Goal: Task Accomplishment & Management: Manage account settings

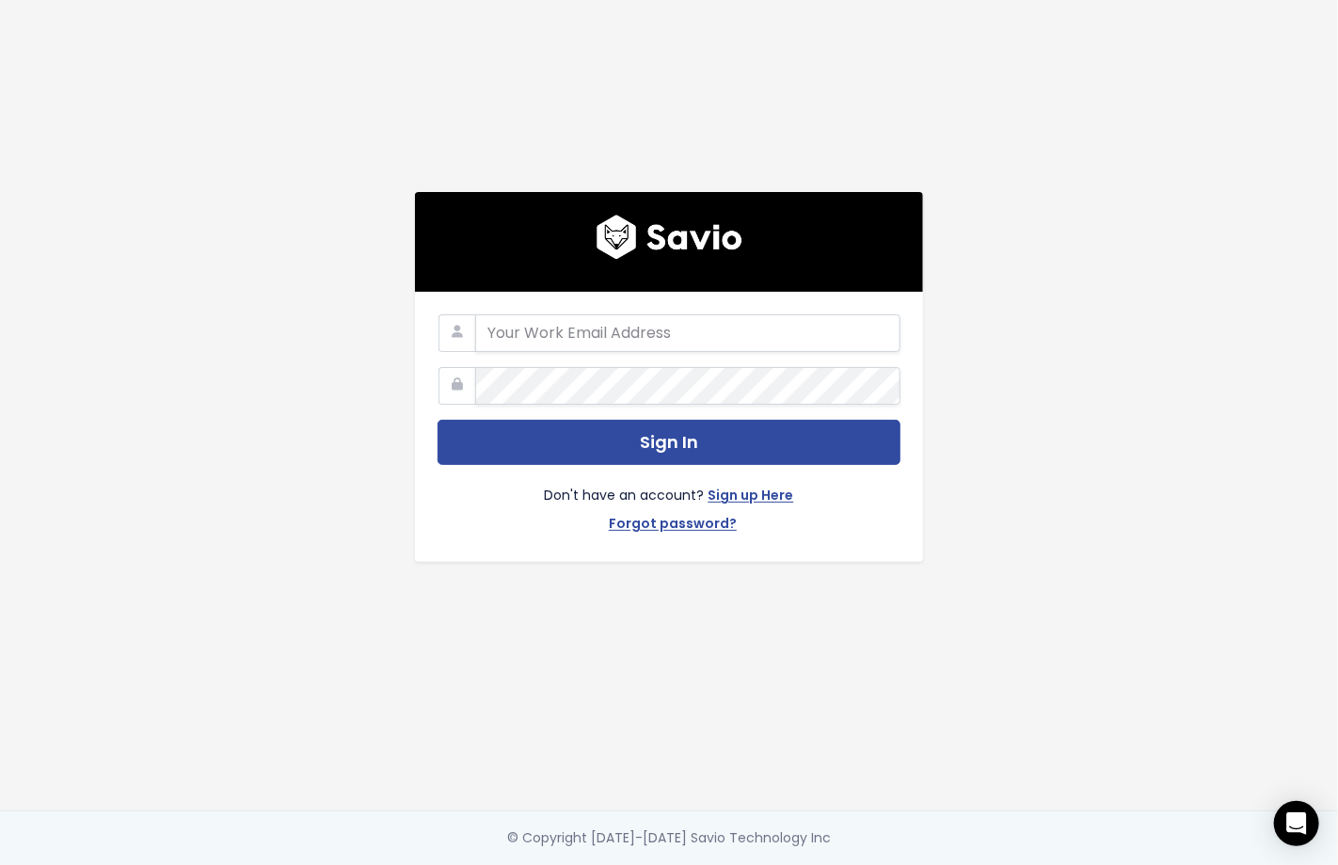
click at [309, 547] on div "Sign In Don't have an account? Sign up Here Forgot password?" at bounding box center [669, 405] width 1073 height 810
click at [516, 332] on input "email" at bounding box center [687, 333] width 425 height 38
type input "jeremi.jak@zowie.ai"
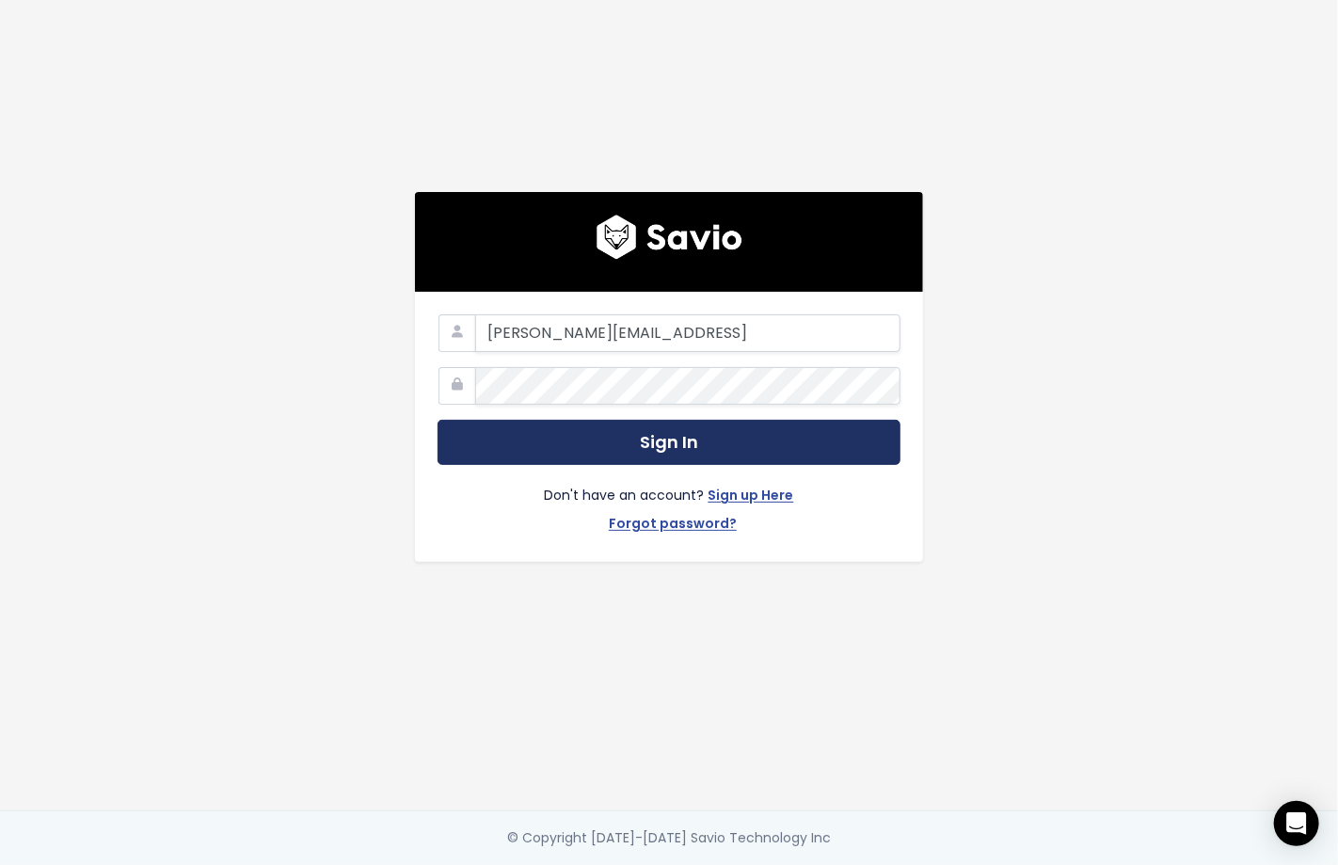
click at [627, 422] on button "Sign In" at bounding box center [669, 443] width 463 height 46
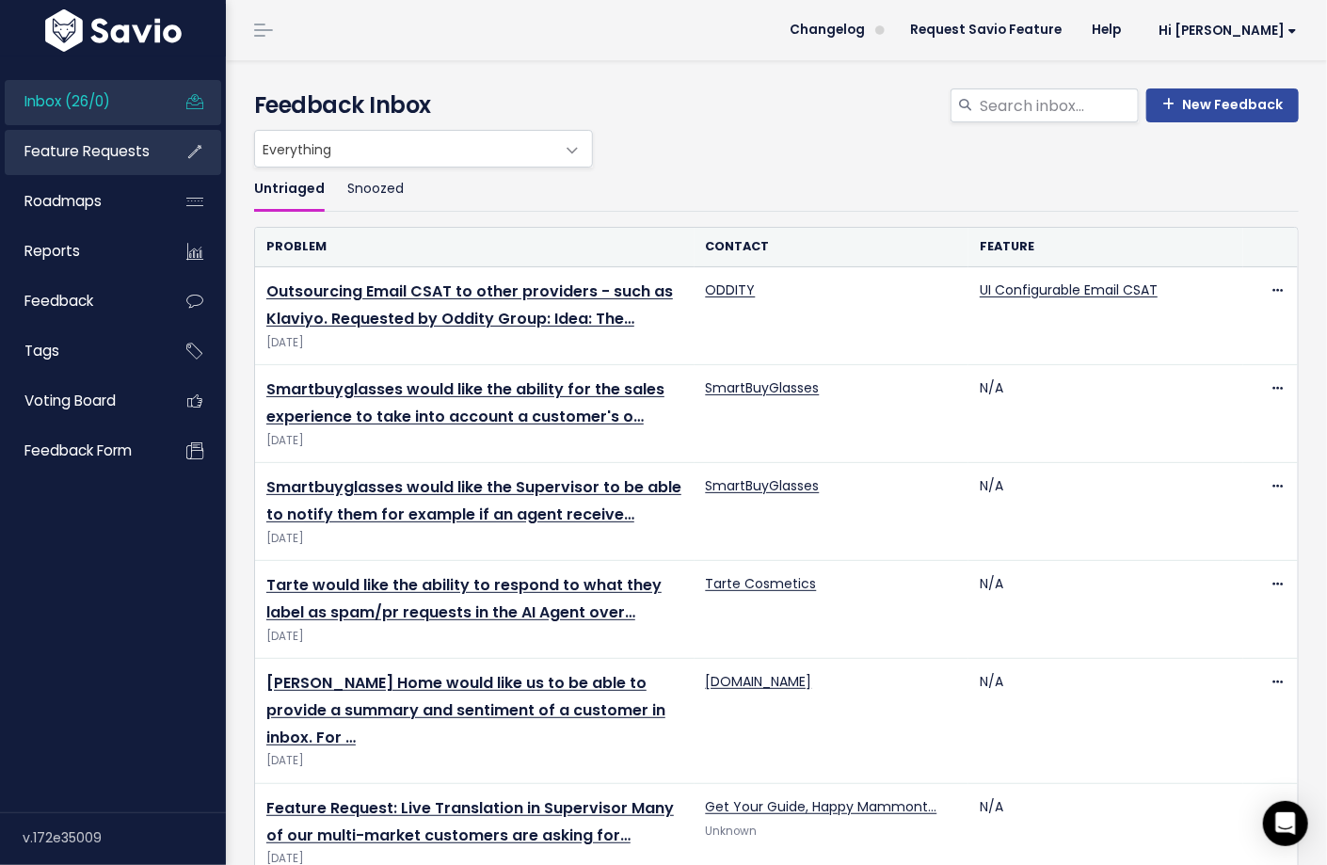
click at [162, 157] on li "Feature Requests" at bounding box center [113, 152] width 216 height 45
click at [91, 164] on link "Feature Requests" at bounding box center [80, 151] width 151 height 43
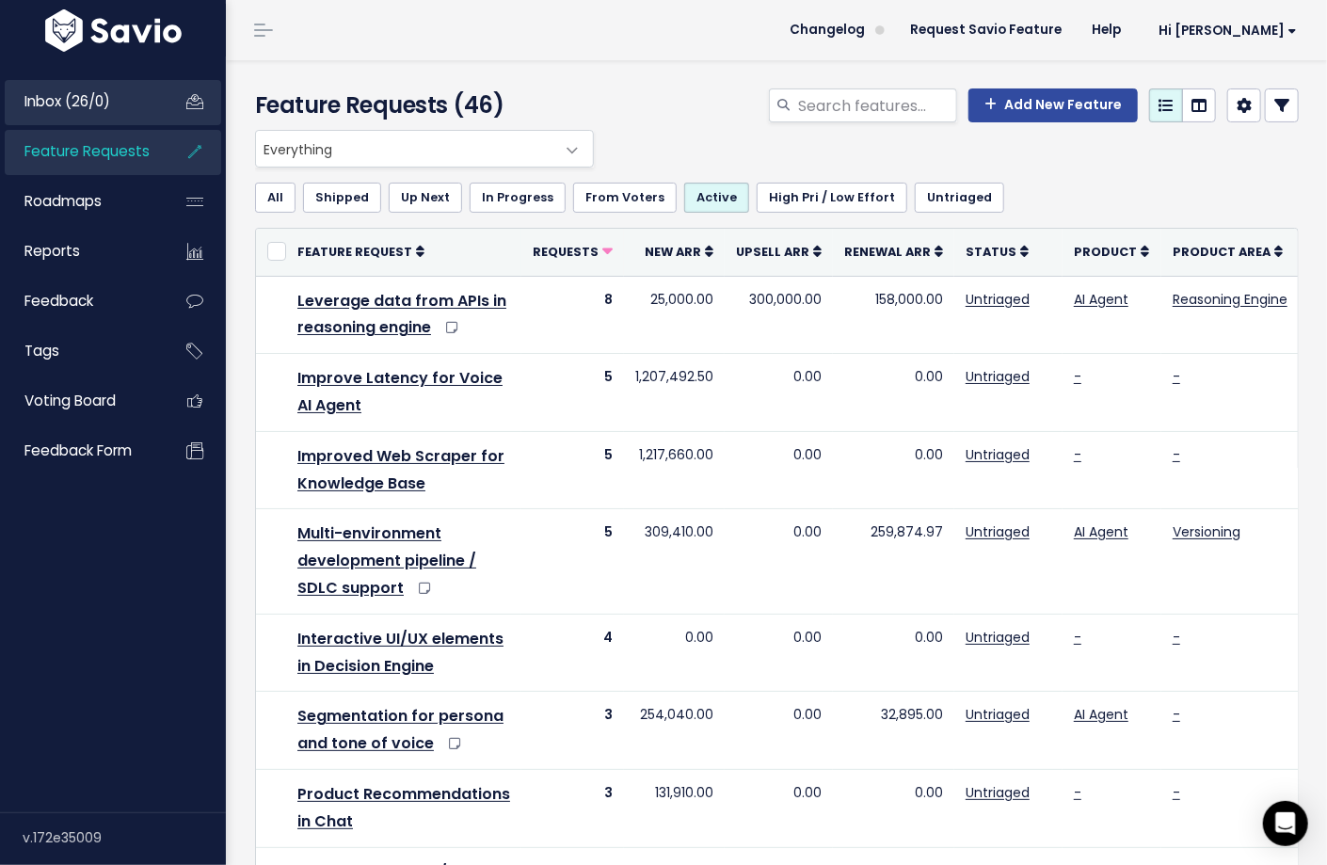
click at [64, 124] on li "Inbox (26/0)" at bounding box center [113, 102] width 216 height 45
click at [61, 109] on span "Inbox (26/0)" at bounding box center [67, 101] width 86 height 20
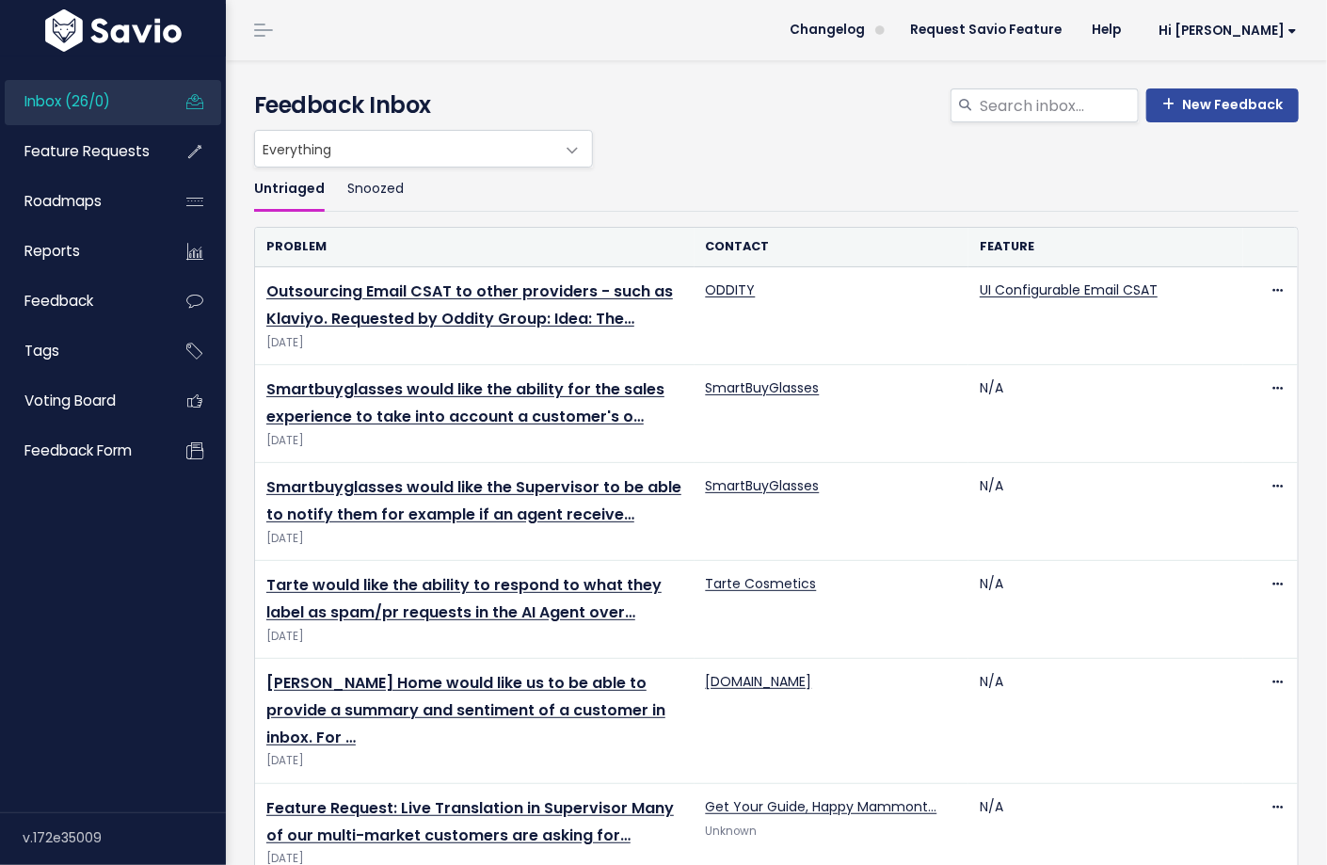
click at [605, 59] on header "Changelog Request Savio Feature Help Hi [PERSON_NAME] Vault Settings My Setting…" at bounding box center [776, 30] width 1101 height 60
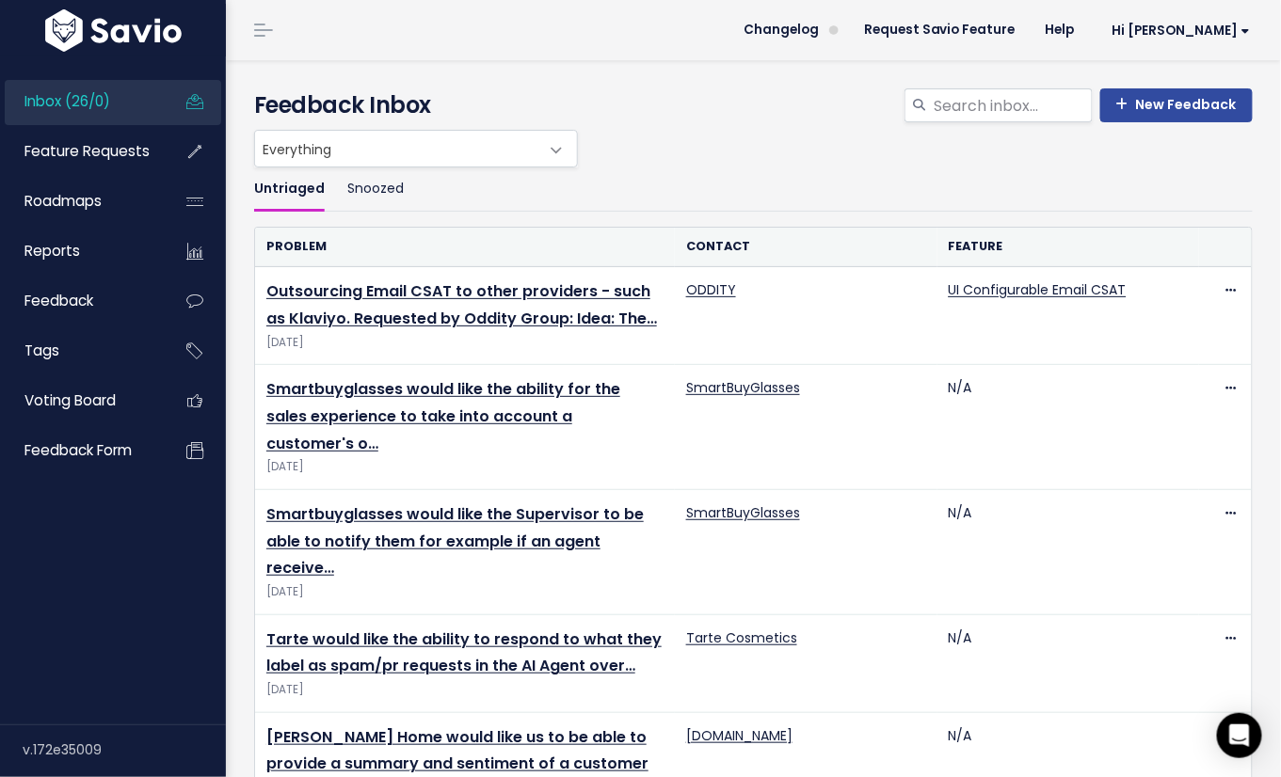
click at [422, 80] on div "New Feedback Feedback Inbox" at bounding box center [753, 95] width 1027 height 70
click at [366, 98] on h4 "Feedback Inbox" at bounding box center [753, 105] width 998 height 34
click at [366, 97] on h4 "Feedback Inbox" at bounding box center [753, 105] width 998 height 34
click at [312, 68] on div "New Feedback Feedback Inbox" at bounding box center [753, 95] width 1027 height 70
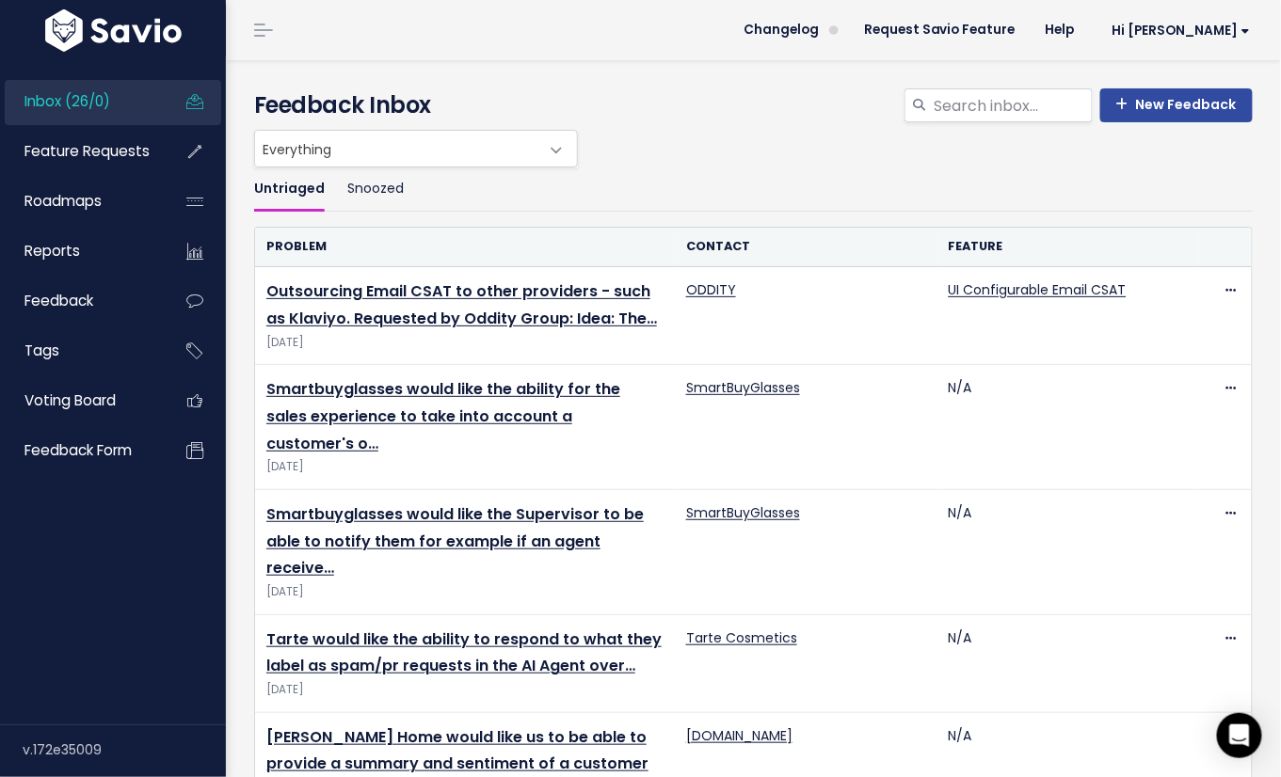
click at [266, 32] on link at bounding box center [263, 30] width 30 height 17
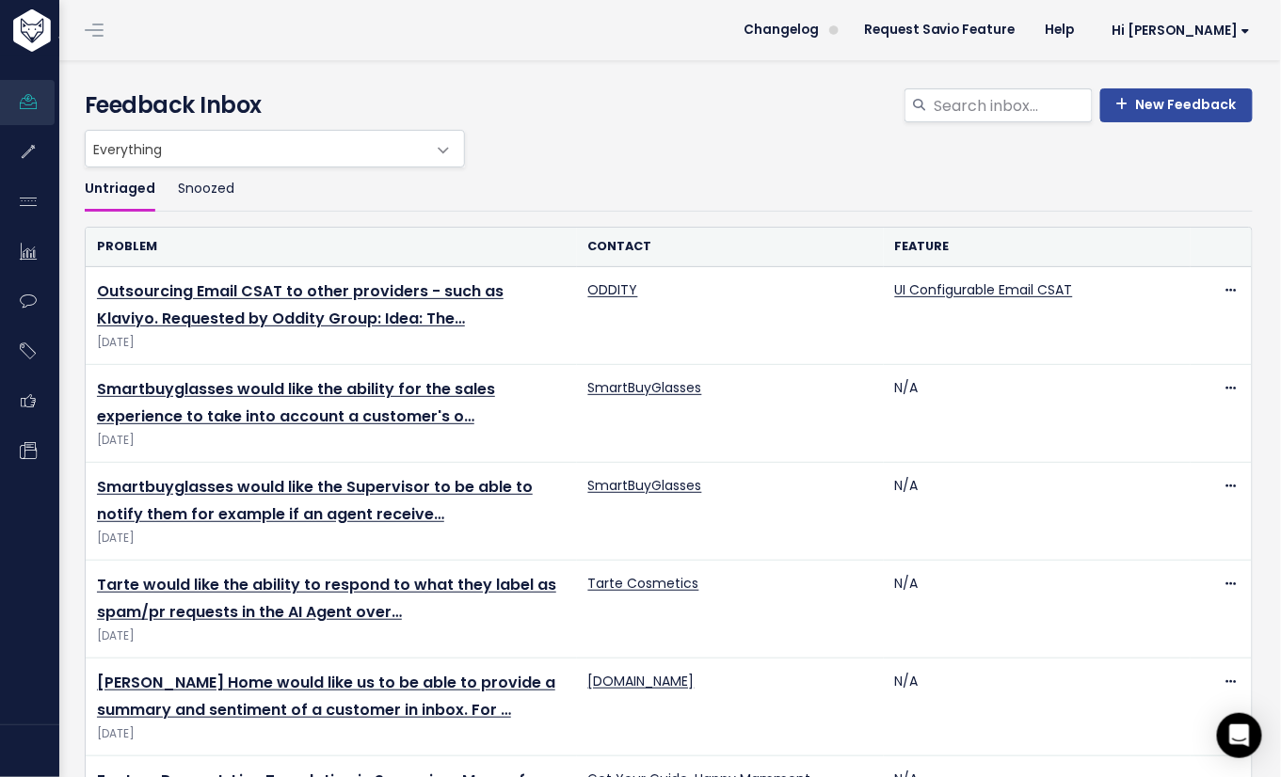
click at [90, 32] on link at bounding box center [94, 30] width 30 height 17
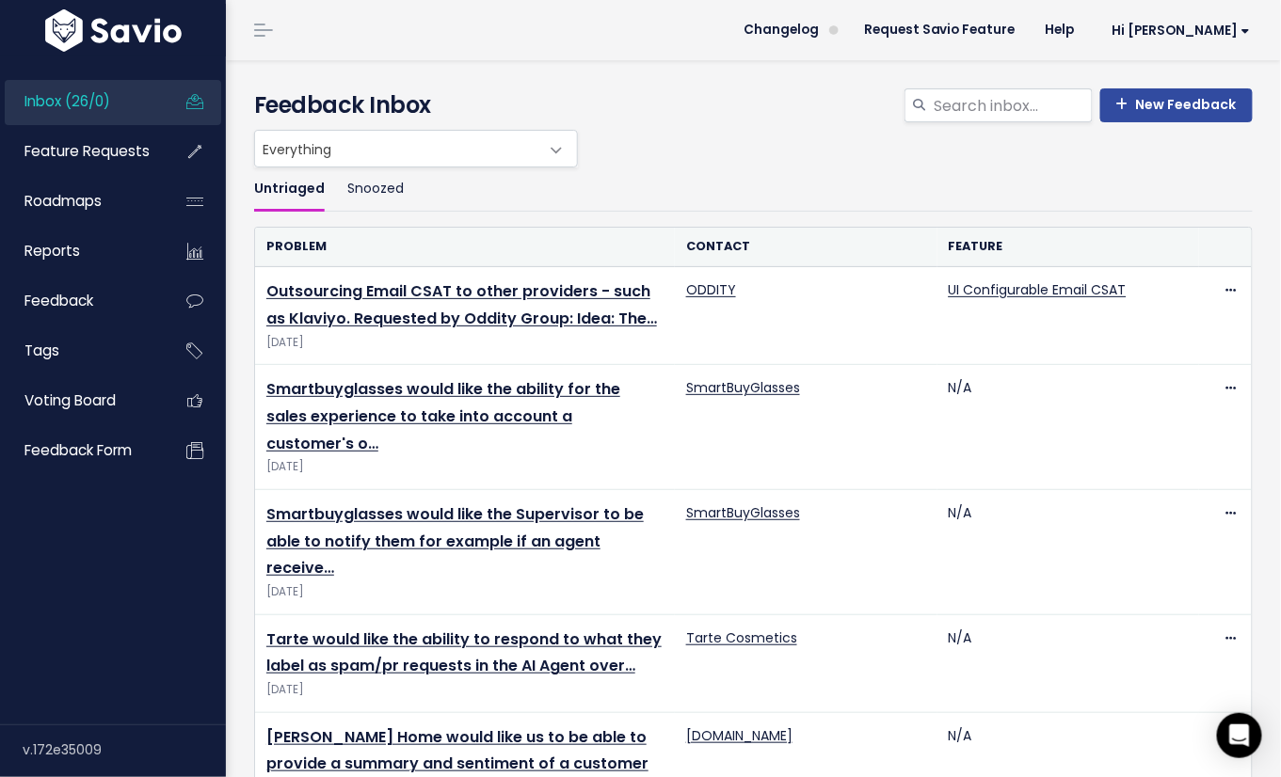
click at [812, 132] on div "Everything Any Product: Any Product Area Any Product: No Product Area No Produc…" at bounding box center [748, 149] width 998 height 38
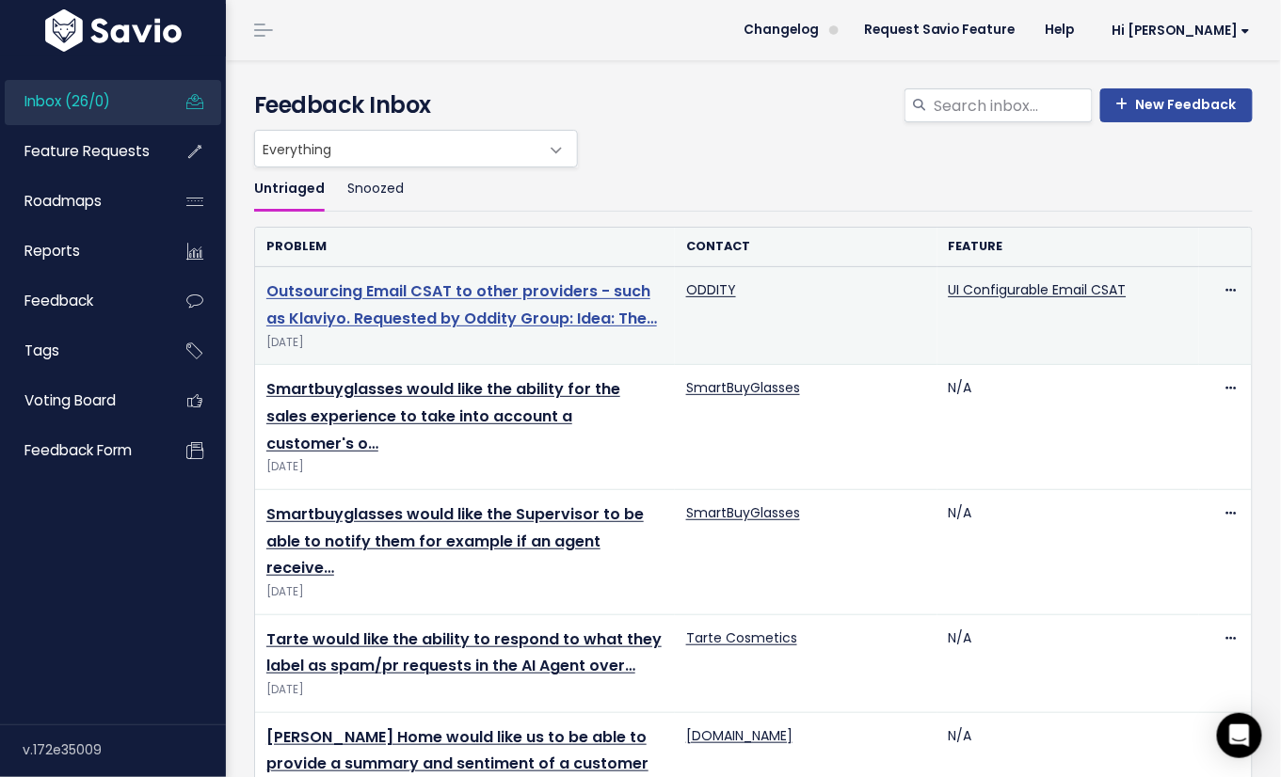
click at [438, 309] on link "Outsourcing Email CSAT to other providers - such as Klaviyo. Requested by Oddit…" at bounding box center [461, 304] width 390 height 49
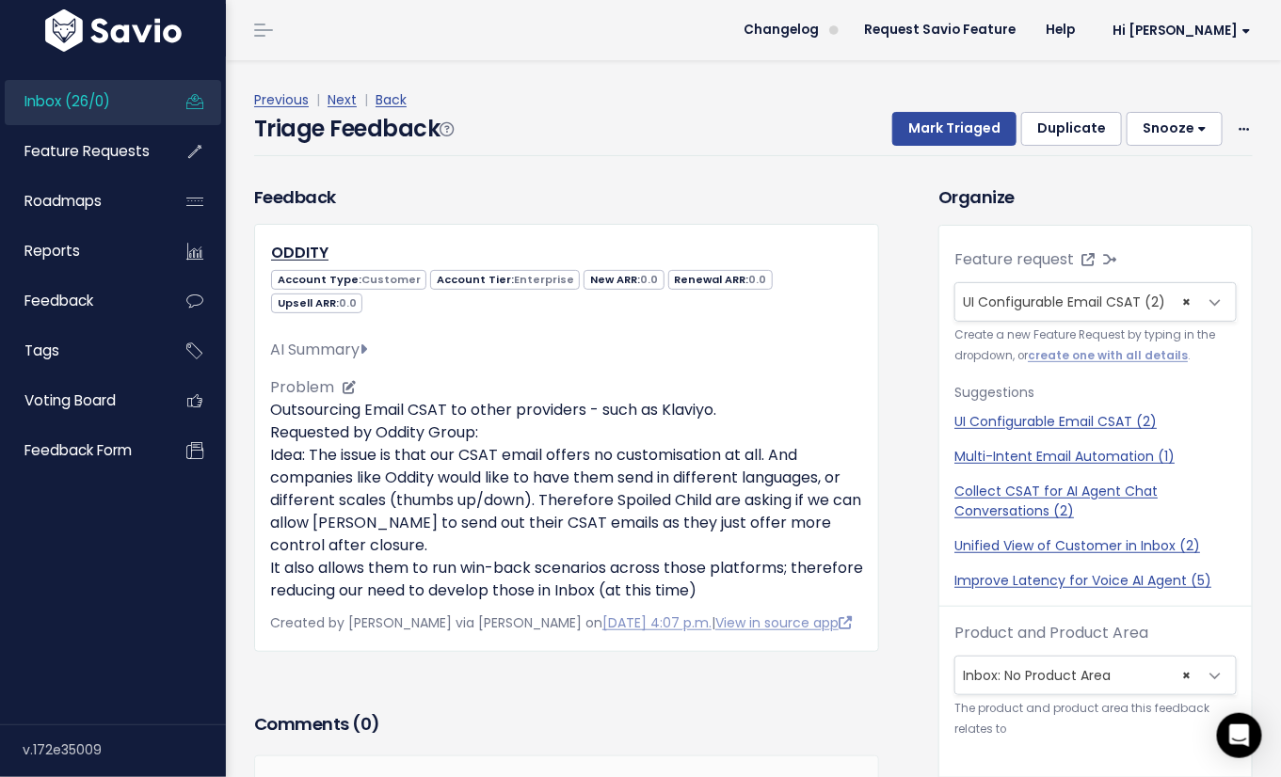
click at [367, 342] on icon at bounding box center [363, 349] width 8 height 15
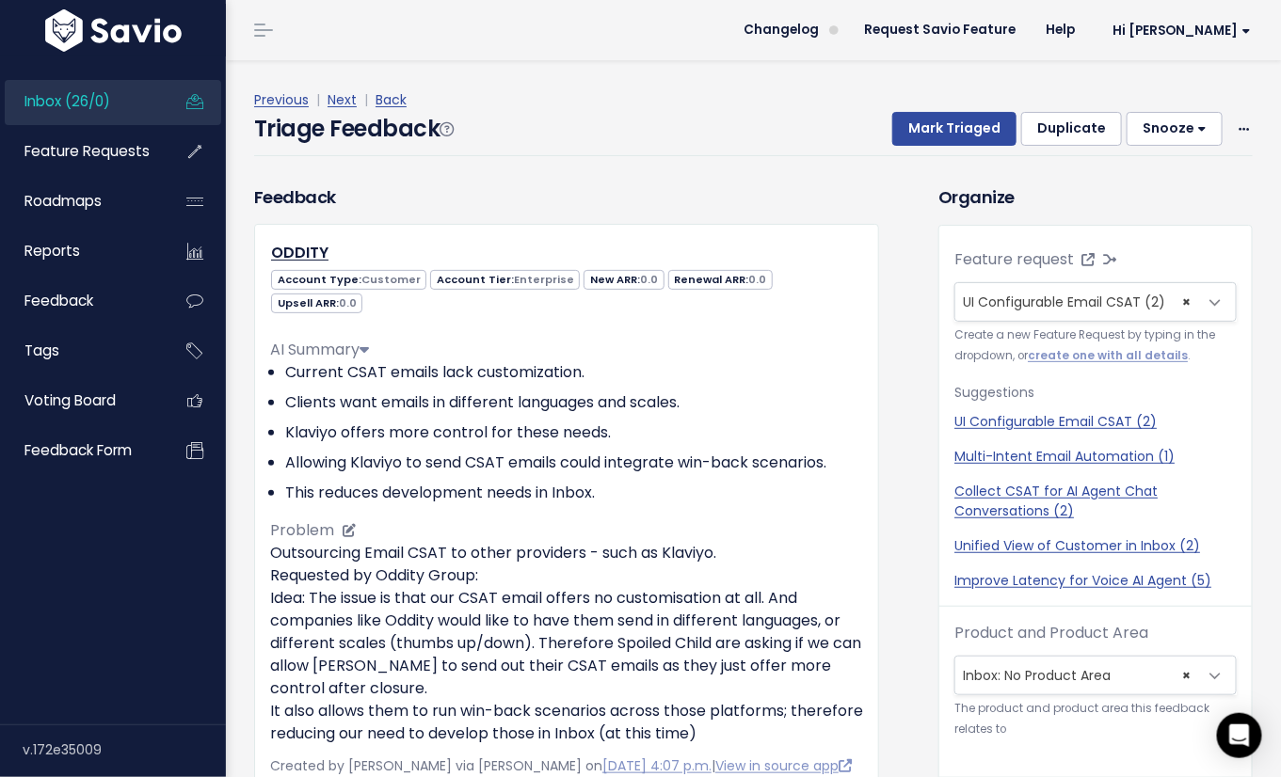
click at [369, 342] on icon at bounding box center [363, 349] width 9 height 15
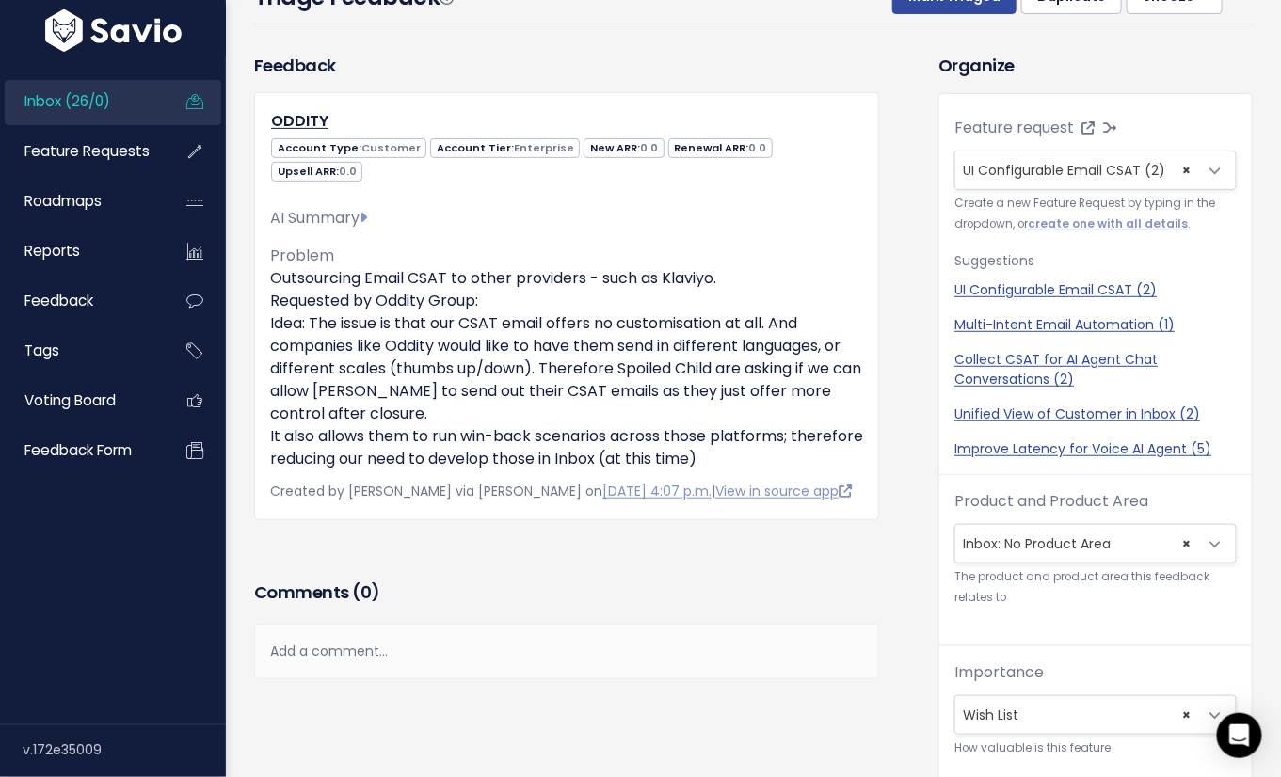
scroll to position [41, 0]
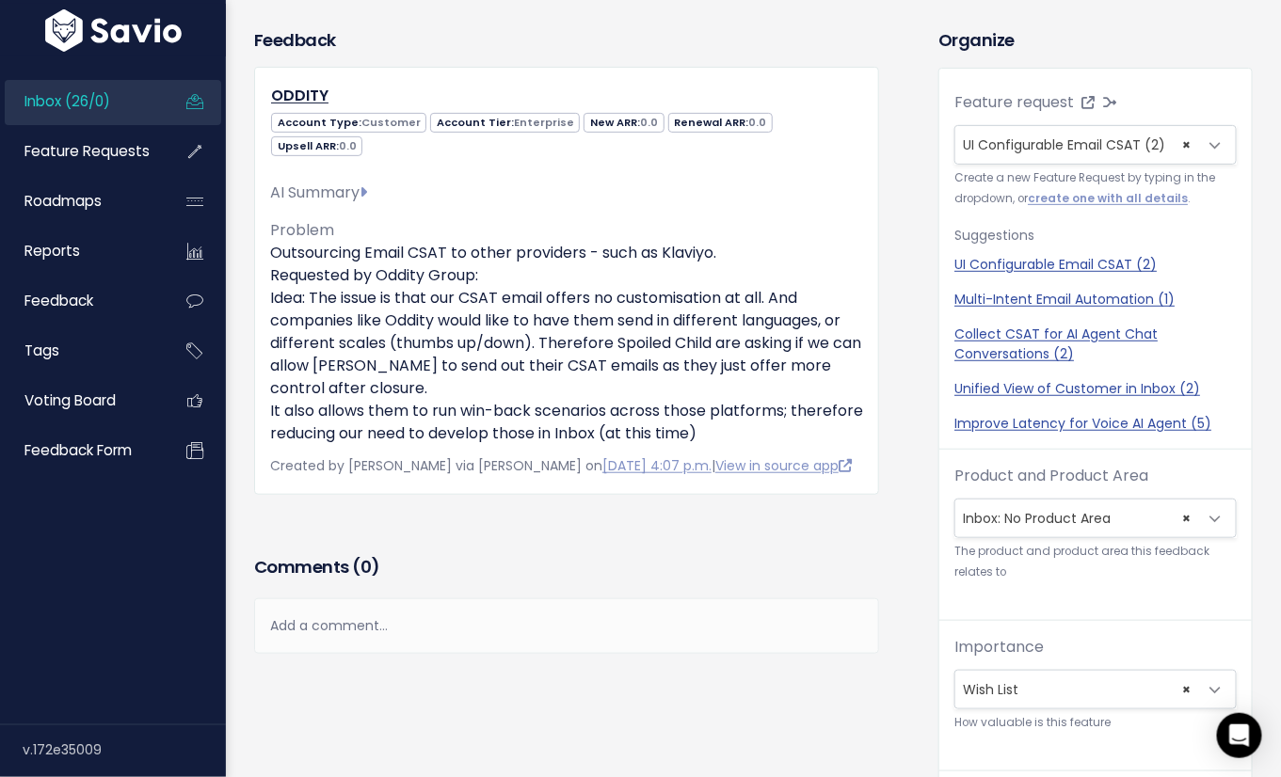
click at [1062, 517] on span "× Inbox: No Product Area" at bounding box center [1076, 519] width 243 height 38
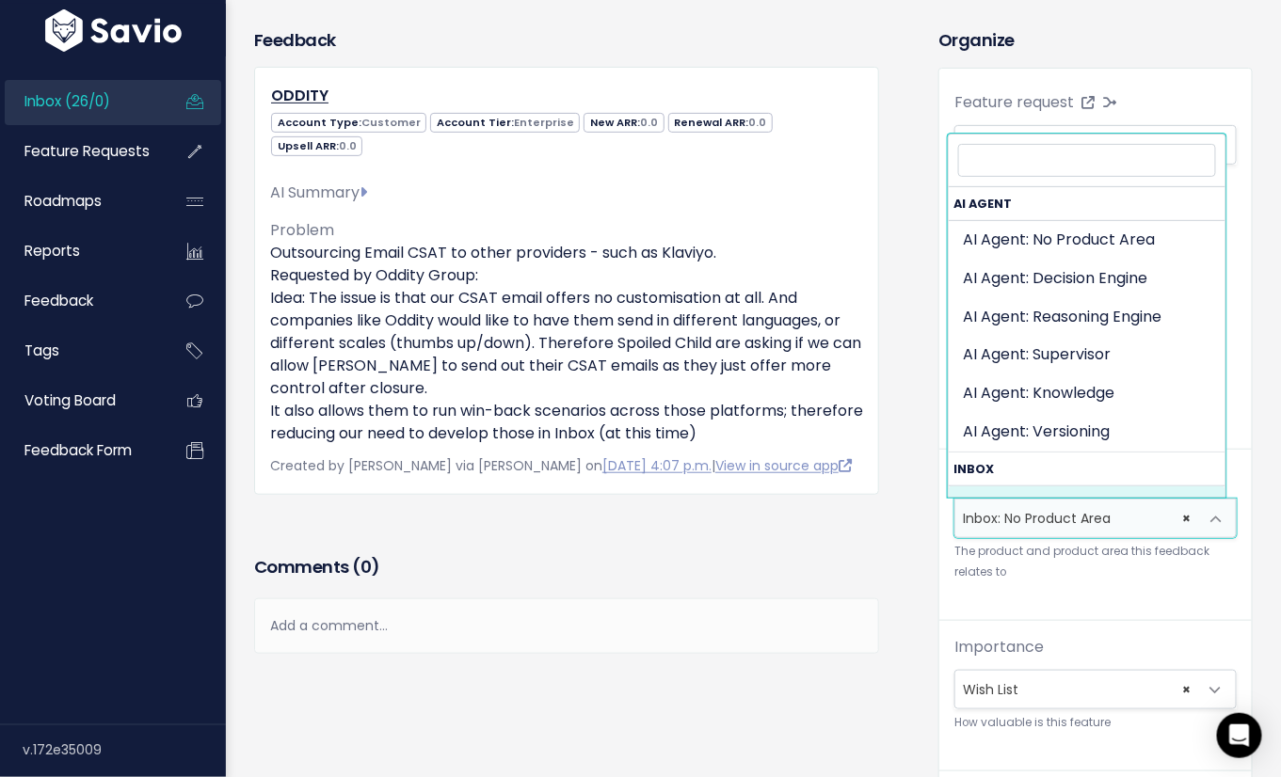
click at [1054, 582] on div "Product and Product Area --------- AI Agent: No Product Area AI Agent: Decision…" at bounding box center [1095, 543] width 312 height 156
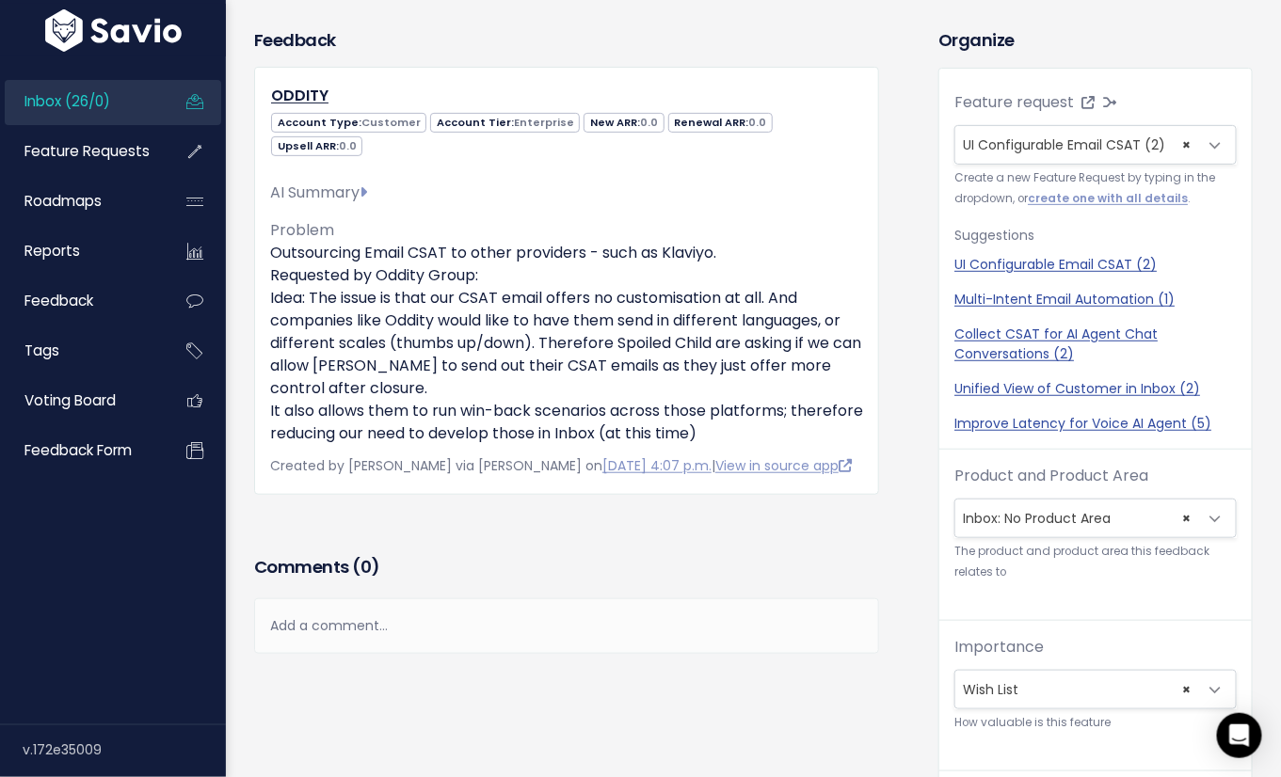
click at [365, 652] on div "Comments ( 0 ) Add a comment... | | | | Add a comment... xxxxxxxxxx These are n…" at bounding box center [566, 630] width 653 height 159
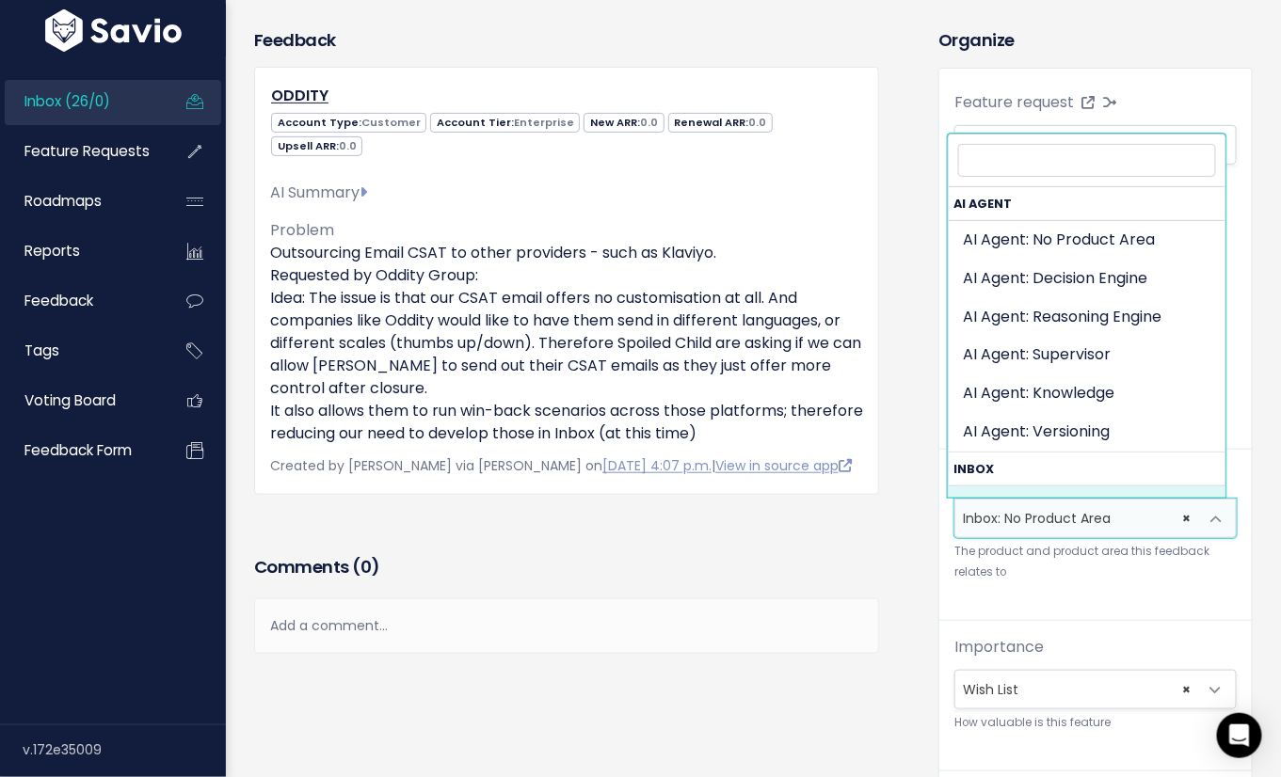
click at [1086, 517] on span "× Inbox: No Product Area" at bounding box center [1076, 519] width 243 height 38
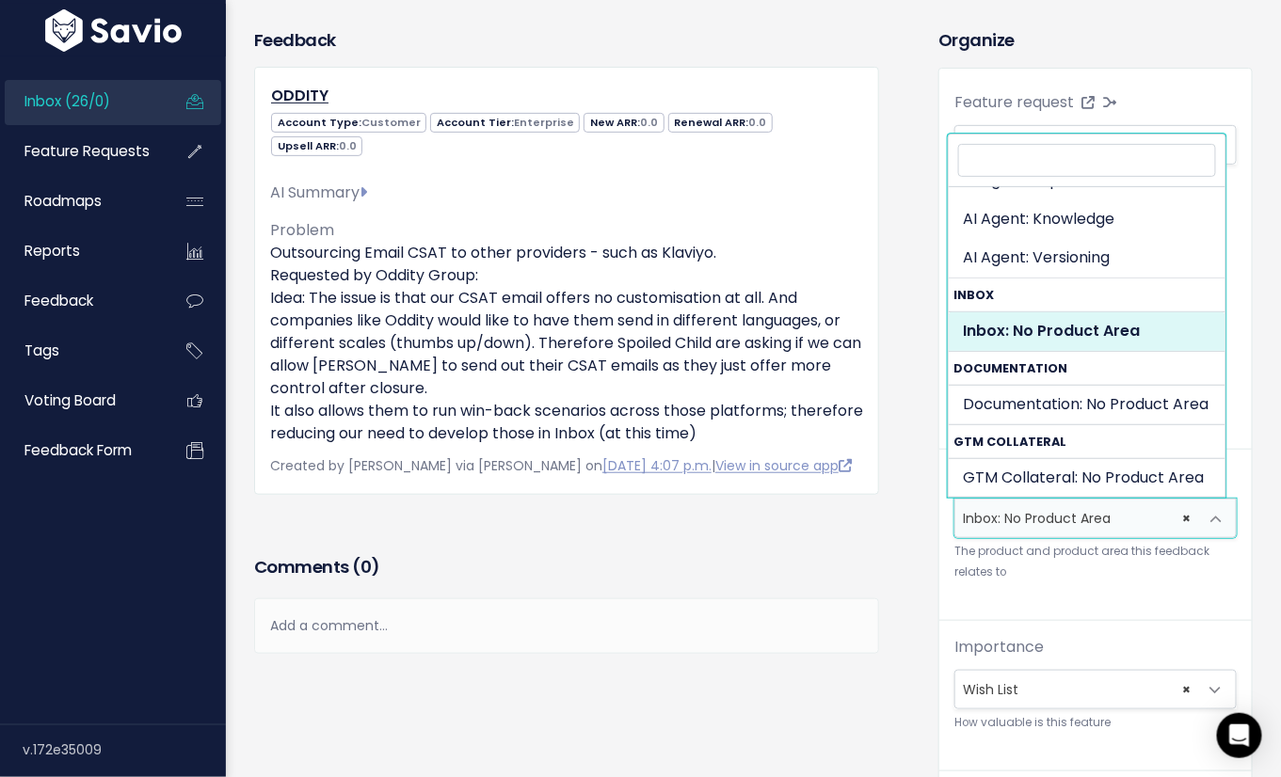
click at [878, 519] on div "Feedback ODDITY Account Type: Customer Account Tier: Enterprise 0.0 0.0 0.0" at bounding box center [566, 288] width 653 height 523
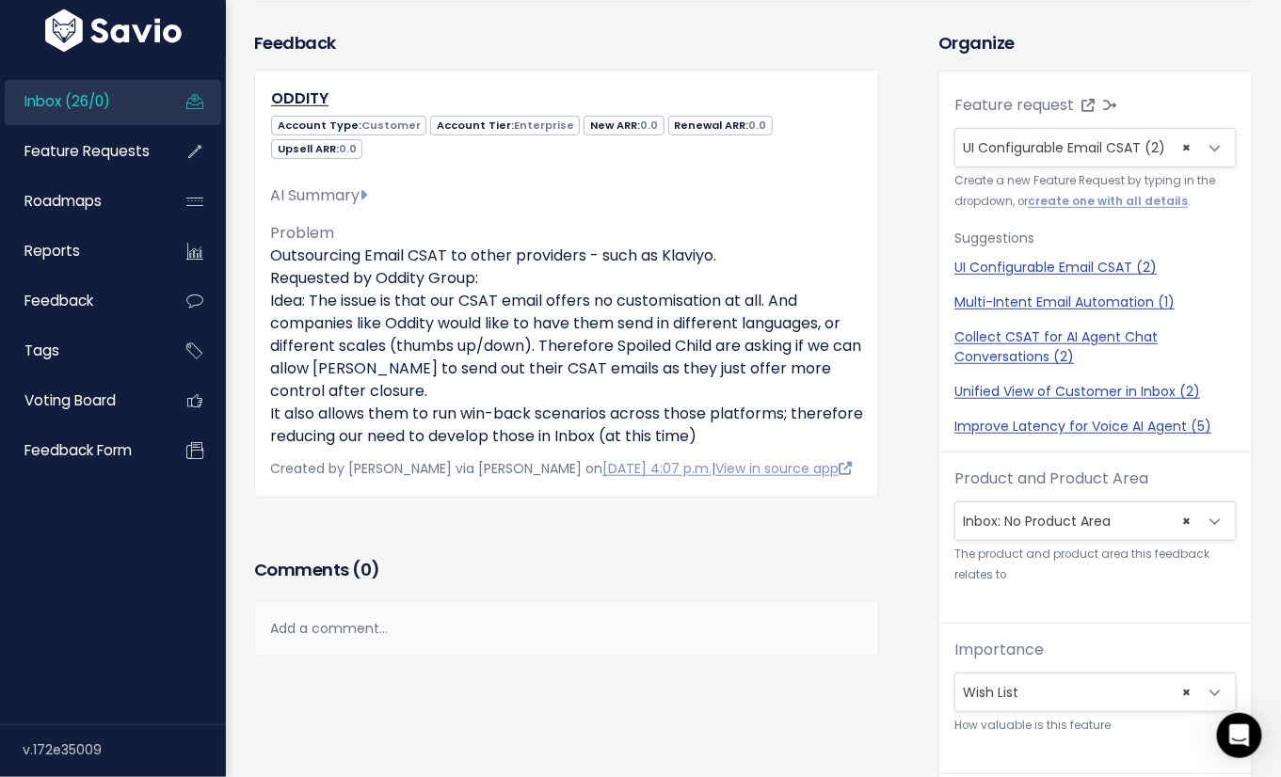
scroll to position [39, 0]
drag, startPoint x: 955, startPoint y: 470, endPoint x: 1078, endPoint y: 539, distance: 141.1
click at [1078, 539] on div "Product and Product Area --------- AI Agent: No Product Area AI Agent: Decision…" at bounding box center [1095, 527] width 282 height 118
click at [618, 513] on div "Feedback ODDITY Account Type: Customer Account Tier: Enterprise 0.0 0.0 0.0" at bounding box center [566, 291] width 653 height 523
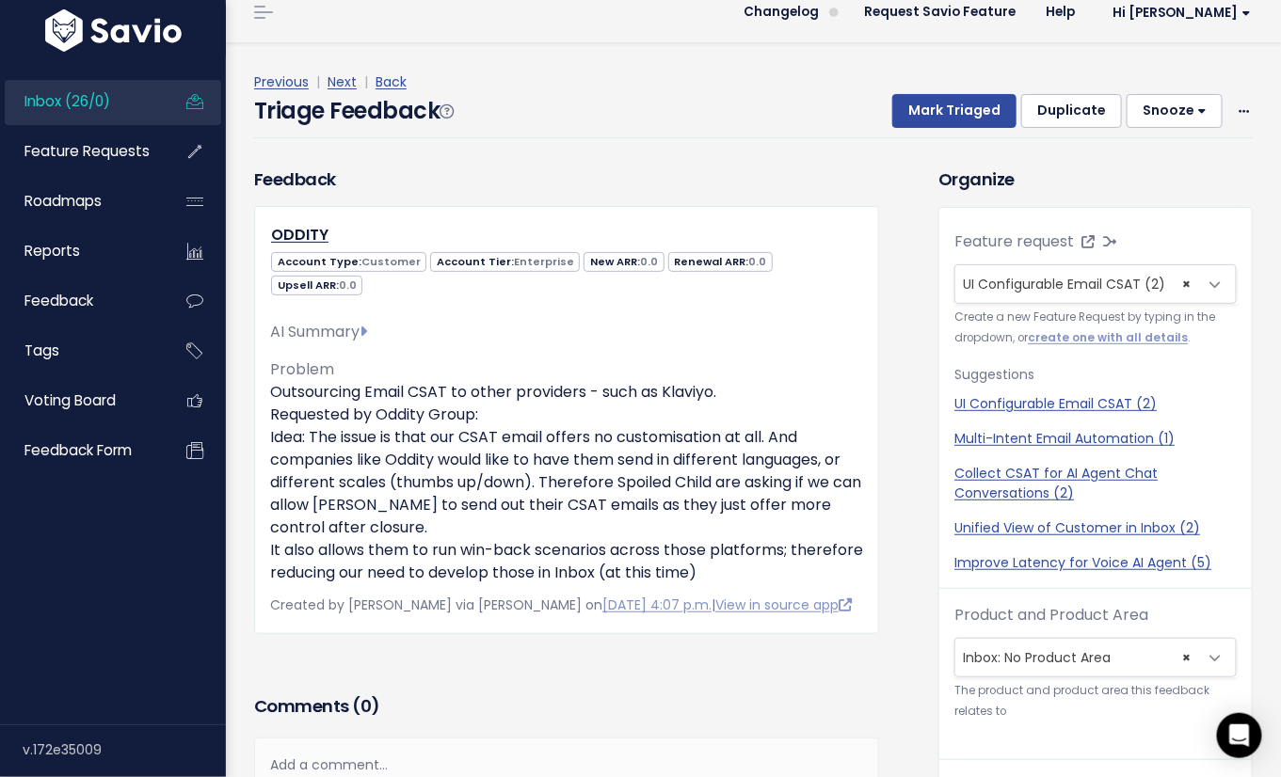
scroll to position [38, 0]
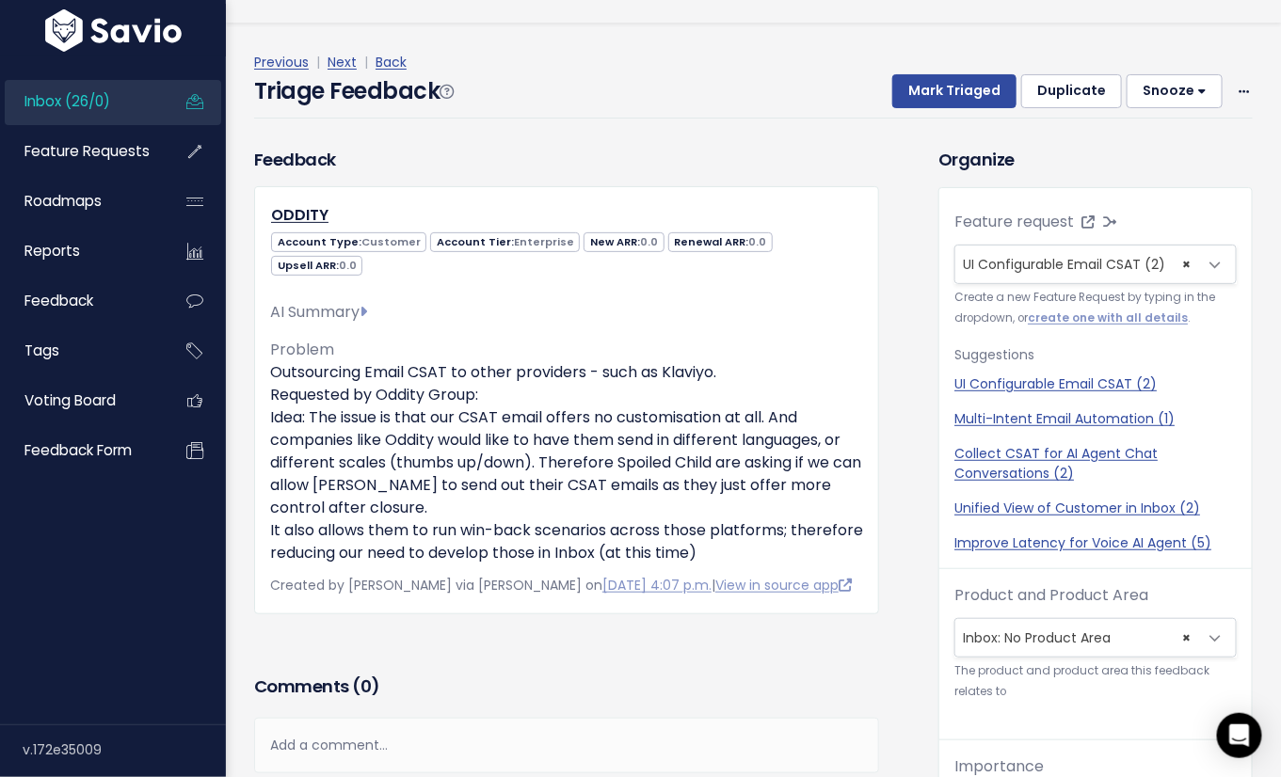
click at [388, 157] on div "Feedback ODDITY Account Type: Customer Account Tier: Enterprise 0.0 0.0 0.0" at bounding box center [566, 380] width 625 height 467
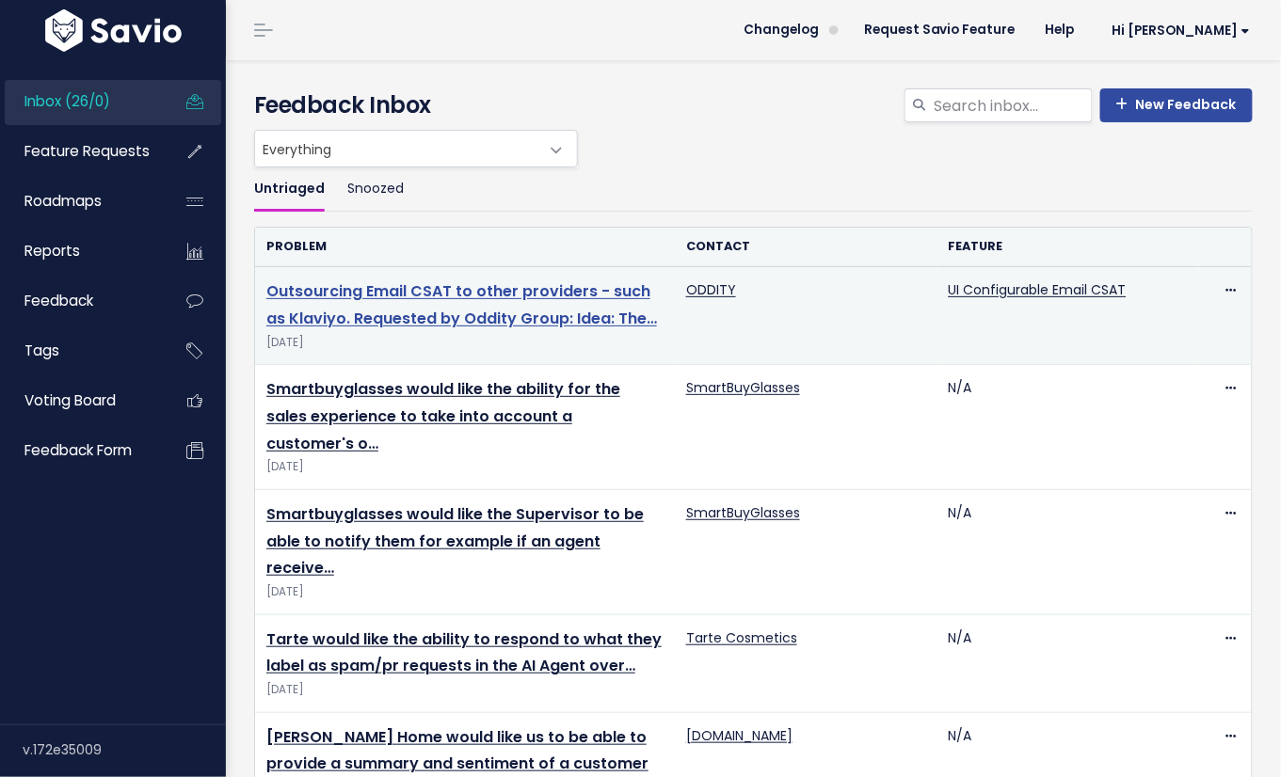
click at [407, 311] on link "Outsourcing Email CSAT to other providers - such as Klaviyo. Requested by Oddit…" at bounding box center [461, 304] width 390 height 49
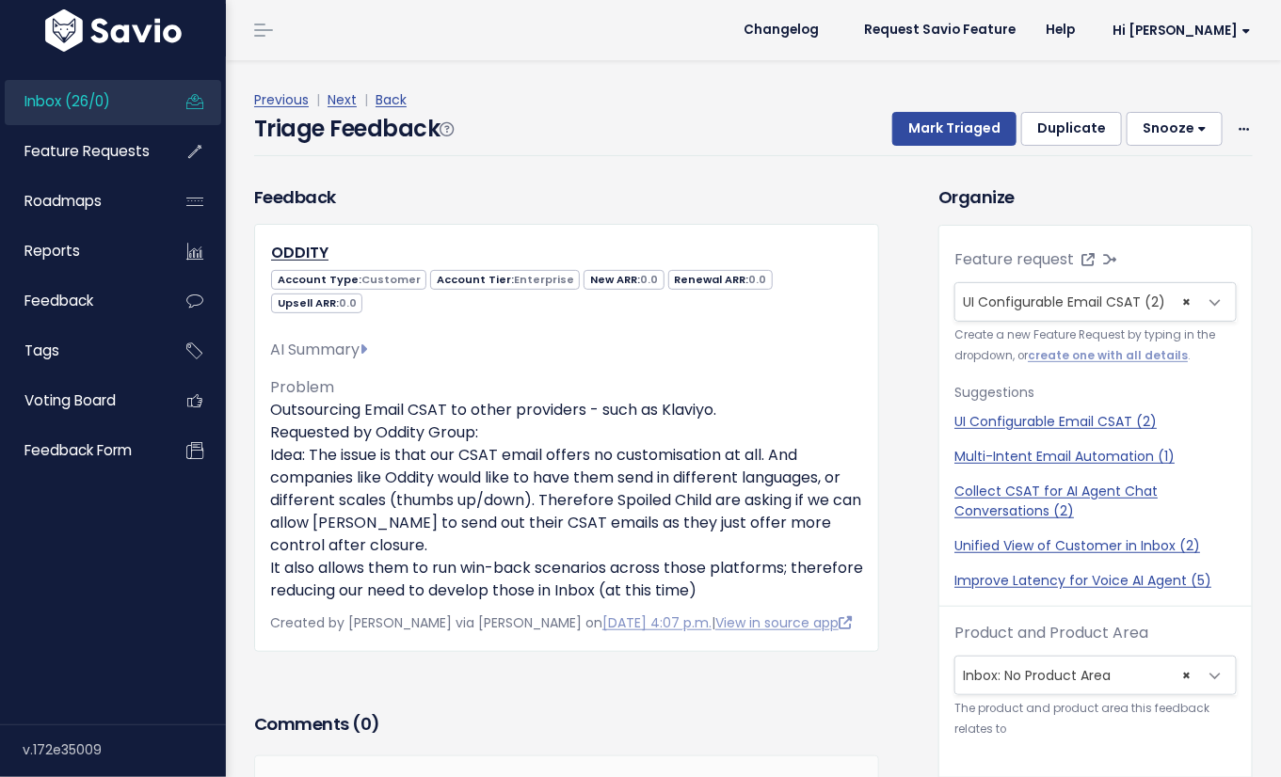
click at [707, 198] on div "Feedback ODDITY Account Type: Customer Account Tier: Enterprise 0.0 0.0 0.0" at bounding box center [566, 417] width 625 height 467
click at [655, 124] on div "How To Triage Can you imagine solving this problem one day? → If not, delete or…" at bounding box center [669, 161] width 415 height 312
click at [1020, 307] on span "UI Configurable Email CSAT (2)" at bounding box center [1064, 302] width 202 height 19
click at [757, 143] on p "Which feature request does this belong to? → Link the feedback to an existing f…" at bounding box center [670, 140] width 400 height 29
click at [581, 192] on div "How To Triage Can you imagine solving this problem one day? → If not, delete or…" at bounding box center [669, 161] width 415 height 312
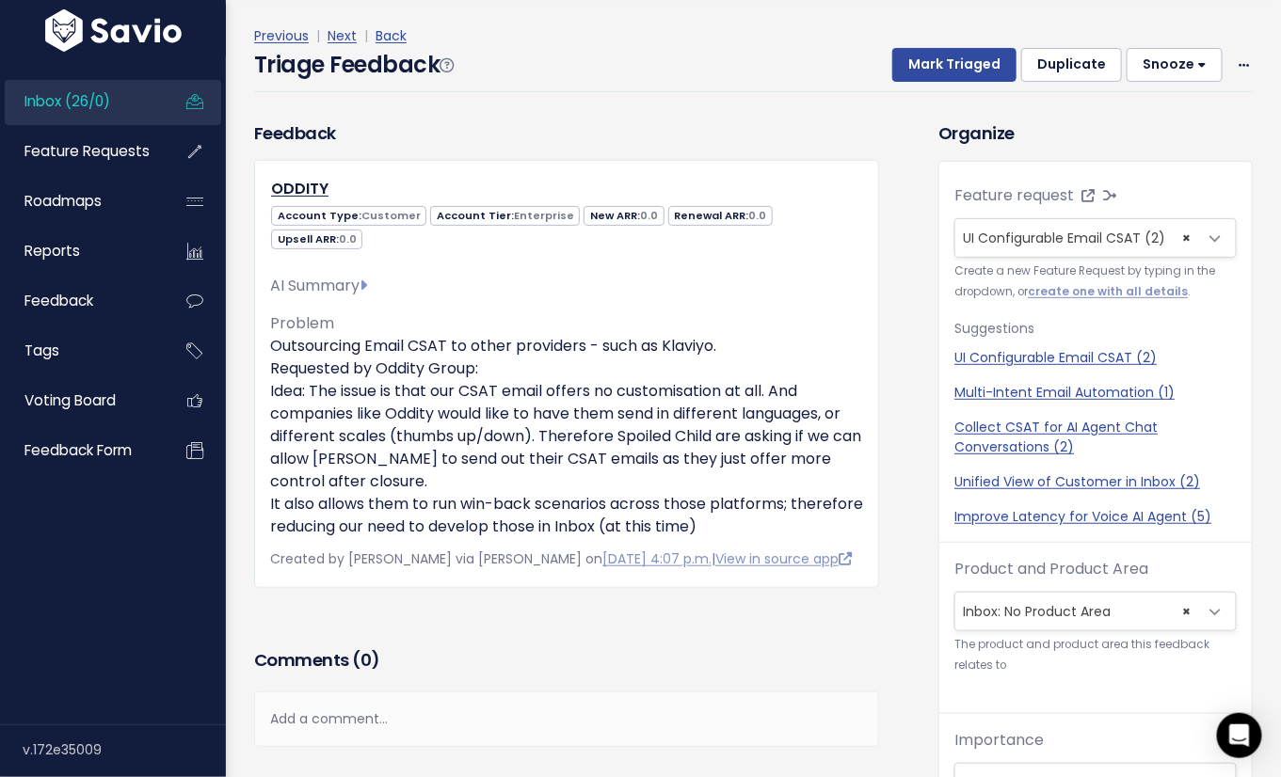
scroll to position [3, 0]
click at [477, 705] on div "Add a comment..." at bounding box center [566, 719] width 625 height 56
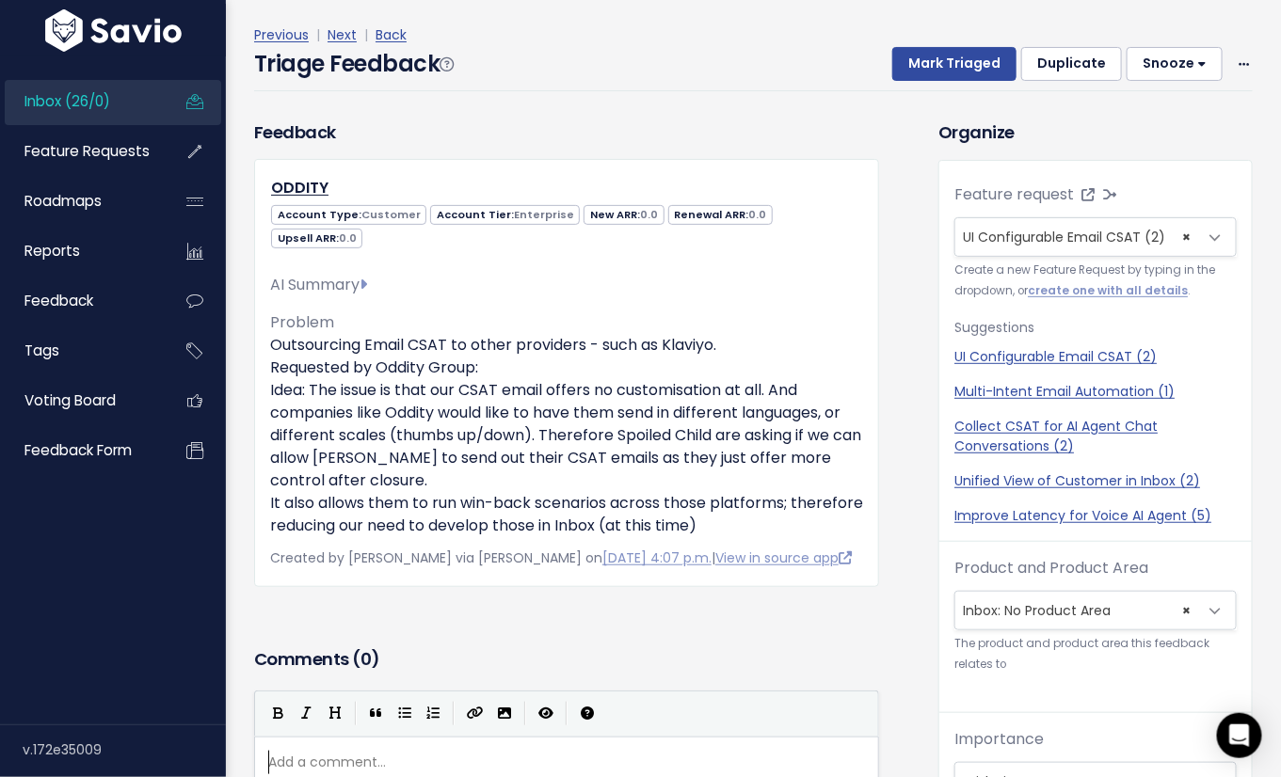
scroll to position [6, 0]
click at [456, 646] on h3 "Comments ( 0 )" at bounding box center [566, 659] width 625 height 26
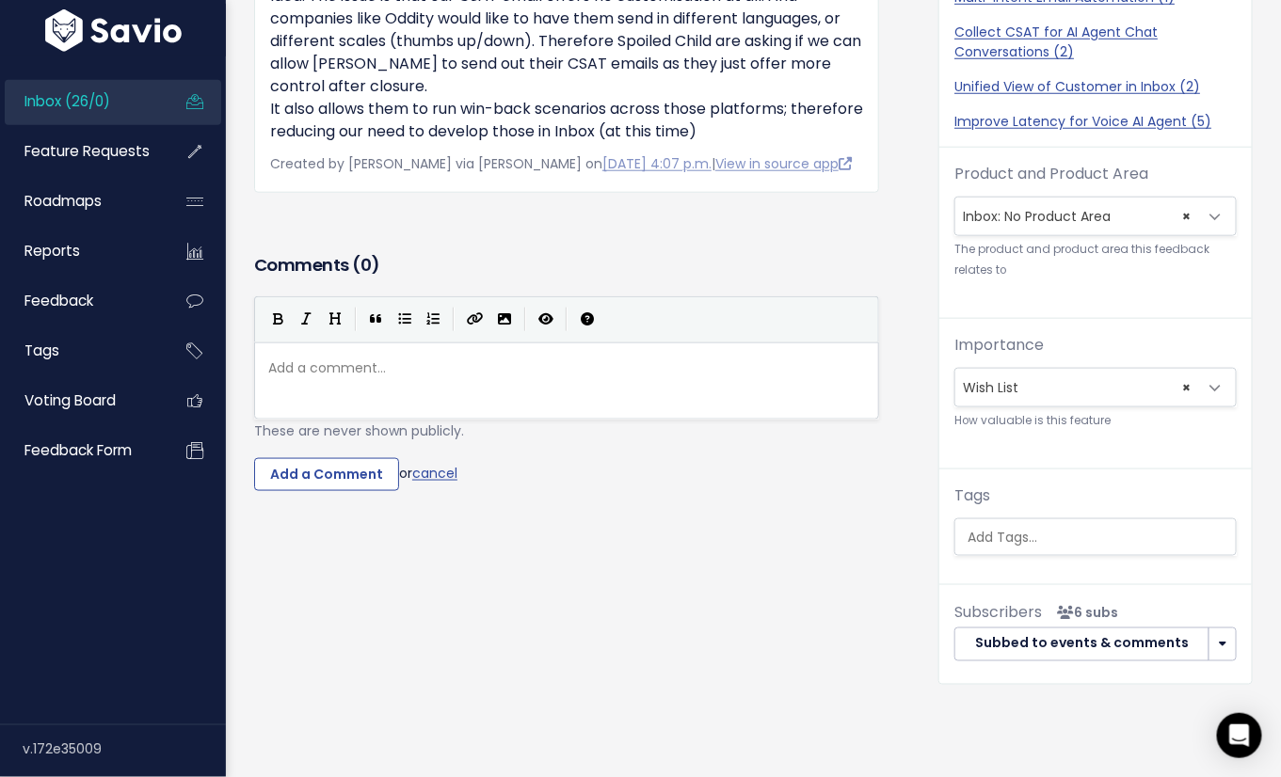
scroll to position [397, 0]
click at [924, 496] on div "Organize Feature request --------- UI Configurable Email CSAT (2) × UI Configur…" at bounding box center [1095, 205] width 342 height 960
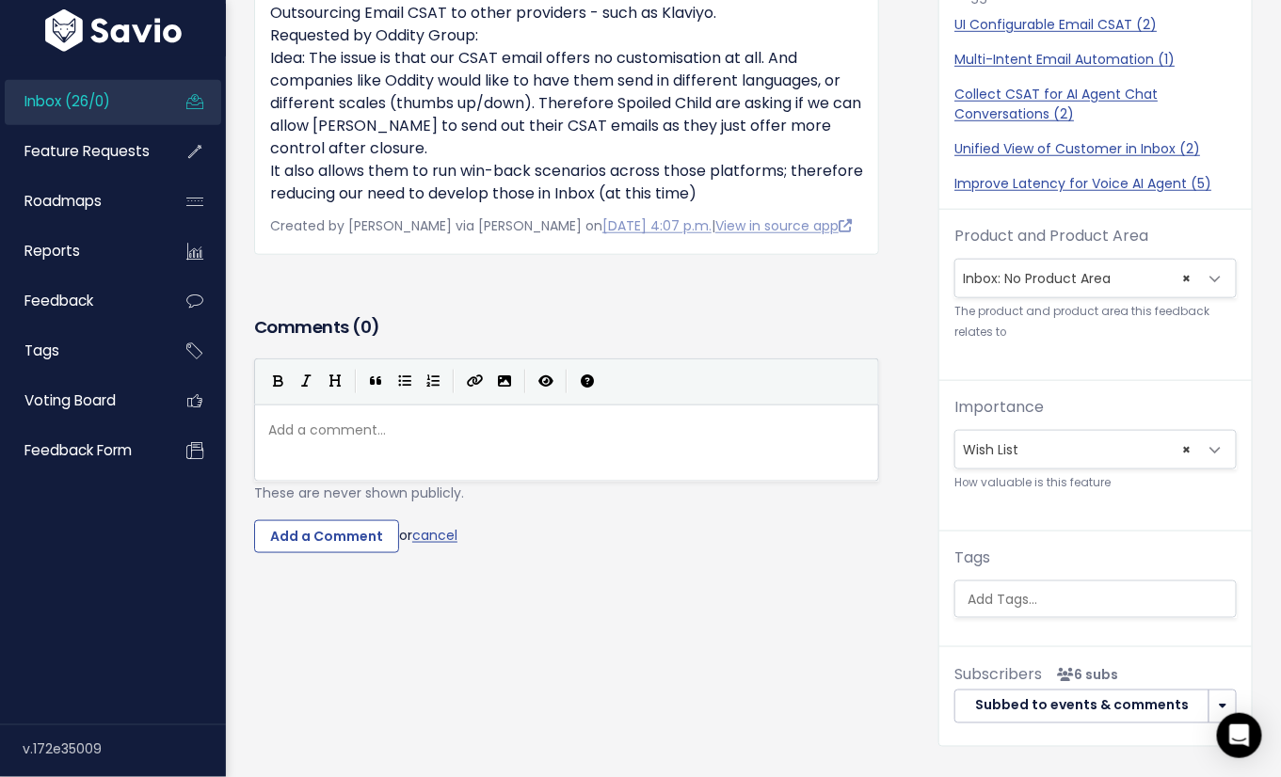
scroll to position [0, 0]
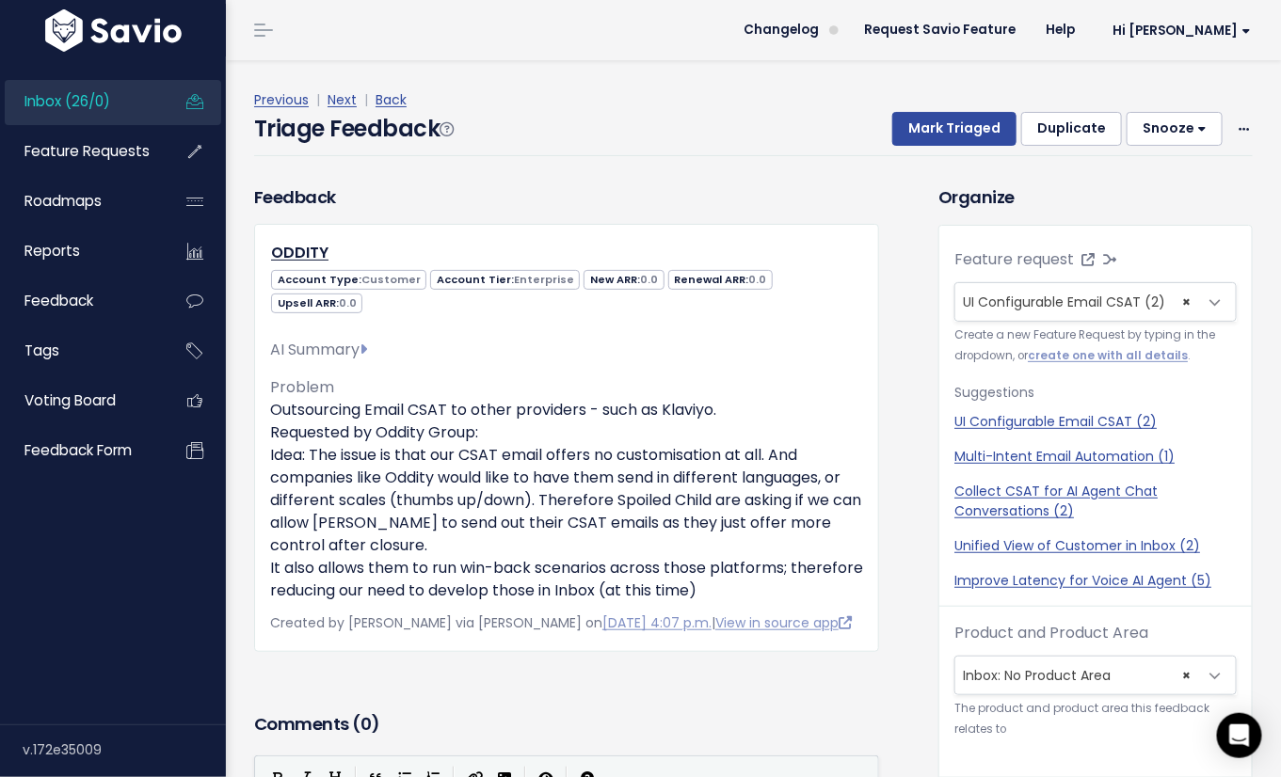
click at [924, 322] on div "Organize Feature request --------- UI Configurable Email CSAT (2) × UI Configur…" at bounding box center [1095, 664] width 342 height 960
click at [1000, 251] on label "Feature request" at bounding box center [1013, 259] width 119 height 23
click at [954, 281] on select "--------- UI Configurable Email CSAT (2)" at bounding box center [953, 281] width 1 height 1
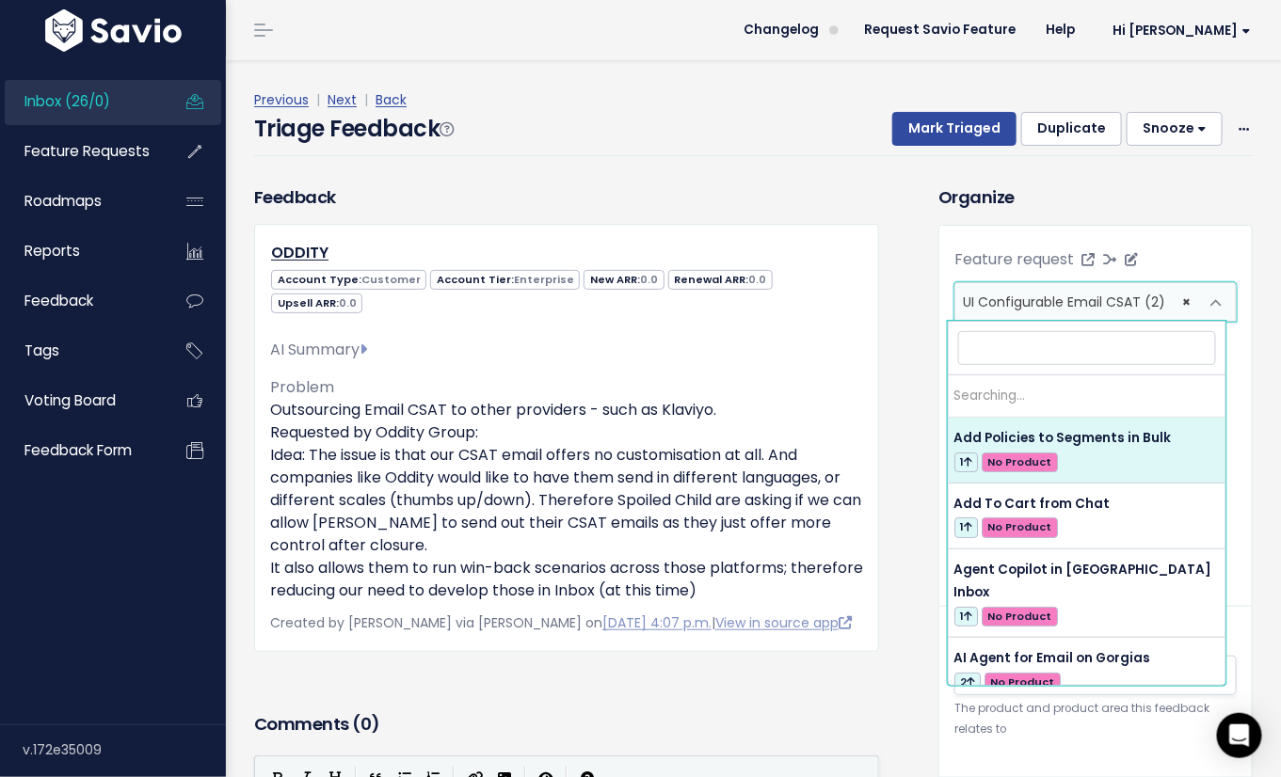
click at [1008, 293] on span "UI Configurable Email CSAT (2)" at bounding box center [1064, 302] width 202 height 19
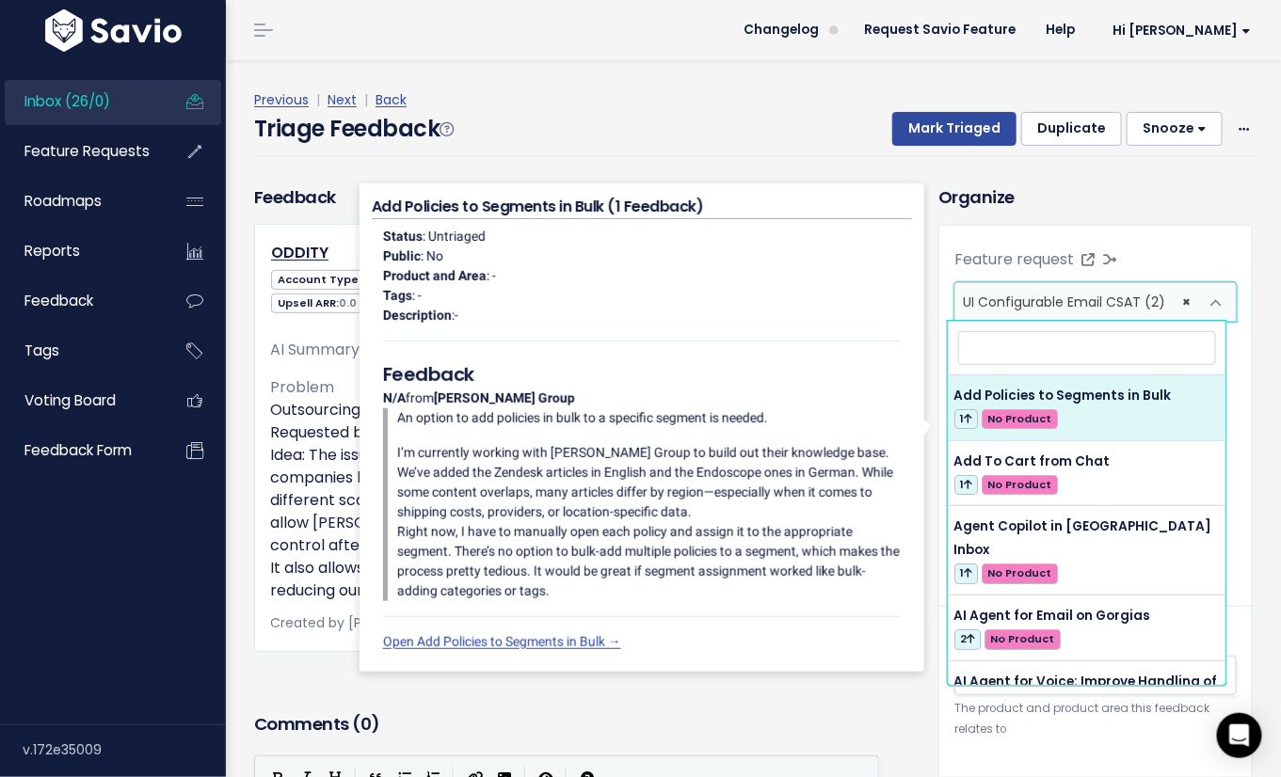
select select "62783"
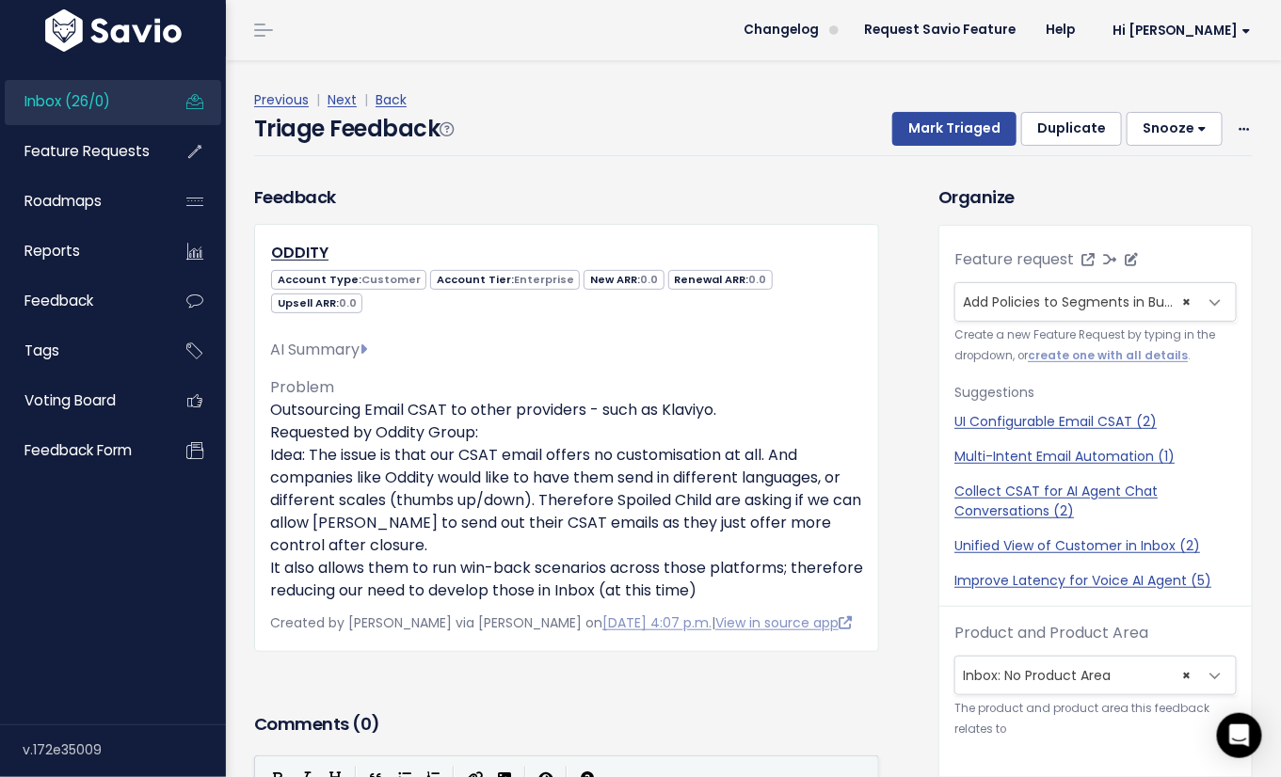
click at [1040, 293] on span "Add Policies to Segments in Bulk (1)" at bounding box center [1078, 302] width 231 height 19
click at [1025, 215] on div "Organize Feature request --------- UI Configurable Email CSAT (2) <span class='…" at bounding box center [1095, 664] width 342 height 960
click at [108, 163] on link "Feature Requests" at bounding box center [80, 151] width 151 height 43
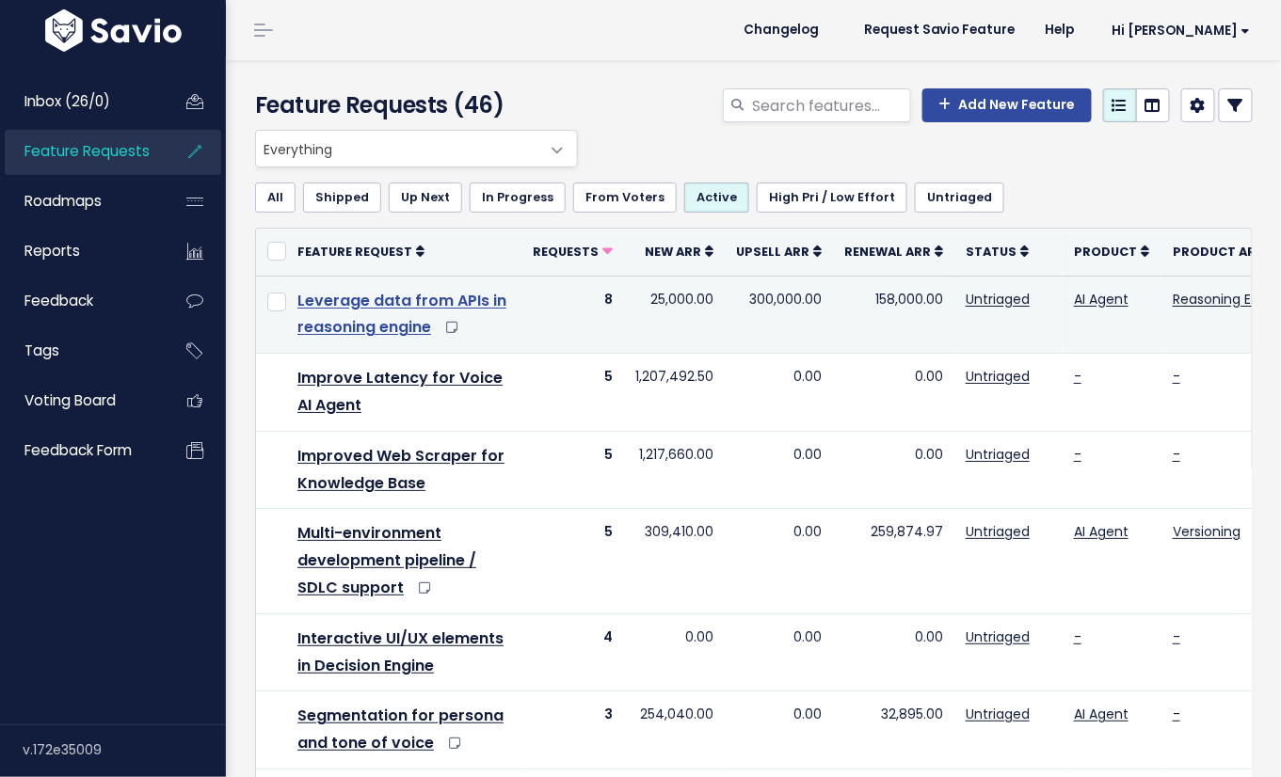
click at [374, 303] on link "Leverage data from APIs in reasoning engine" at bounding box center [401, 314] width 209 height 49
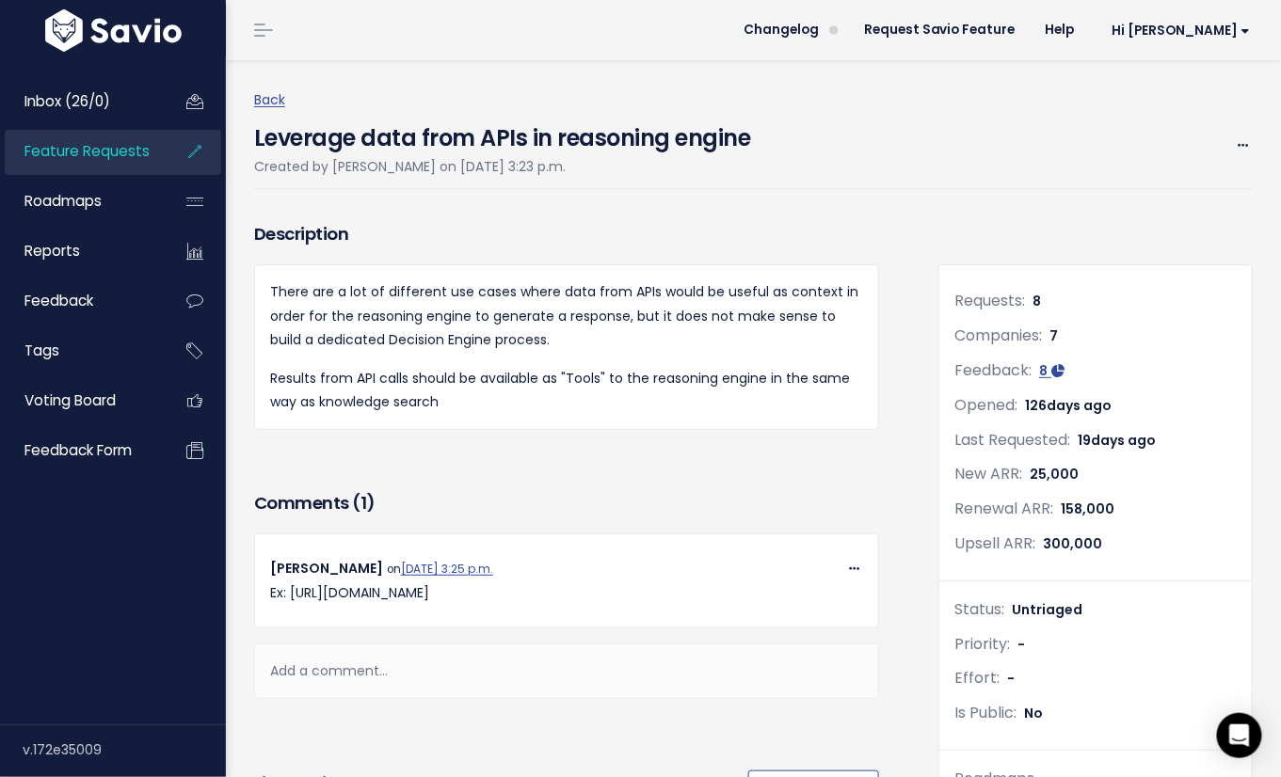
click at [126, 152] on span "Feature Requests" at bounding box center [86, 151] width 125 height 20
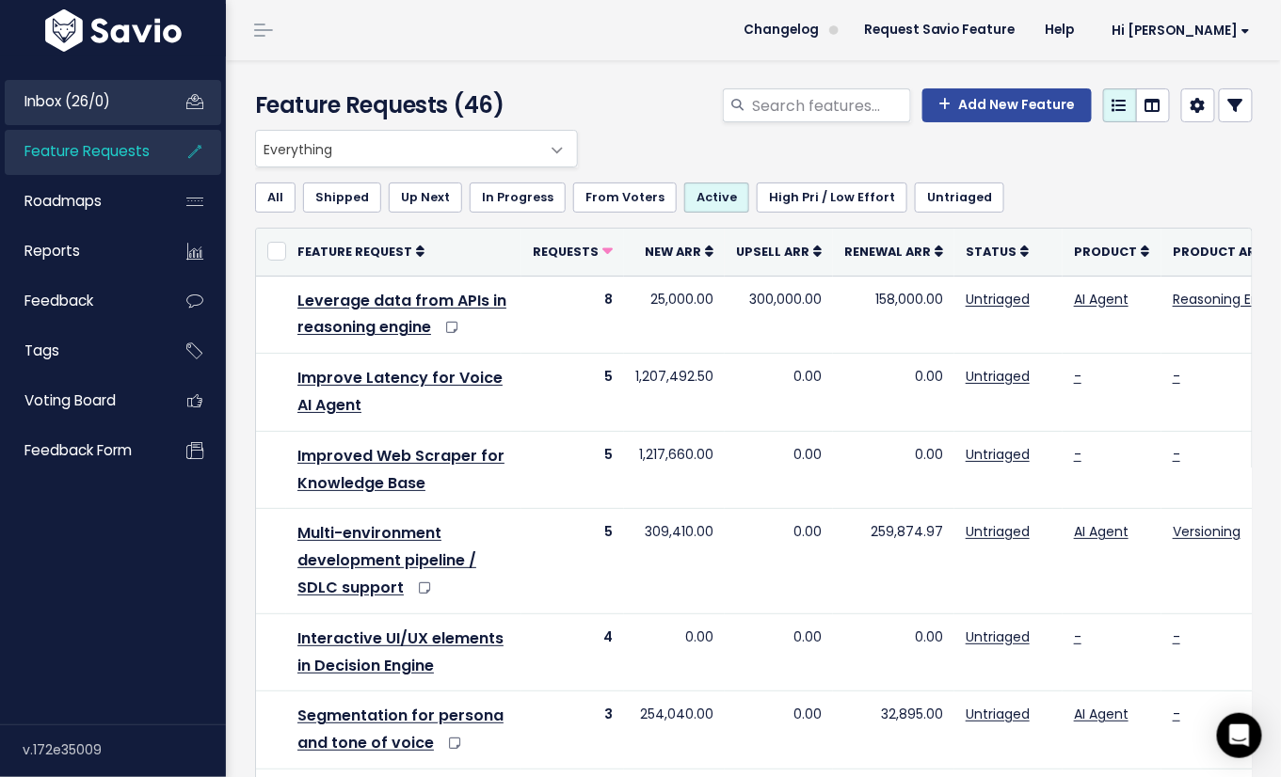
click at [116, 119] on link "Inbox (26/0)" at bounding box center [80, 101] width 151 height 43
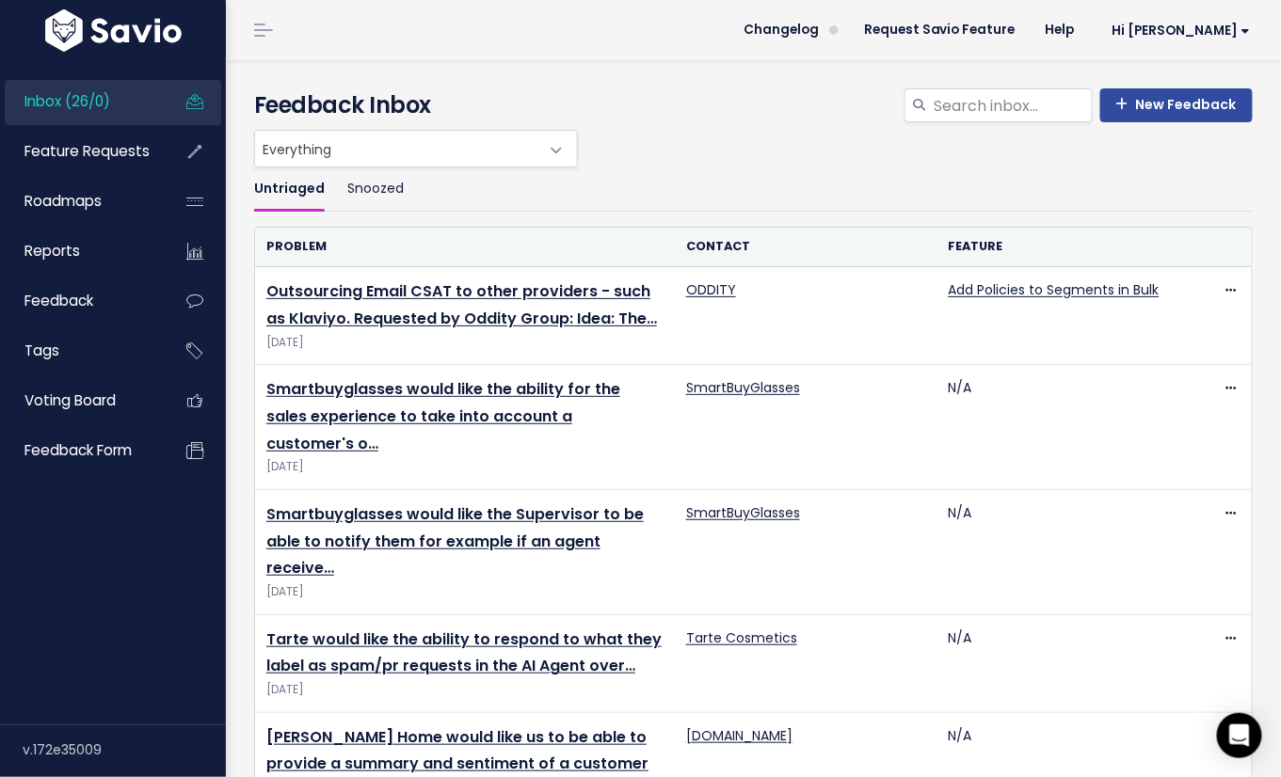
click at [123, 105] on link "Inbox (26/0)" at bounding box center [80, 101] width 151 height 43
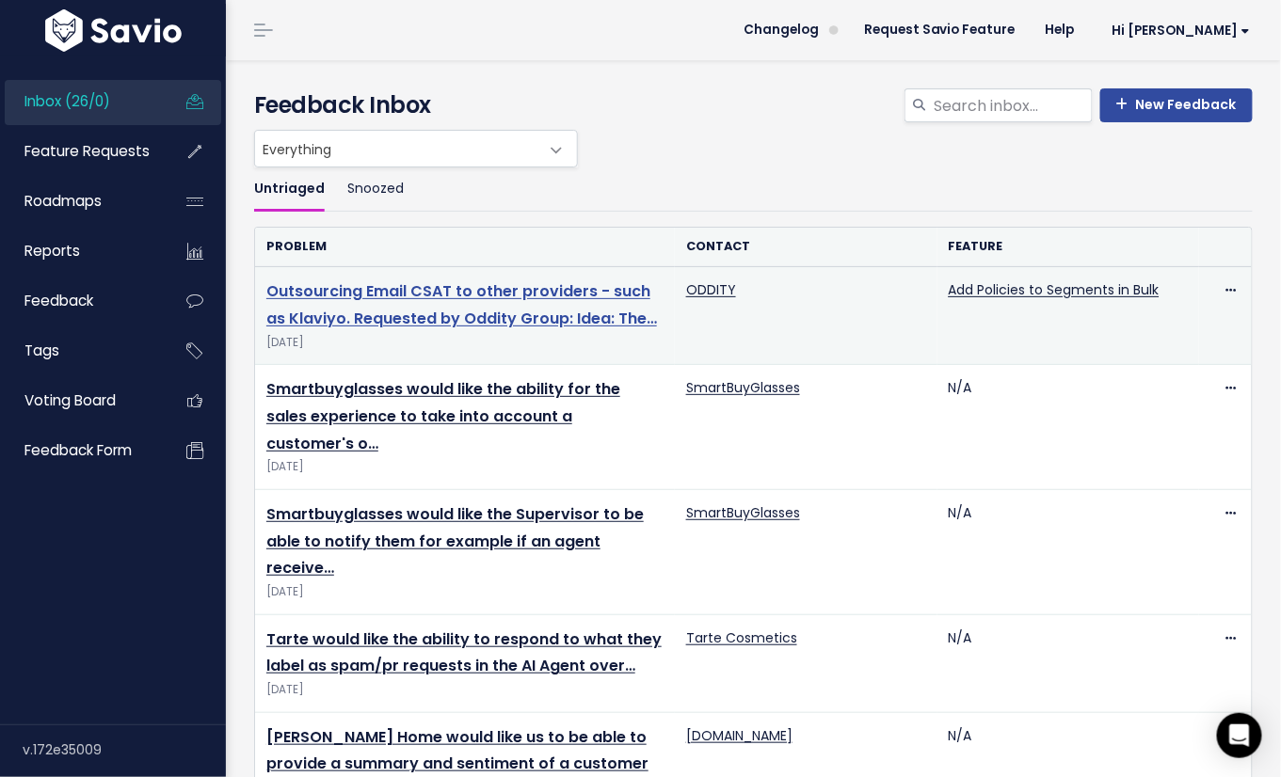
click at [559, 296] on link "Outsourcing Email CSAT to other providers - such as Klaviyo. Requested by Oddit…" at bounding box center [461, 304] width 390 height 49
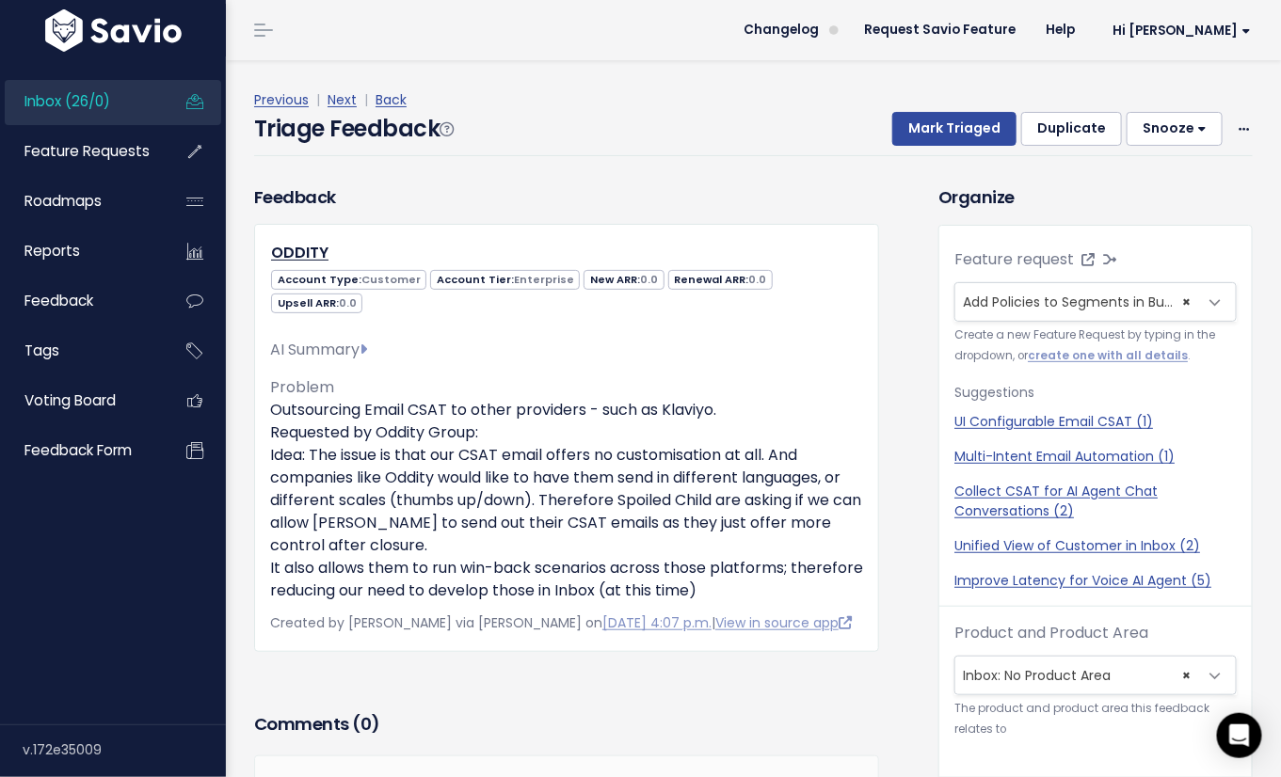
click at [442, 187] on div "Feedback ODDITY Account Type: Customer Account Tier: Enterprise 0.0 0.0 0.0" at bounding box center [566, 417] width 625 height 467
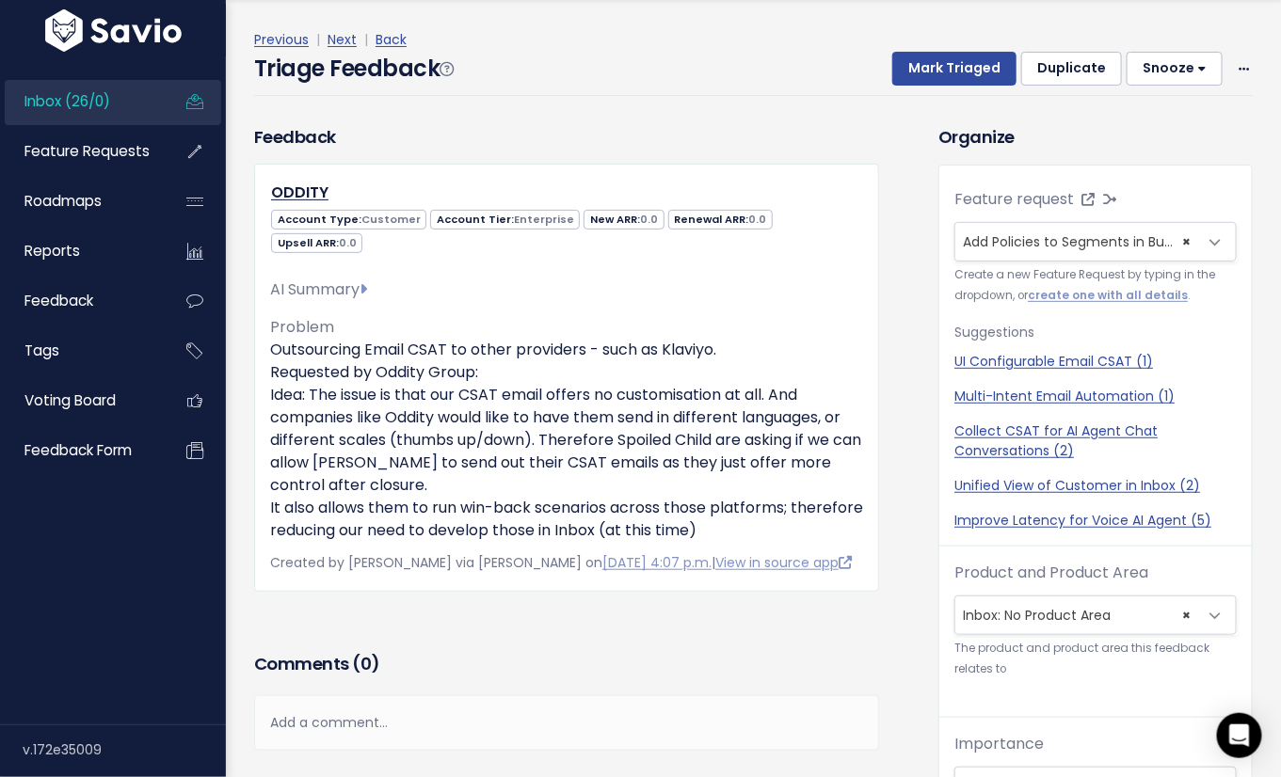
scroll to position [62, 0]
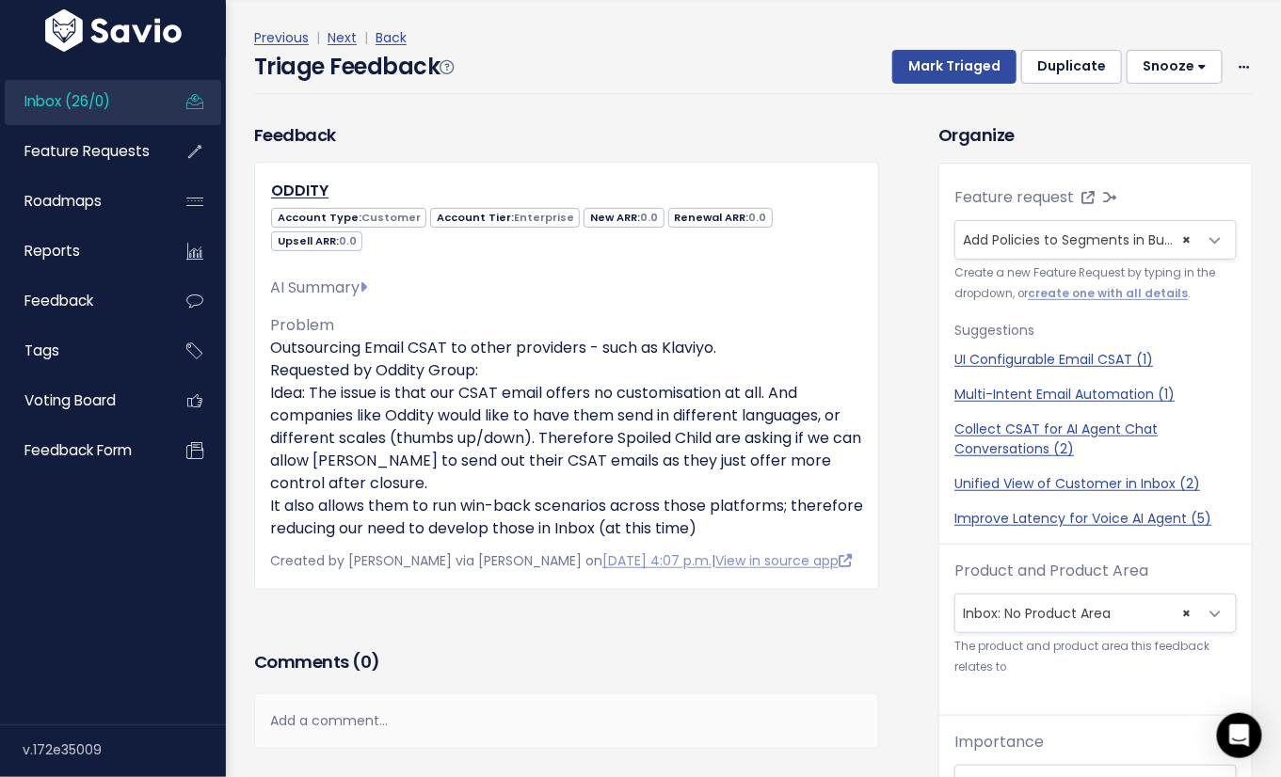
click at [492, 139] on div "Feedback ODDITY Account Type: Customer Account Tier: Enterprise 0.0 0.0 0.0" at bounding box center [566, 355] width 625 height 467
click at [387, 130] on div "Feedback ODDITY Account Type: Customer Account Tier: Enterprise 0.0 0.0 0.0" at bounding box center [566, 355] width 625 height 467
click at [344, 40] on link "Next" at bounding box center [341, 37] width 29 height 19
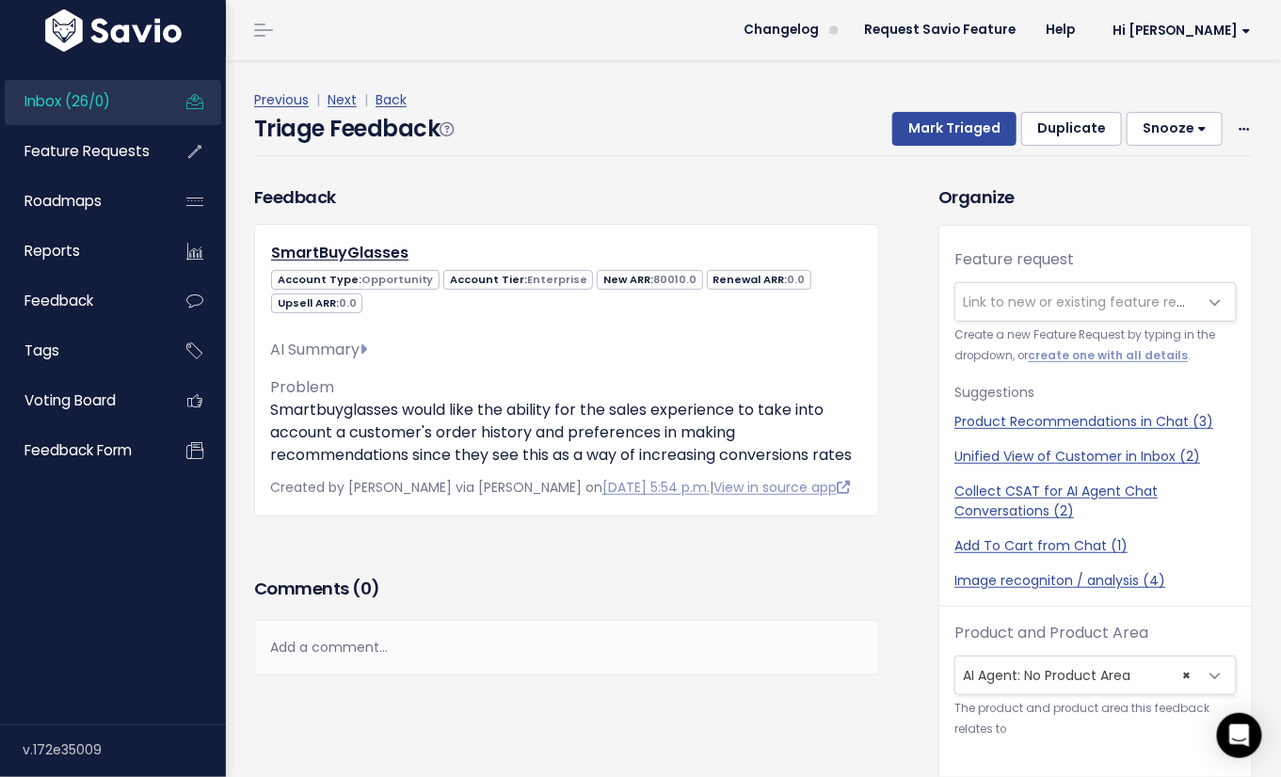
click at [461, 180] on div "Previous | Next | Back Triage Feedback Mark Triaged Duplicate [GEOGRAPHIC_DATA]…" at bounding box center [760, 122] width 1012 height 124
click at [354, 145] on h4 "Triage Feedback" at bounding box center [353, 129] width 199 height 34
click at [125, 110] on link "Inbox (26/0)" at bounding box center [80, 101] width 151 height 43
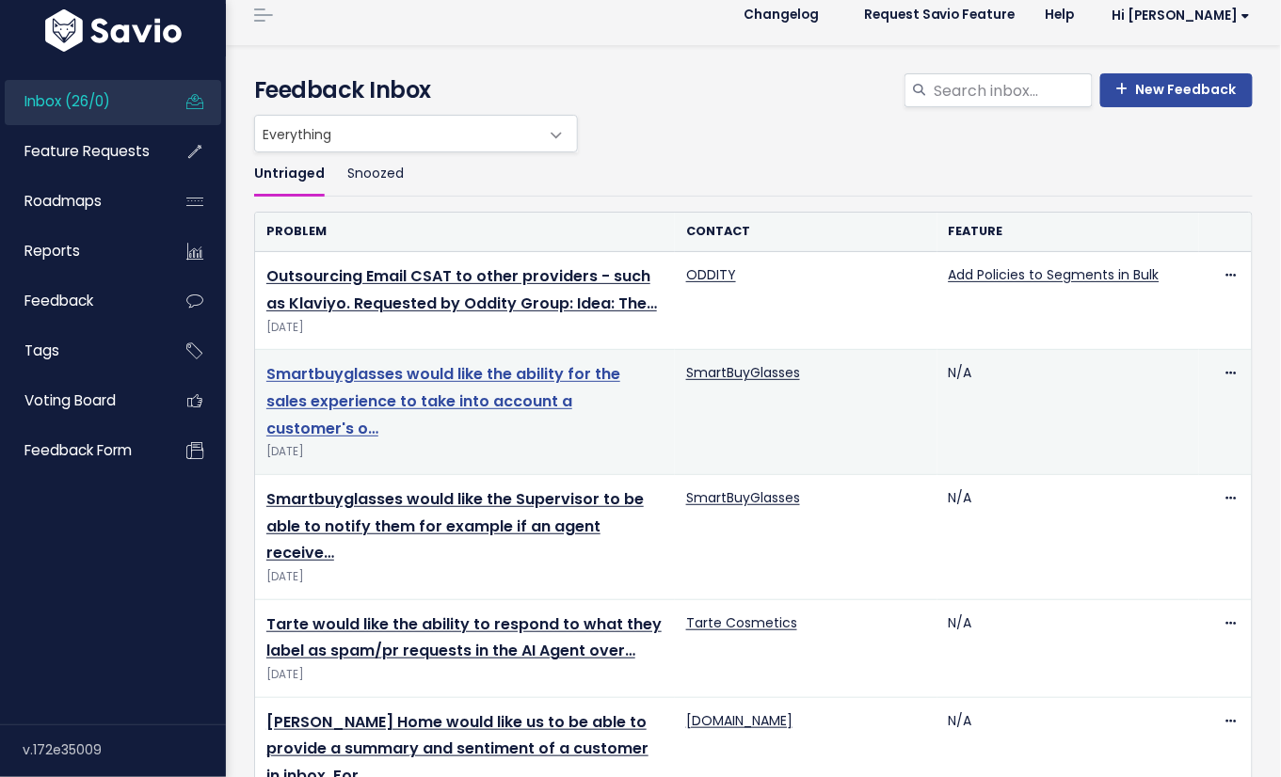
scroll to position [16, 0]
click at [545, 375] on link "Smartbuyglasses would like the ability for the sales experience to take into ac…" at bounding box center [443, 400] width 354 height 76
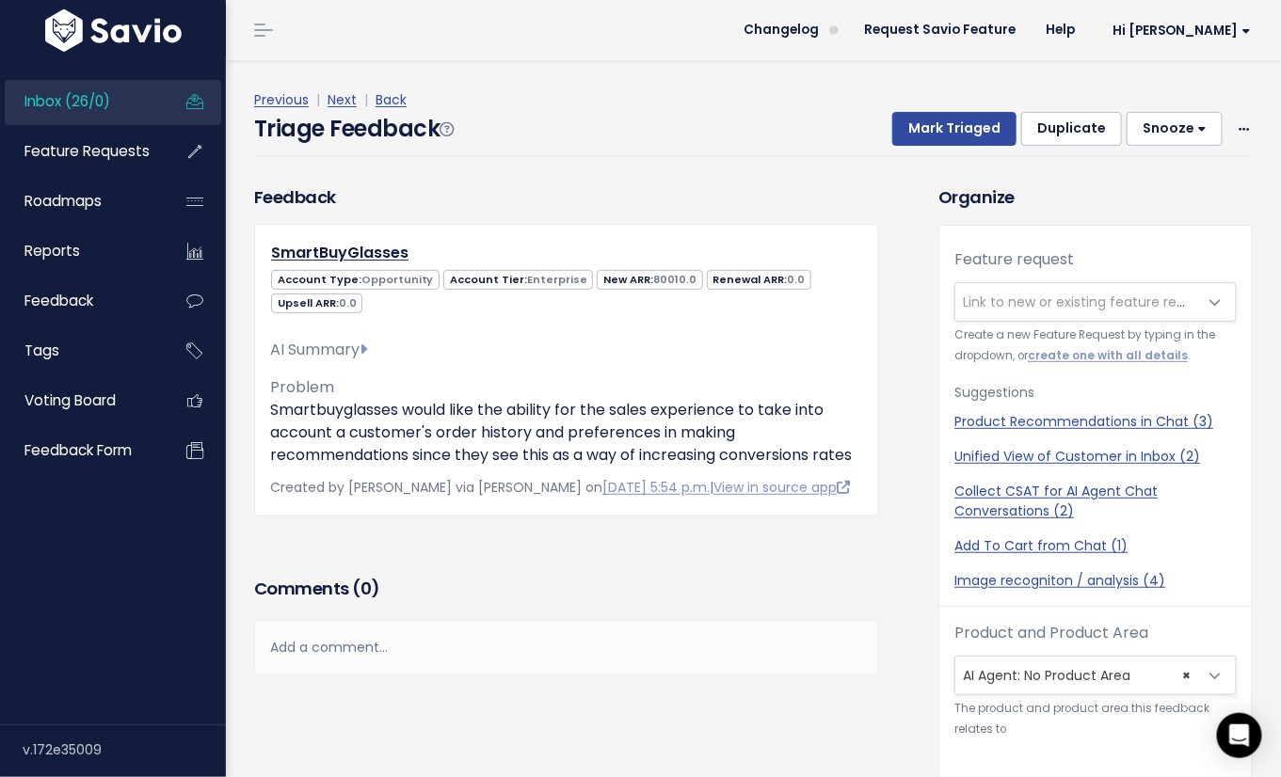
click at [388, 572] on div "Feedback SmartBuyGlasses Account Type: Opportunity Account Tier: Enterprise 800…" at bounding box center [566, 378] width 653 height 388
click at [1025, 665] on span "× AI Agent: No Product Area" at bounding box center [1076, 676] width 243 height 38
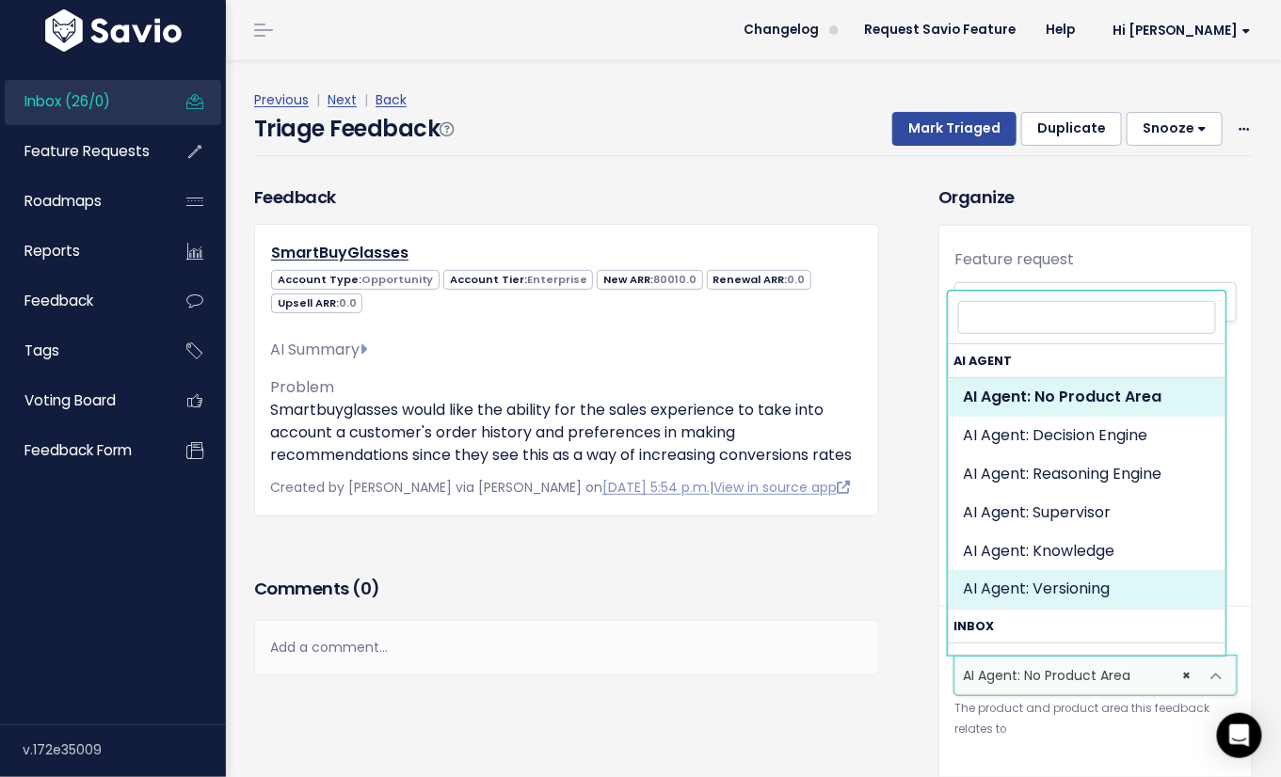
click at [729, 572] on div "Feedback SmartBuyGlasses Account Type: Opportunity Account Tier: Enterprise 800…" at bounding box center [566, 378] width 653 height 388
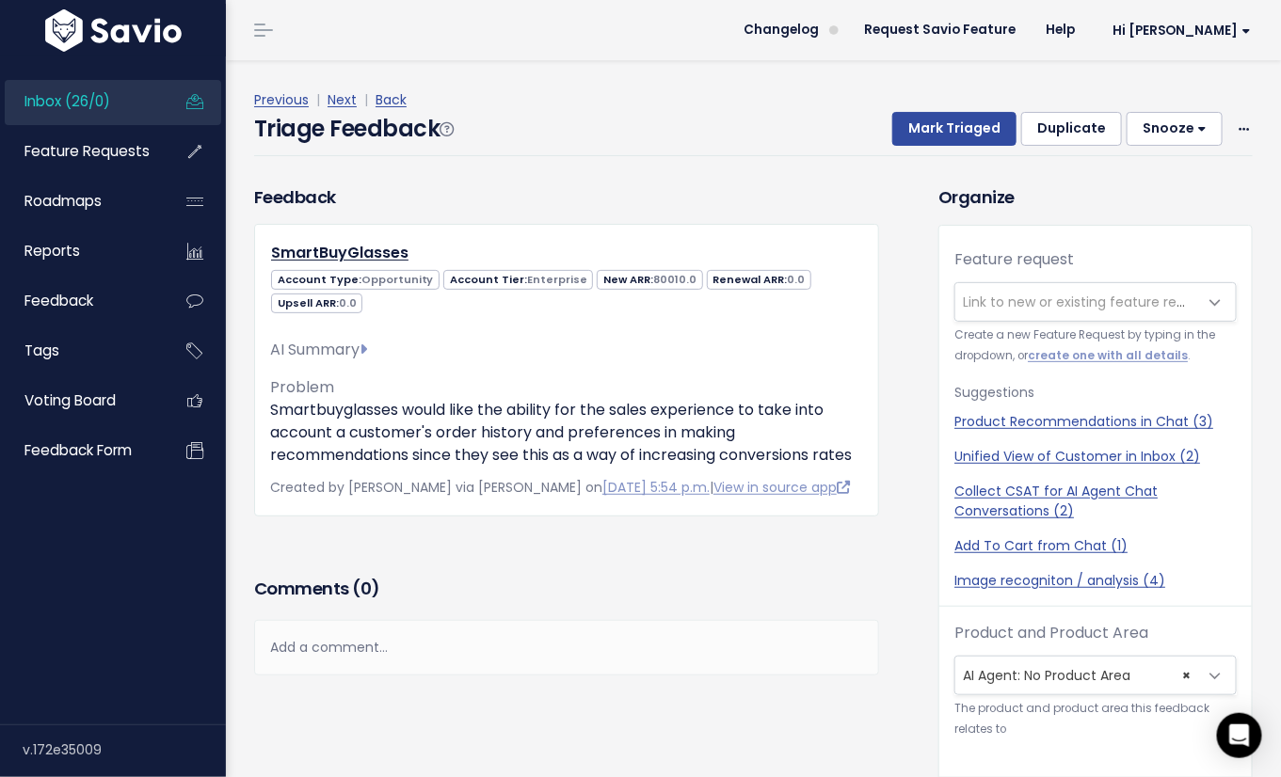
click at [1105, 675] on span "× AI Agent: No Product Area" at bounding box center [1076, 676] width 243 height 38
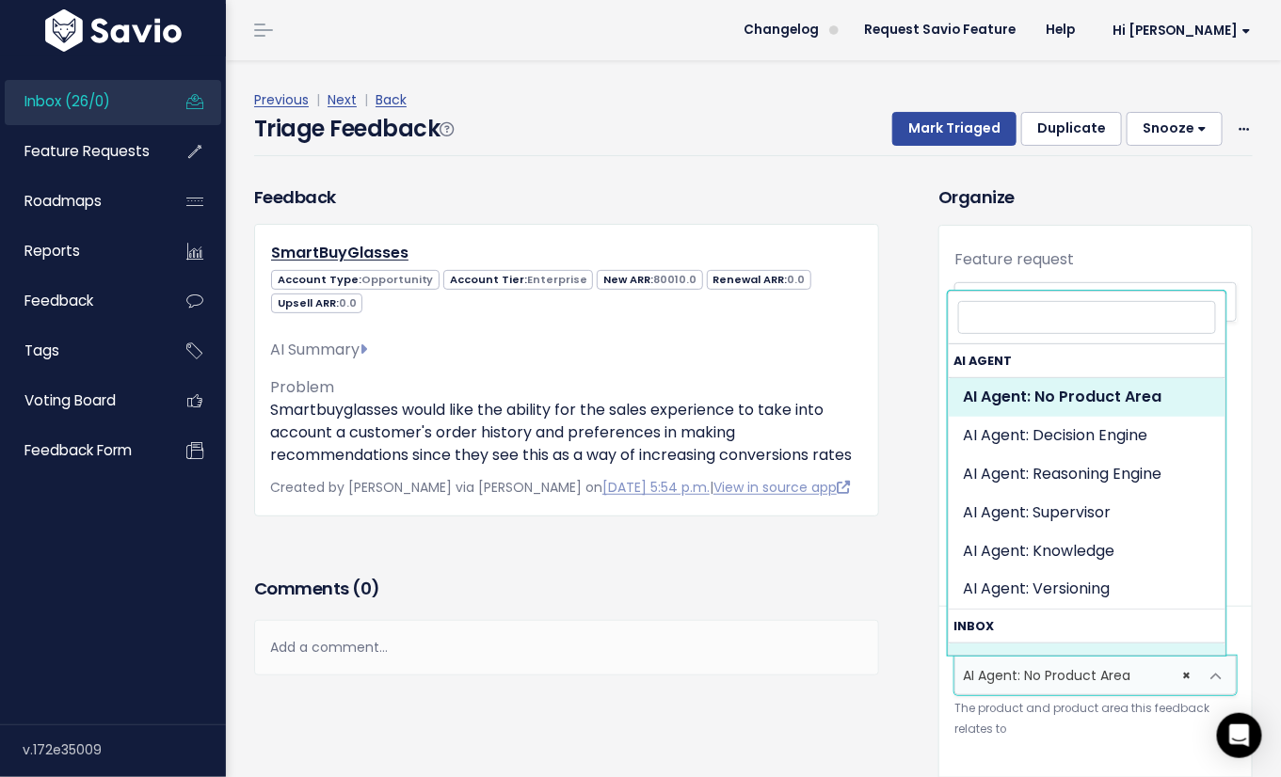
click at [850, 572] on div "Feedback SmartBuyGlasses Account Type: Opportunity Account Tier: Enterprise 800…" at bounding box center [566, 378] width 653 height 388
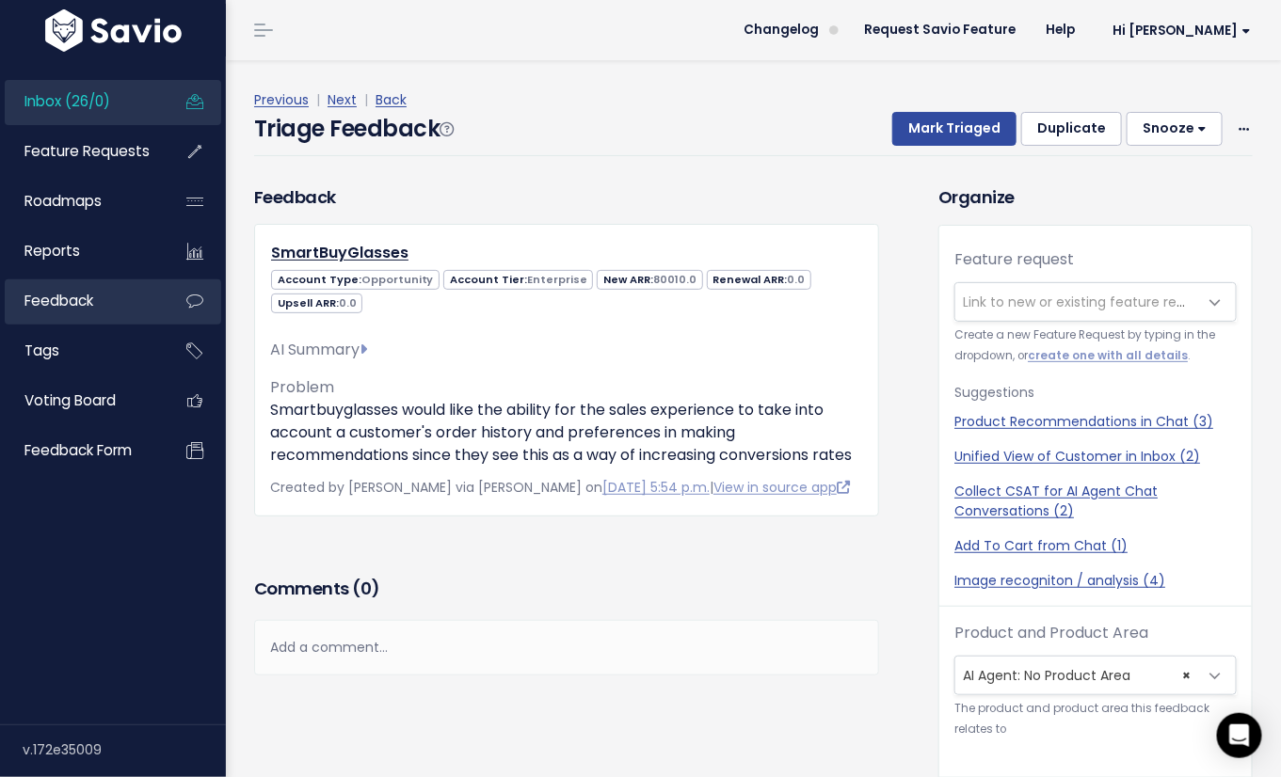
click at [93, 304] on span "Feedback" at bounding box center [58, 301] width 69 height 20
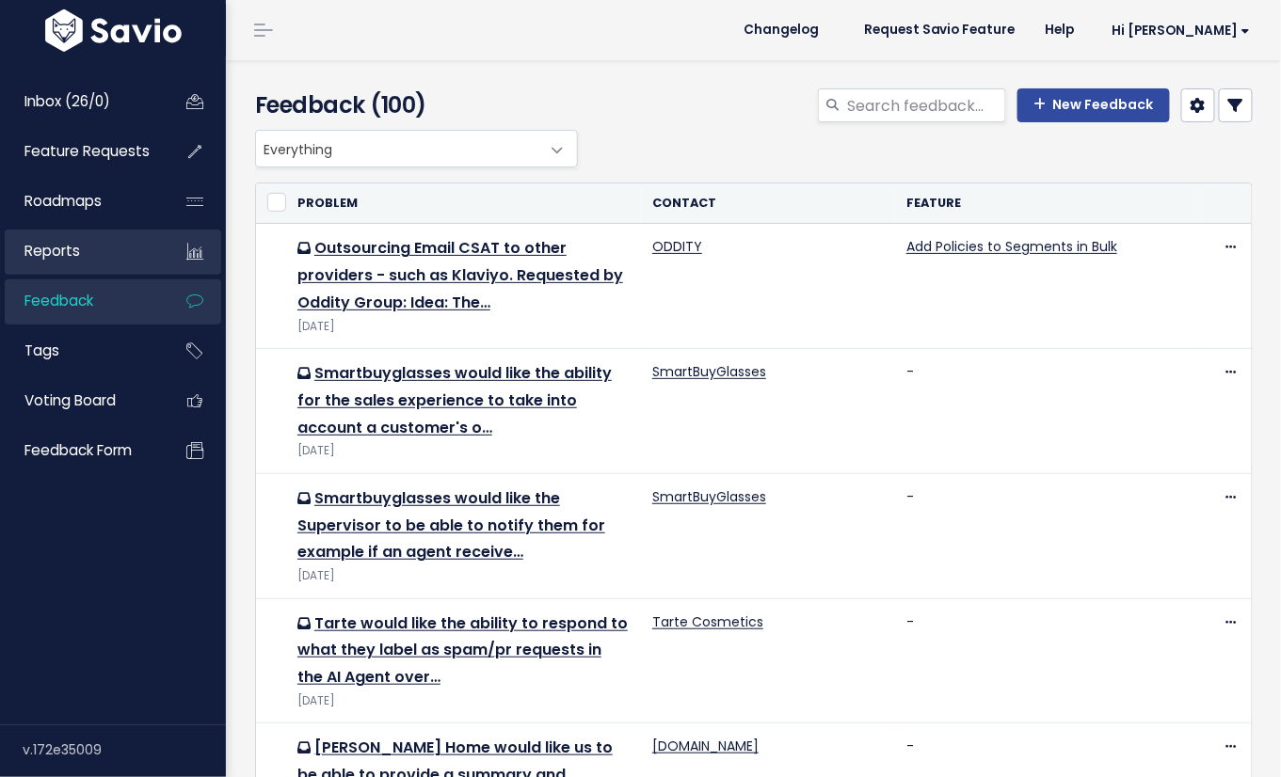
click at [59, 254] on span "Reports" at bounding box center [52, 251] width 56 height 20
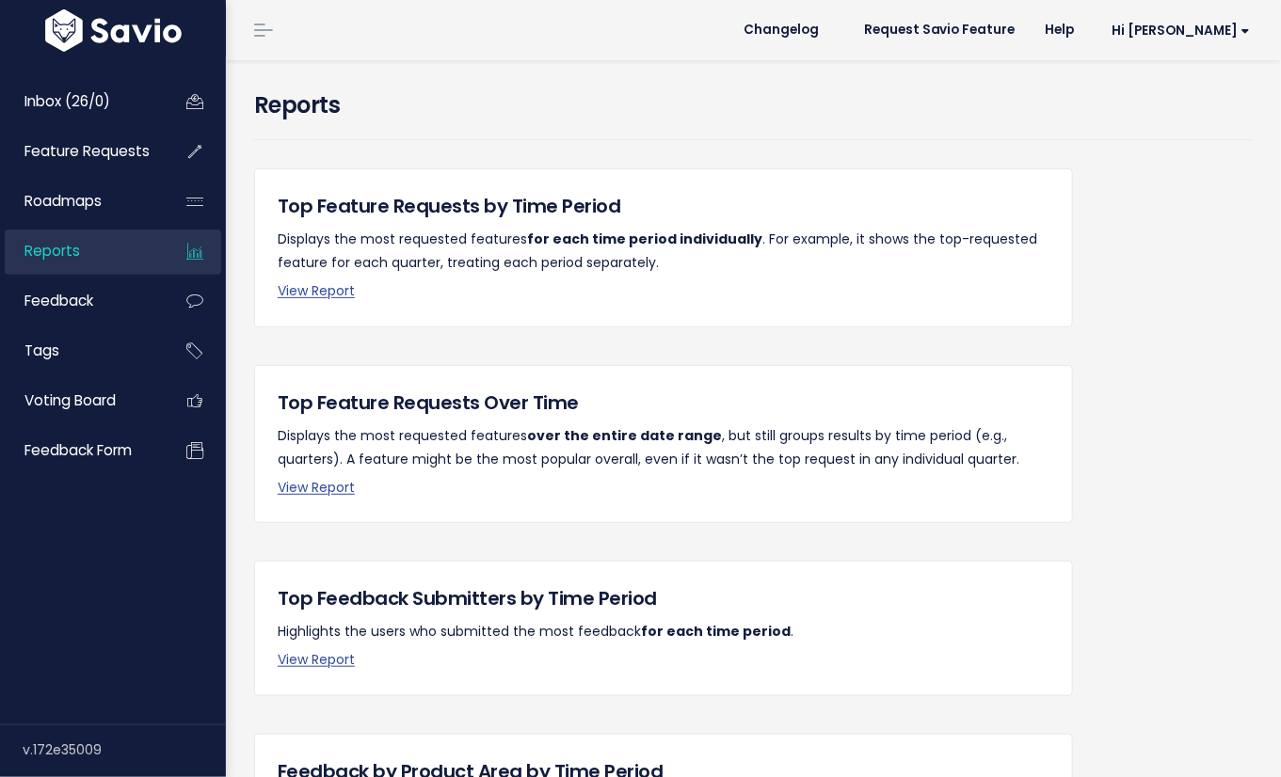
click at [378, 138] on div "Reports" at bounding box center [753, 114] width 998 height 52
drag, startPoint x: 311, startPoint y: 200, endPoint x: 597, endPoint y: 186, distance: 285.5
click at [597, 186] on div "Top Feature Requests by Time Period Displays the most requested features for ea…" at bounding box center [663, 247] width 819 height 159
click at [570, 221] on div "Top Feature Requests by Time Period Displays the most requested features for ea…" at bounding box center [663, 247] width 819 height 159
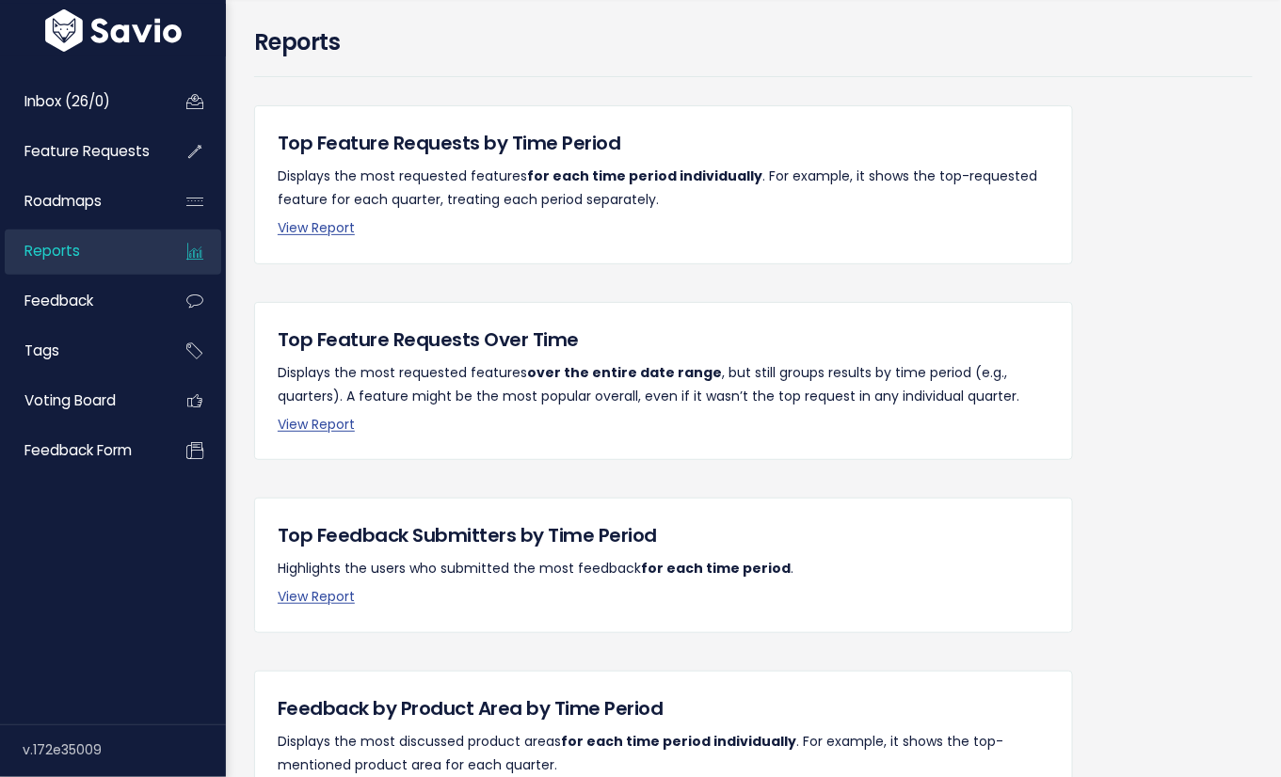
scroll to position [187, 0]
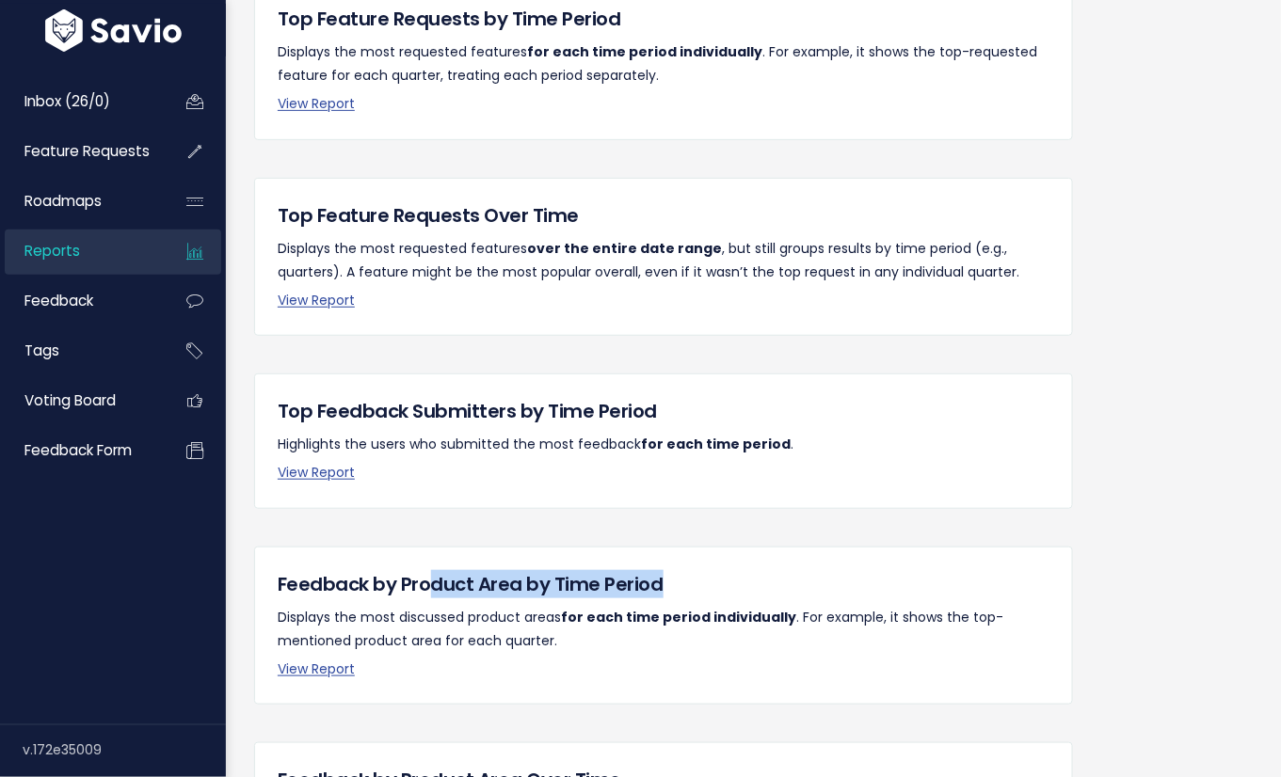
drag, startPoint x: 426, startPoint y: 583, endPoint x: 689, endPoint y: 594, distance: 262.7
click at [689, 594] on h5 "Feedback by Product Area by Time Period" at bounding box center [664, 584] width 772 height 28
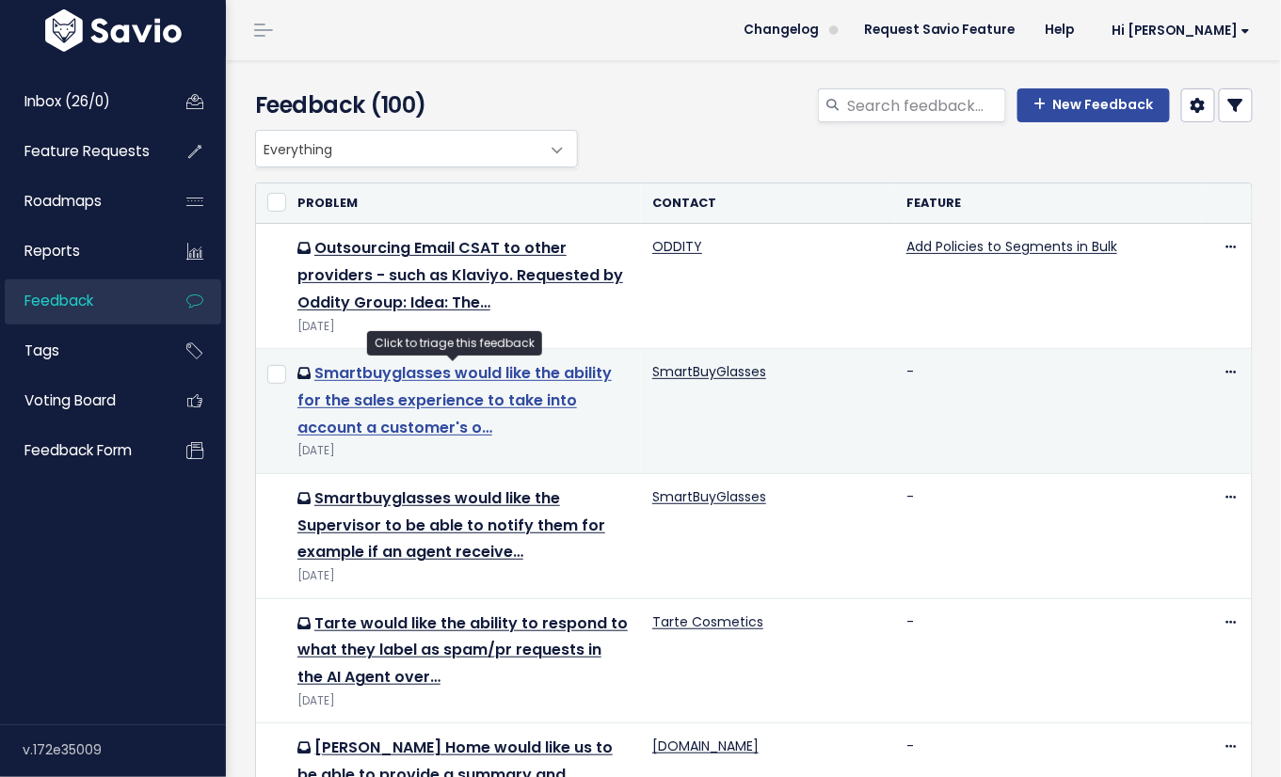
click at [374, 403] on link "Smartbuyglasses would like the ability for the sales experience to take into ac…" at bounding box center [454, 400] width 314 height 76
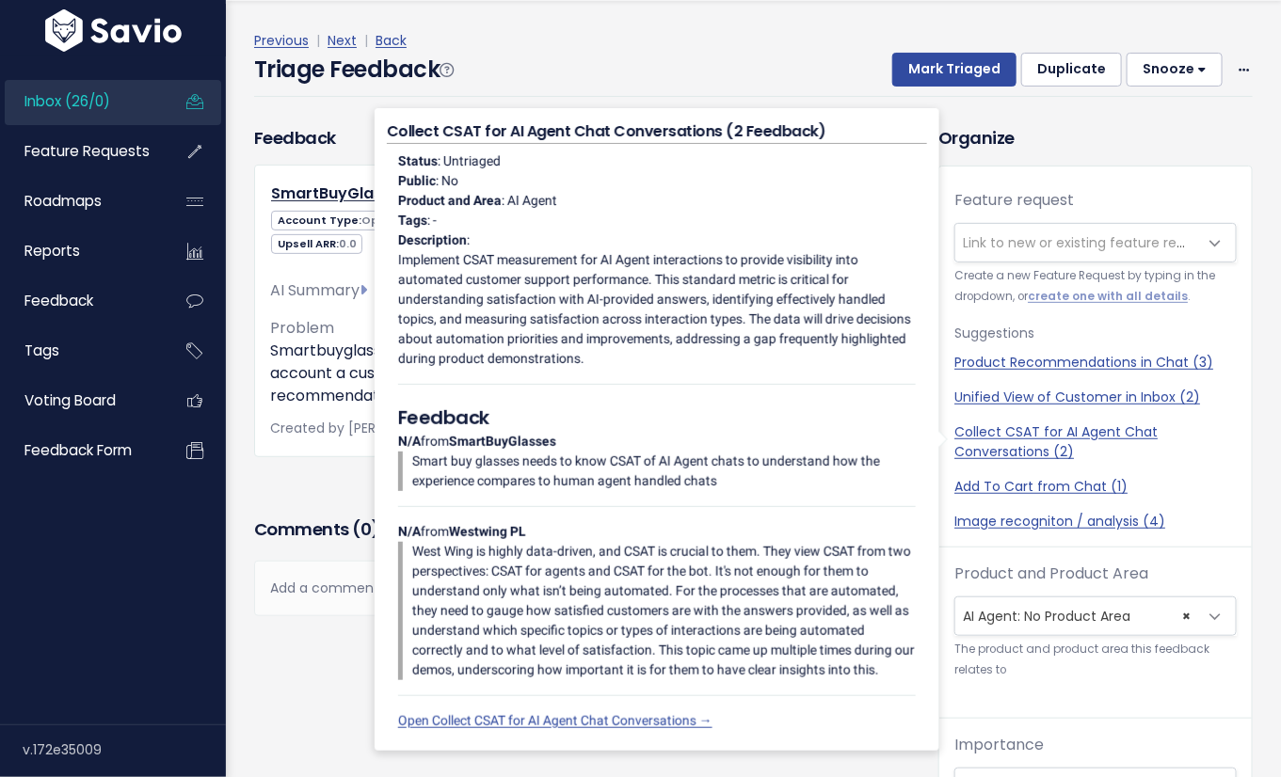
scroll to position [62, 0]
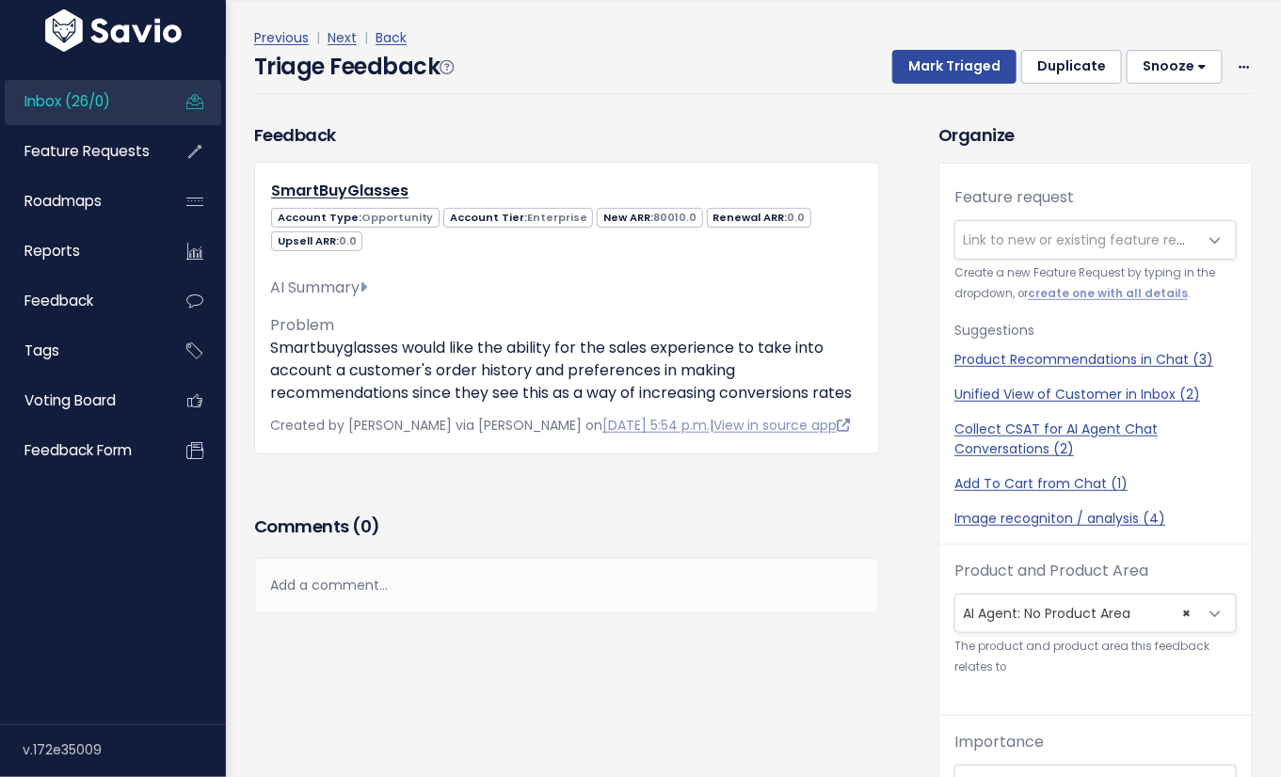
click at [1046, 611] on span "× AI Agent: No Product Area" at bounding box center [1076, 614] width 243 height 38
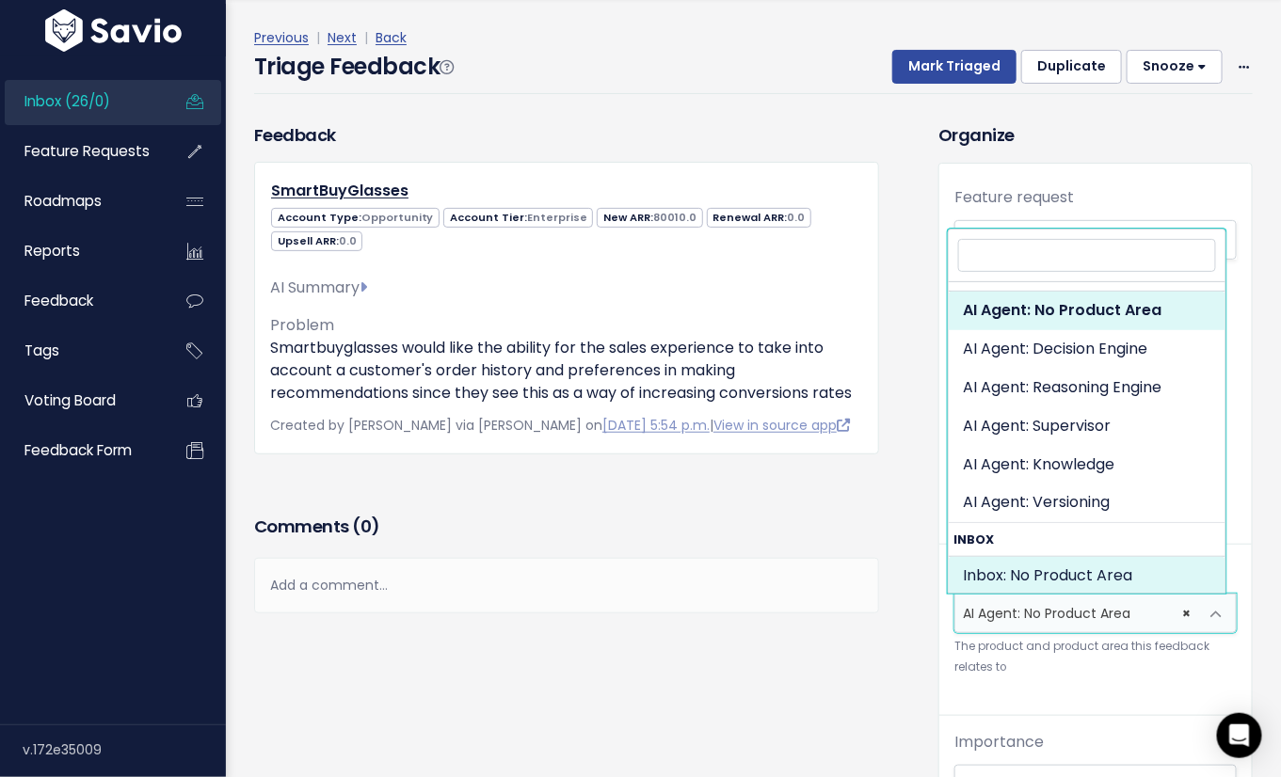
scroll to position [0, 0]
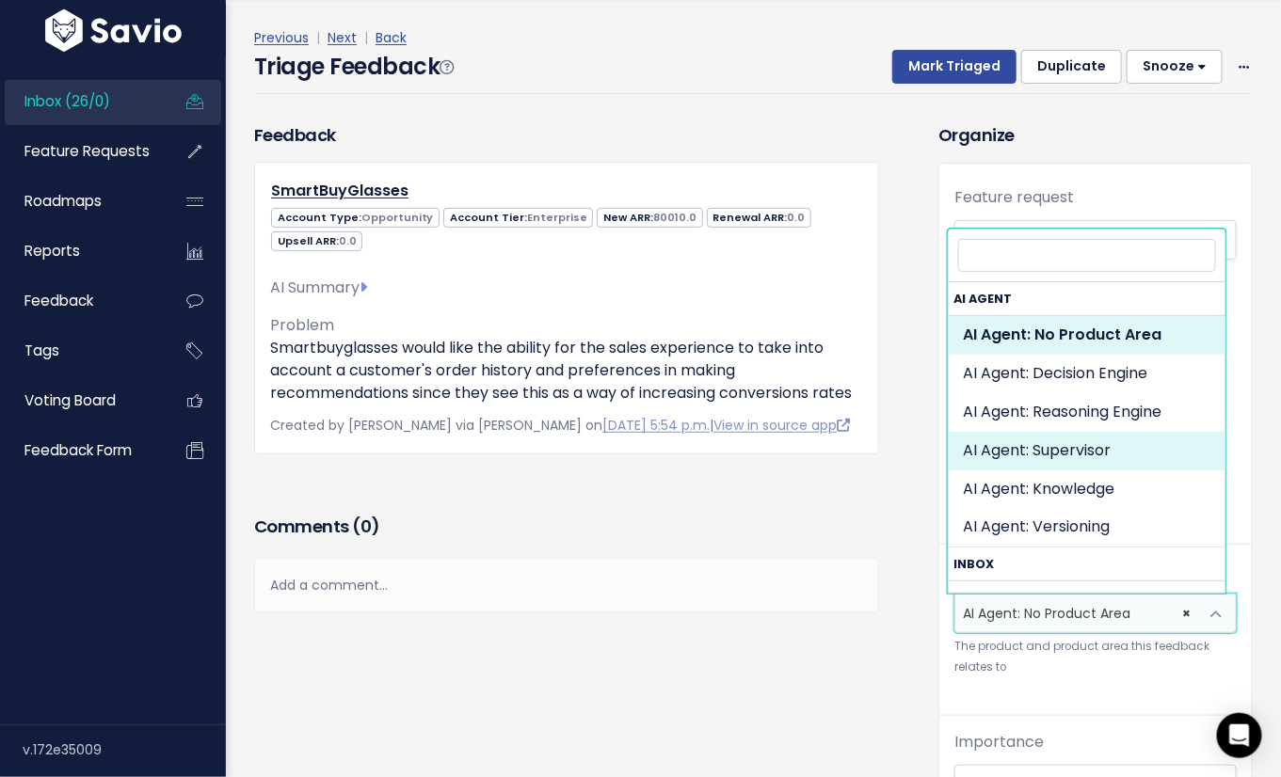
click at [613, 534] on div "Comments ( 0 )" at bounding box center [566, 534] width 625 height 47
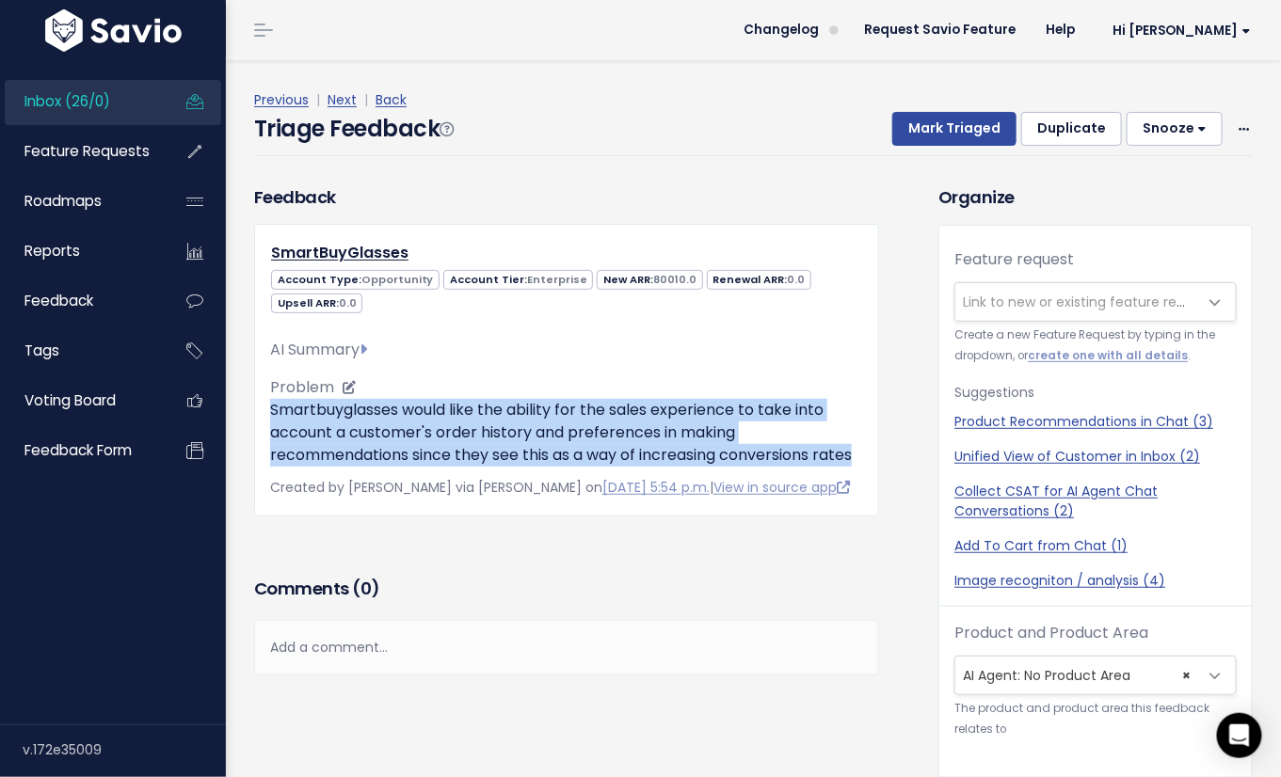
drag, startPoint x: 269, startPoint y: 405, endPoint x: 399, endPoint y: 471, distance: 146.0
click at [399, 467] on p "Smartbuyglasses would like the ability for the sales experience to take into ac…" at bounding box center [566, 433] width 593 height 68
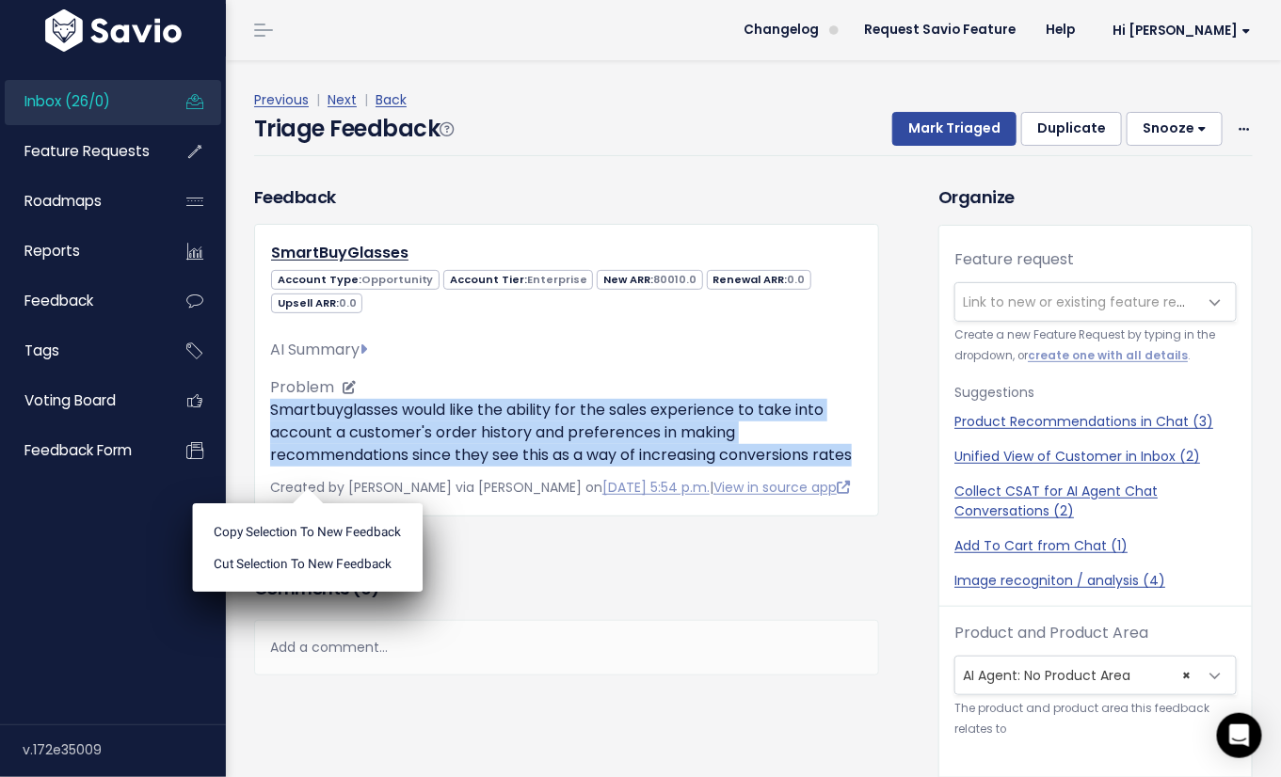
click at [399, 467] on p "Smartbuyglasses would like the ability for the sales experience to take into ac…" at bounding box center [566, 433] width 593 height 68
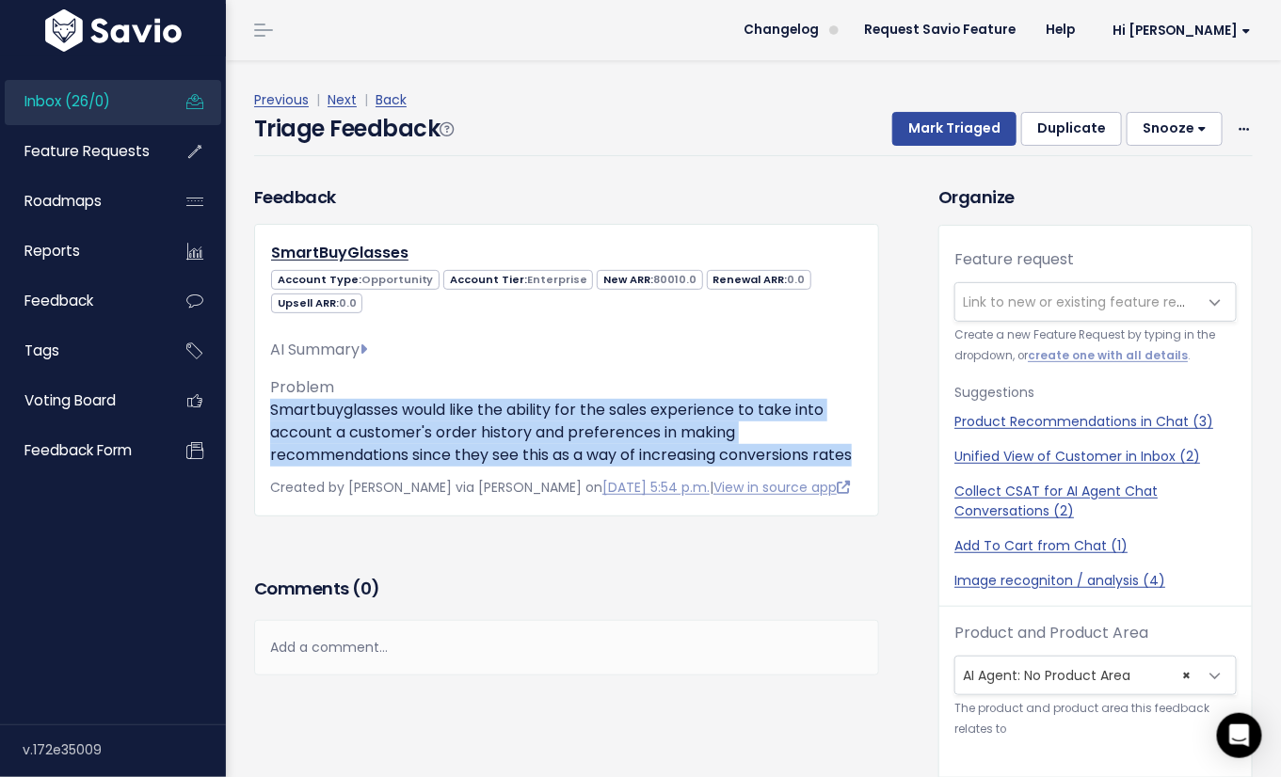
drag, startPoint x: 505, startPoint y: 486, endPoint x: 263, endPoint y: 415, distance: 251.9
click at [263, 415] on div "SmartBuyGlasses Account Type: Opportunity Account Tier: Enterprise [GEOGRAPHIC_…" at bounding box center [566, 370] width 625 height 292
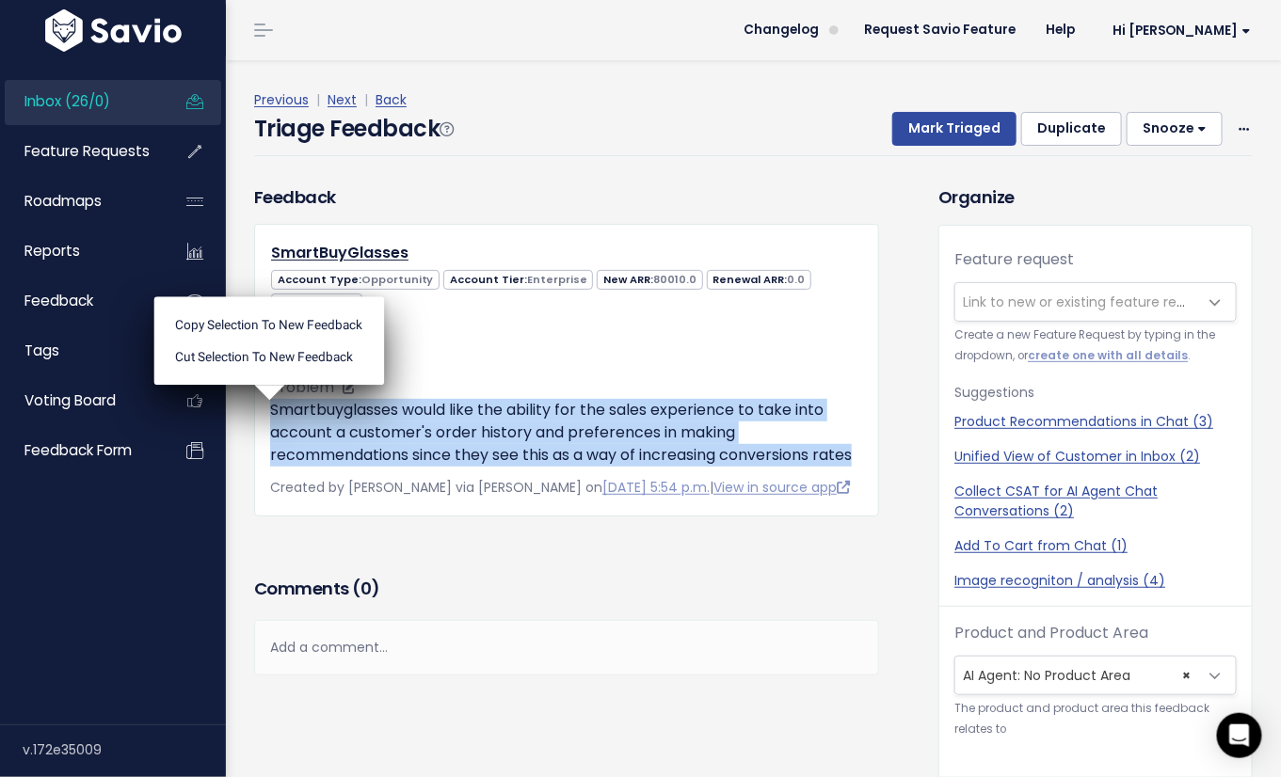
click at [283, 437] on p "Smartbuyglasses would like the ability for the sales experience to take into ac…" at bounding box center [566, 433] width 593 height 68
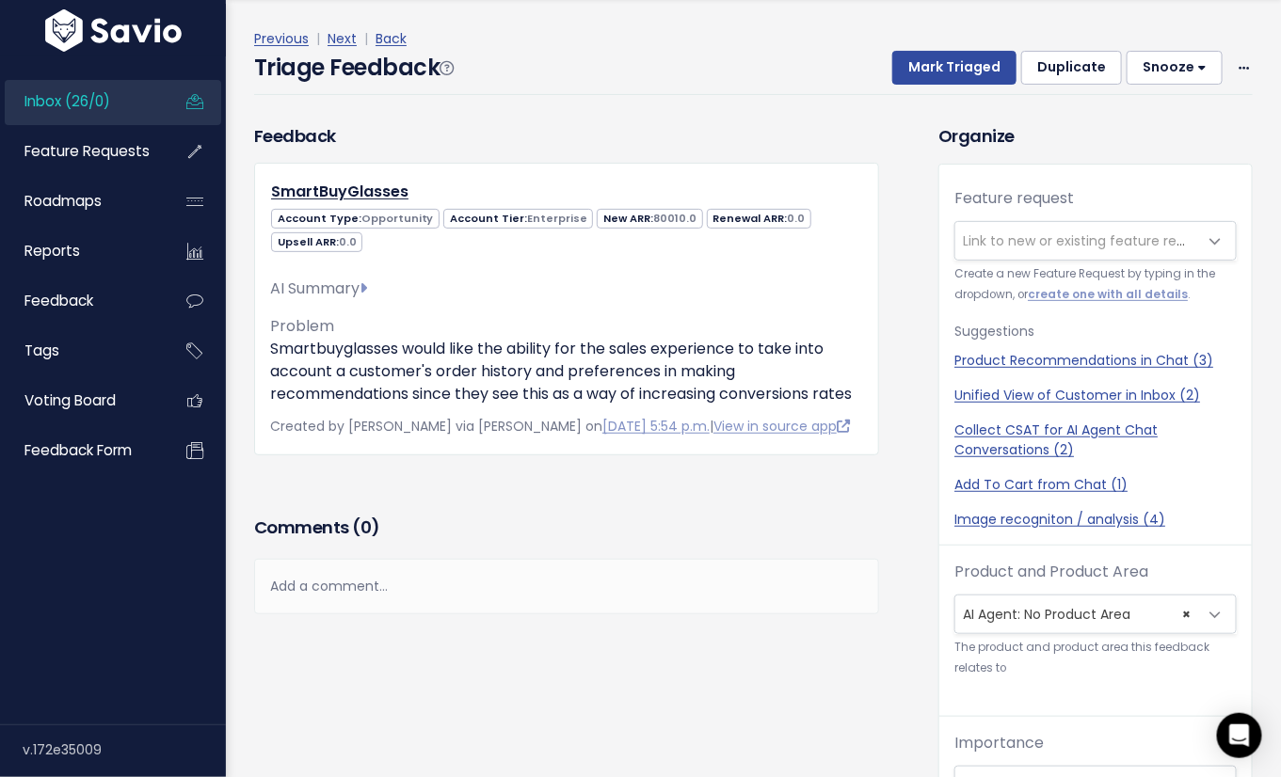
scroll to position [62, 0]
click at [997, 602] on span "× AI Agent: No Product Area" at bounding box center [1076, 614] width 243 height 38
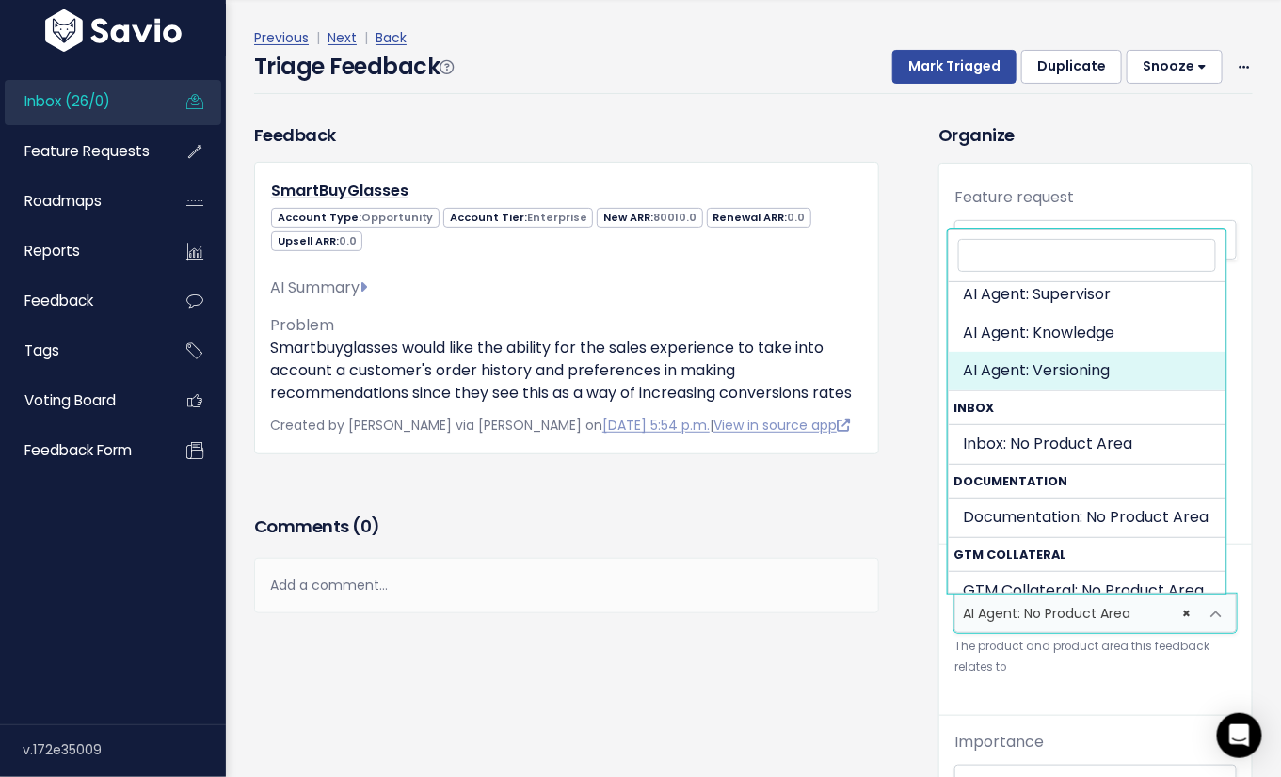
scroll to position [199, 0]
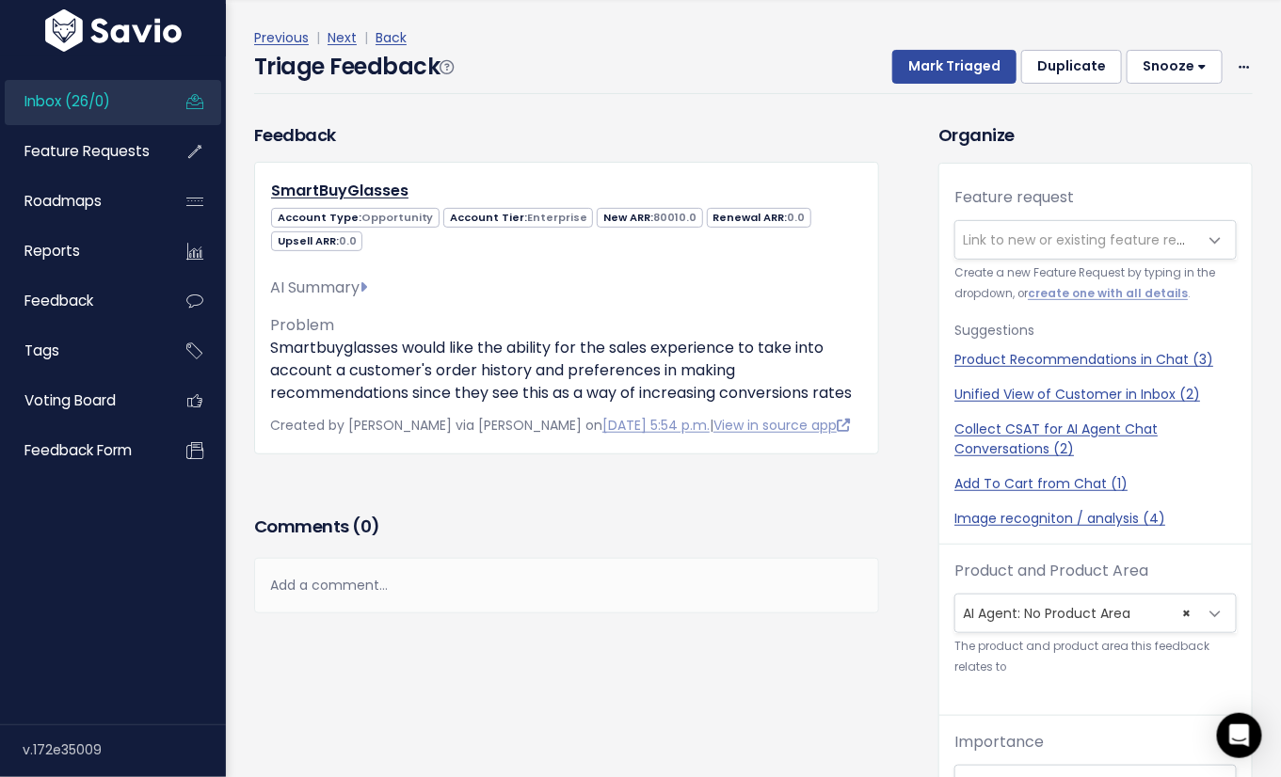
drag, startPoint x: 857, startPoint y: 661, endPoint x: 845, endPoint y: 662, distance: 12.4
click at [847, 664] on div "Comments ( 0 ) Add a comment... | | | | Add a comment... xxxxxxxxxx These are n…" at bounding box center [566, 590] width 653 height 159
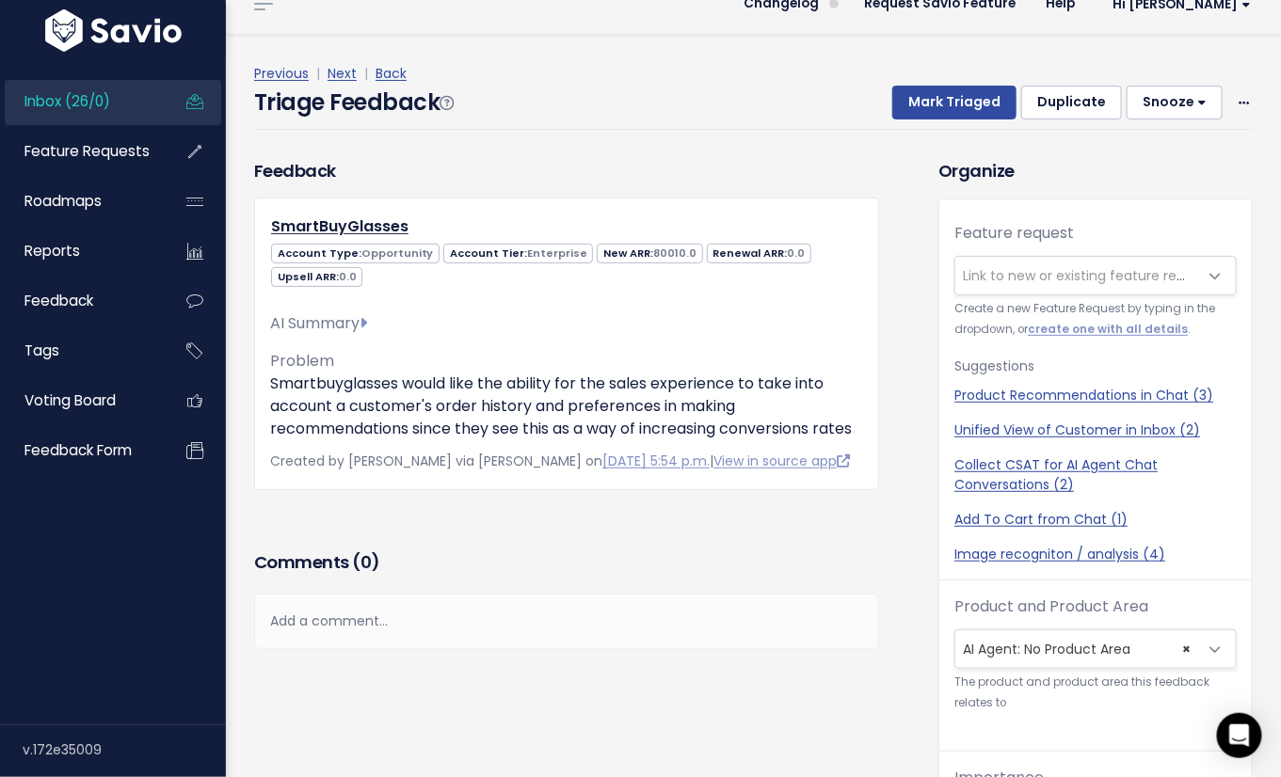
scroll to position [0, 0]
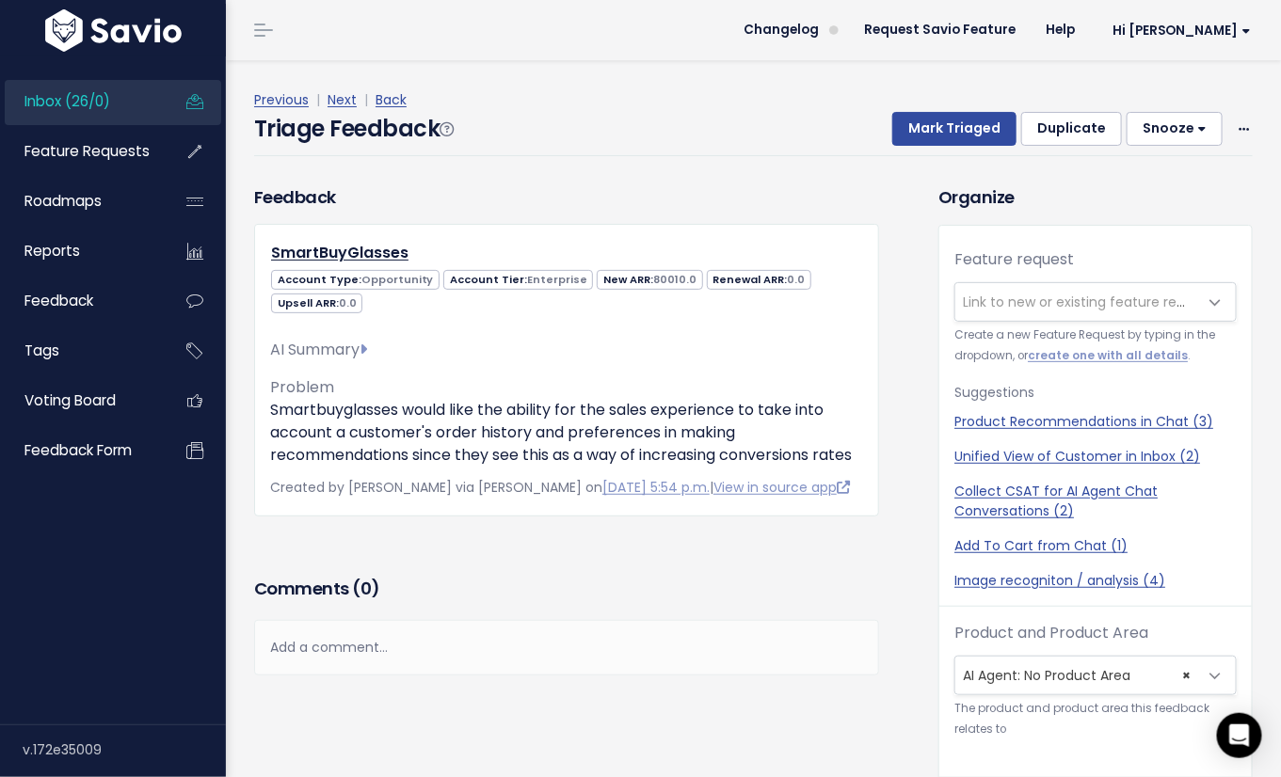
click at [1006, 307] on span "Link to new or existing feature request..." at bounding box center [1093, 302] width 260 height 19
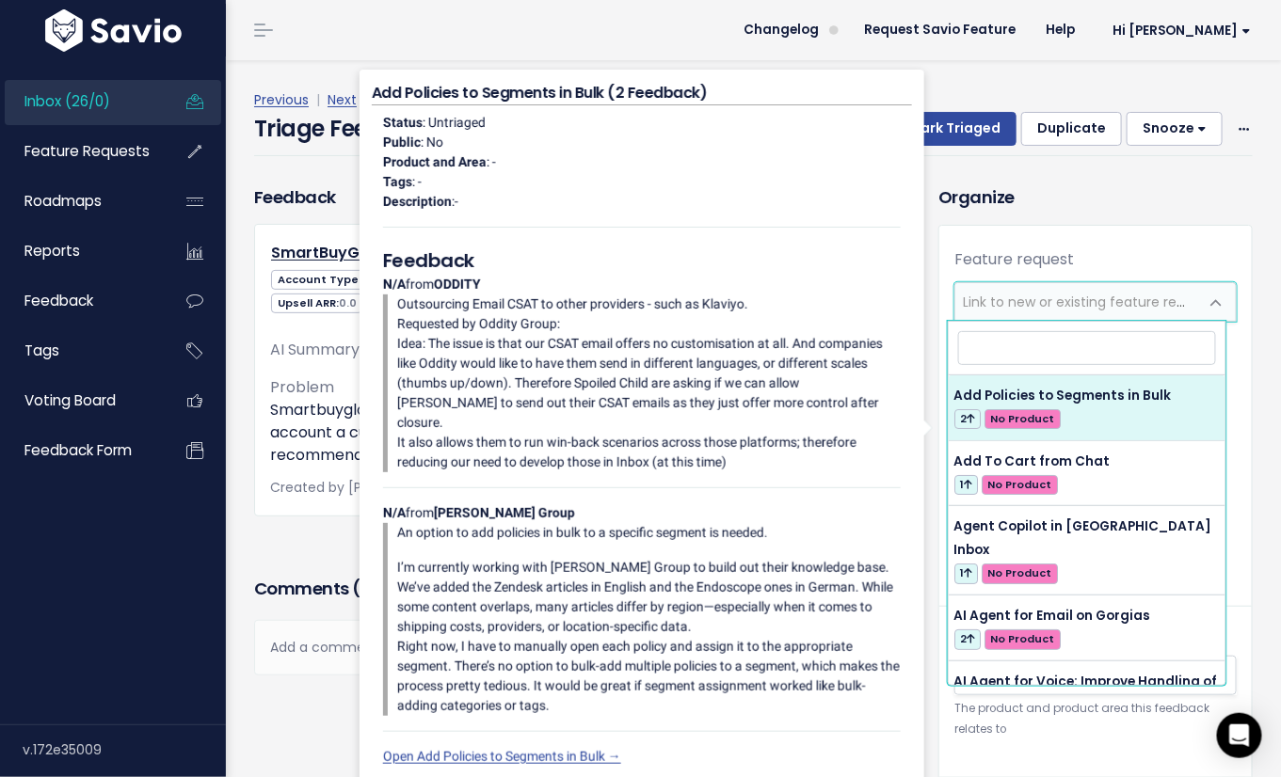
click at [1059, 237] on div "Feature request --------- Link to new or existing feature request... Create a n…" at bounding box center [1095, 639] width 312 height 827
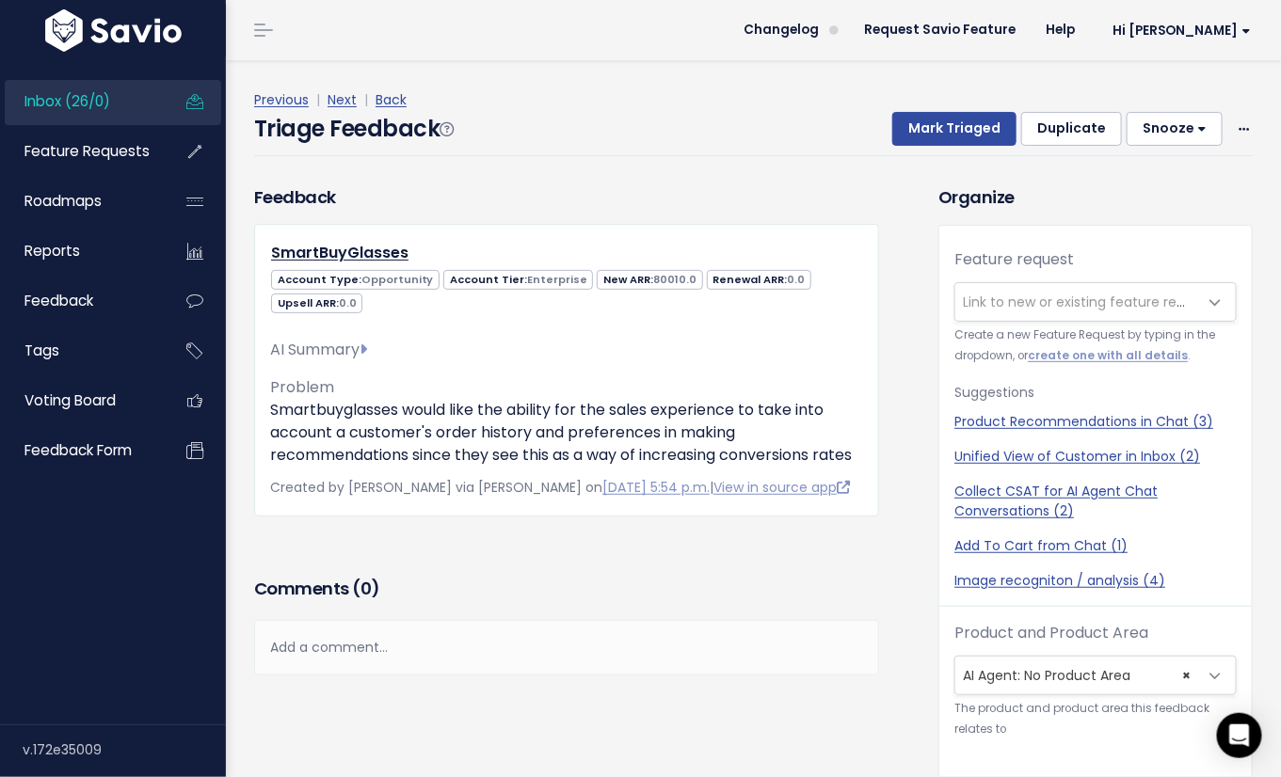
click at [1056, 311] on span "Link to new or existing feature request..." at bounding box center [1076, 302] width 243 height 38
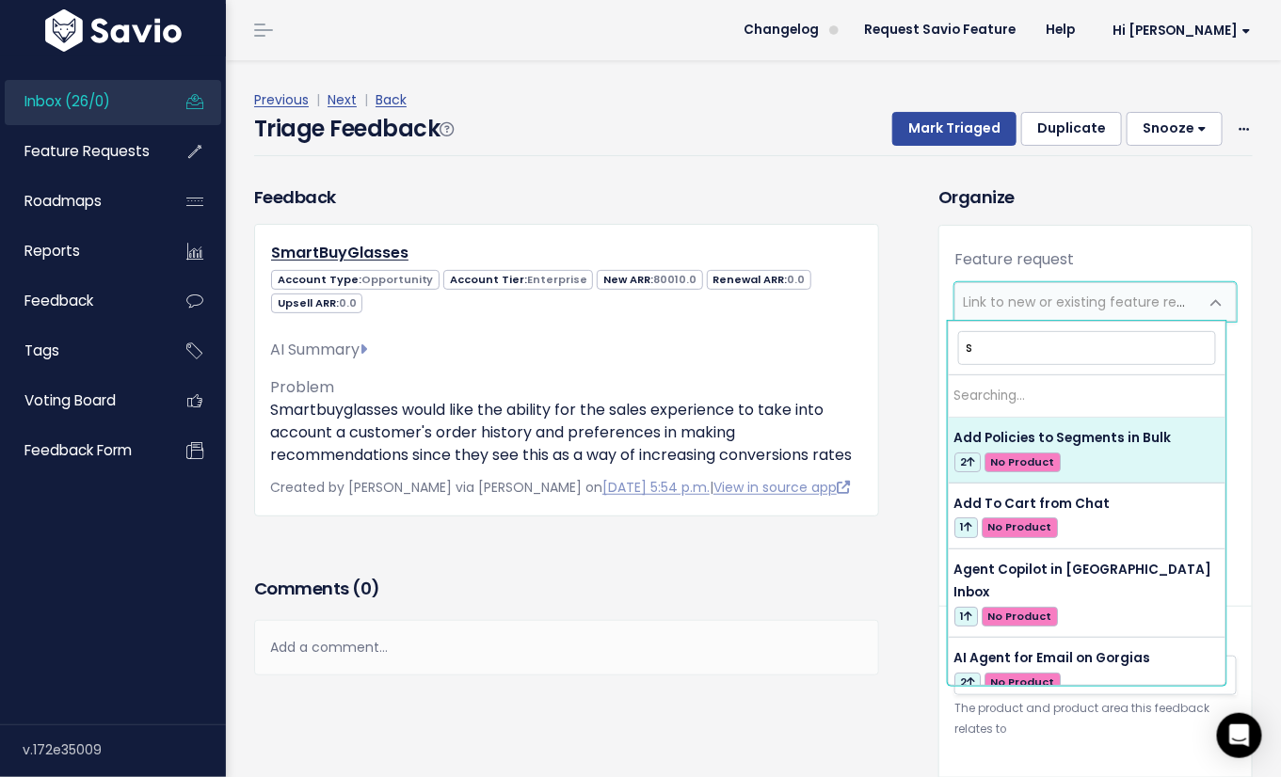
type input "sa"
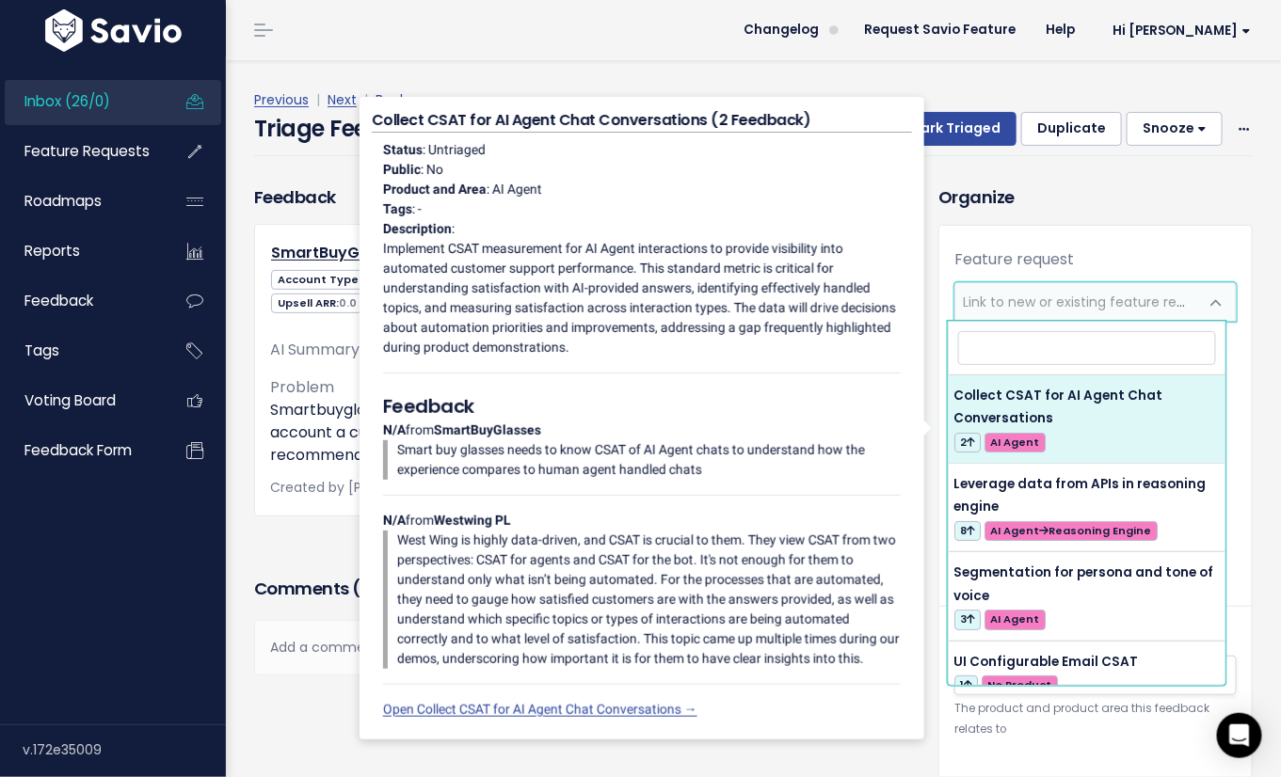
click at [1095, 239] on div "Feature request --------- Link to new or existing feature request... Create a n…" at bounding box center [1095, 639] width 312 height 827
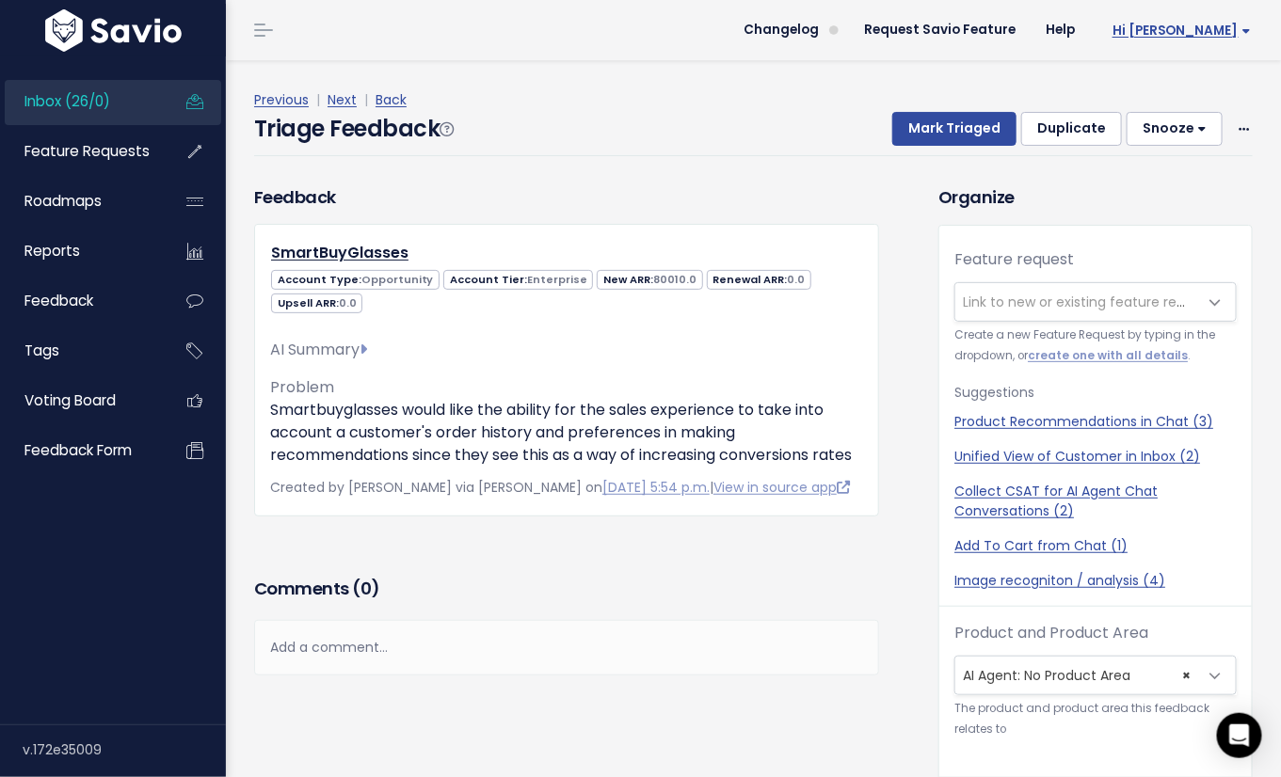
click at [1206, 31] on span "Hi [PERSON_NAME]" at bounding box center [1181, 31] width 138 height 14
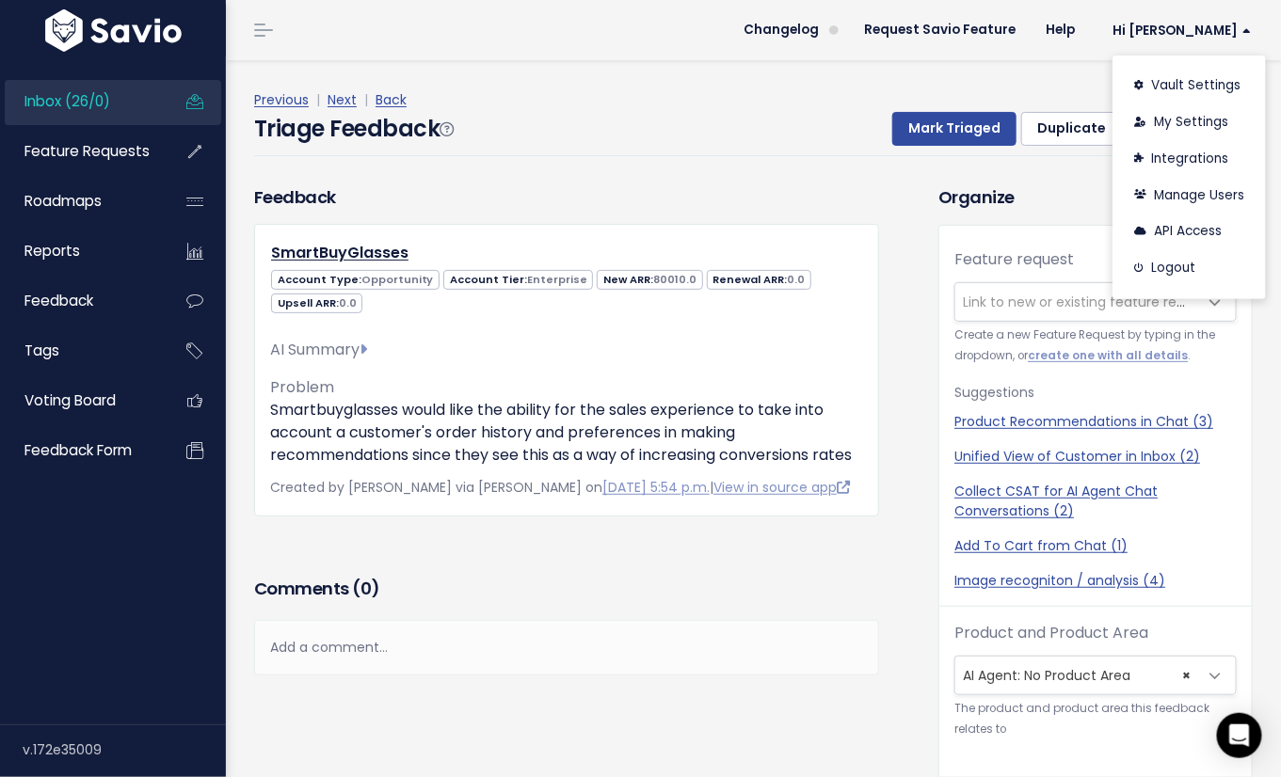
drag, startPoint x: 900, startPoint y: 335, endPoint x: 932, endPoint y: 304, distance: 44.6
click at [900, 335] on div "Feedback SmartBuyGlasses Account Type: Opportunity Account Tier: Enterprise 0.0" at bounding box center [582, 678] width 684 height 988
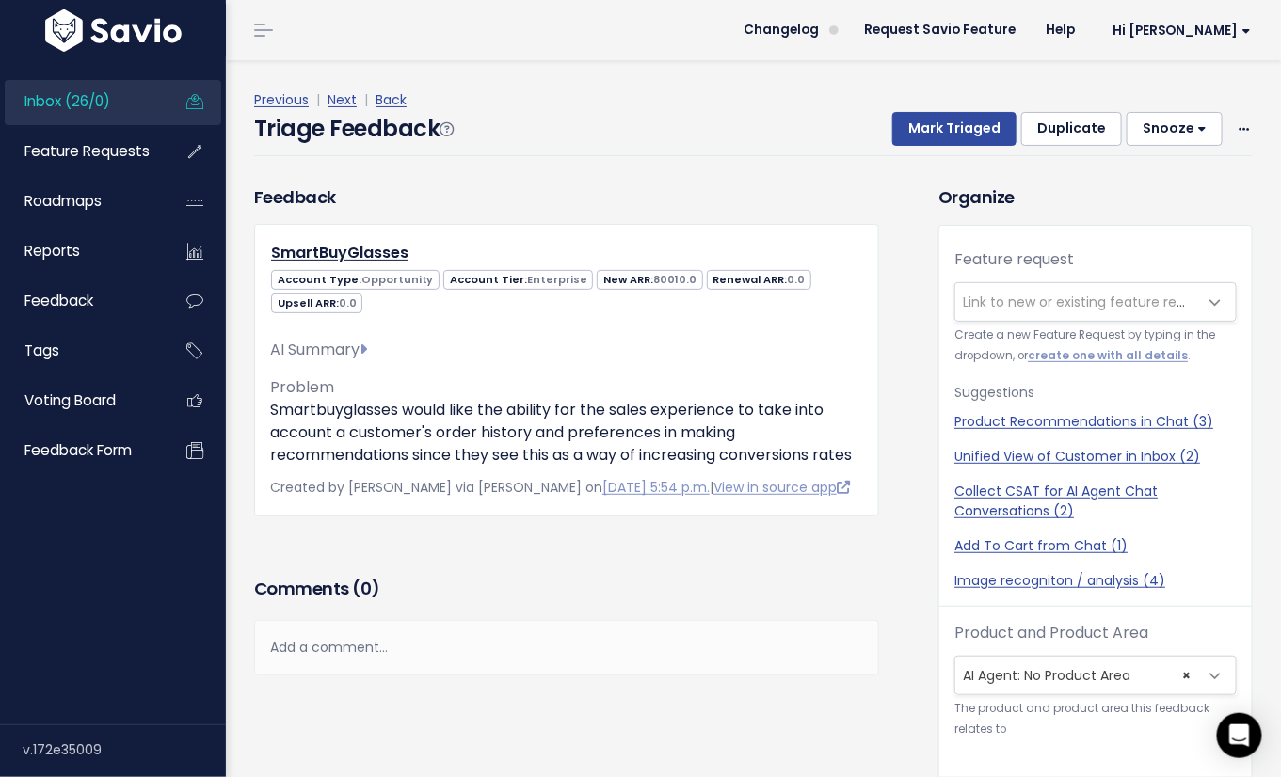
click at [966, 298] on span "Link to new or existing feature request..." at bounding box center [1093, 302] width 260 height 19
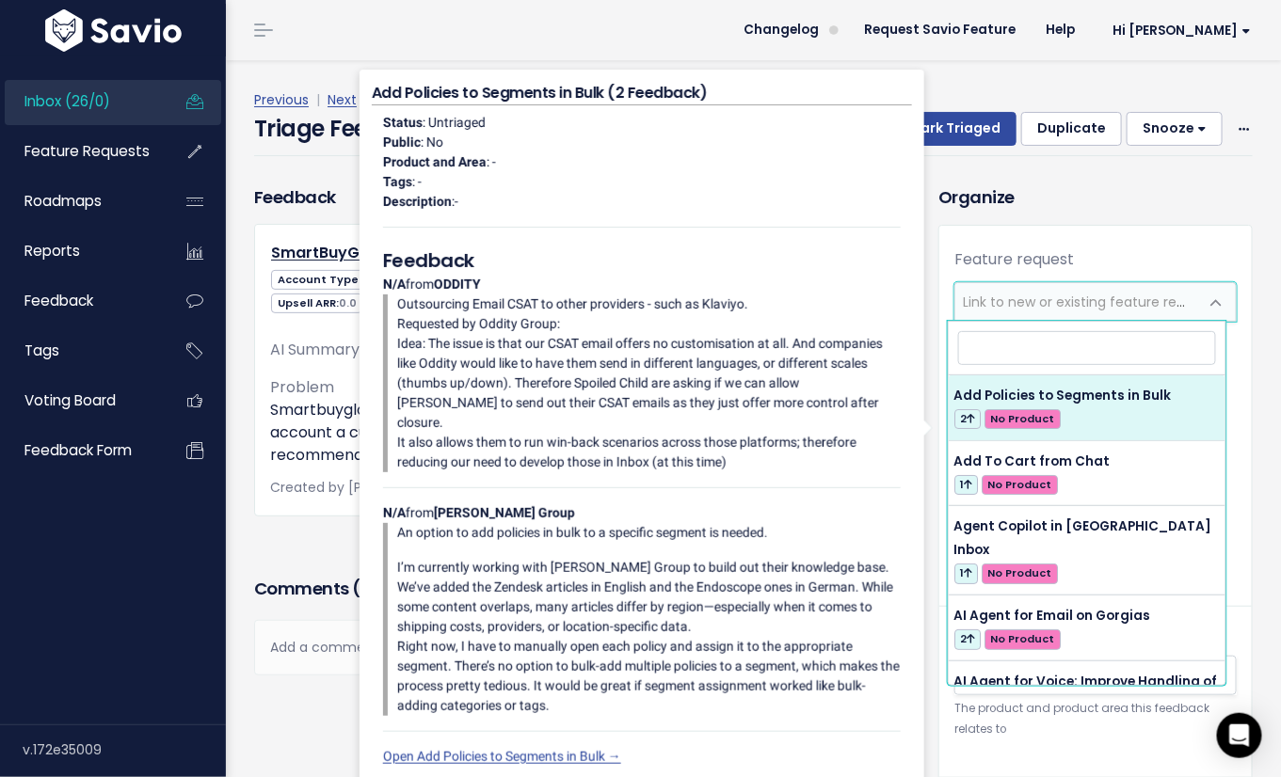
type input "P"
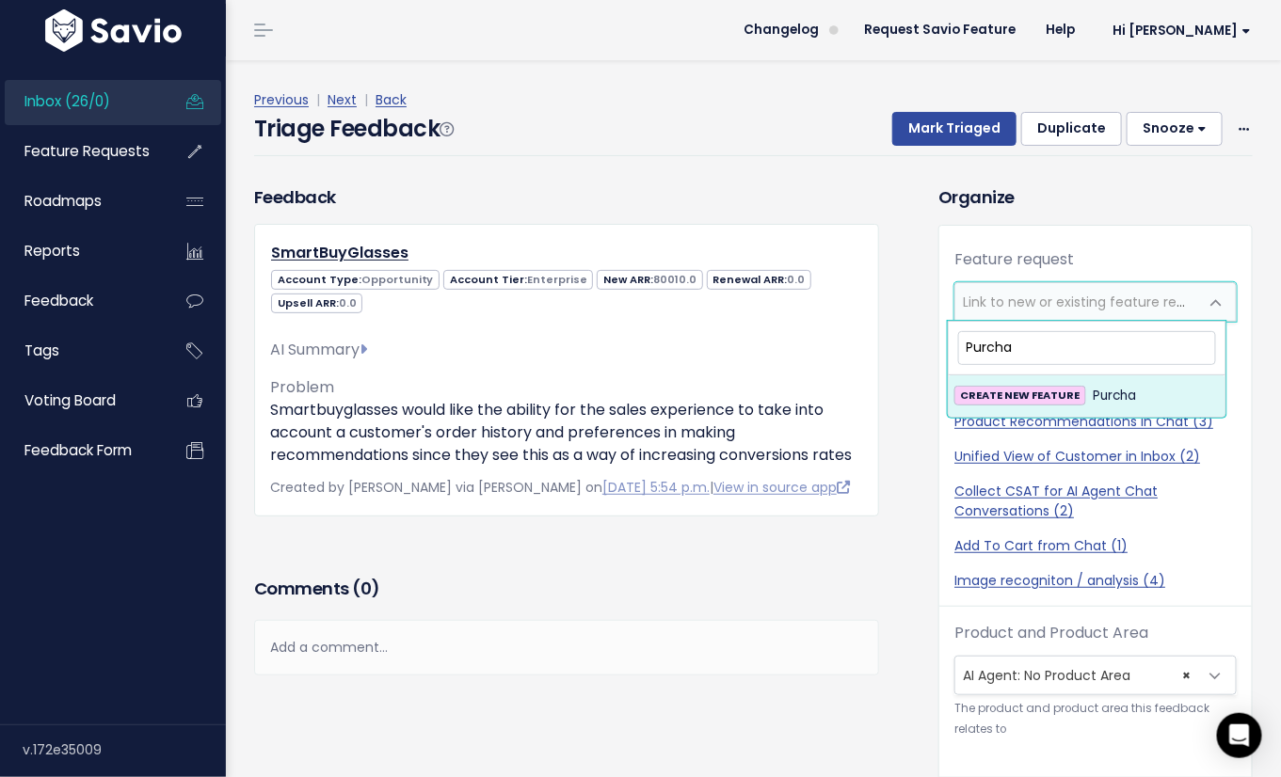
type input "C"
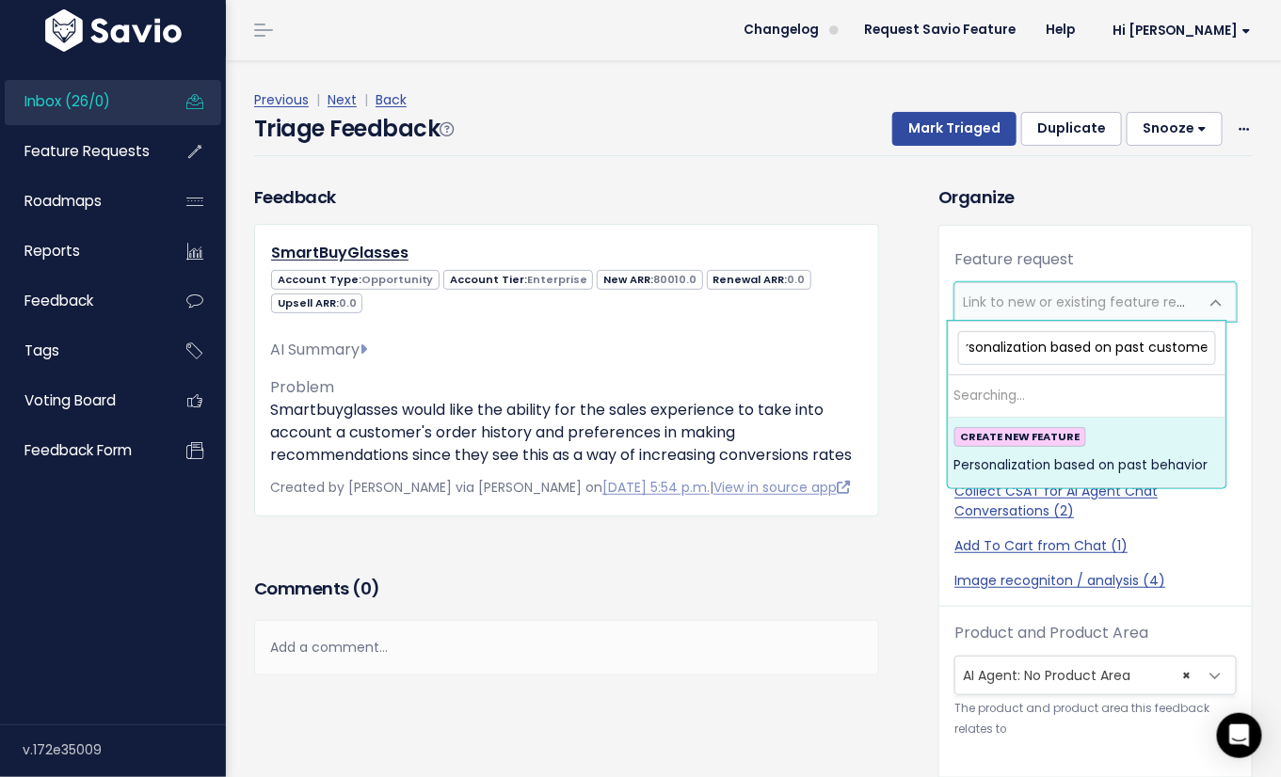
scroll to position [0, 24]
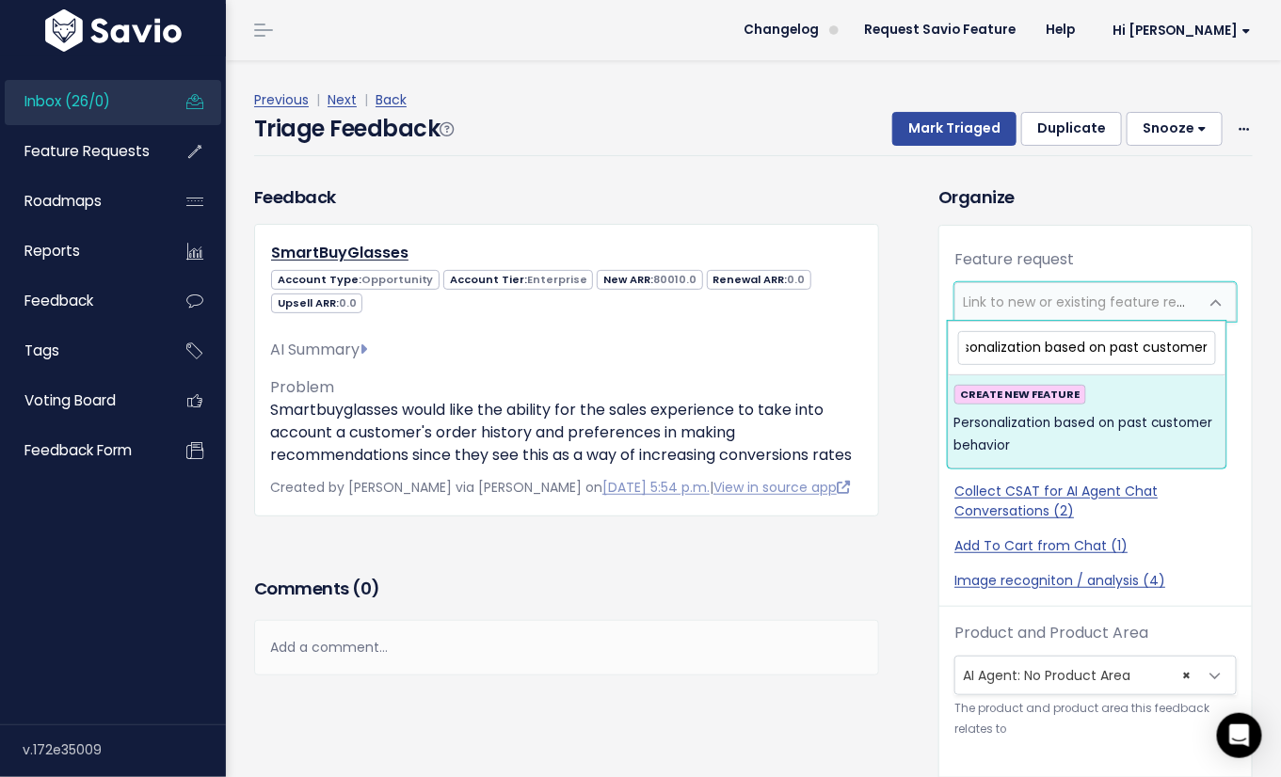
type input "Personalization based on past customer behavior"
click at [1136, 438] on span "Personalization based on past customer behavior" at bounding box center [1086, 435] width 265 height 46
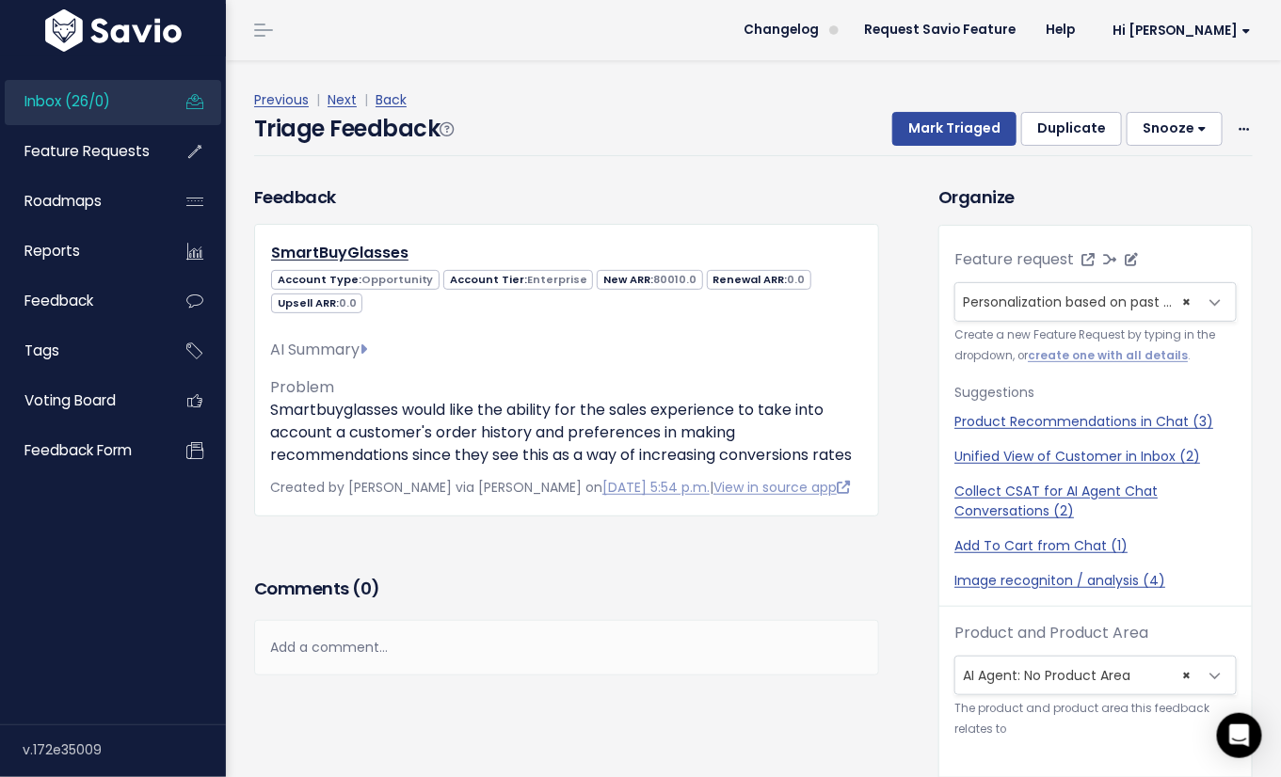
click at [982, 365] on div "Feature request --------- Personalization based on past customer behavior (0) ×…" at bounding box center [1095, 427] width 312 height 358
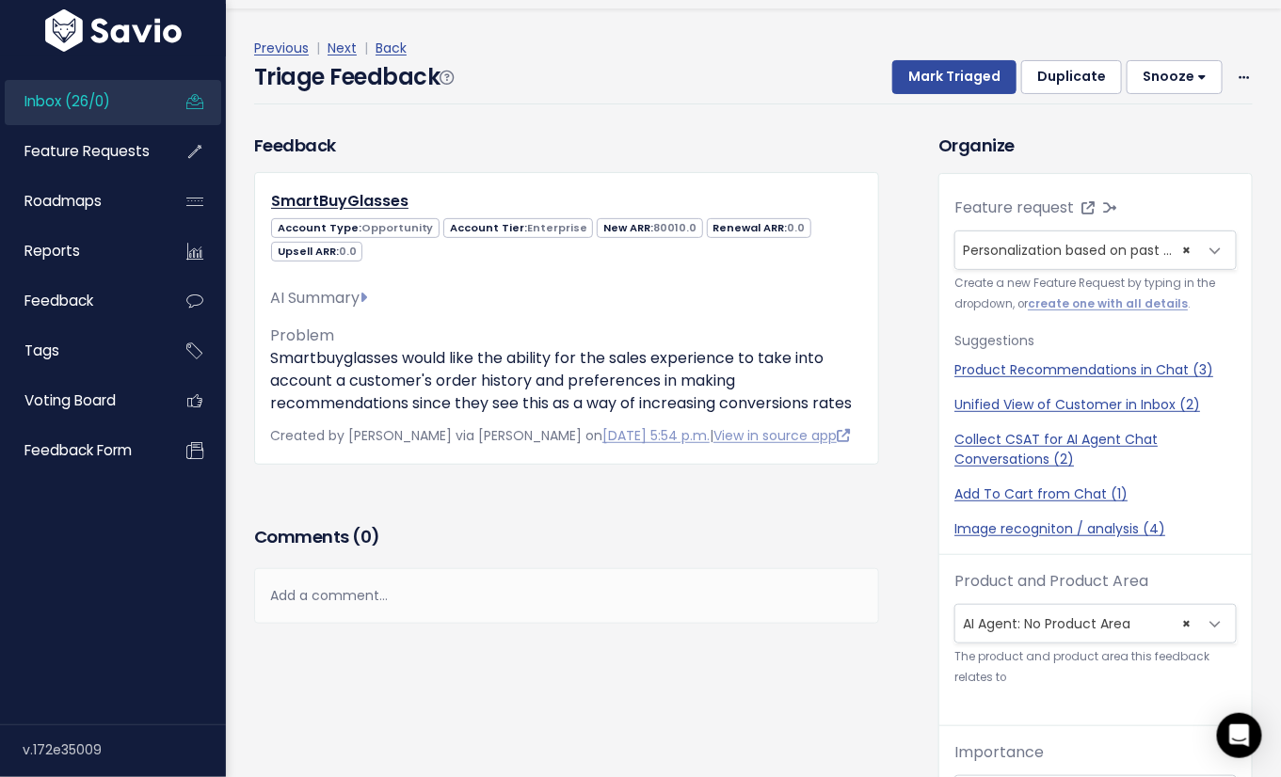
scroll to position [62, 0]
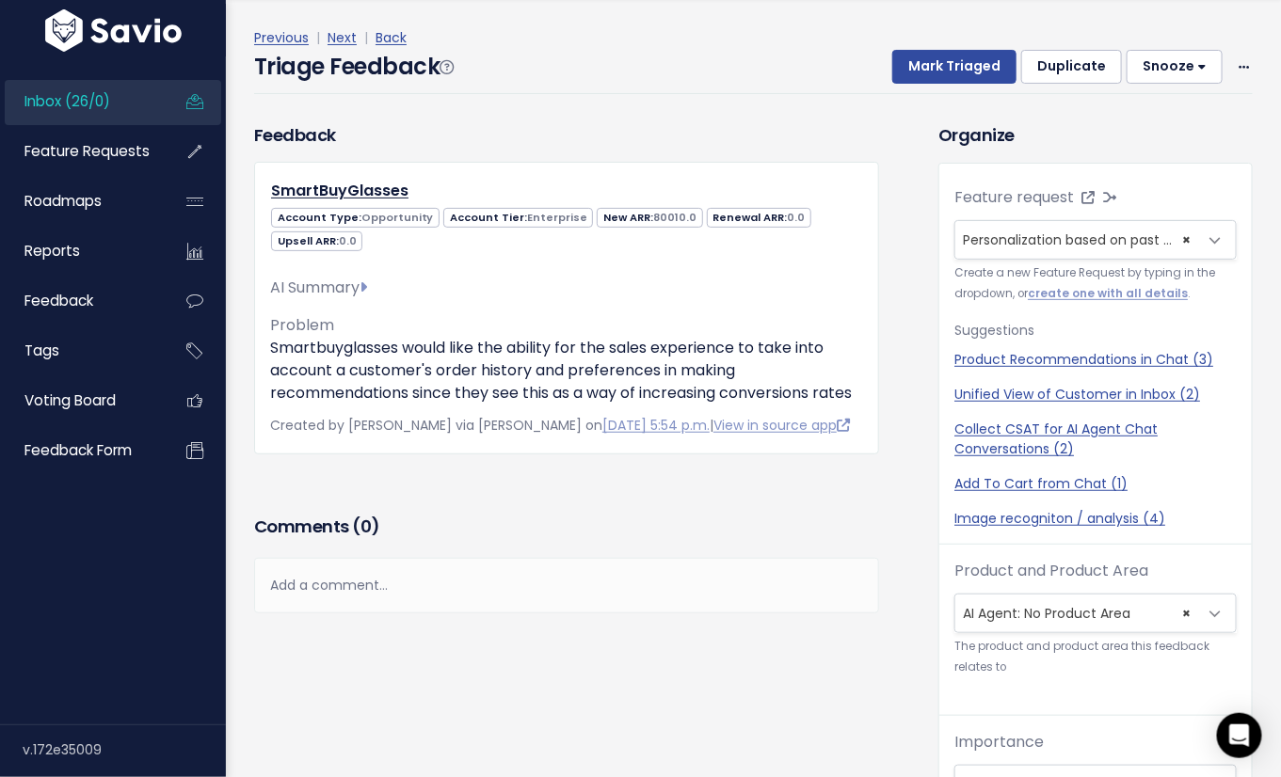
click at [1032, 613] on span "× AI Agent: No Product Area" at bounding box center [1076, 614] width 243 height 38
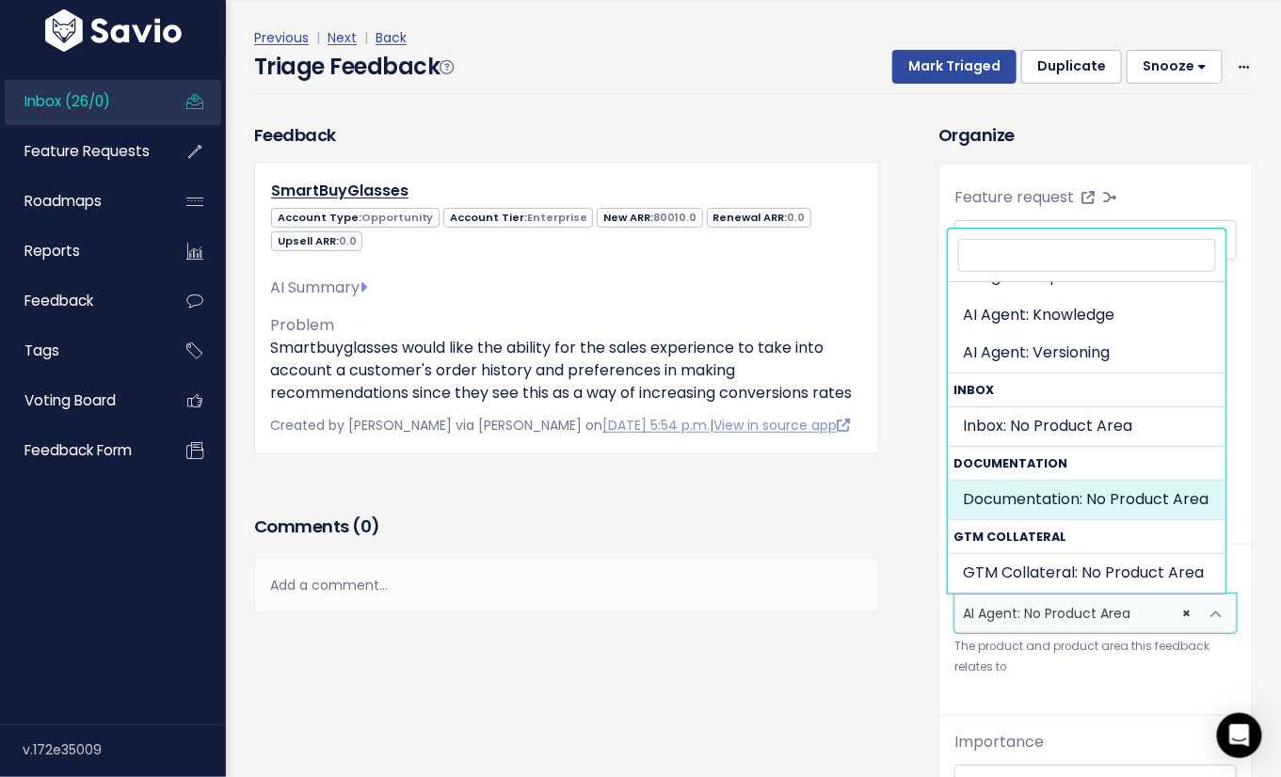
scroll to position [0, 0]
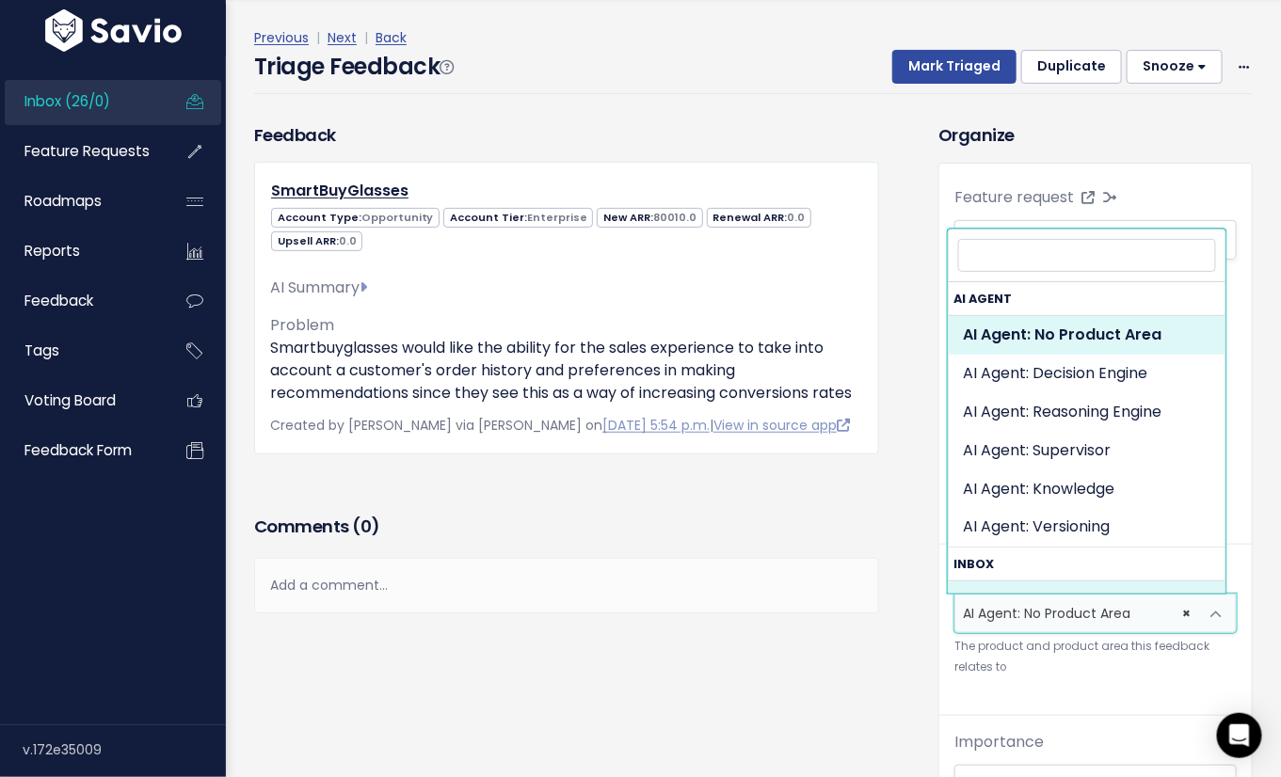
click at [924, 605] on div "Organize Feature request --------- Personalization based on past customer behav…" at bounding box center [1095, 602] width 342 height 960
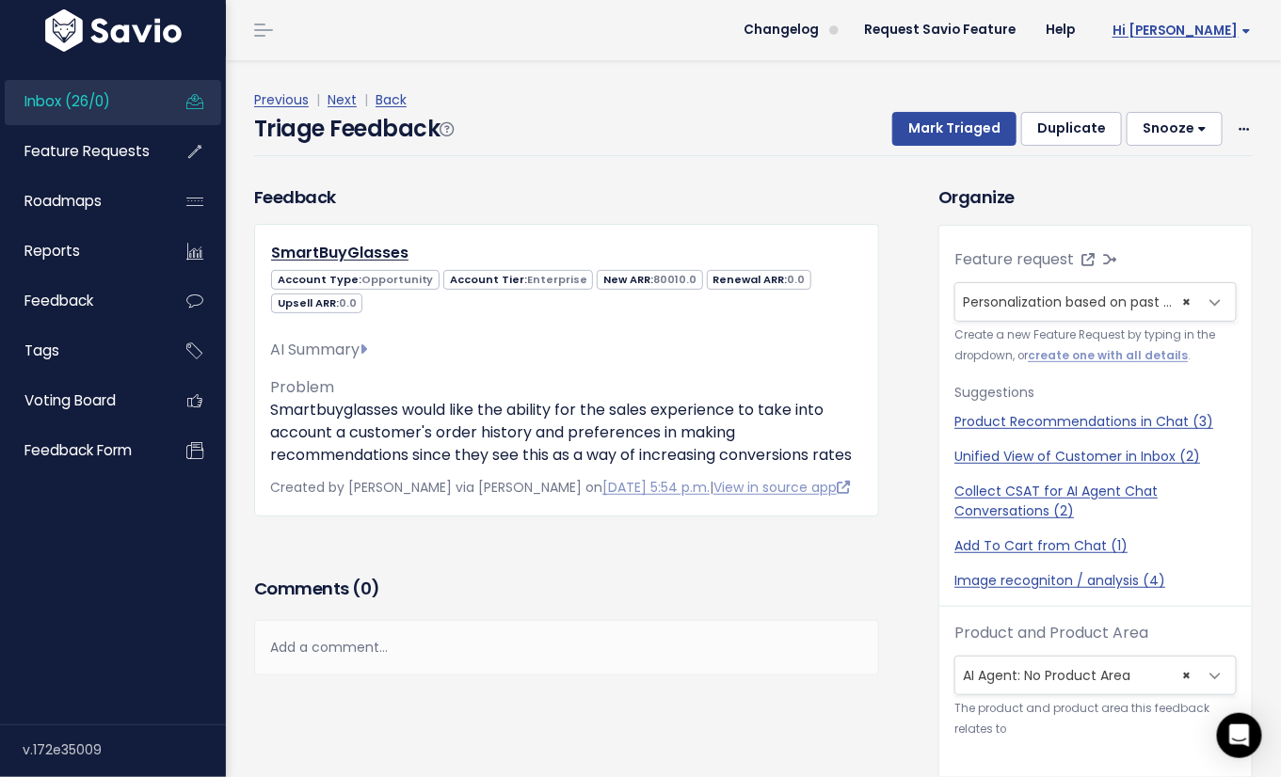
click at [1221, 38] on span "Hi [PERSON_NAME]" at bounding box center [1181, 31] width 138 height 14
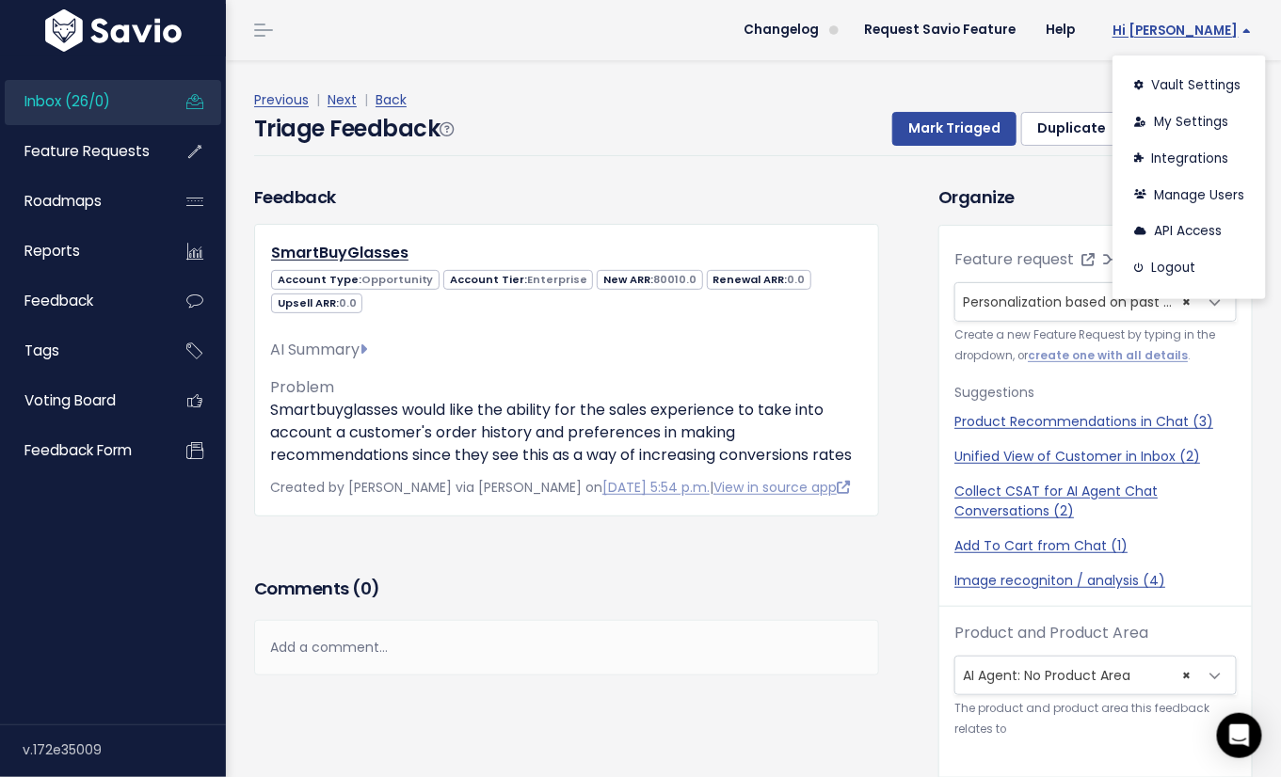
click at [1221, 38] on span "Hi [PERSON_NAME]" at bounding box center [1181, 31] width 138 height 14
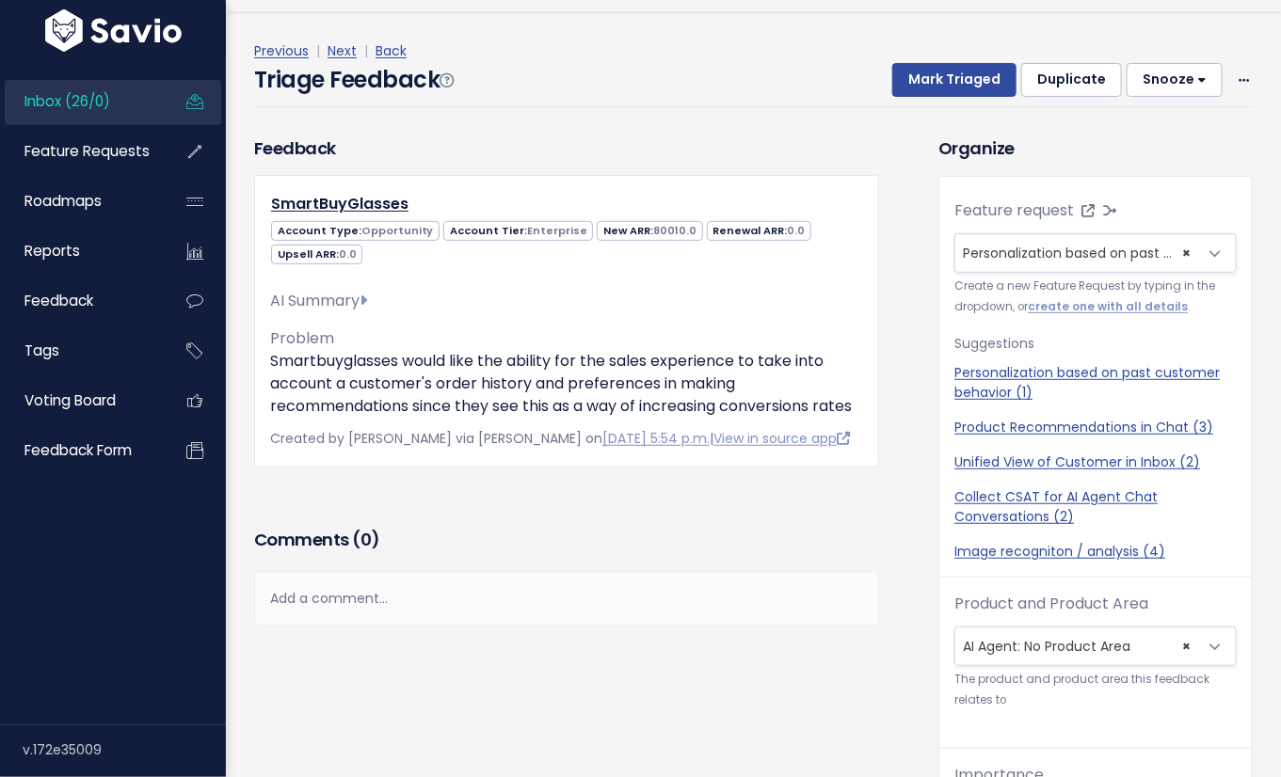
scroll to position [62, 0]
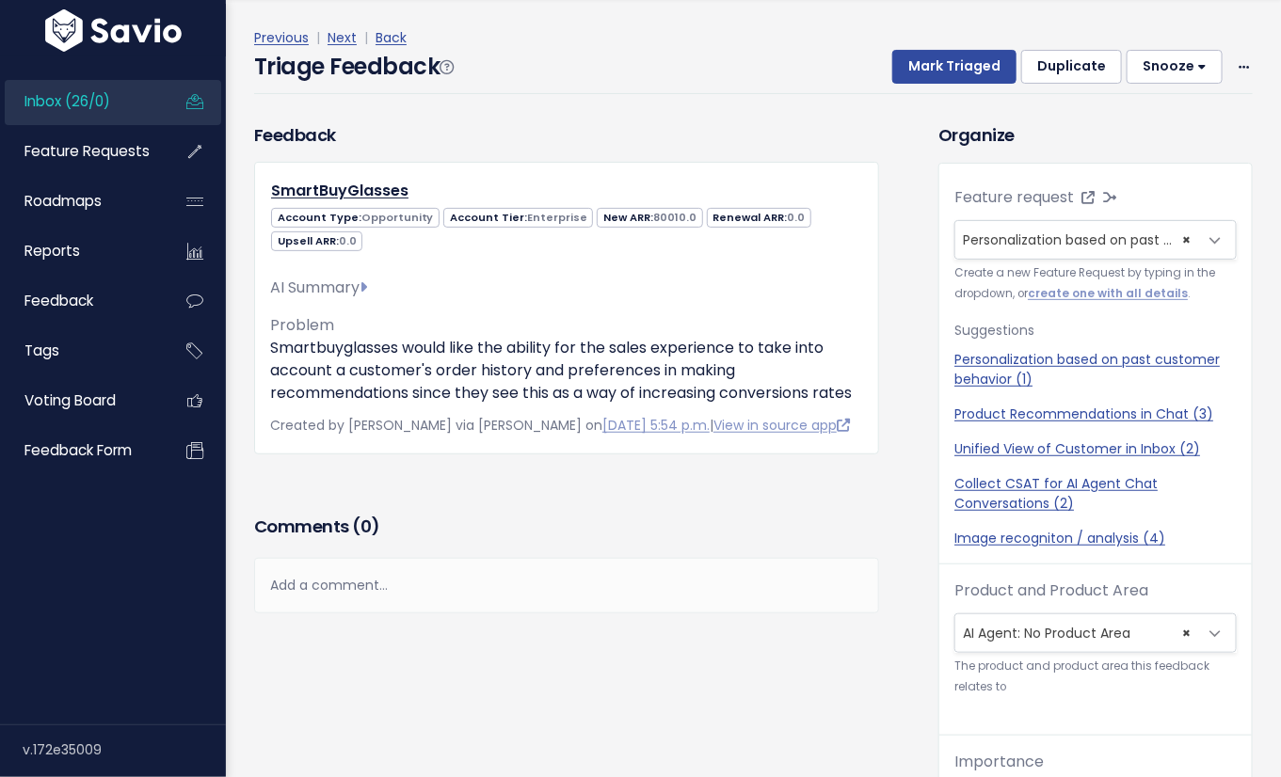
click at [831, 585] on div "Add a comment..." at bounding box center [566, 586] width 625 height 56
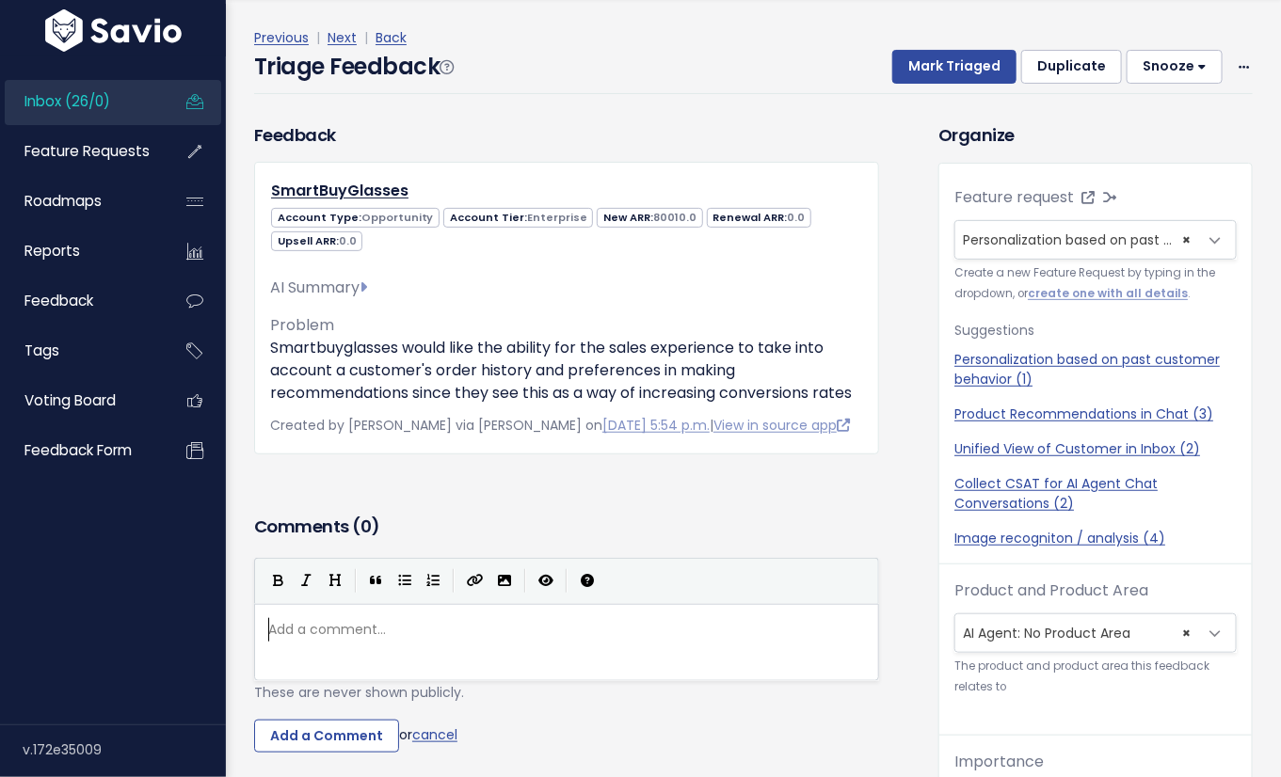
scroll to position [6, 0]
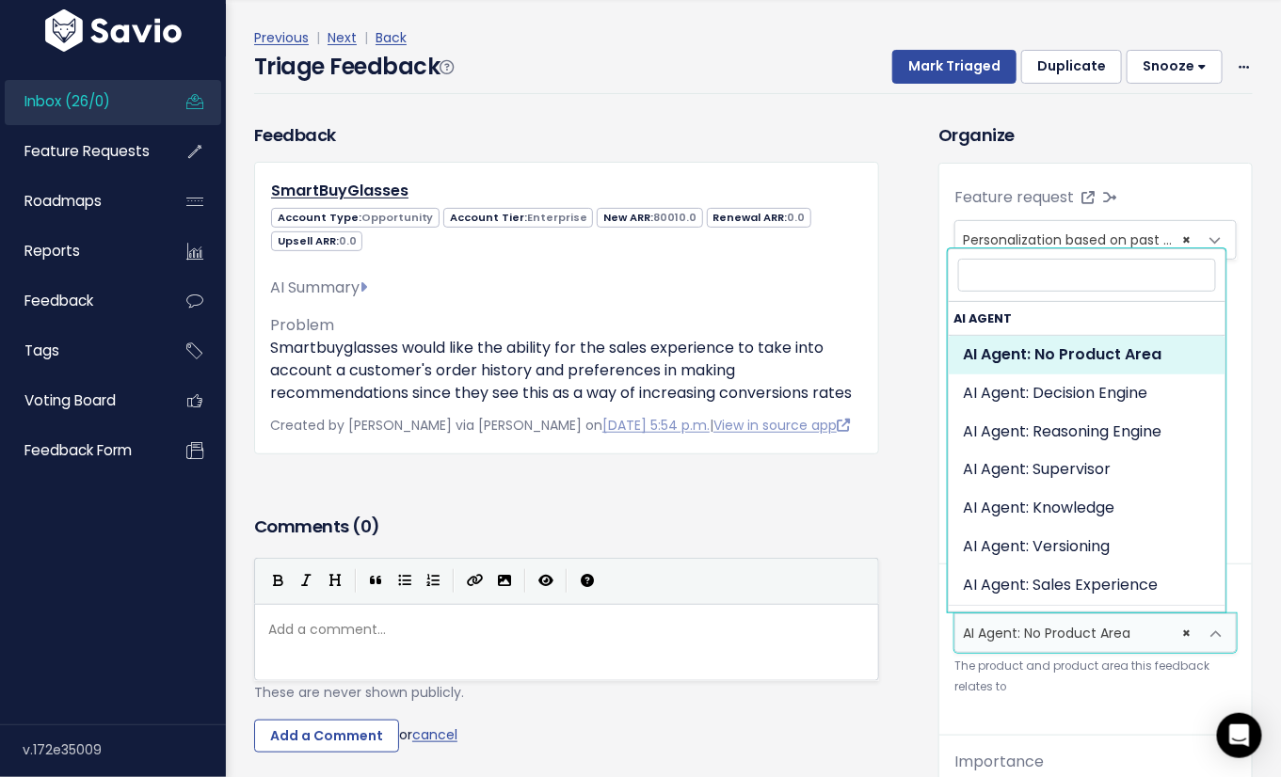
click at [1051, 634] on span "× AI Agent: No Product Area" at bounding box center [1076, 633] width 243 height 38
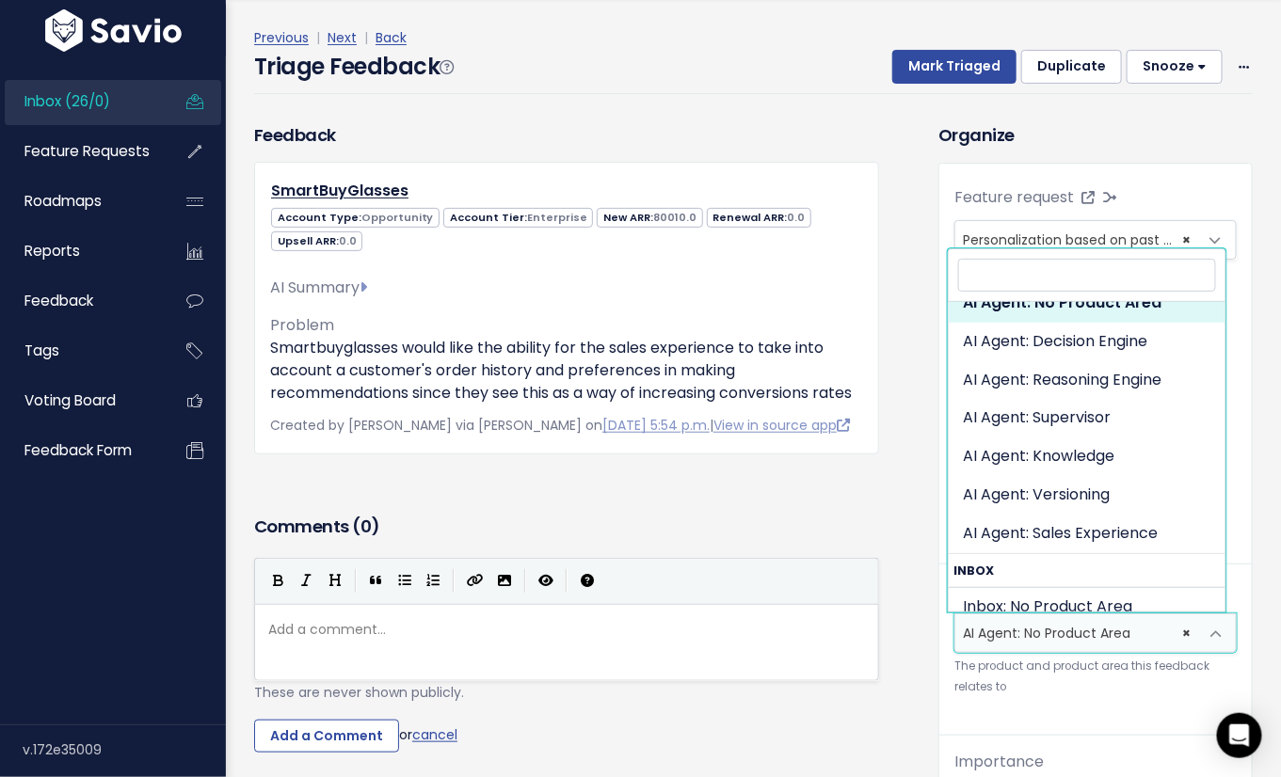
scroll to position [0, 0]
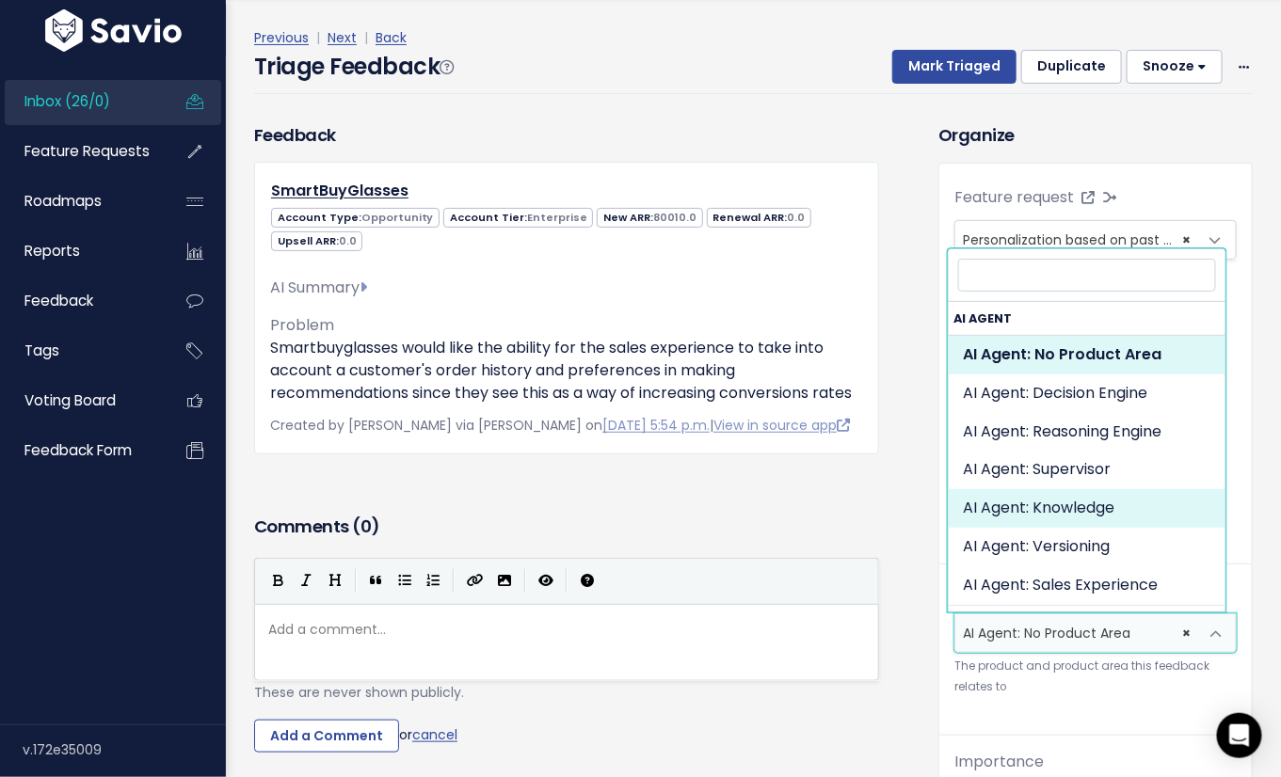
click at [912, 562] on div "Feedback SmartBuyGlasses Account Type: Opportunity Account Tier: Enterprise 0.0" at bounding box center [582, 626] width 684 height 1008
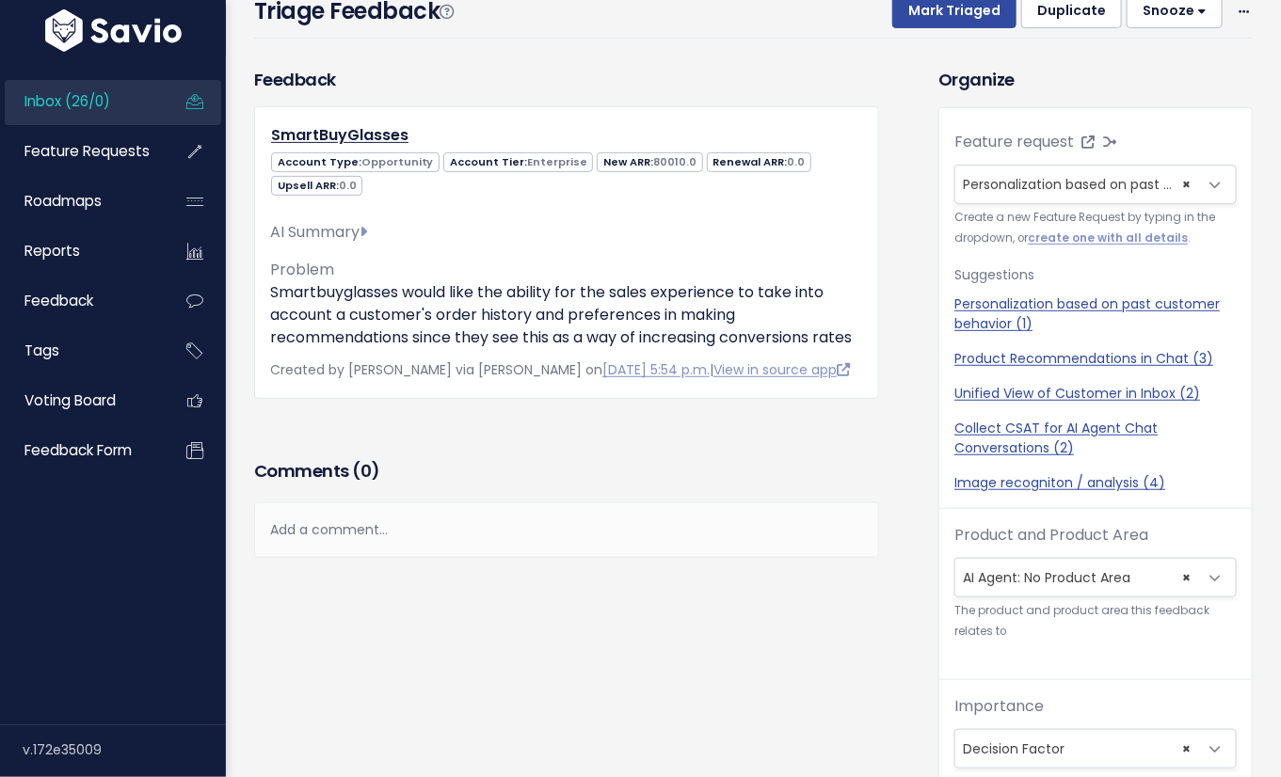
scroll to position [62, 0]
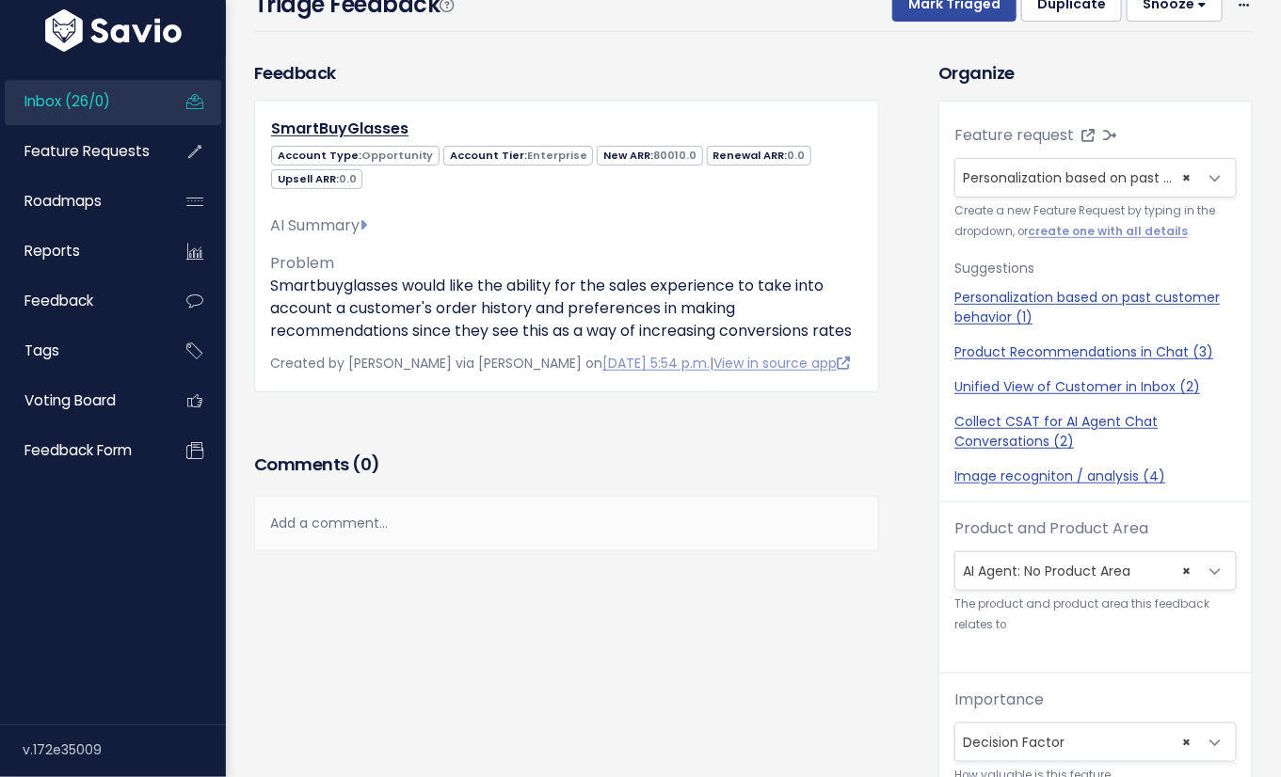
click at [1051, 576] on span "× AI Agent: No Product Area" at bounding box center [1076, 571] width 243 height 38
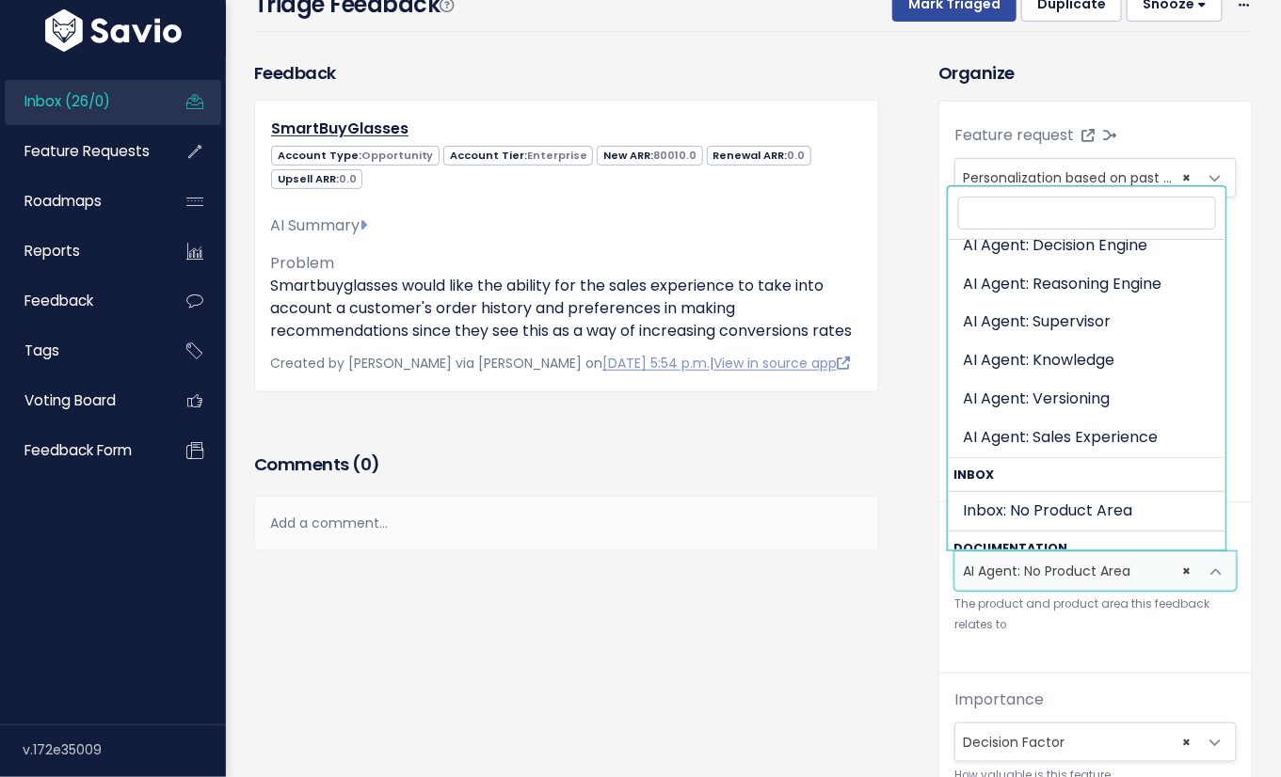
scroll to position [0, 0]
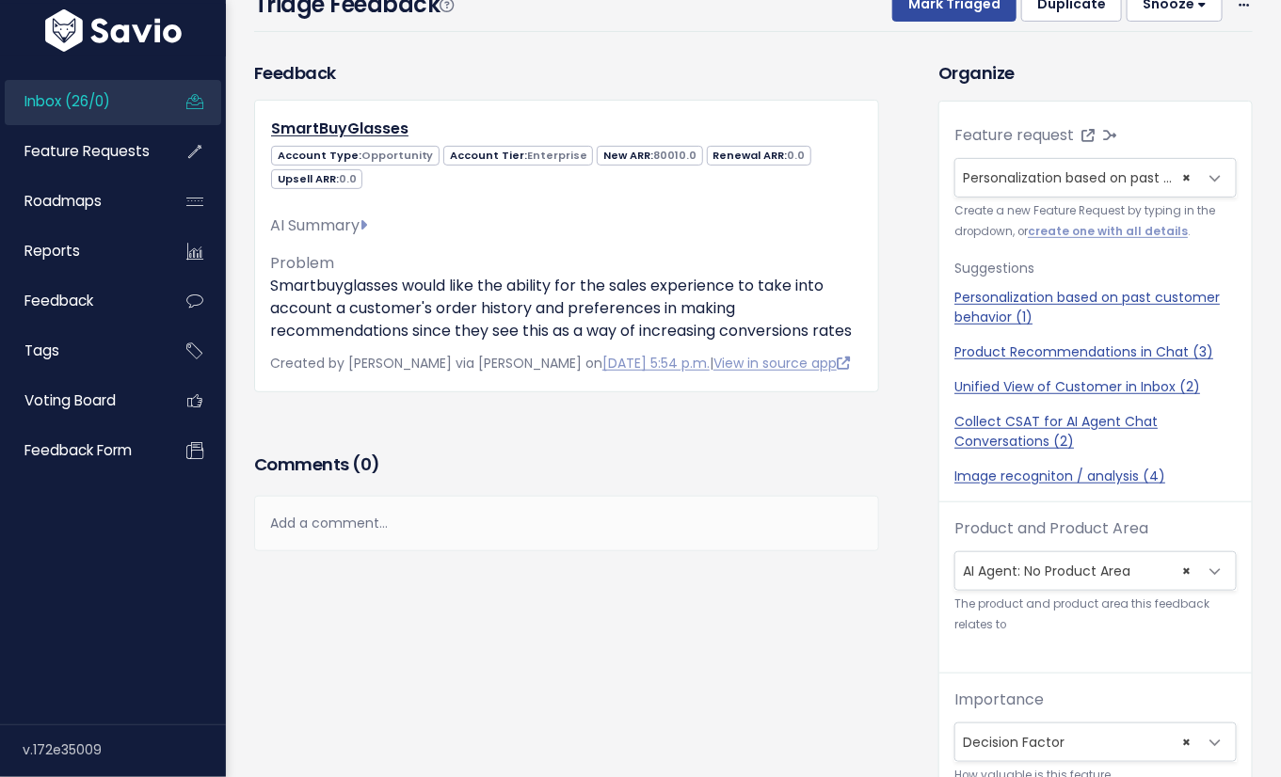
click at [909, 502] on div "Feedback SmartBuyGlasses Account Type: Opportunity Account Tier: Enterprise 0.0" at bounding box center [582, 564] width 684 height 1008
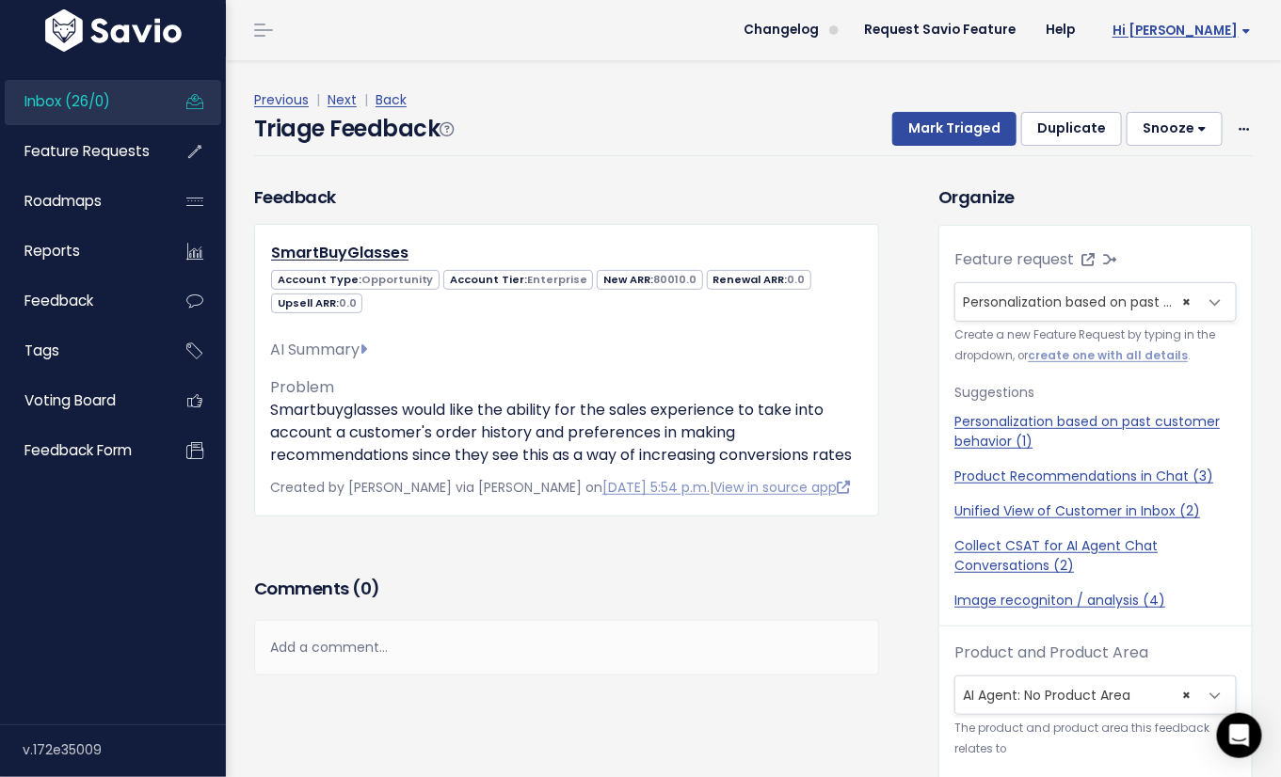
click at [1219, 27] on span "Hi [PERSON_NAME]" at bounding box center [1181, 31] width 138 height 14
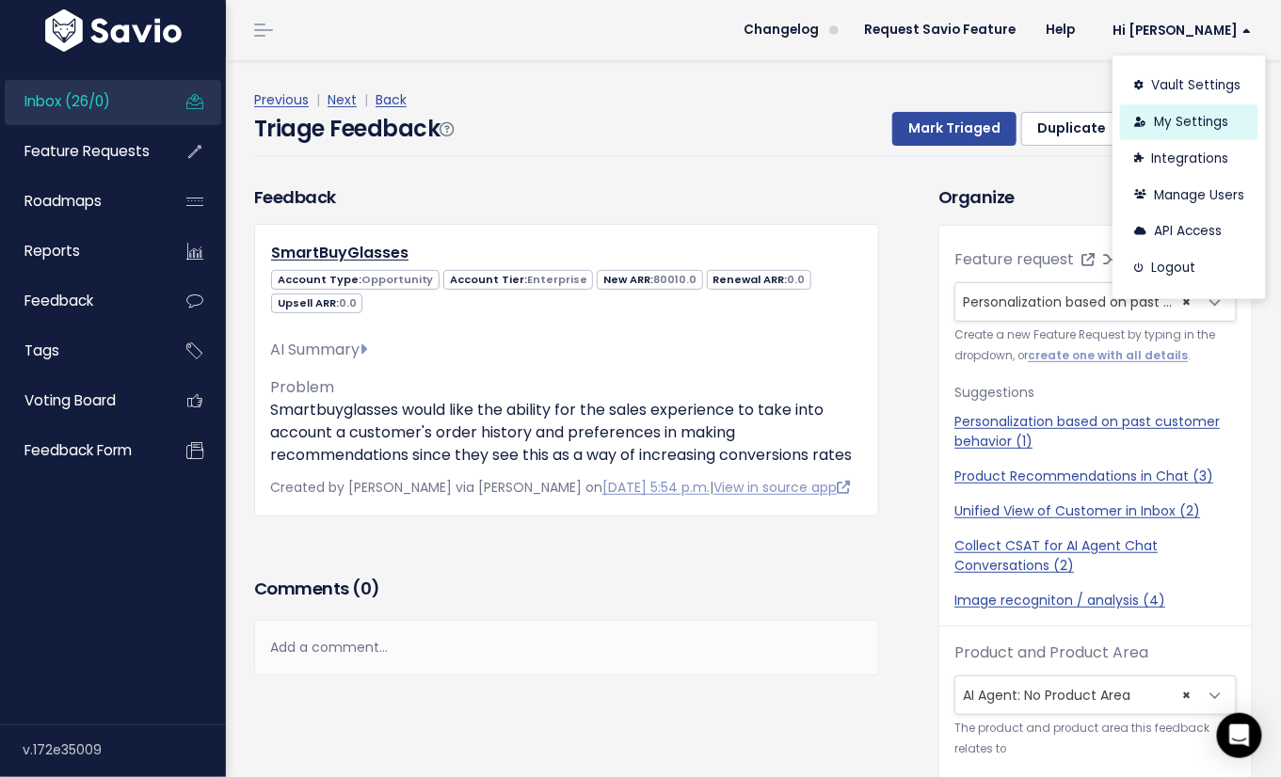
click at [1201, 134] on link "My Settings" at bounding box center [1189, 122] width 138 height 37
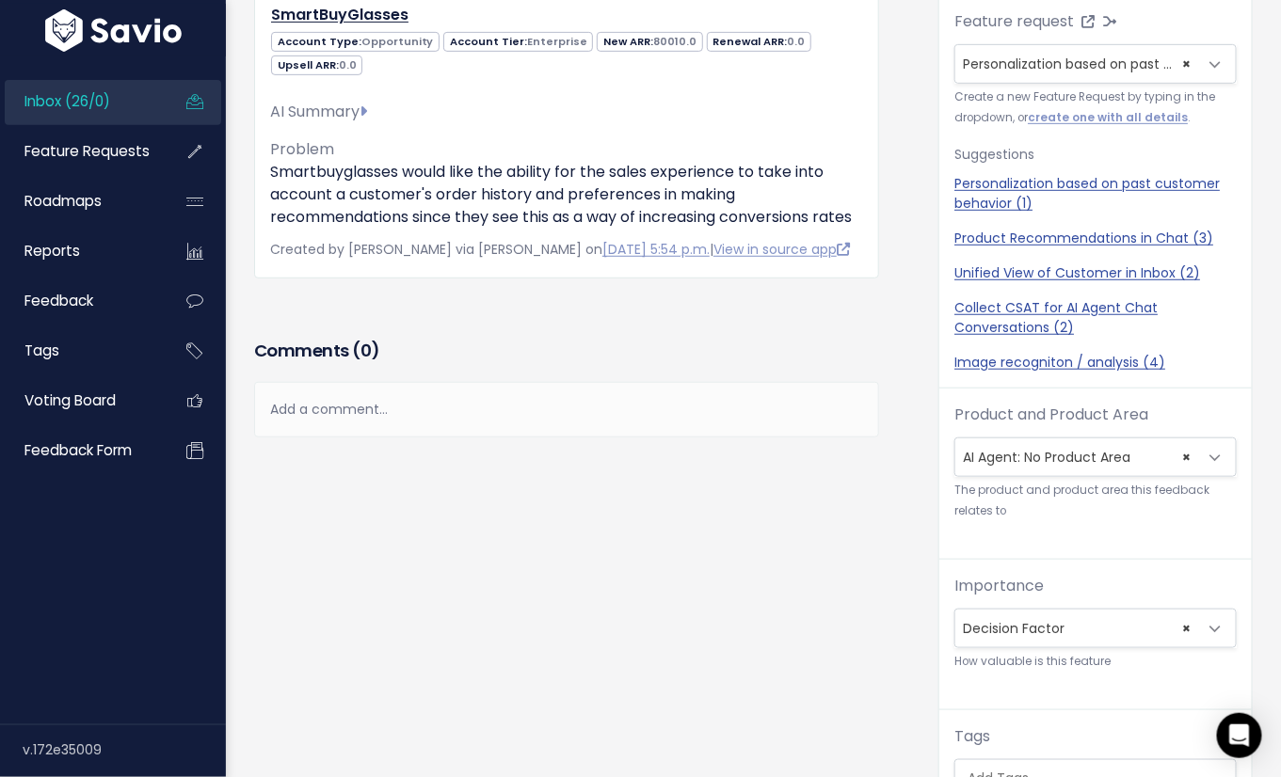
scroll to position [413, 0]
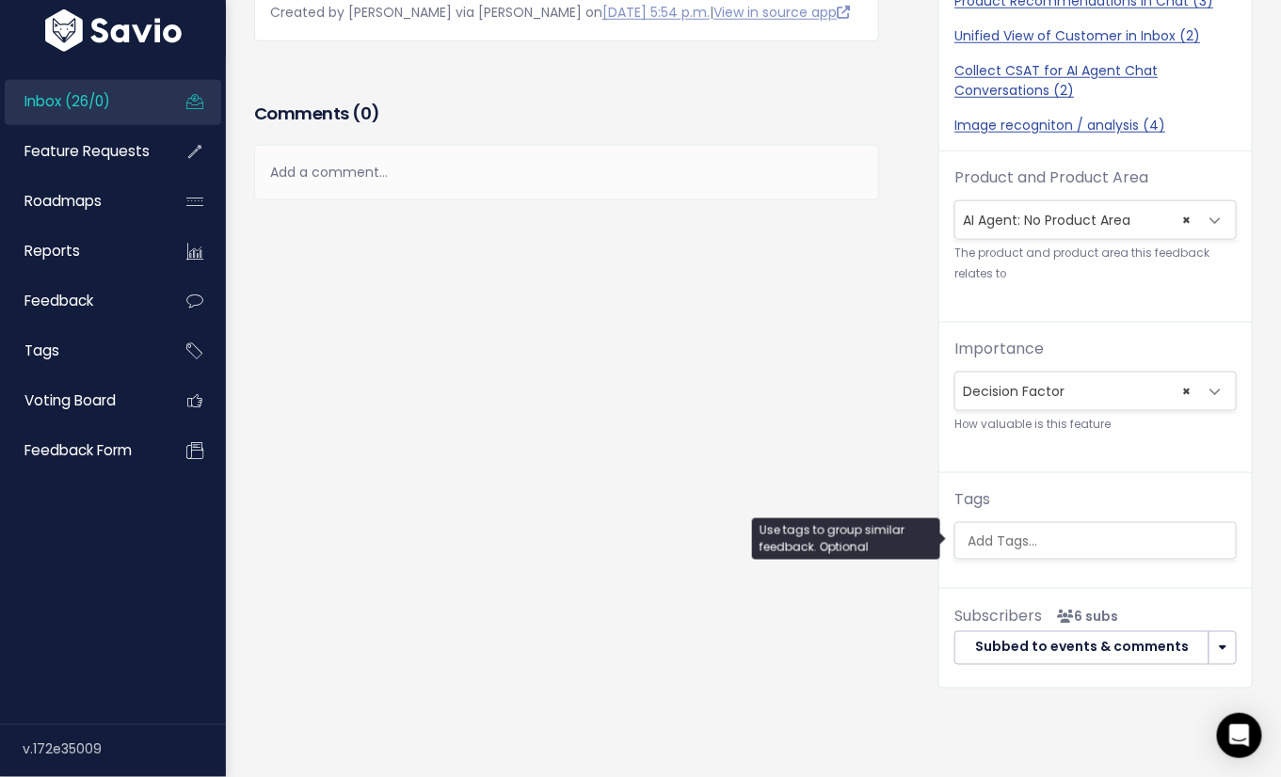
click at [999, 533] on input "search" at bounding box center [1099, 542] width 278 height 20
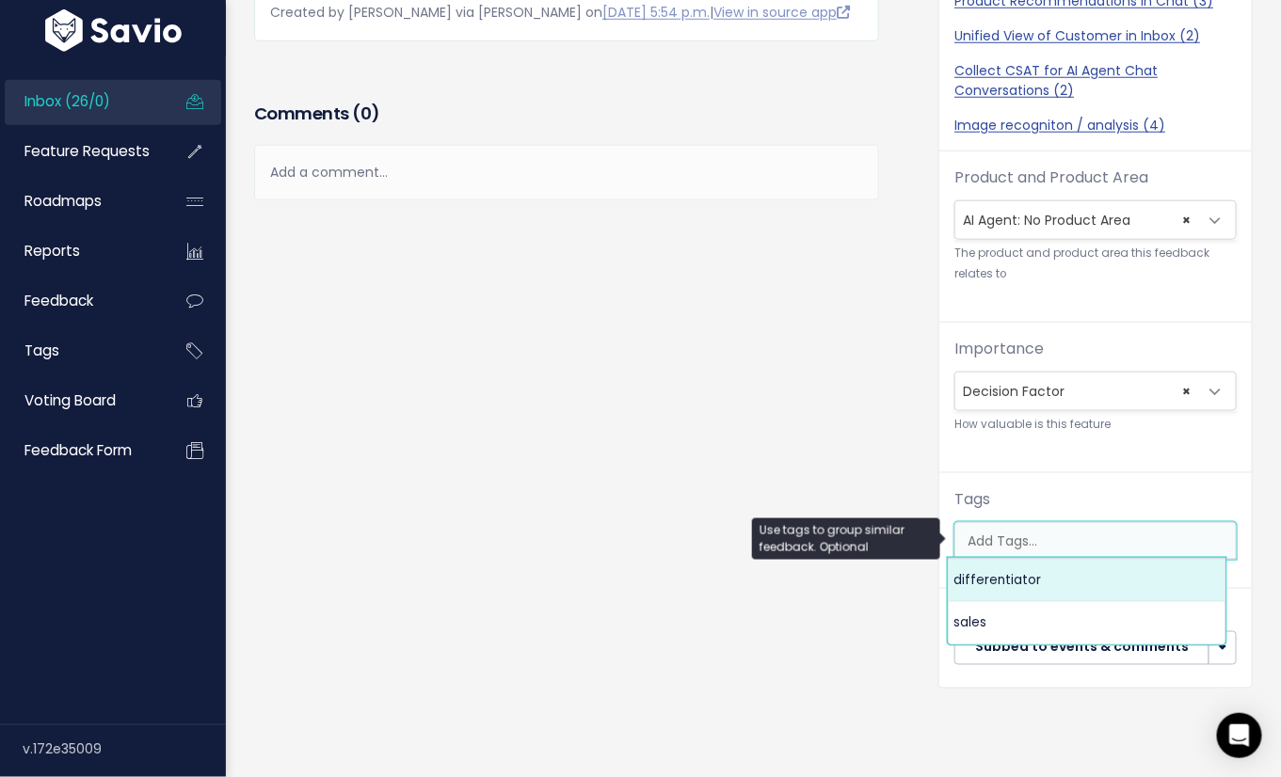
click at [914, 435] on div "Feedback SmartBuyGlasses Account Type: Opportunity Account Tier: Enterprise 0.0" at bounding box center [582, 213] width 684 height 1008
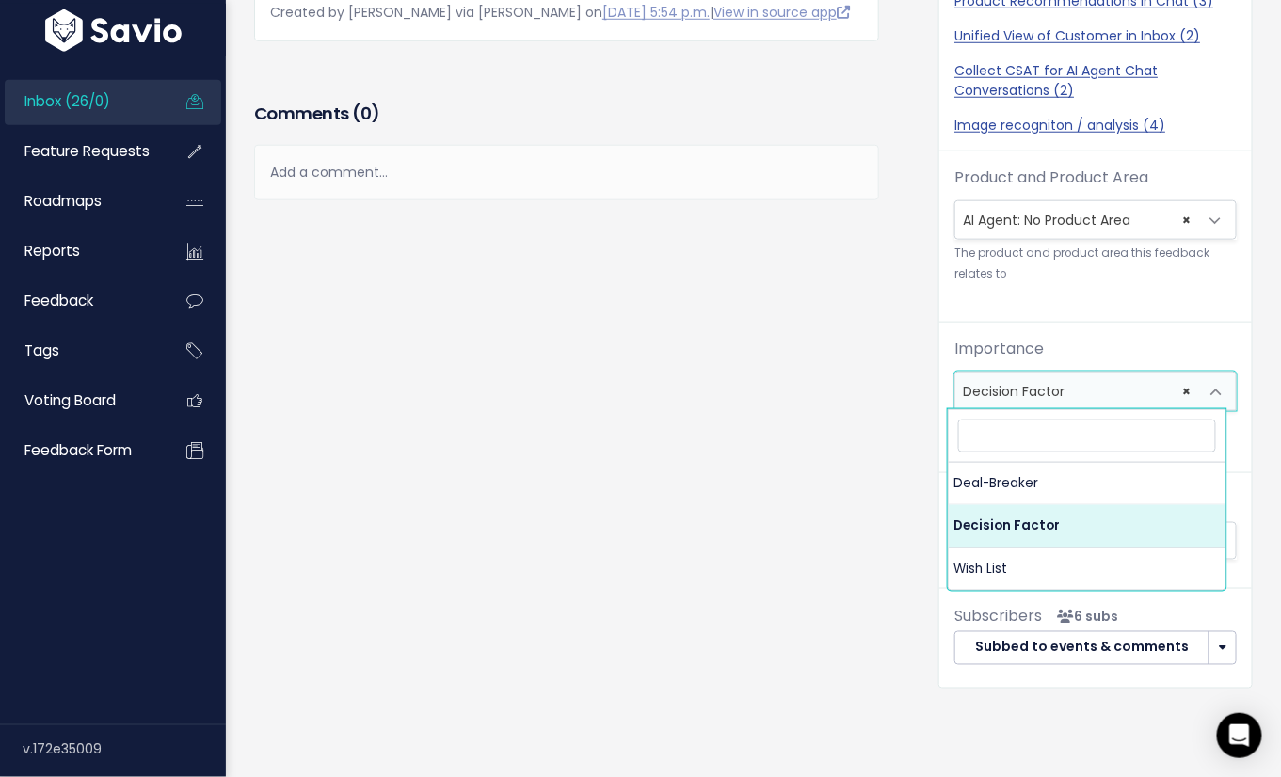
click at [1032, 404] on span "× Decision Factor" at bounding box center [1076, 392] width 243 height 38
click at [770, 397] on div "Feedback SmartBuyGlasses Account Type: Opportunity Account Tier: Enterprise 0.0" at bounding box center [582, 213] width 684 height 1008
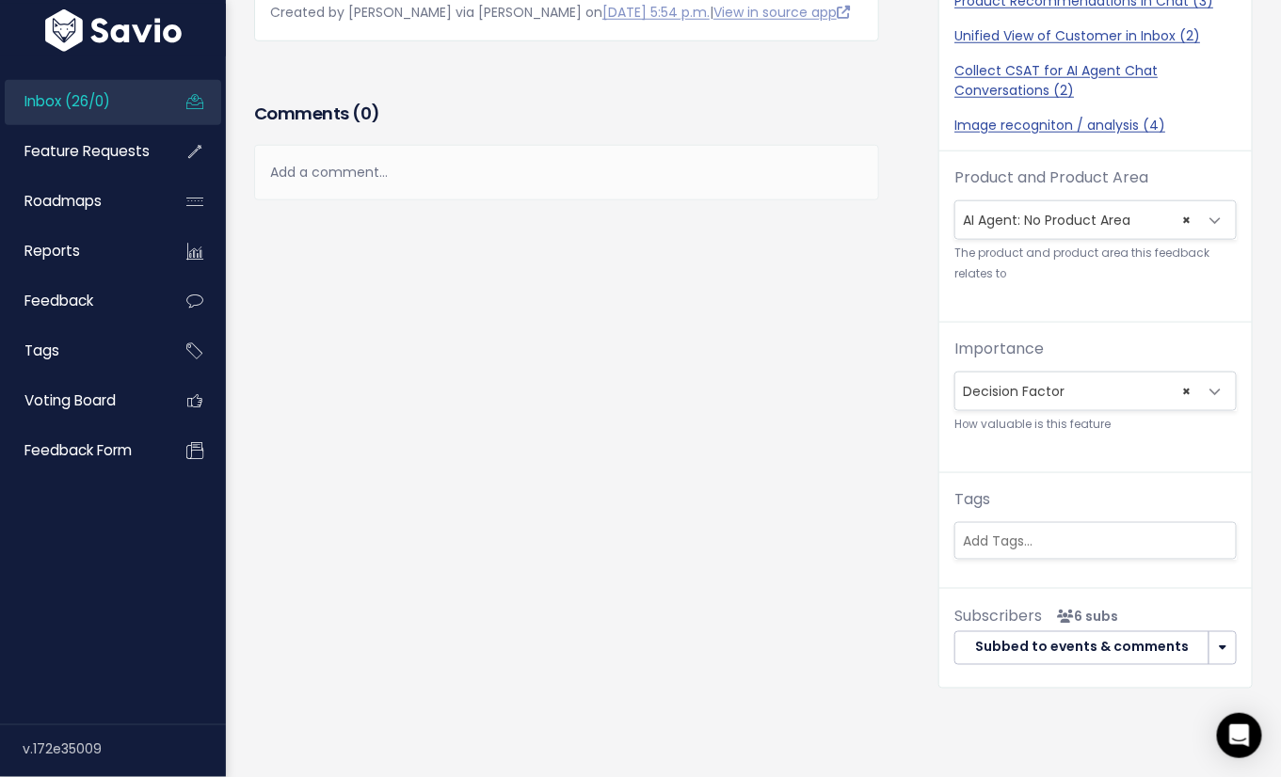
click at [678, 342] on div "Feedback SmartBuyGlasses Account Type: Opportunity Account Tier: Enterprise 0.0" at bounding box center [582, 213] width 684 height 1008
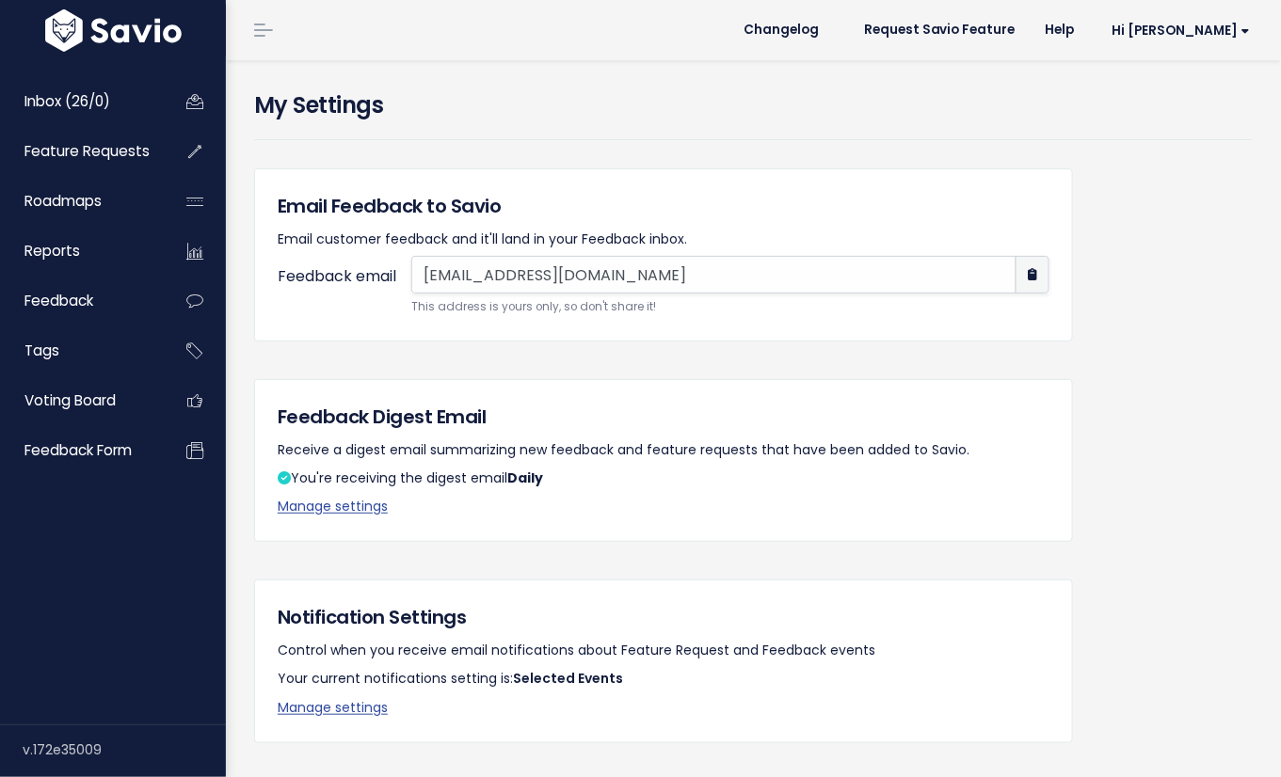
click at [475, 112] on h4 "My Settings" at bounding box center [753, 105] width 998 height 34
click at [1179, 33] on span "Hi [PERSON_NAME]" at bounding box center [1181, 31] width 138 height 14
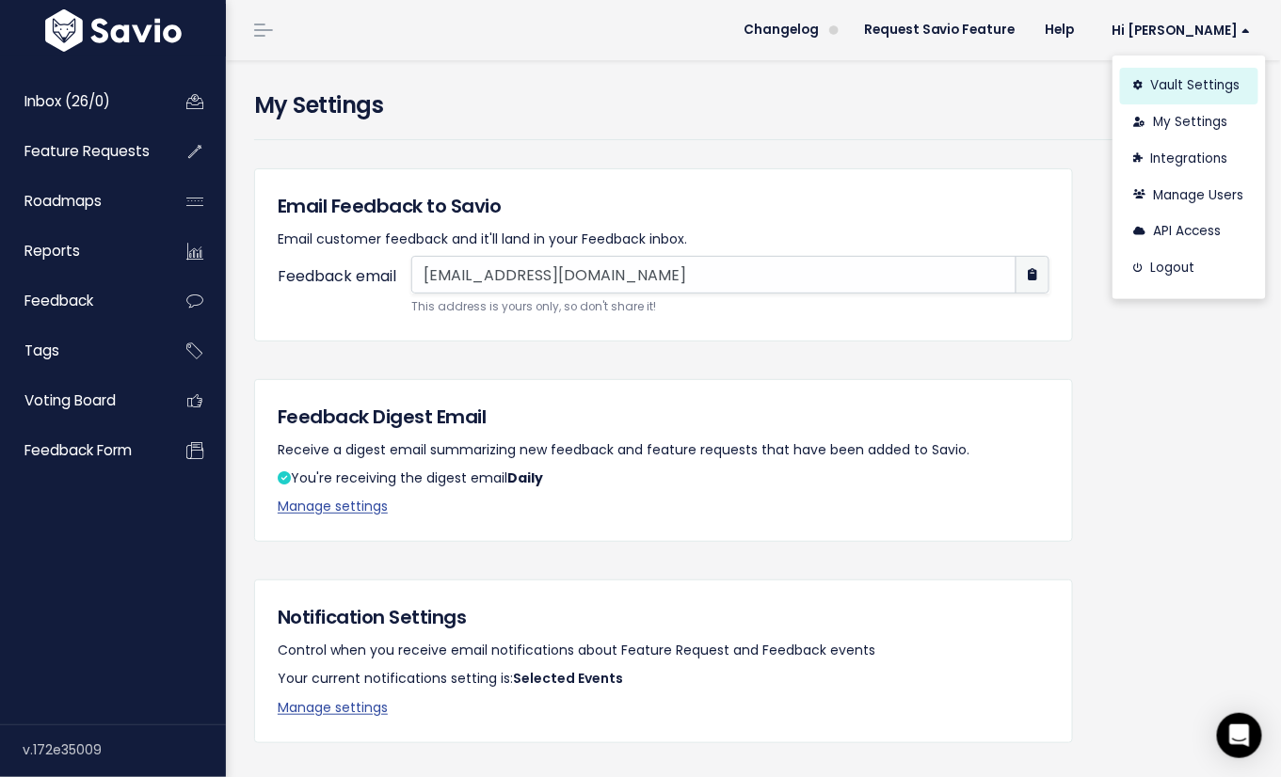
click at [1197, 94] on link "Vault Settings" at bounding box center [1189, 86] width 138 height 37
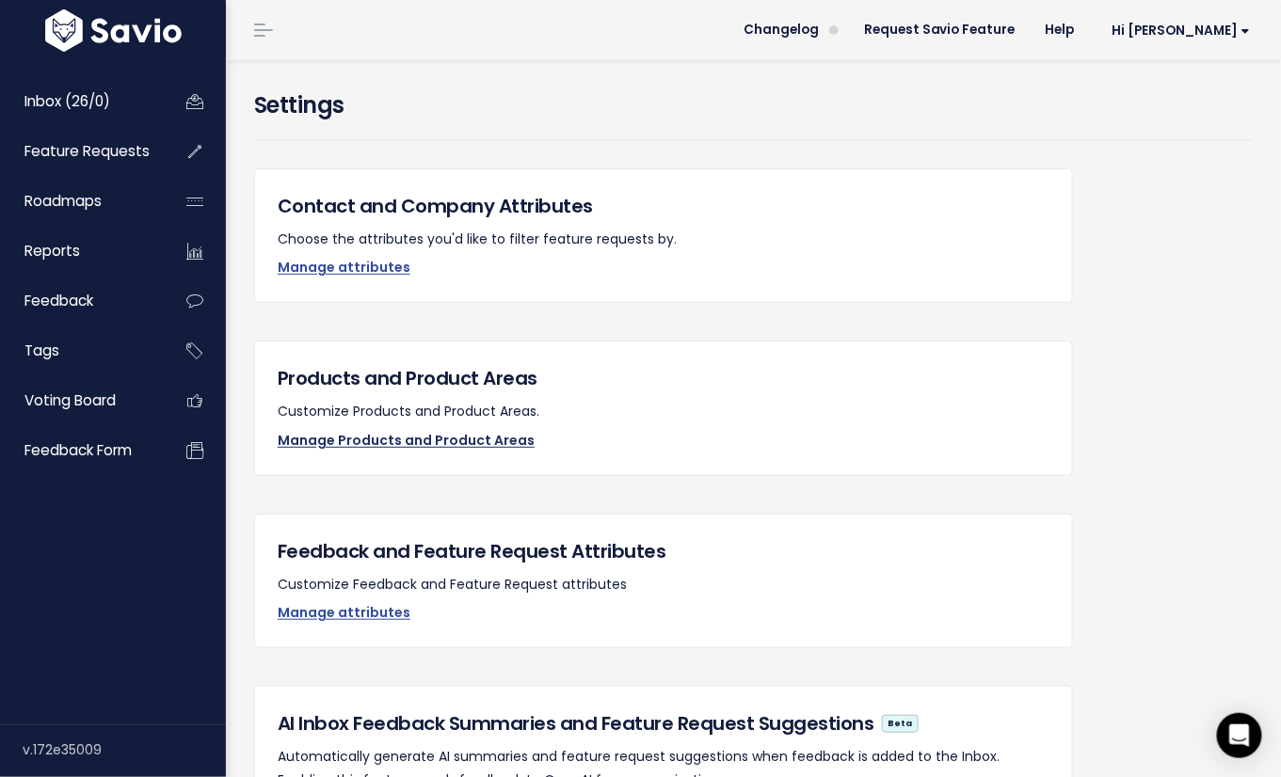
click at [470, 437] on link "Manage Products and Product Areas" at bounding box center [406, 440] width 257 height 19
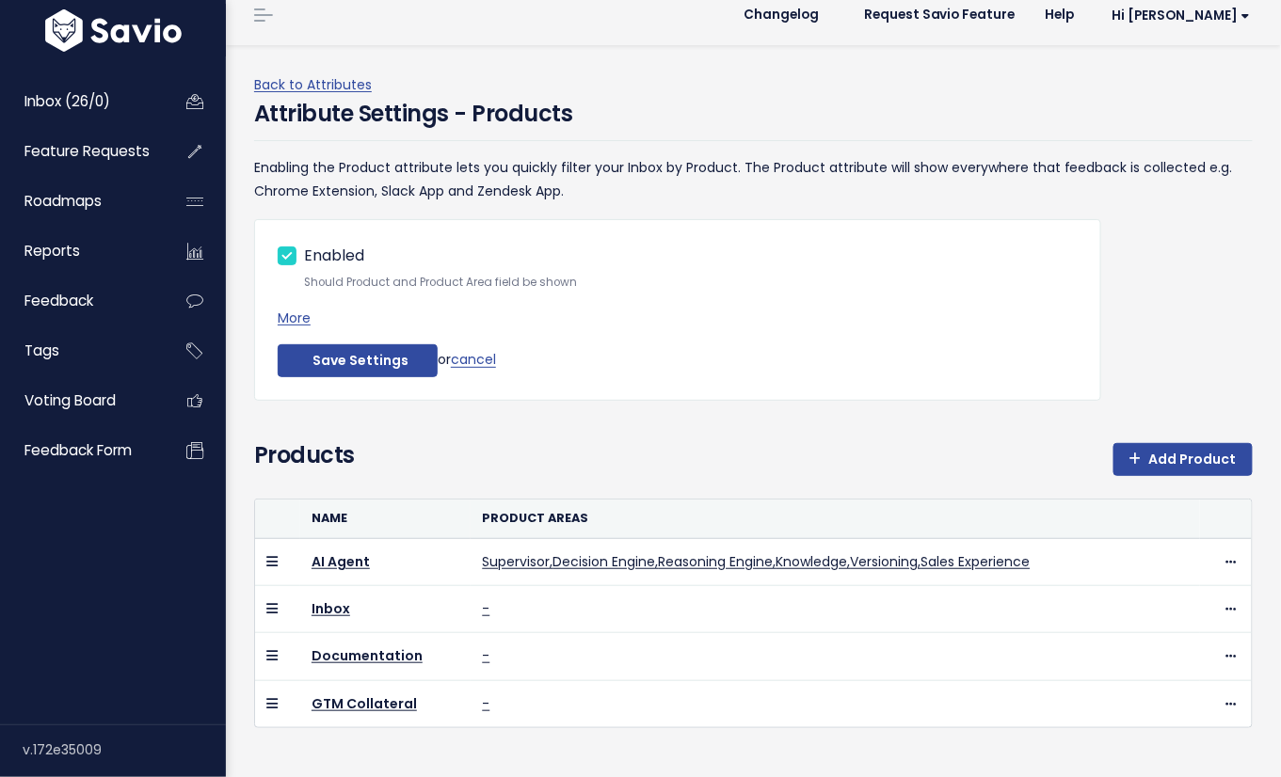
scroll to position [44, 0]
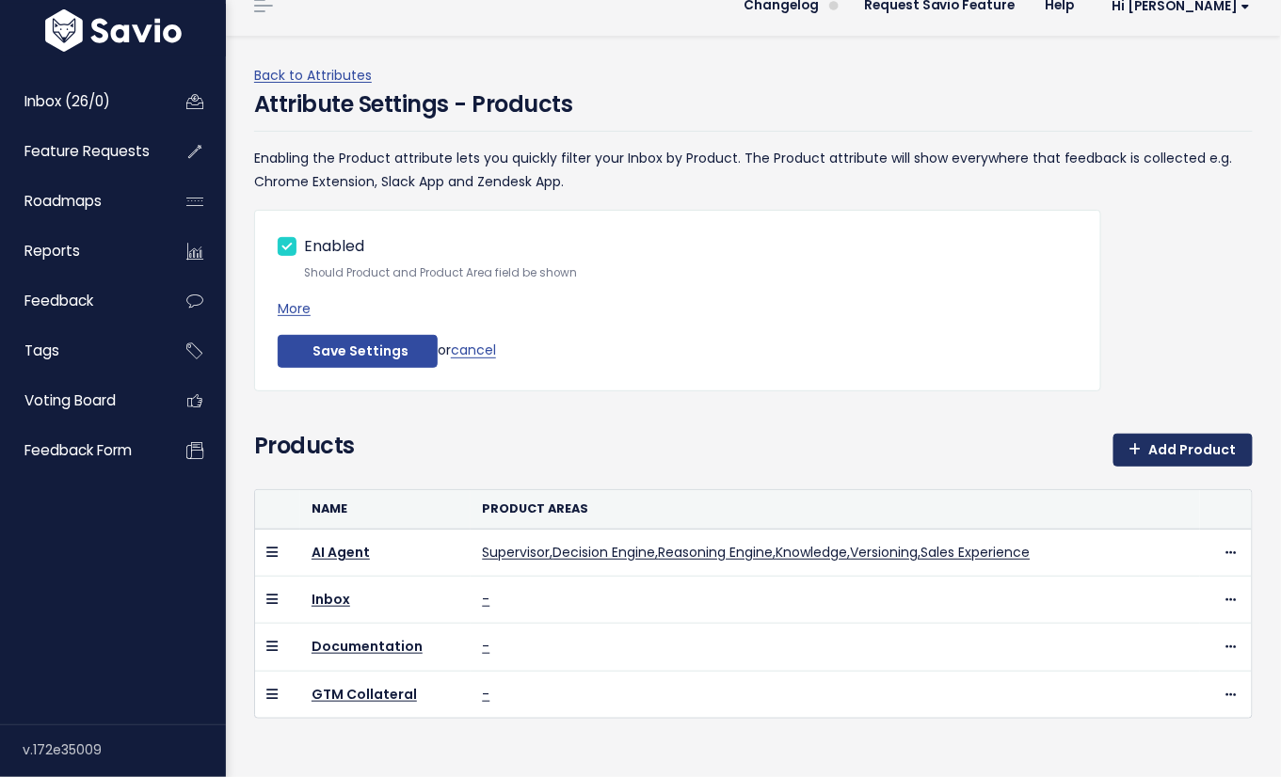
click at [1148, 434] on link "Add Product" at bounding box center [1182, 451] width 139 height 34
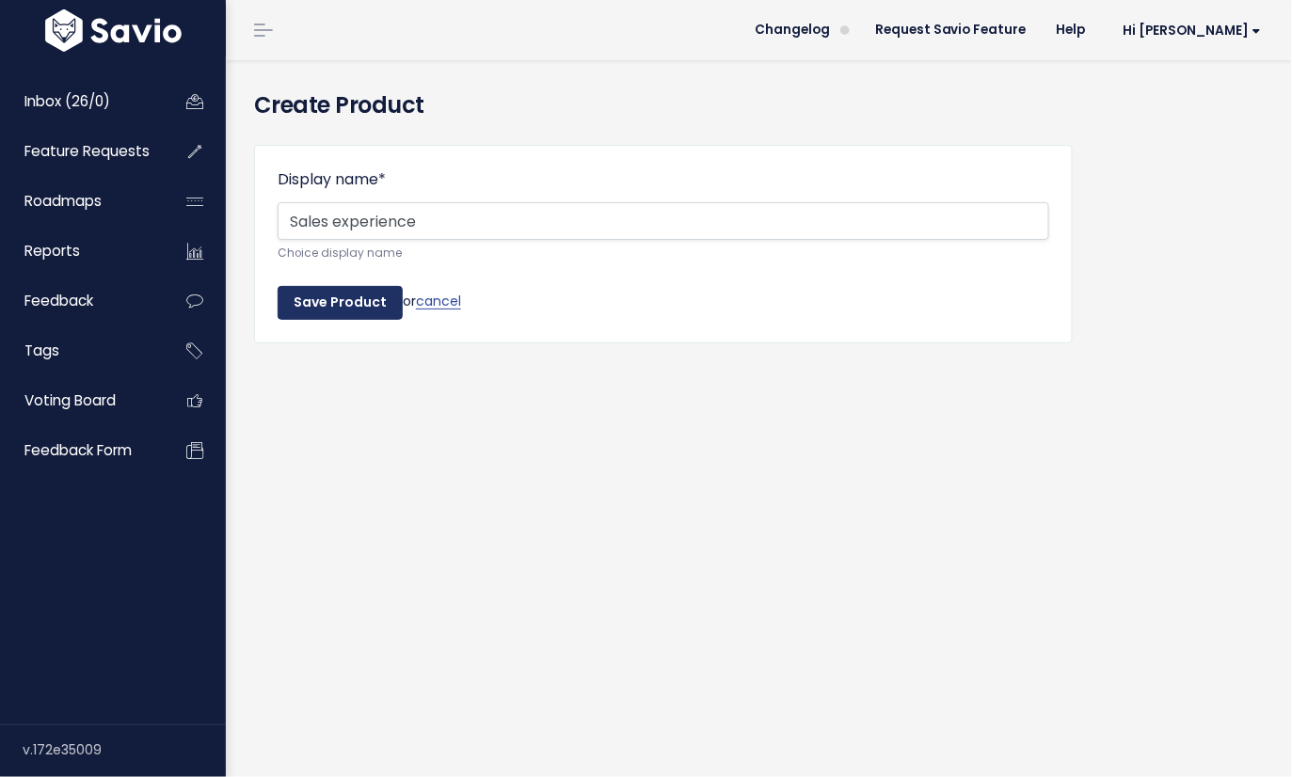
type input "Sales experience"
click at [373, 302] on input "Save Product" at bounding box center [340, 303] width 125 height 34
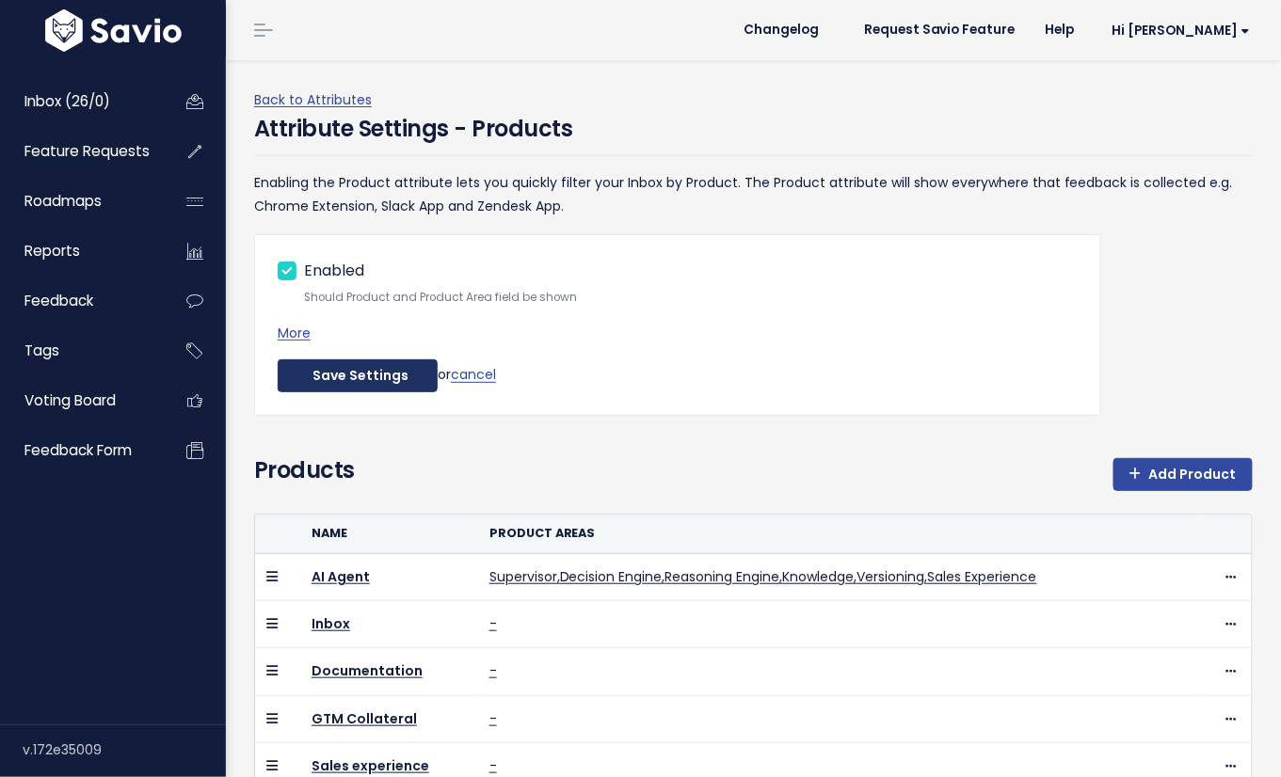
scroll to position [91, 0]
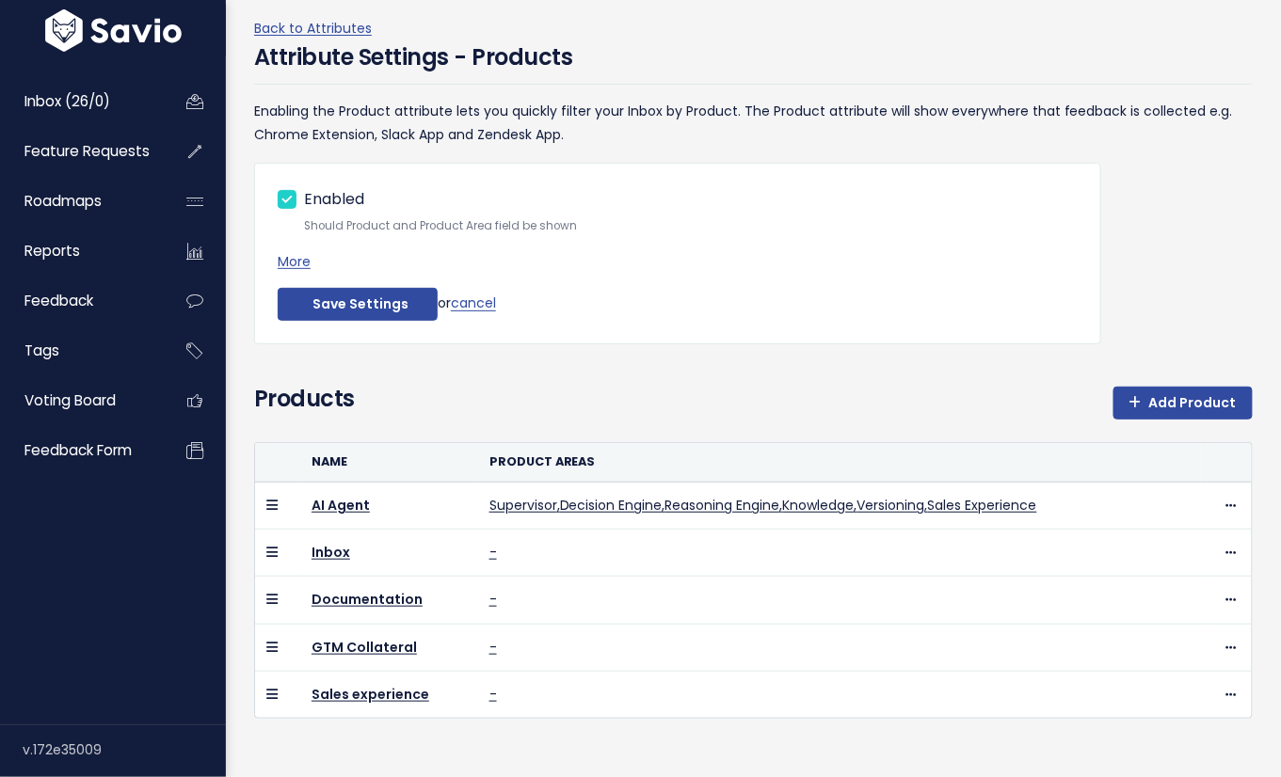
click at [598, 387] on div "Products Add Product" at bounding box center [753, 412] width 998 height 60
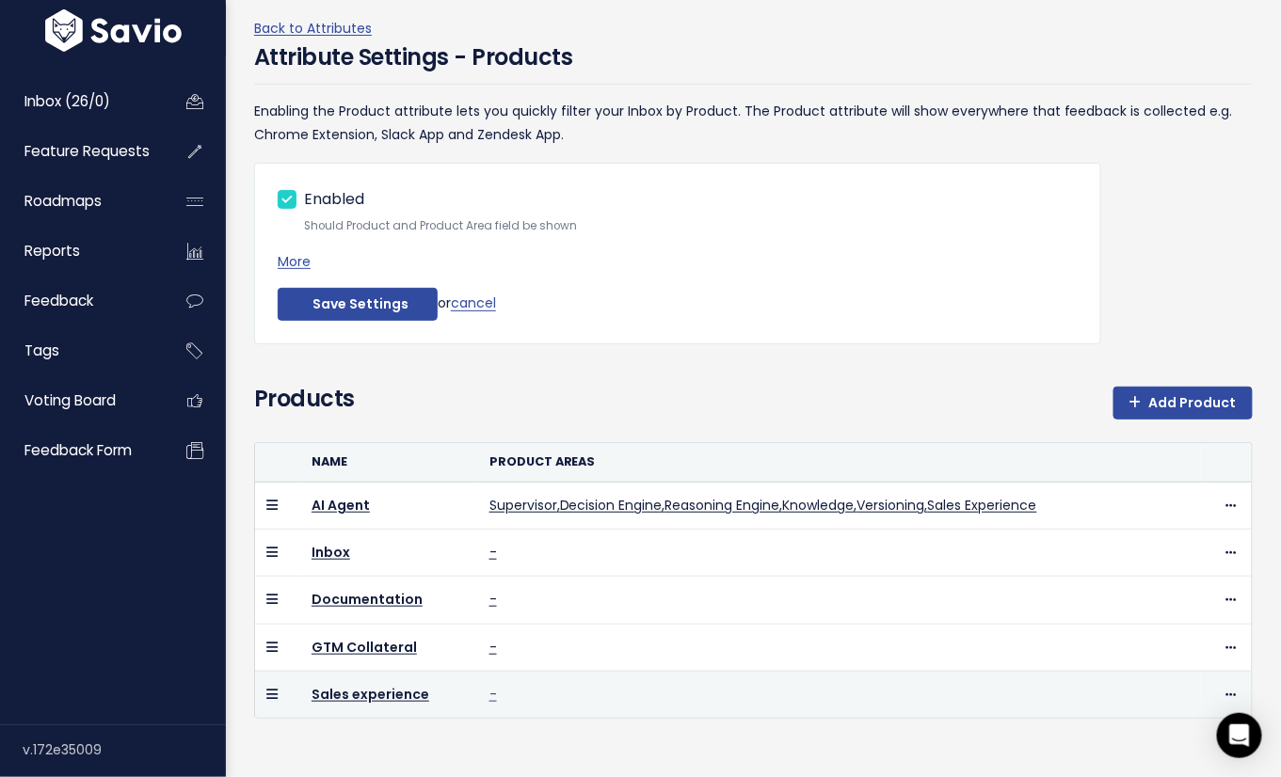
click at [489, 685] on link "-" at bounding box center [493, 694] width 8 height 19
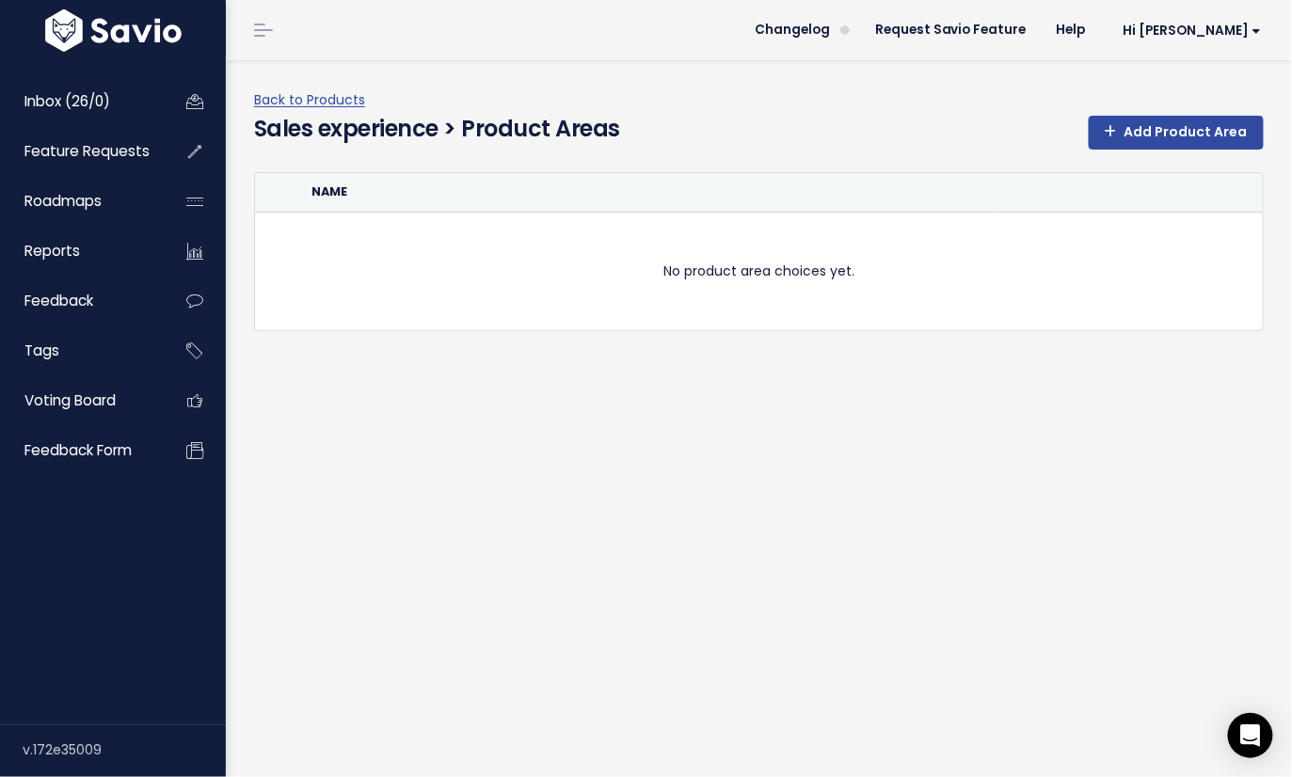
click at [744, 402] on div "Back to Products Sales experience > Product Areas Add Product Area Name No prod…" at bounding box center [759, 418] width 1066 height 717
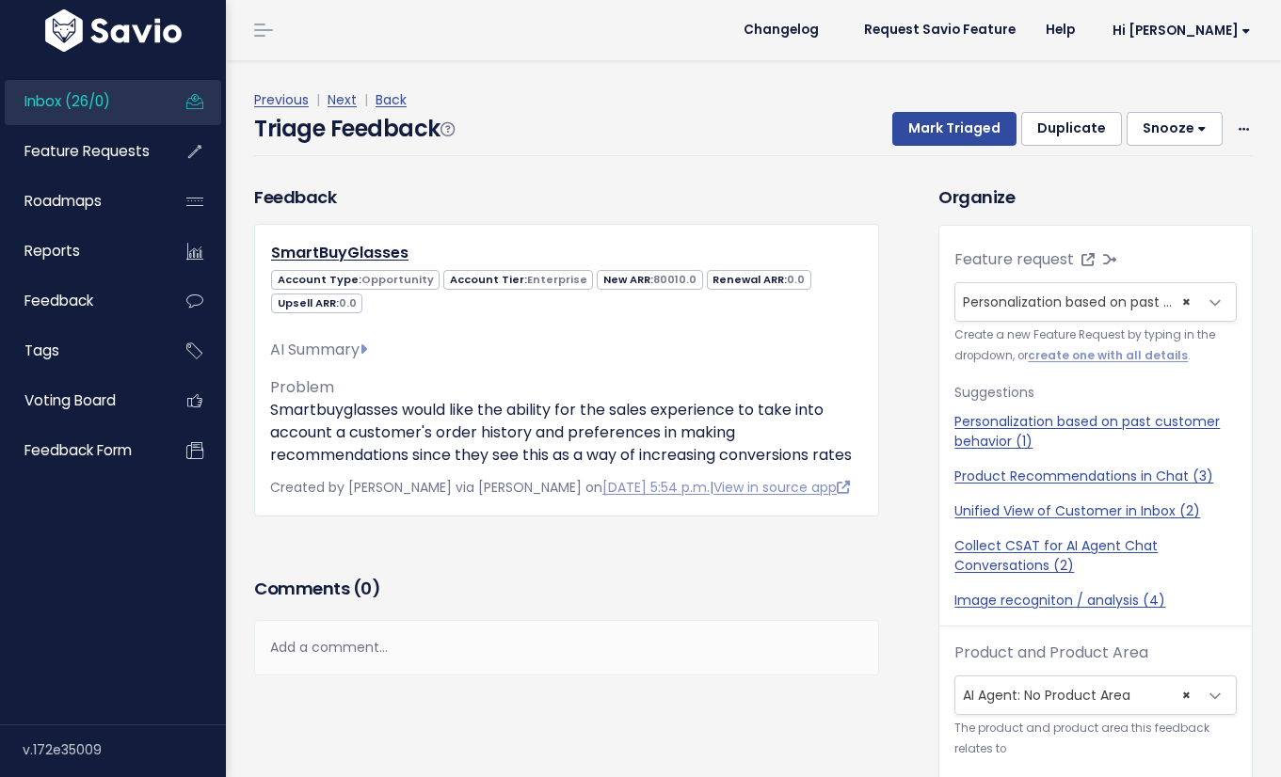
scroll to position [196, 0]
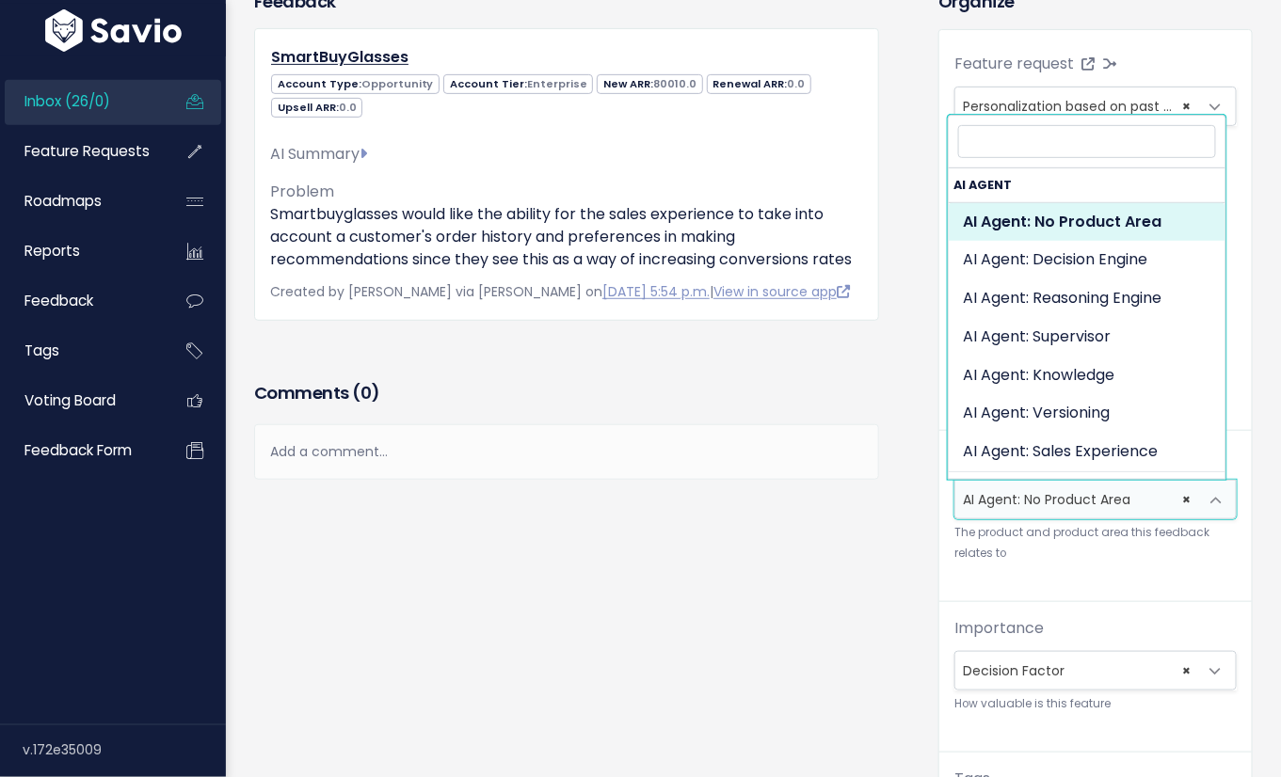
click at [1081, 503] on span "× AI Agent: No Product Area" at bounding box center [1076, 500] width 243 height 38
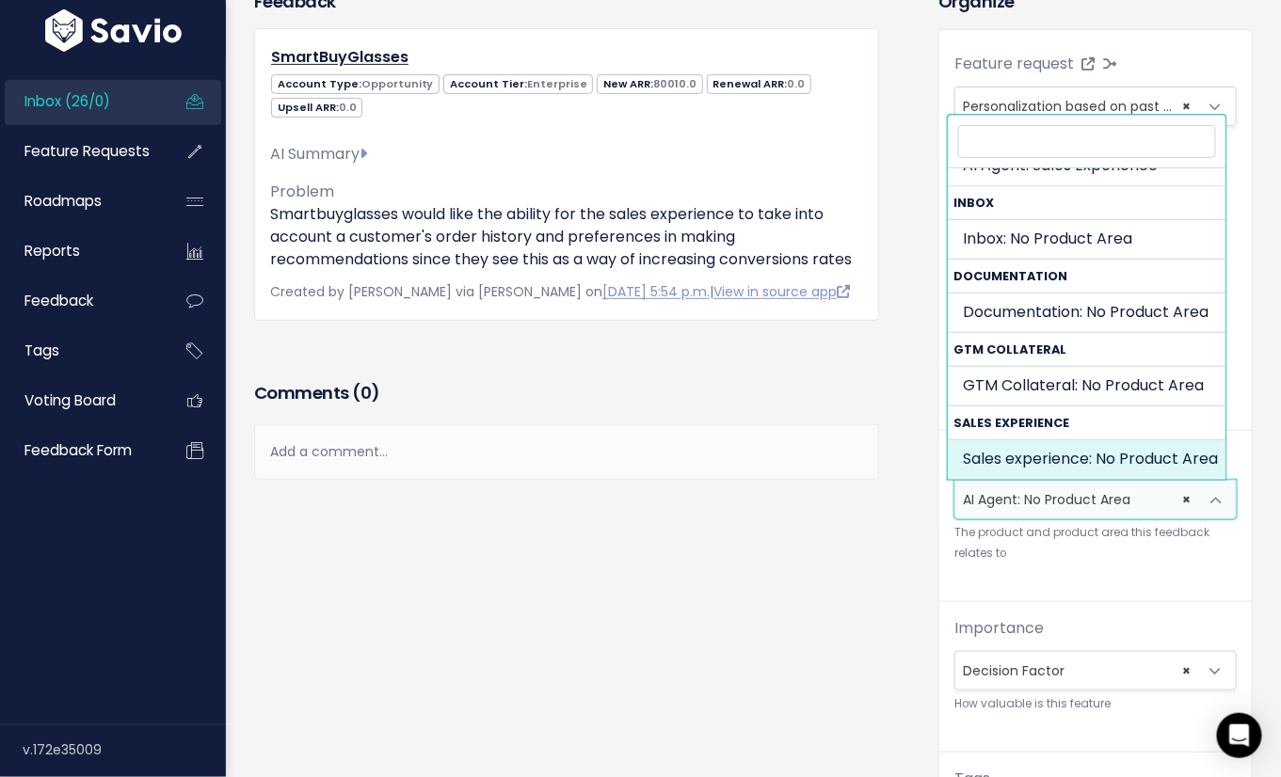
select select "SALES_EXPERIENCE:"
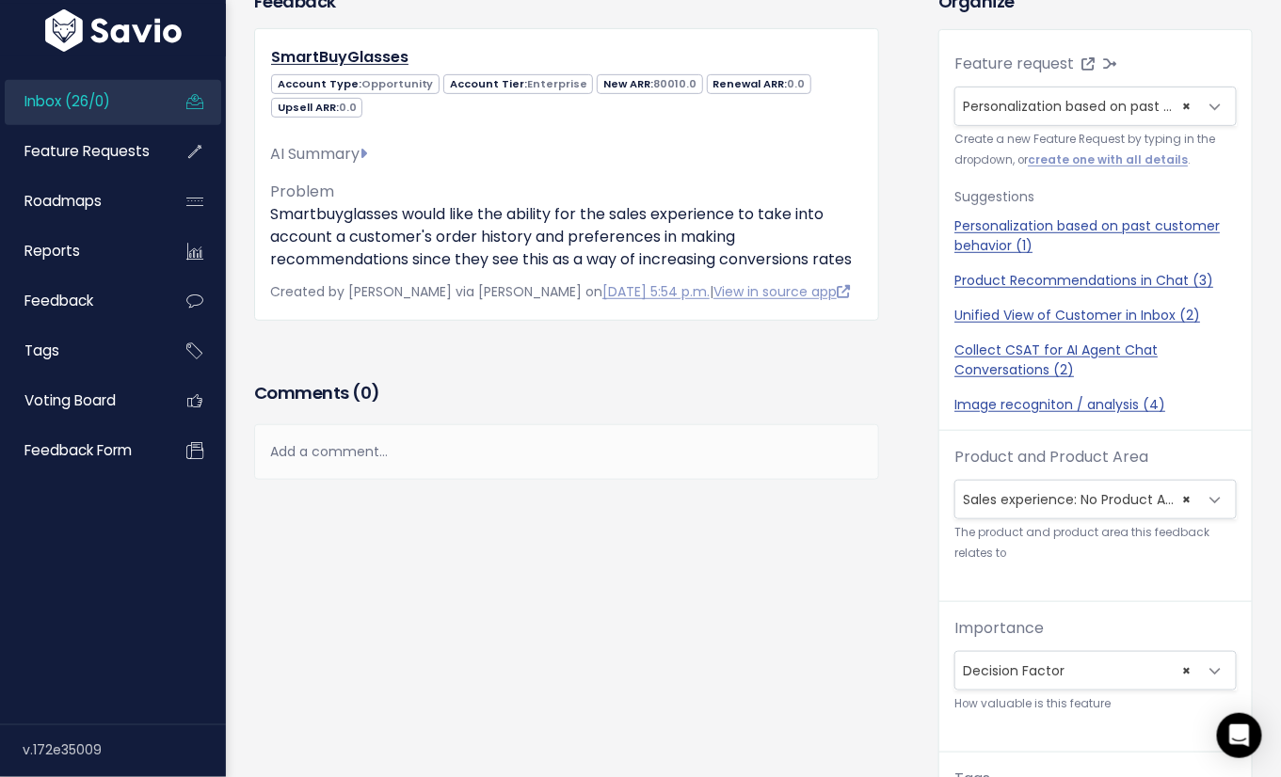
click at [927, 541] on div "Organize Feature request --------- Personalization based on past customer behav…" at bounding box center [1095, 479] width 342 height 980
click at [914, 545] on div "Feedback SmartBuyGlasses Account Type: Opportunity Account Tier: Enterprise 0.0" at bounding box center [582, 493] width 684 height 1008
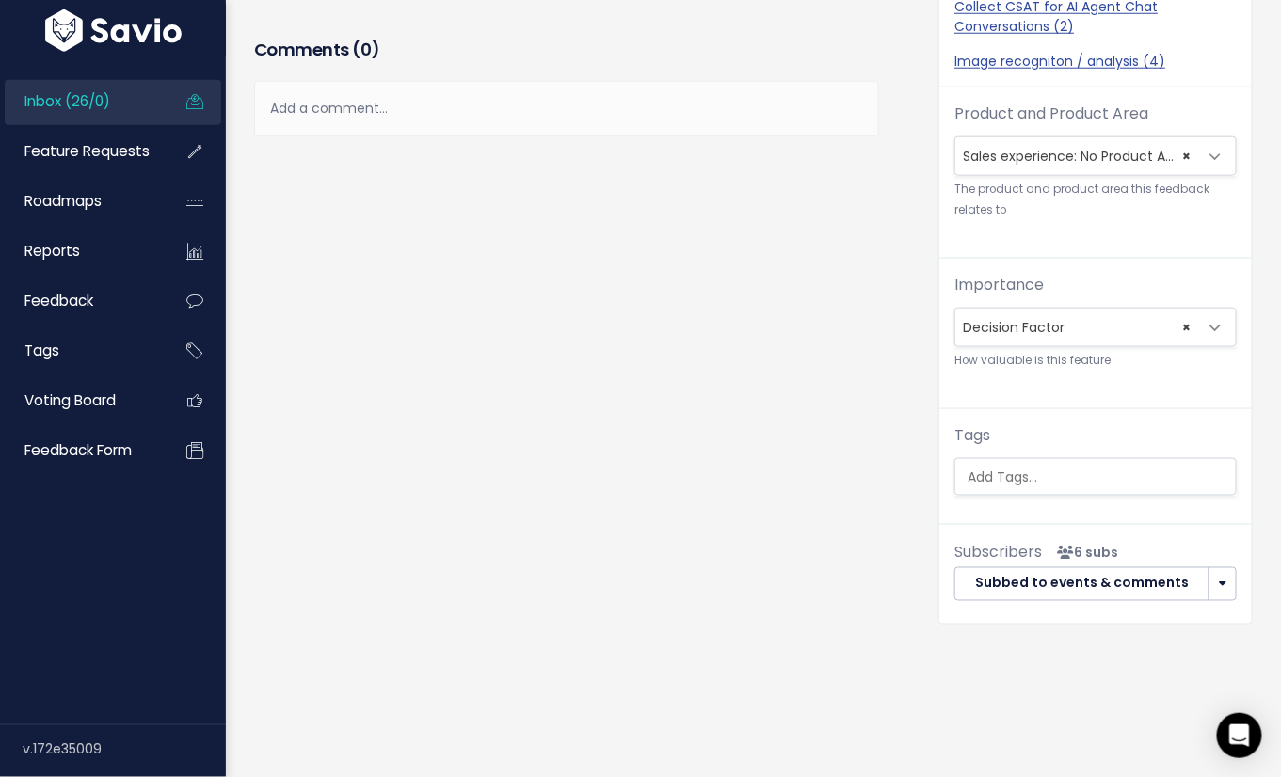
scroll to position [490, 0]
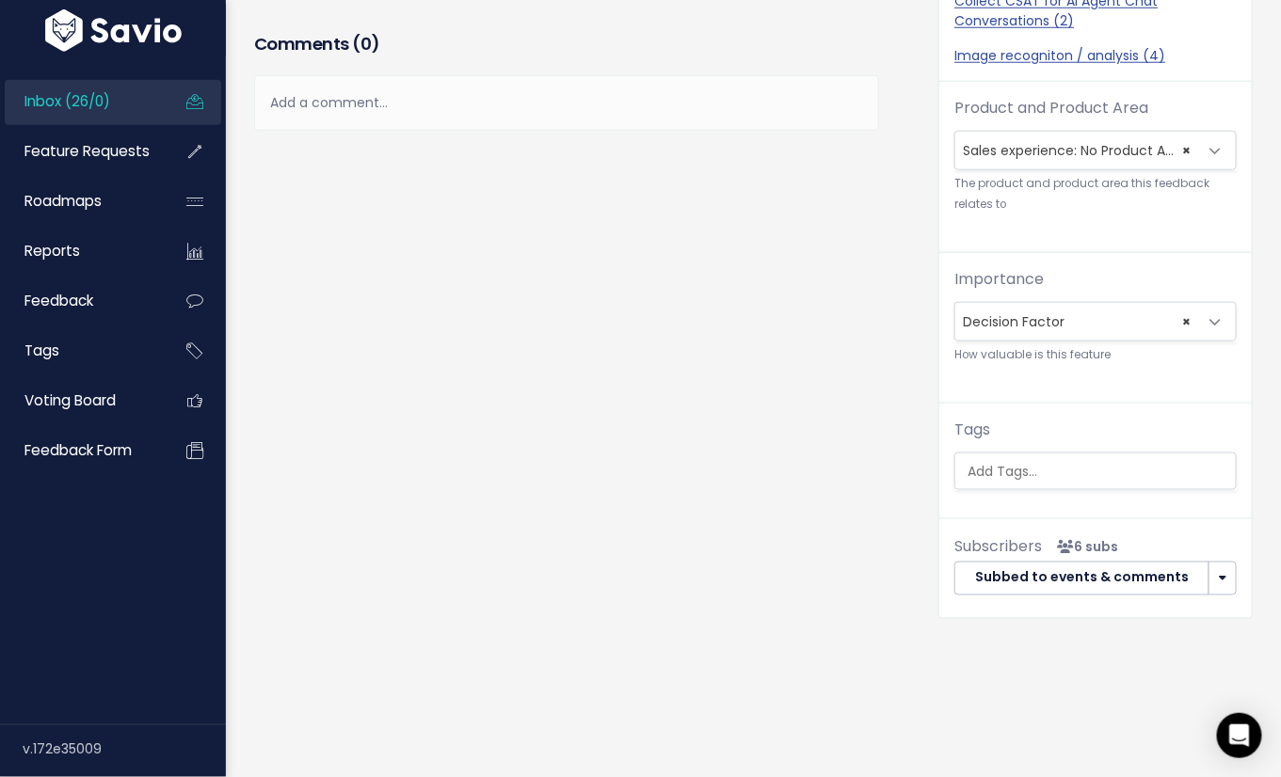
click at [779, 502] on div "Feedback SmartBuyGlasses Account Type: Opportunity Account Tier: Enterprise 0.0" at bounding box center [582, 144] width 684 height 1008
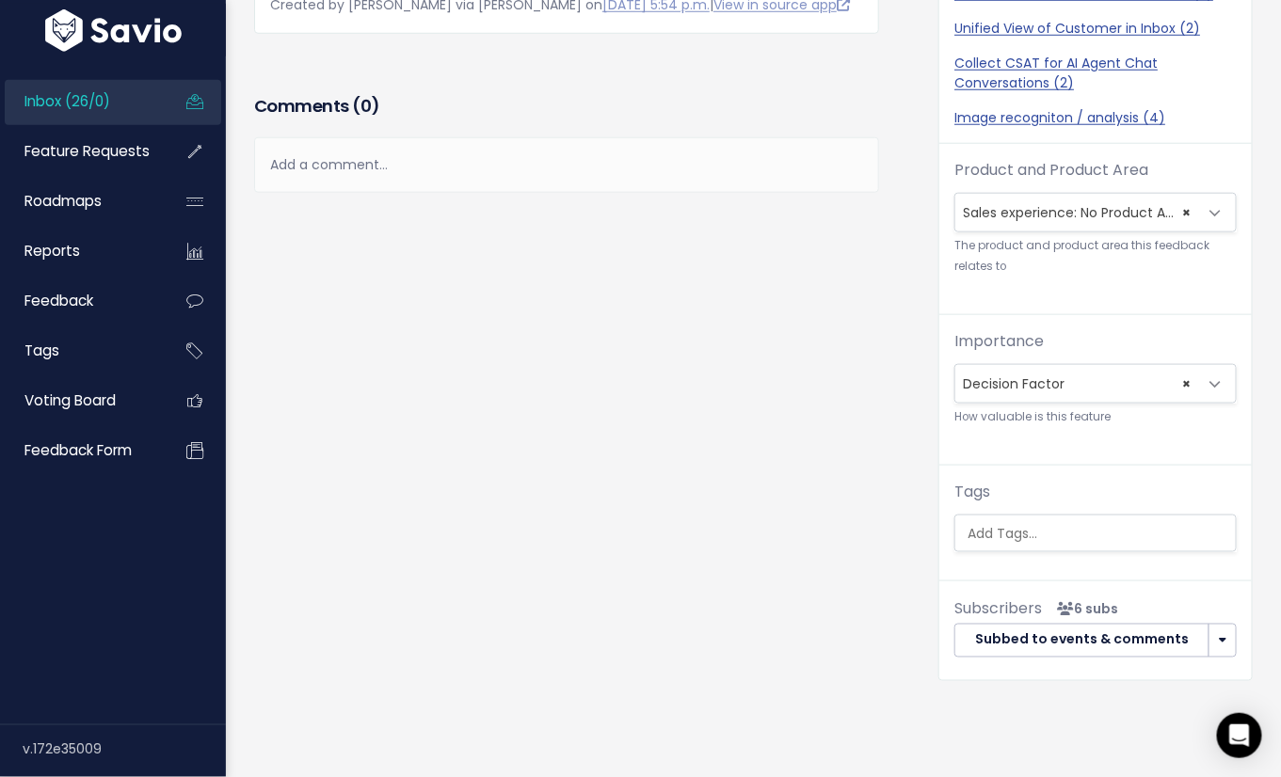
scroll to position [0, 0]
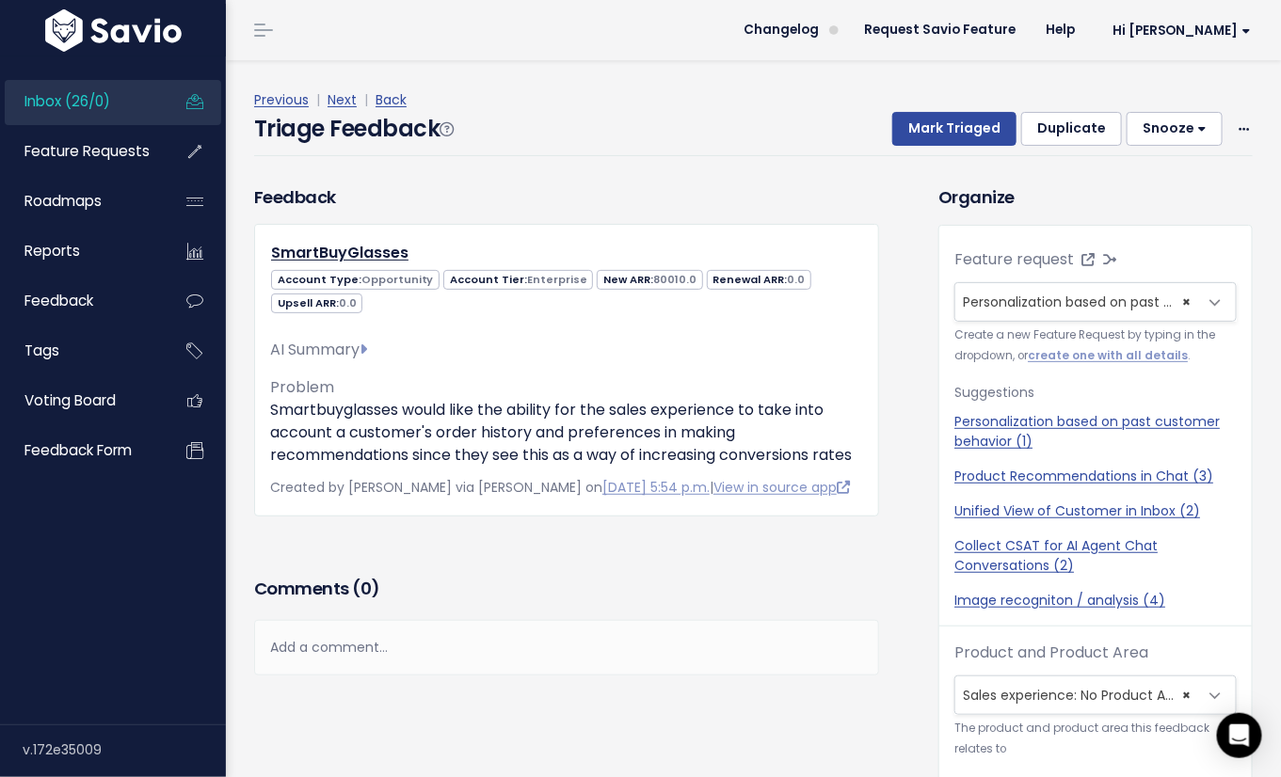
click at [542, 572] on div "Feedback SmartBuyGlasses Account Type: Opportunity Account Tier: Enterprise 800…" at bounding box center [566, 378] width 653 height 388
click at [924, 304] on div "Organize Feature request --------- Personalization based on past customer behav…" at bounding box center [1095, 674] width 342 height 980
click at [1013, 293] on span "Personalization based on past customer behavior (1)" at bounding box center [1136, 302] width 347 height 19
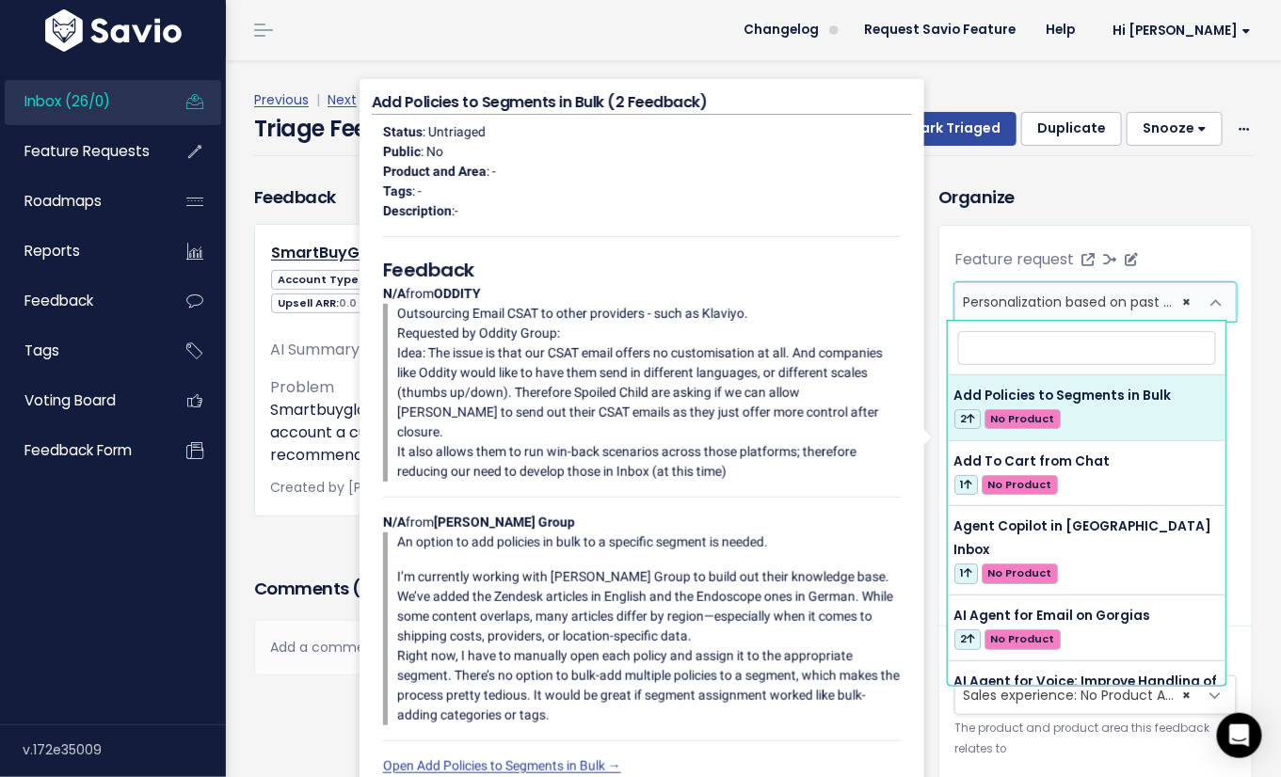
click at [1013, 294] on span "Personalization based on past customer behavior (1)" at bounding box center [1136, 302] width 347 height 19
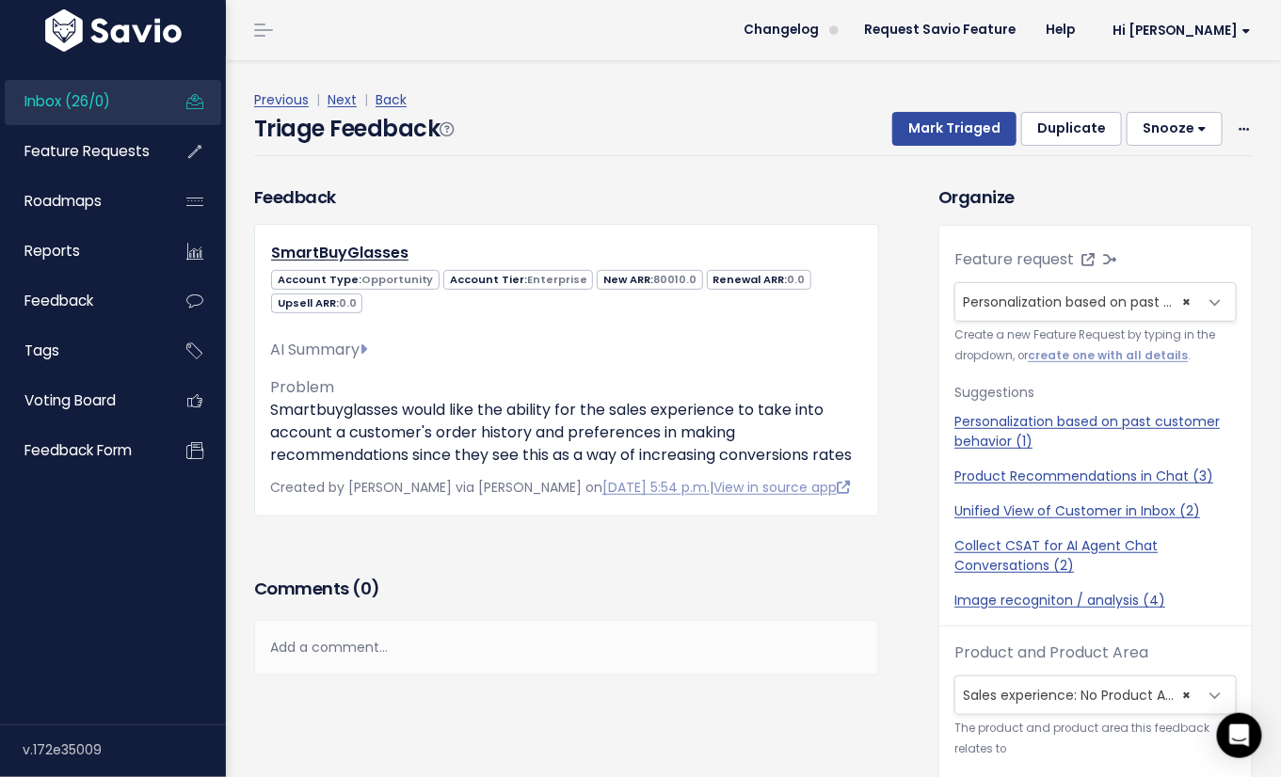
click at [924, 301] on div "Organize Feature request --------- Personalization based on past customer behav…" at bounding box center [1095, 674] width 342 height 980
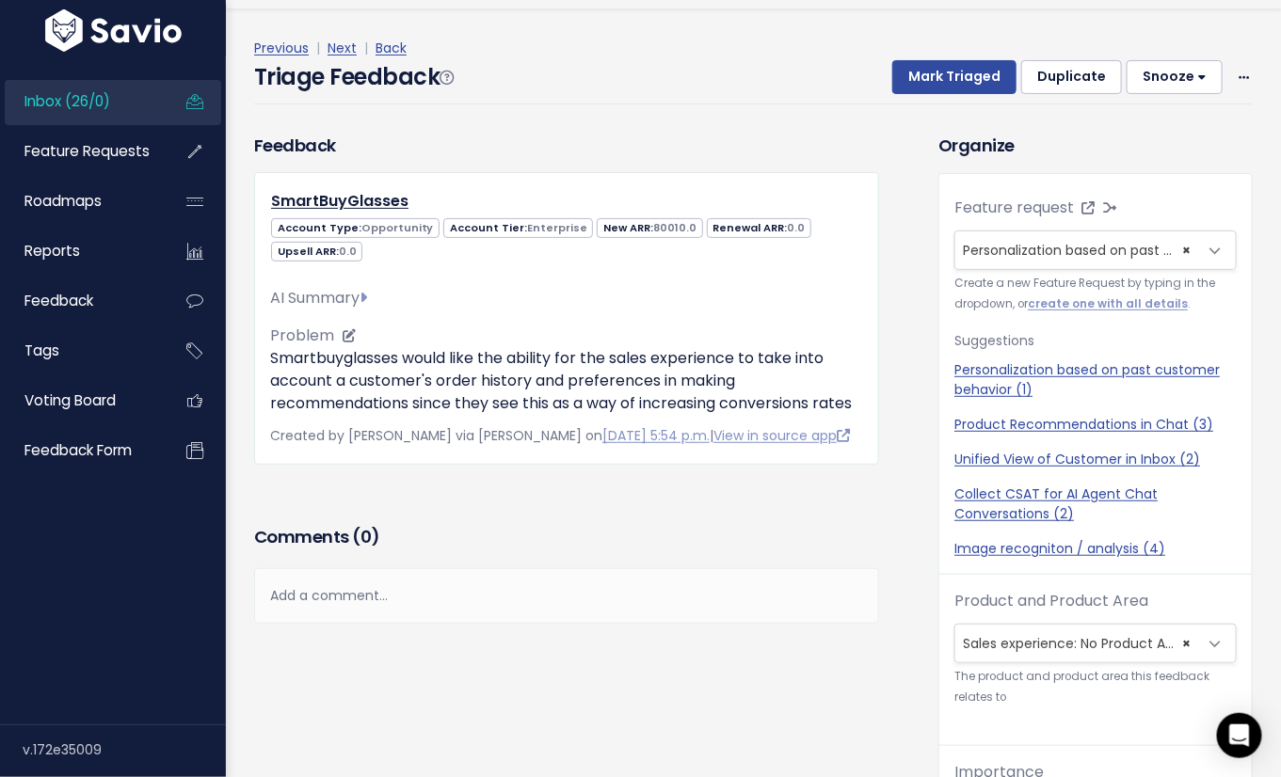
scroll to position [62, 0]
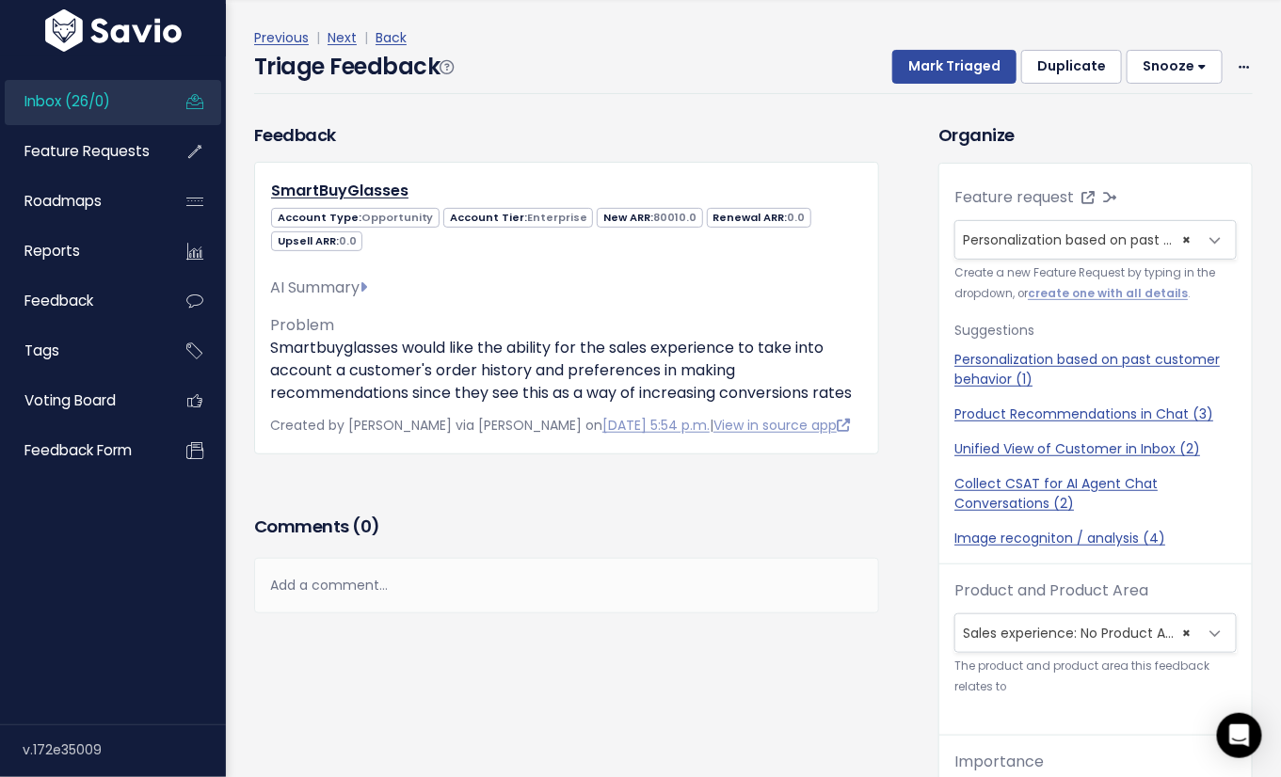
click at [1057, 636] on span "× Sales experience: No Product Area" at bounding box center [1076, 633] width 243 height 38
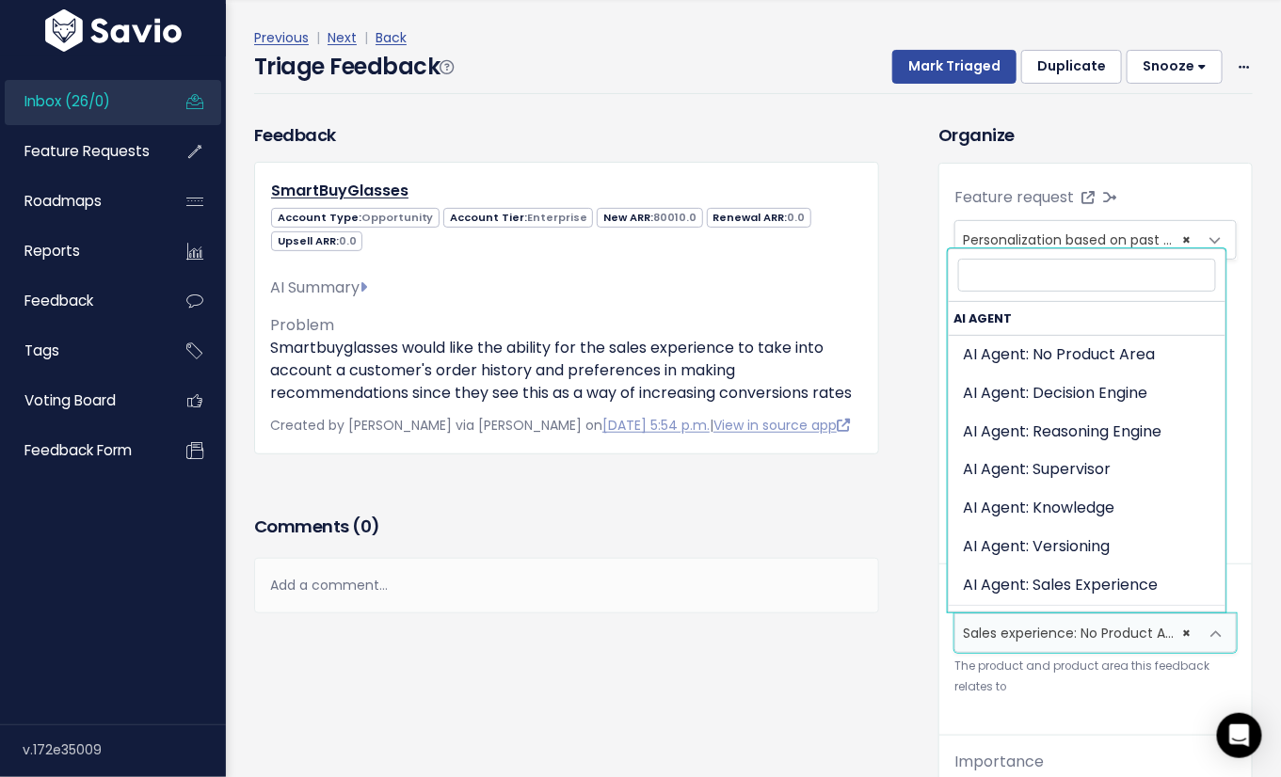
scroll to position [338, 0]
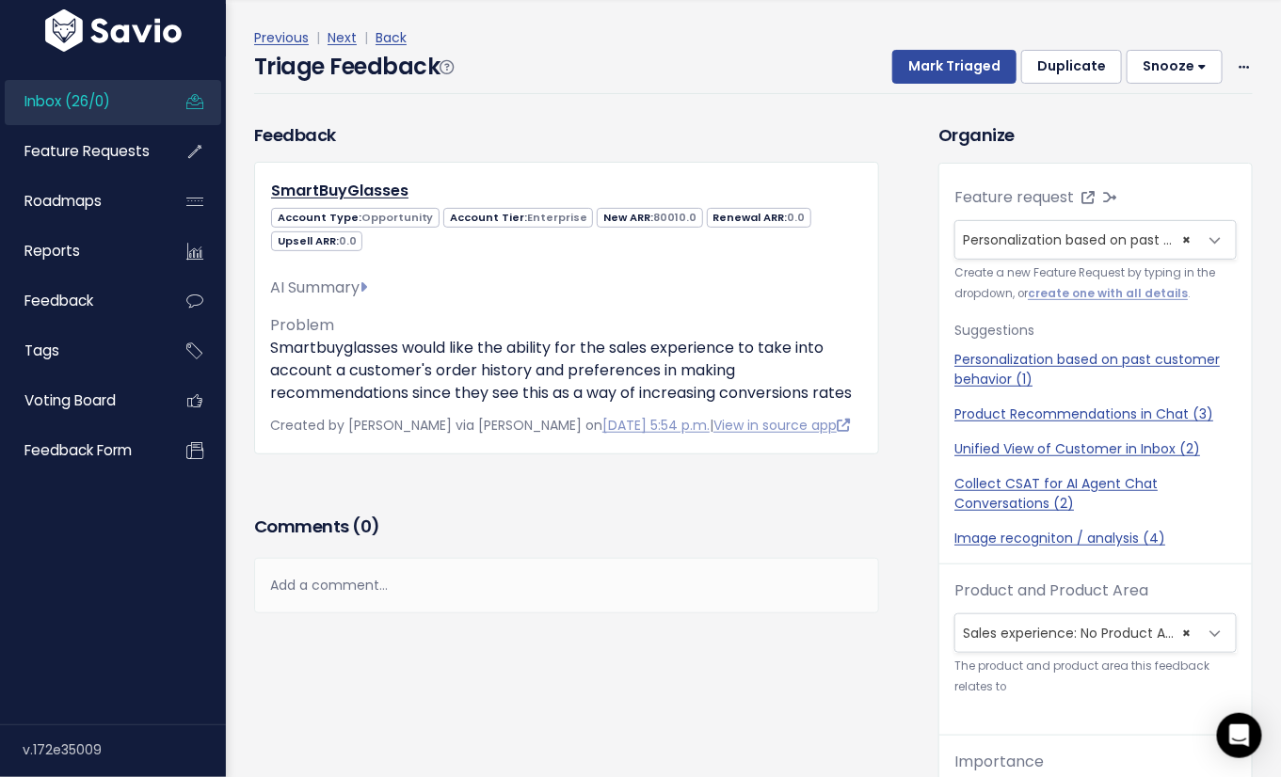
click at [891, 655] on div "Feedback SmartBuyGlasses Account Type: Opportunity Account Tier: Enterprise 0.0" at bounding box center [582, 626] width 684 height 1008
drag, startPoint x: 420, startPoint y: 553, endPoint x: 267, endPoint y: 520, distance: 155.9
click at [267, 520] on div "Feedback SmartBuyGlasses Account Type: Opportunity Account Tier: Enterprise 0.0" at bounding box center [582, 626] width 684 height 1008
click at [267, 510] on div "Feedback SmartBuyGlasses Account Type: Opportunity Account Tier: Enterprise 800…" at bounding box center [566, 316] width 653 height 388
click at [550, 81] on div "Triage Feedback Mark Triaged Duplicate Snooze 1 day 3 days 7 days 14 days Edit …" at bounding box center [753, 72] width 998 height 44
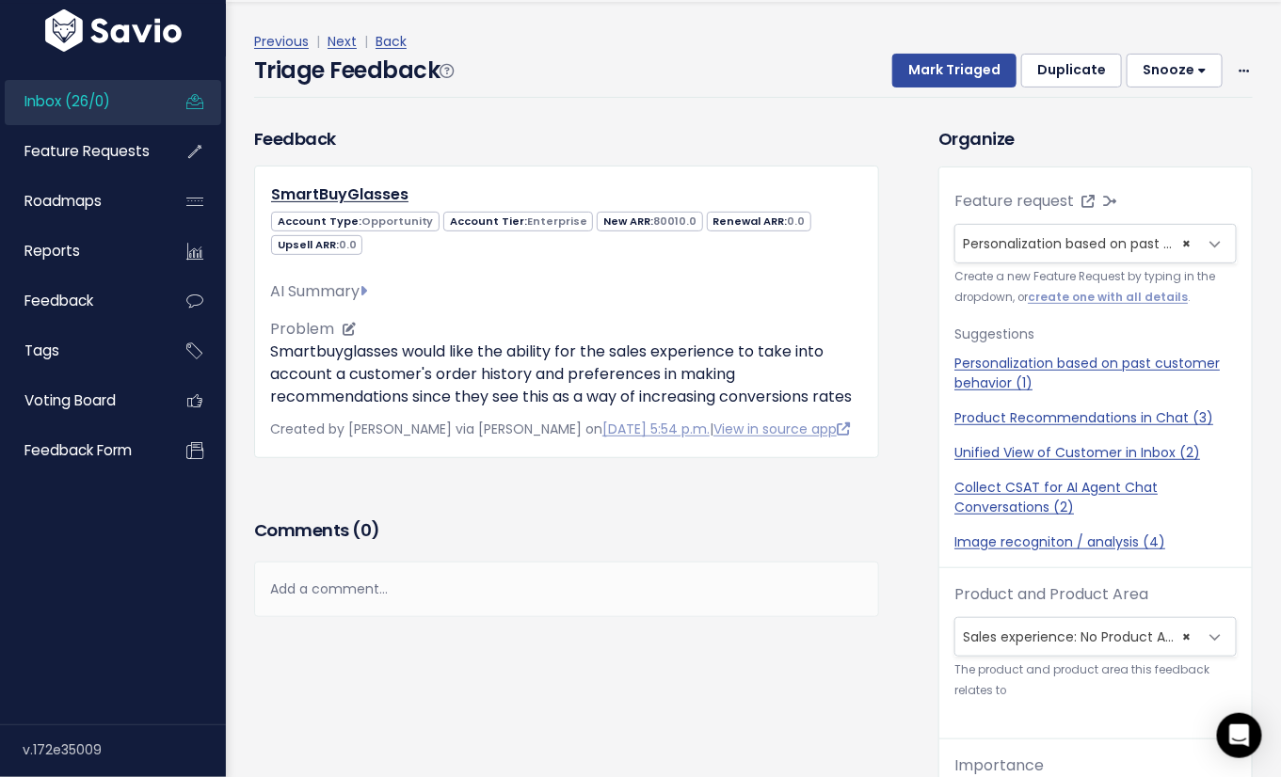
scroll to position [0, 0]
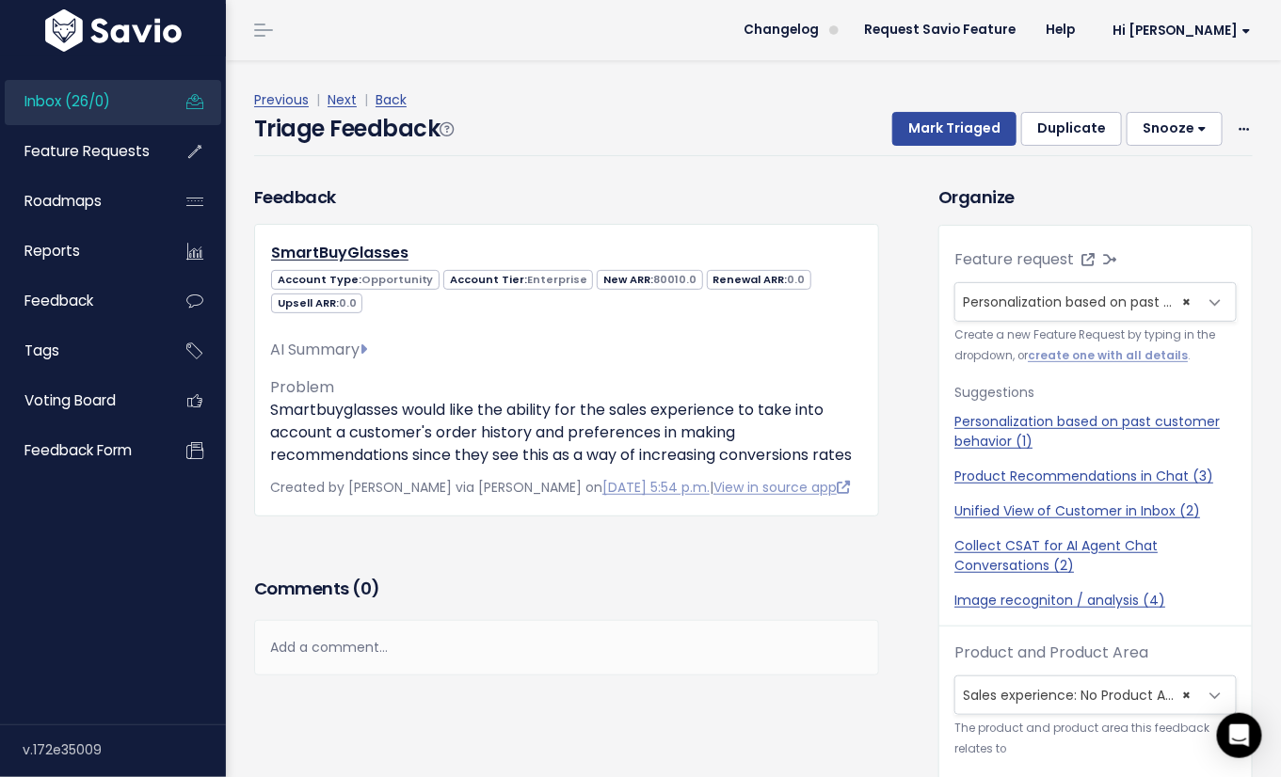
click at [587, 572] on div "Feedback SmartBuyGlasses Account Type: Opportunity Account Tier: Enterprise 800…" at bounding box center [566, 378] width 653 height 388
click at [382, 676] on div "Add a comment..." at bounding box center [566, 648] width 625 height 56
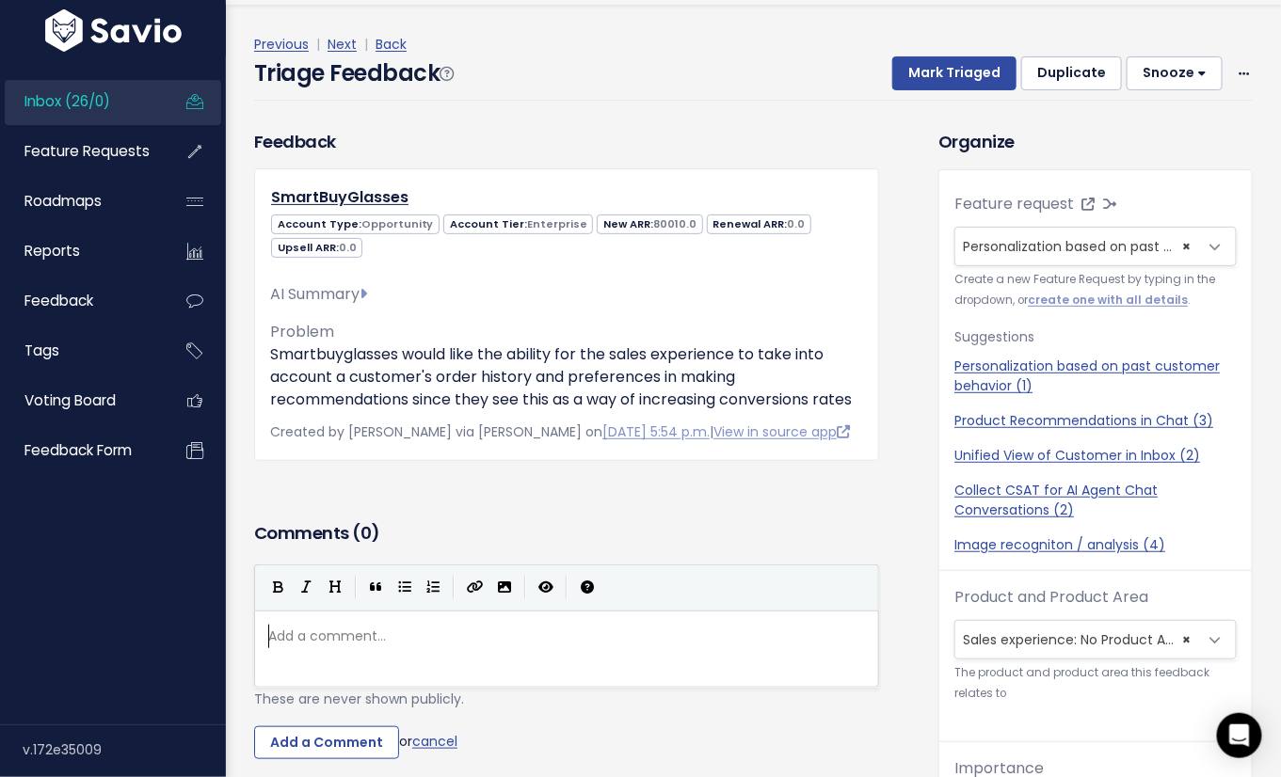
scroll to position [62, 0]
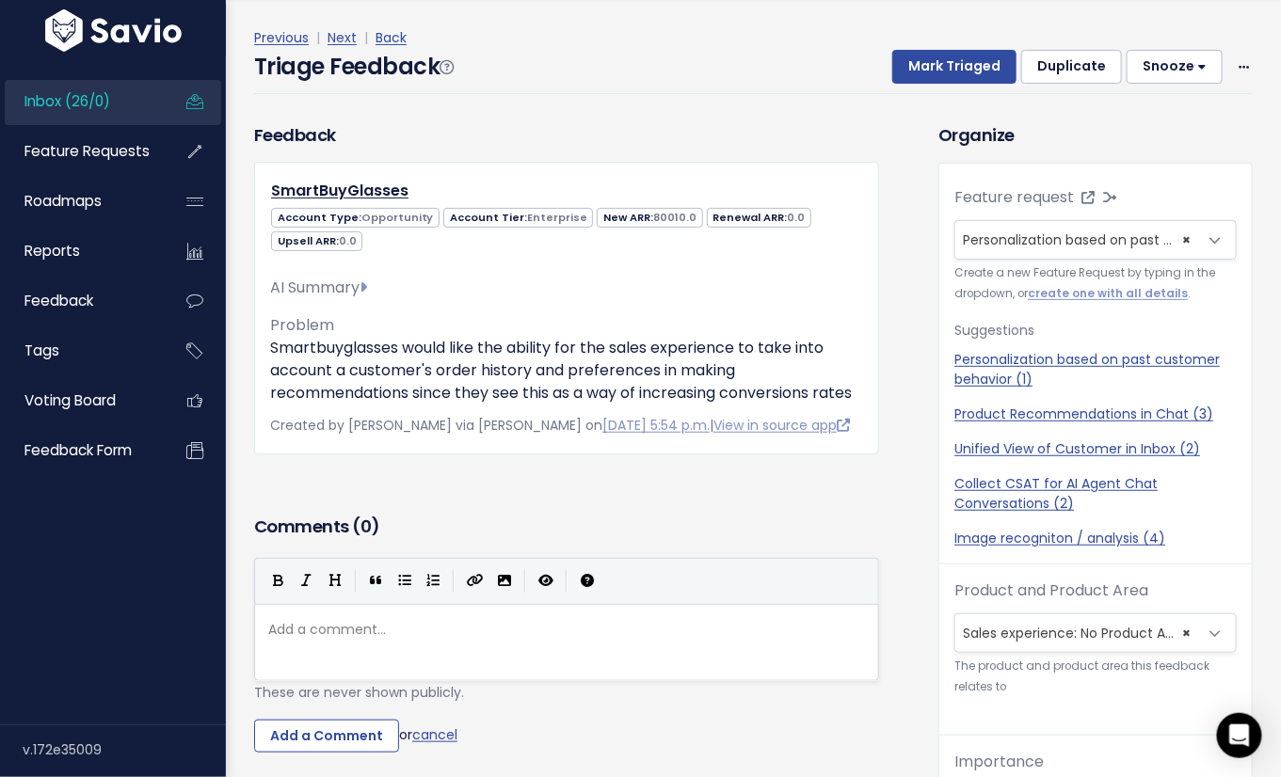
click at [377, 671] on div "Add a comment... ​" at bounding box center [589, 666] width 651 height 104
click at [624, 510] on div "Feedback SmartBuyGlasses Account Type: Opportunity Account Tier: Enterprise 800…" at bounding box center [566, 316] width 653 height 388
click at [1105, 234] on span "Personalization based on past customer behavior (1)" at bounding box center [1136, 240] width 347 height 19
click at [1027, 123] on h3 "Organize" at bounding box center [1095, 134] width 314 height 25
click at [1081, 197] on icon at bounding box center [1087, 197] width 13 height 13
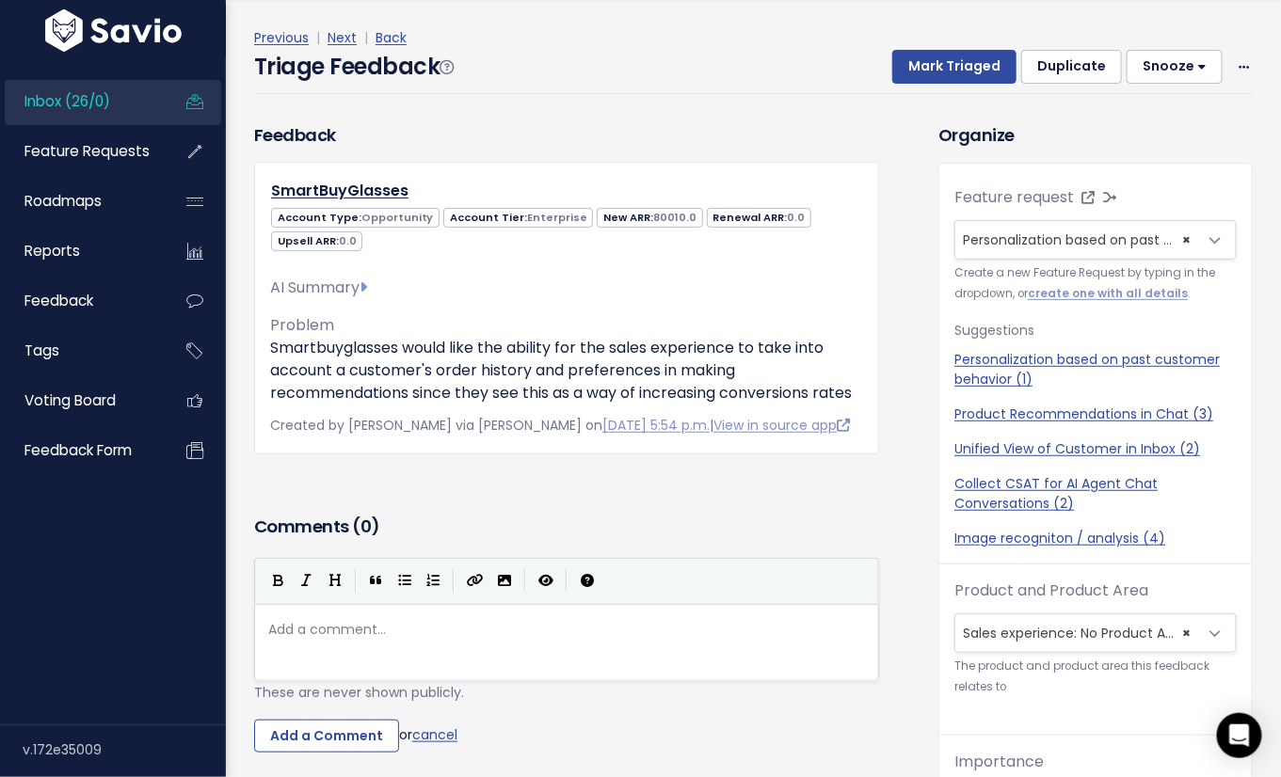
click at [528, 105] on div "Previous | Next | Back Triage Feedback Mark Triaged Duplicate [GEOGRAPHIC_DATA]…" at bounding box center [760, 60] width 1012 height 124
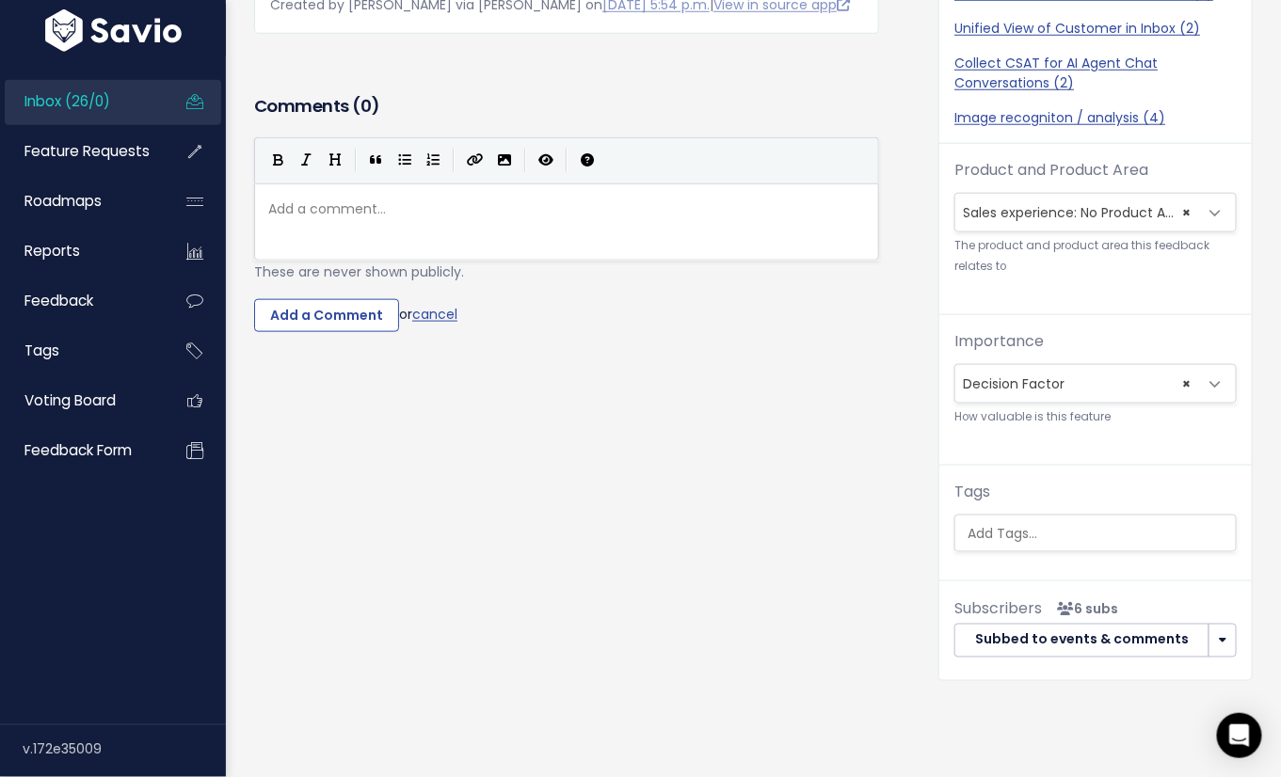
scroll to position [0, 0]
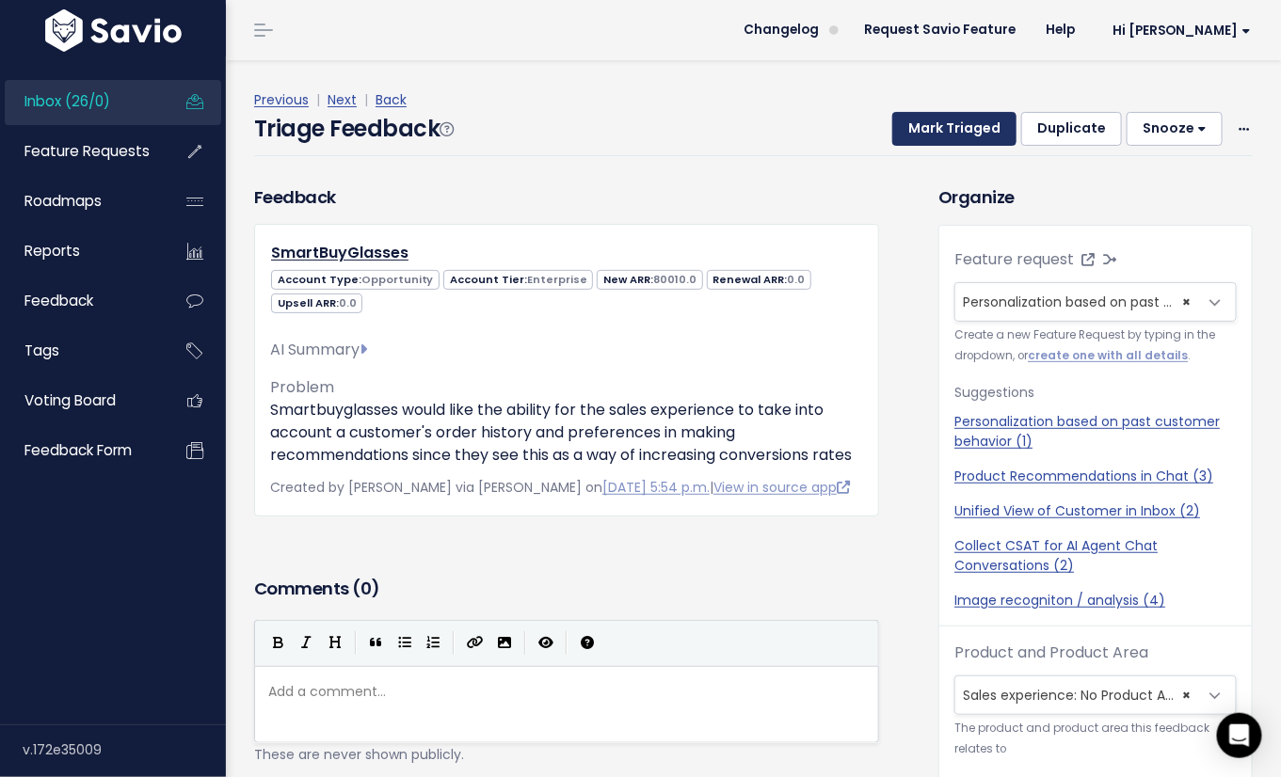
click at [929, 128] on button "Mark Triaged" at bounding box center [954, 129] width 124 height 34
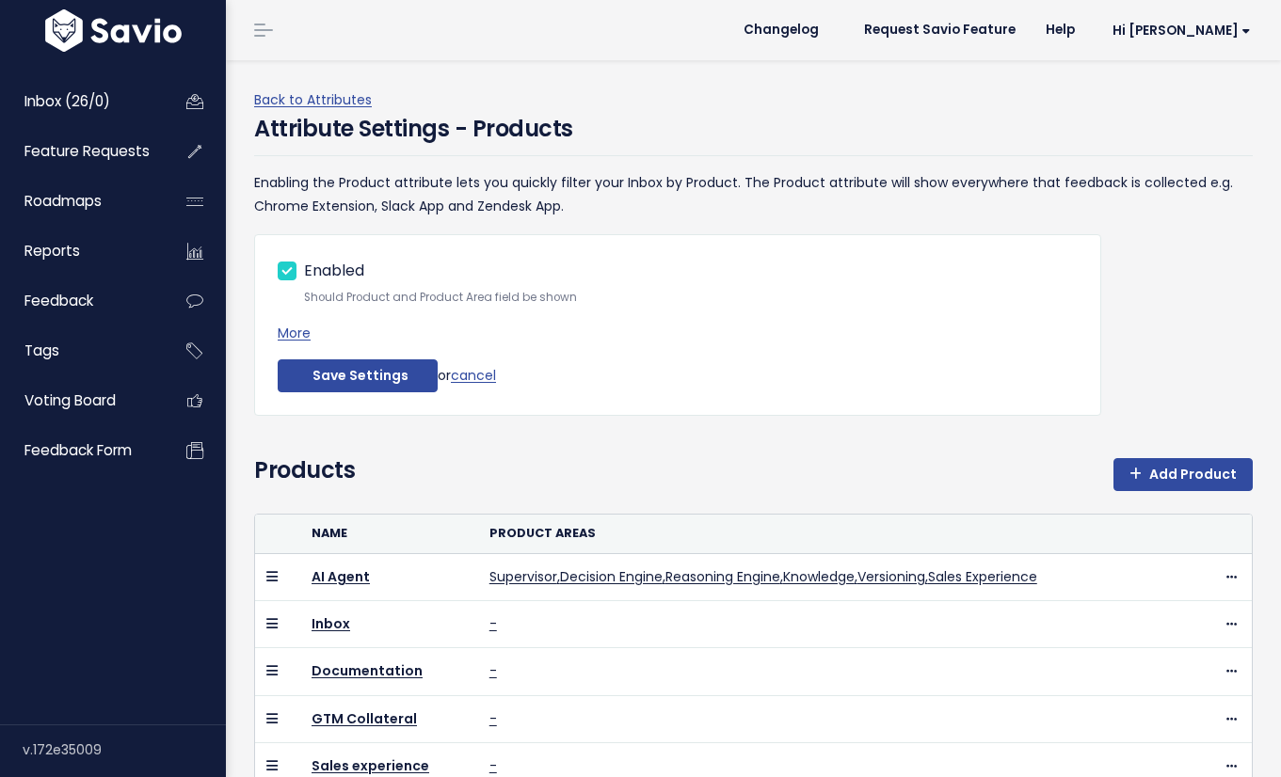
scroll to position [91, 0]
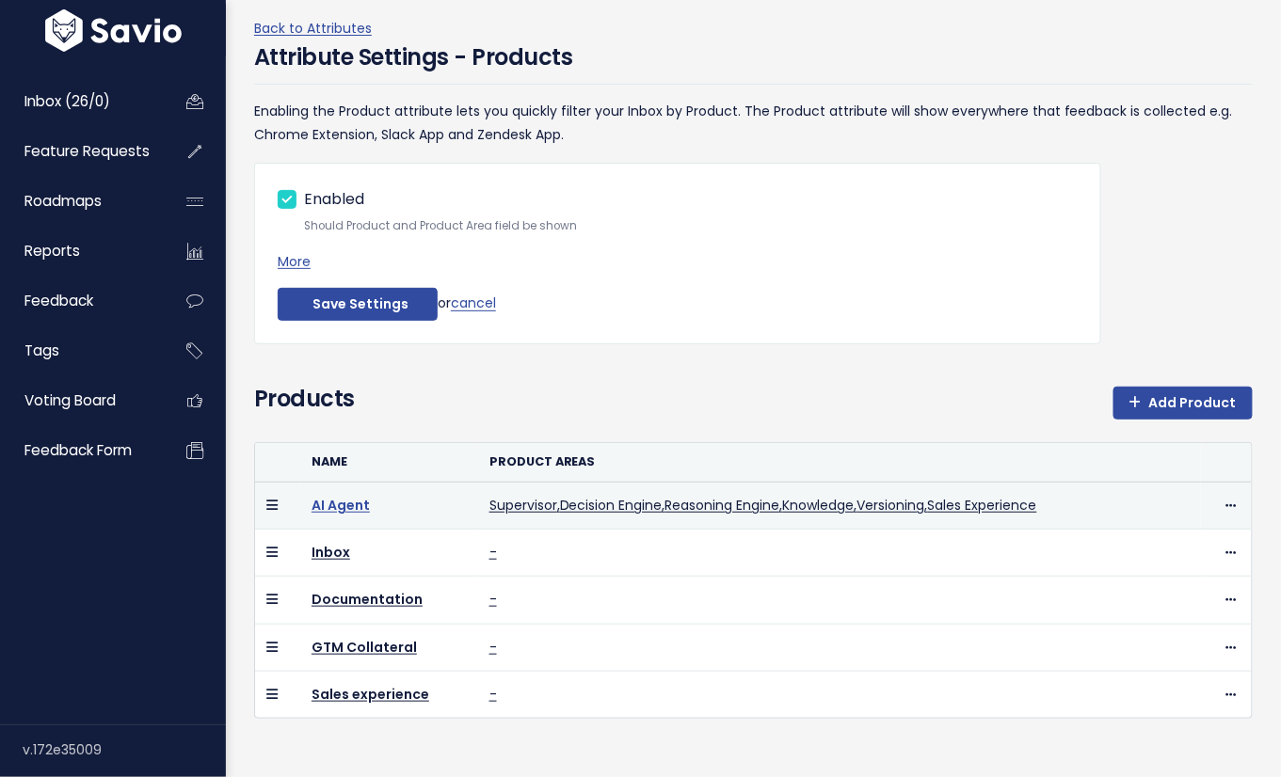
click at [330, 496] on link "AI Agent" at bounding box center [340, 505] width 58 height 19
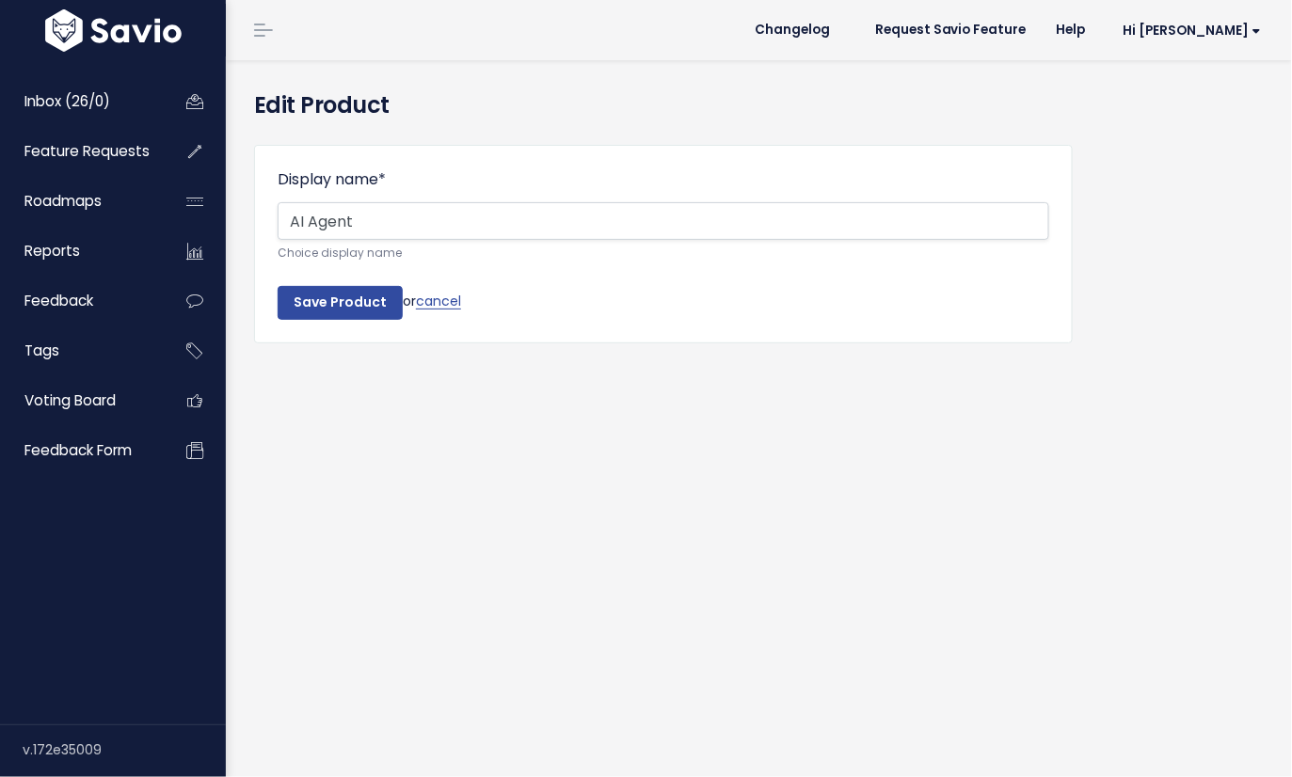
click at [518, 291] on form "Display name * AI Agent Choice display name Save Product or cancel" at bounding box center [664, 243] width 772 height 151
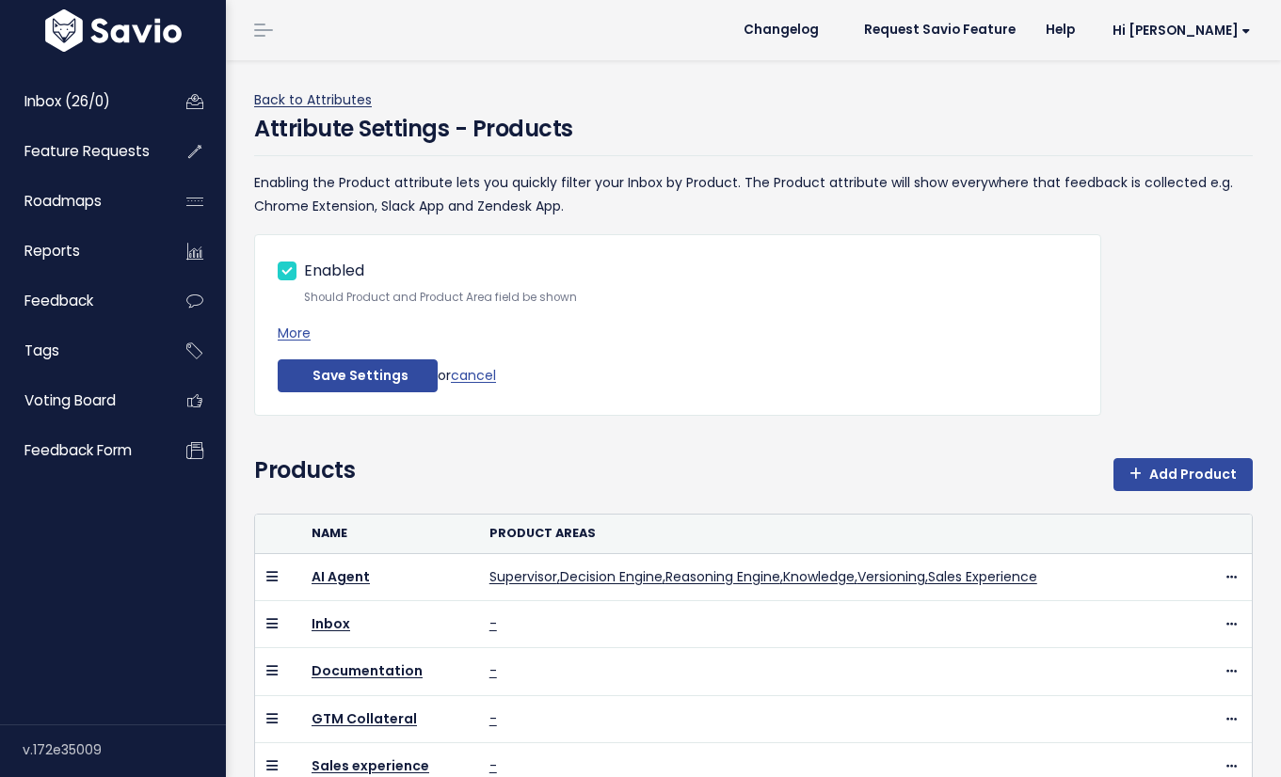
scroll to position [91, 0]
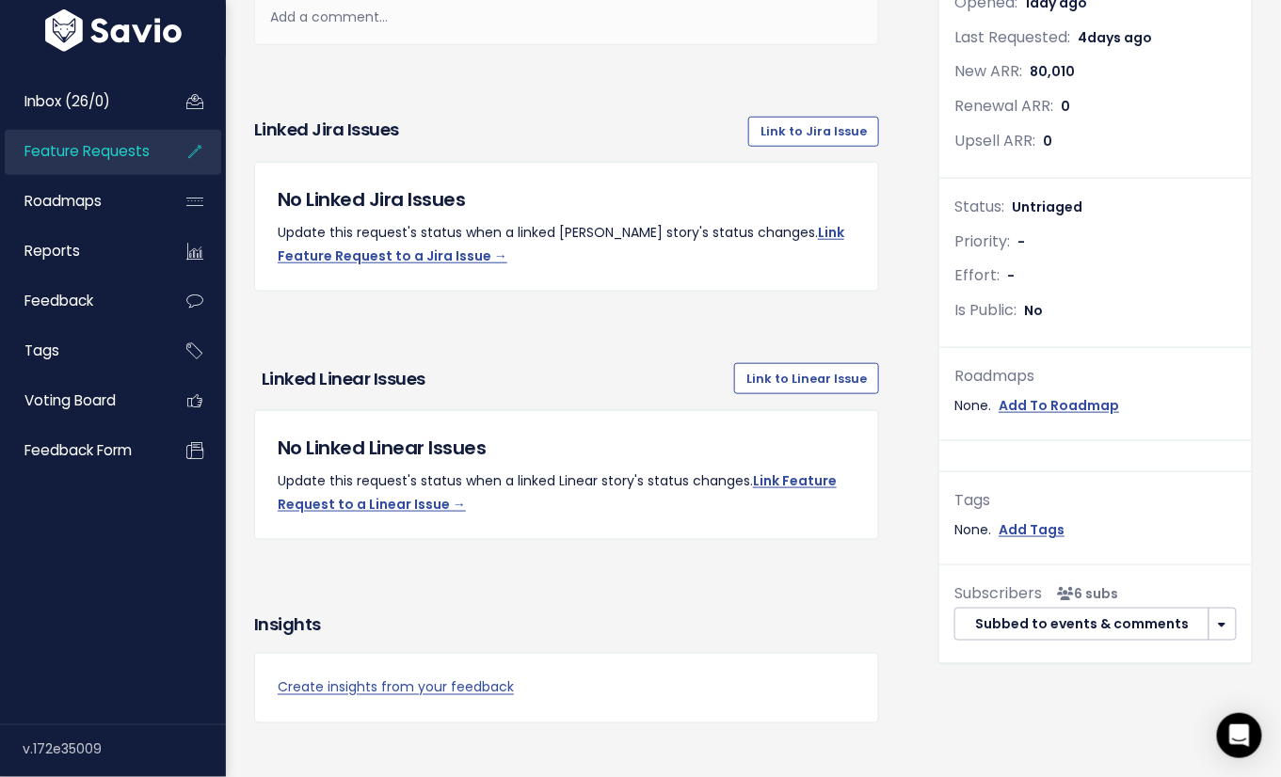
scroll to position [489, 0]
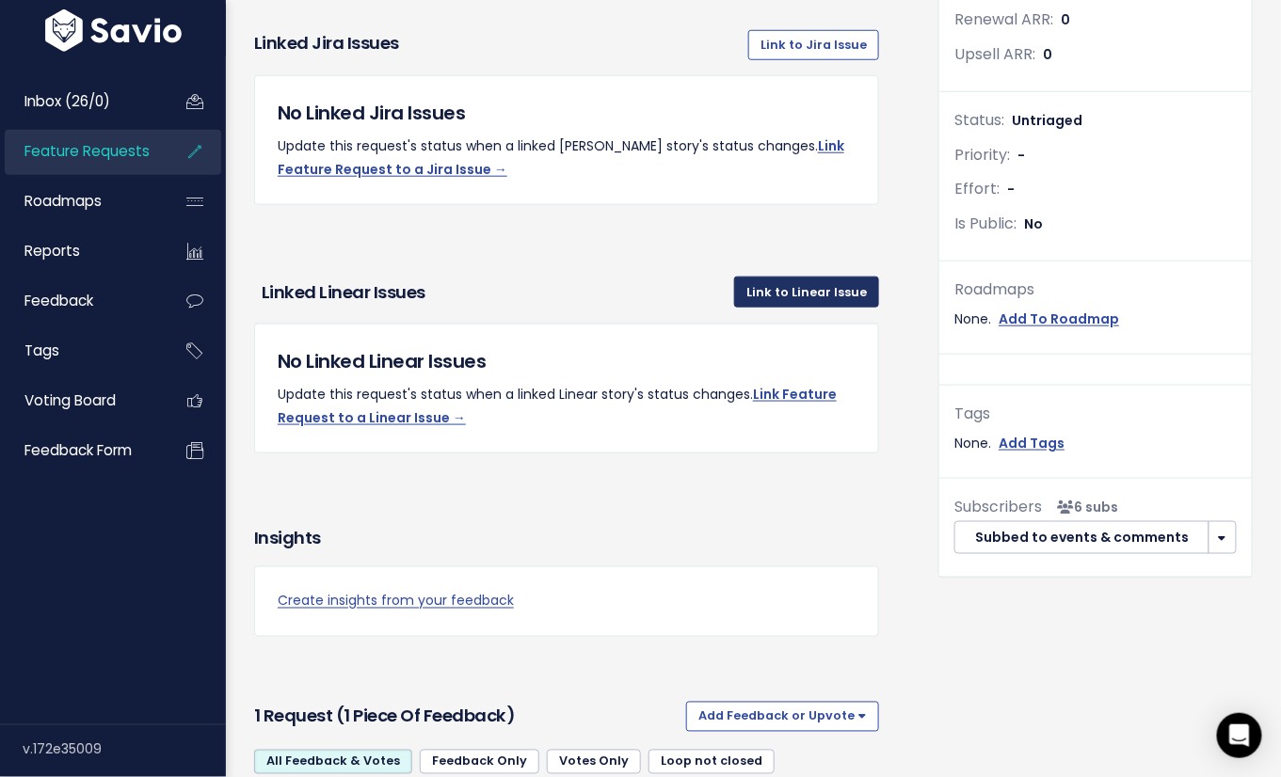
click at [814, 292] on link "Link to Linear Issue" at bounding box center [806, 292] width 145 height 30
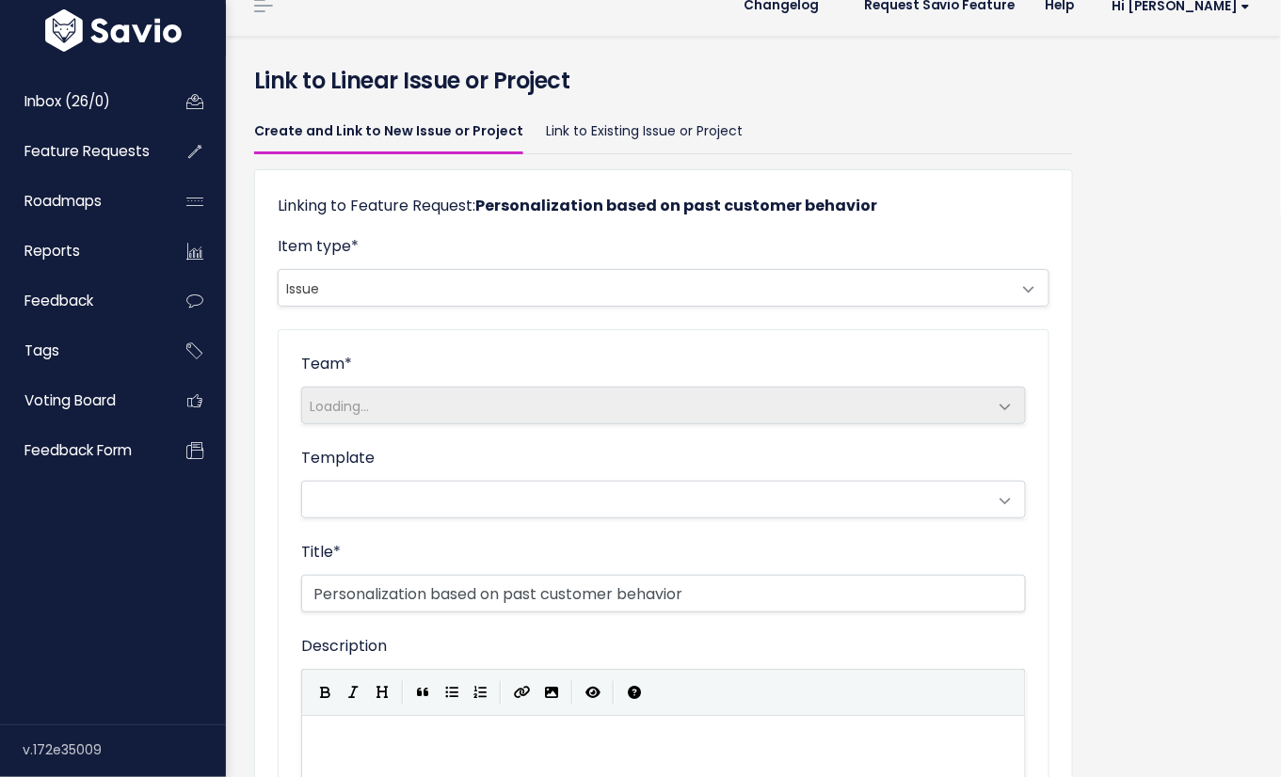
scroll to position [233, 0]
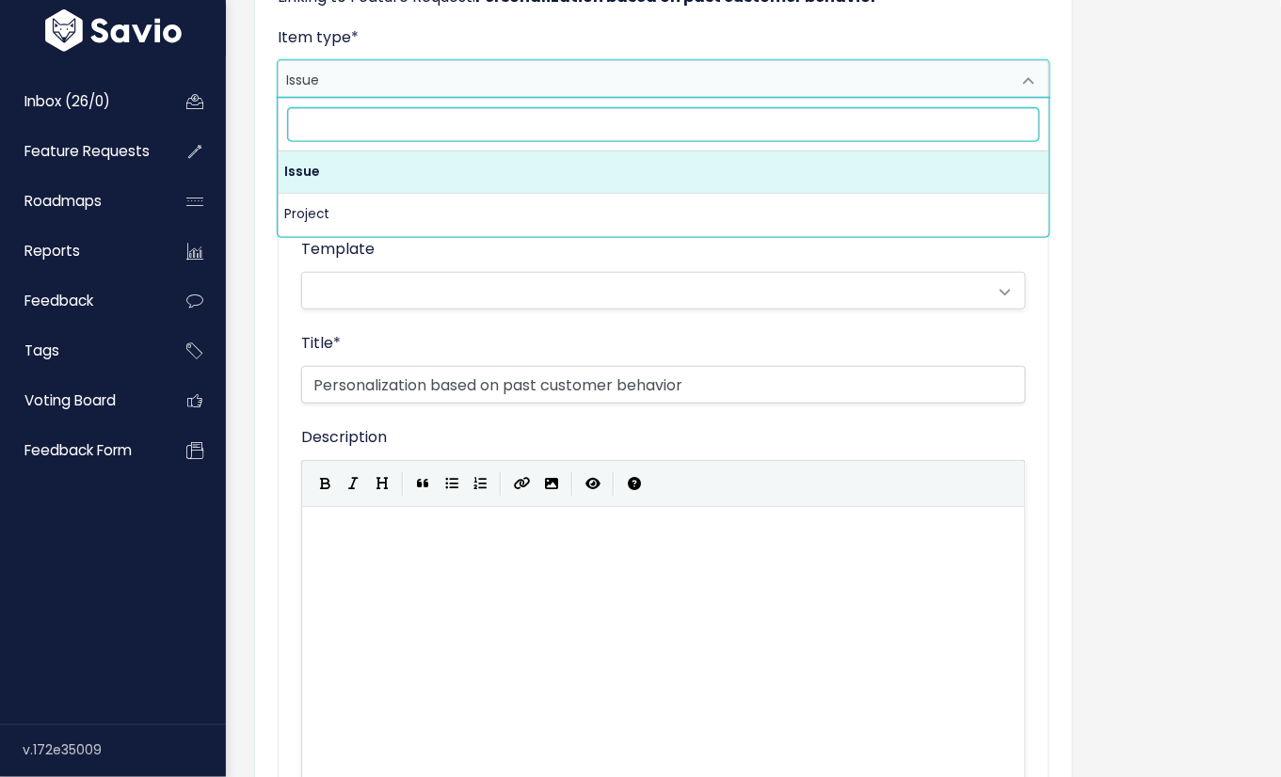
click at [358, 89] on span "Issue" at bounding box center [645, 79] width 732 height 36
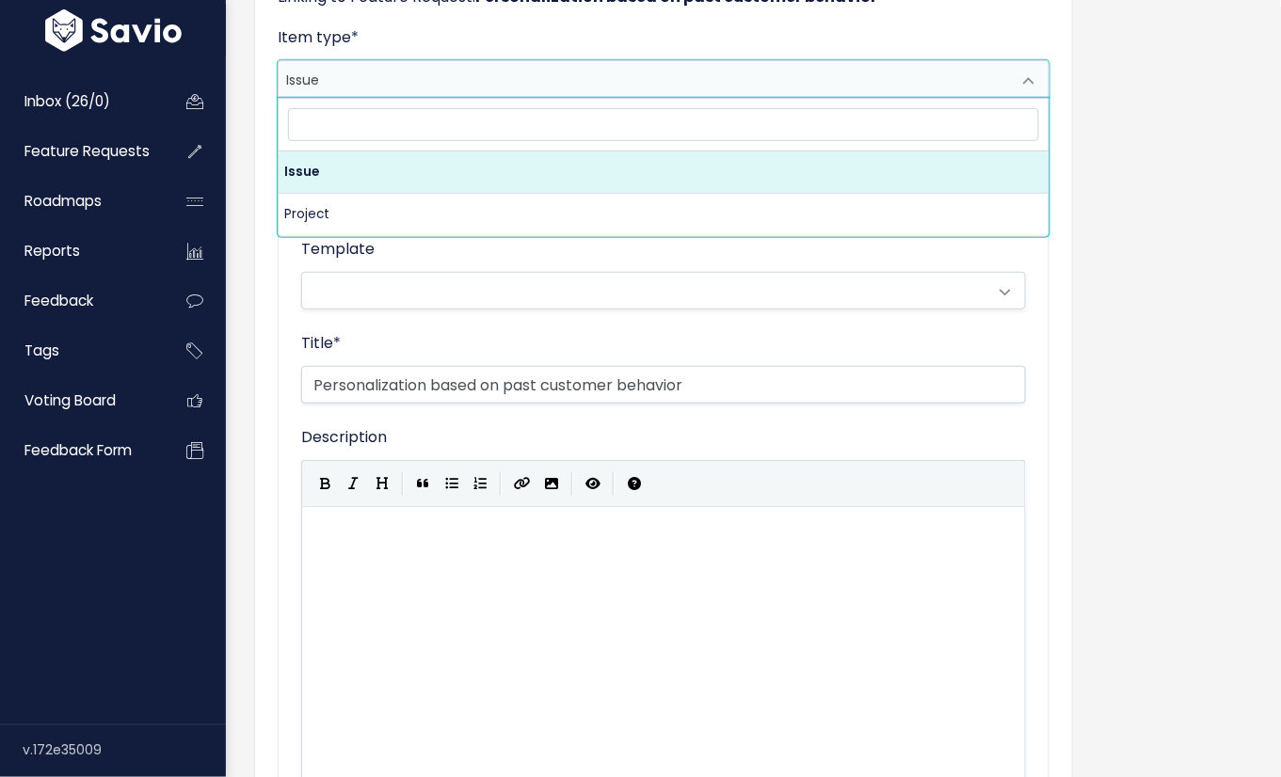
click at [358, 87] on span "Issue" at bounding box center [645, 79] width 732 height 36
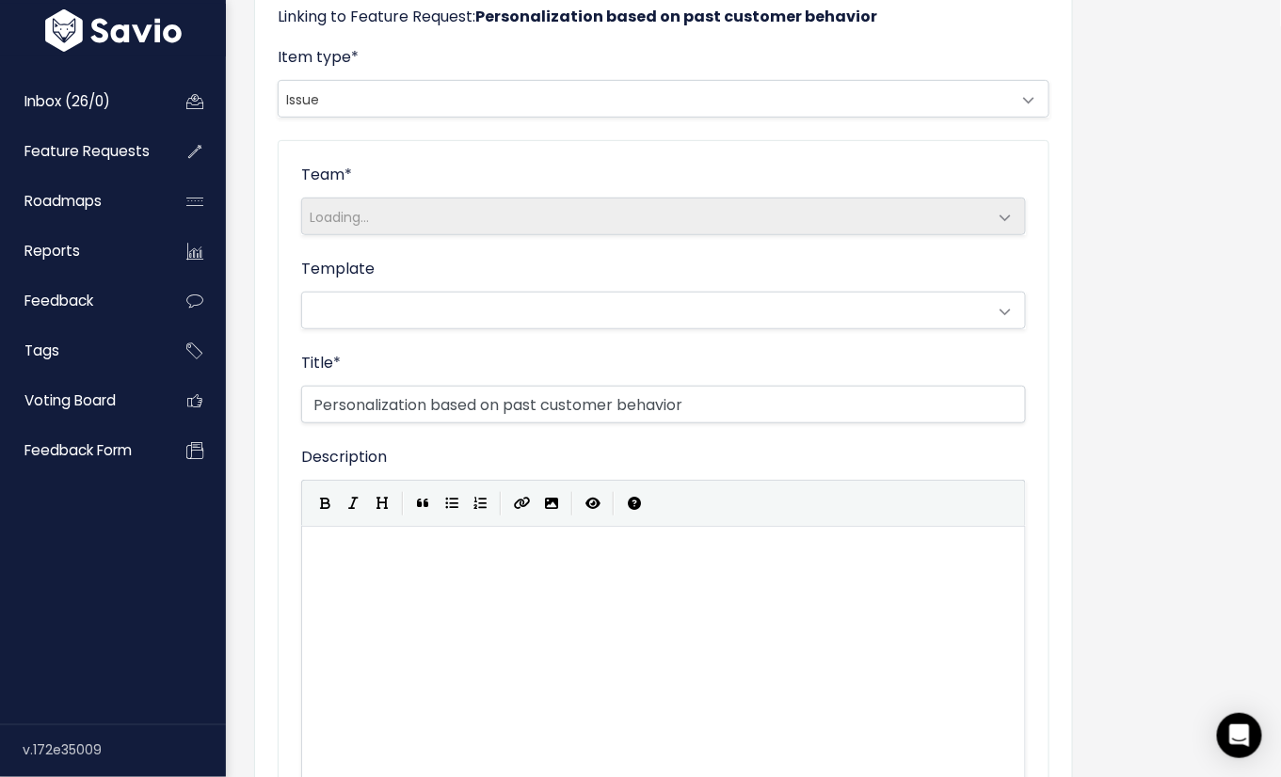
scroll to position [95, 0]
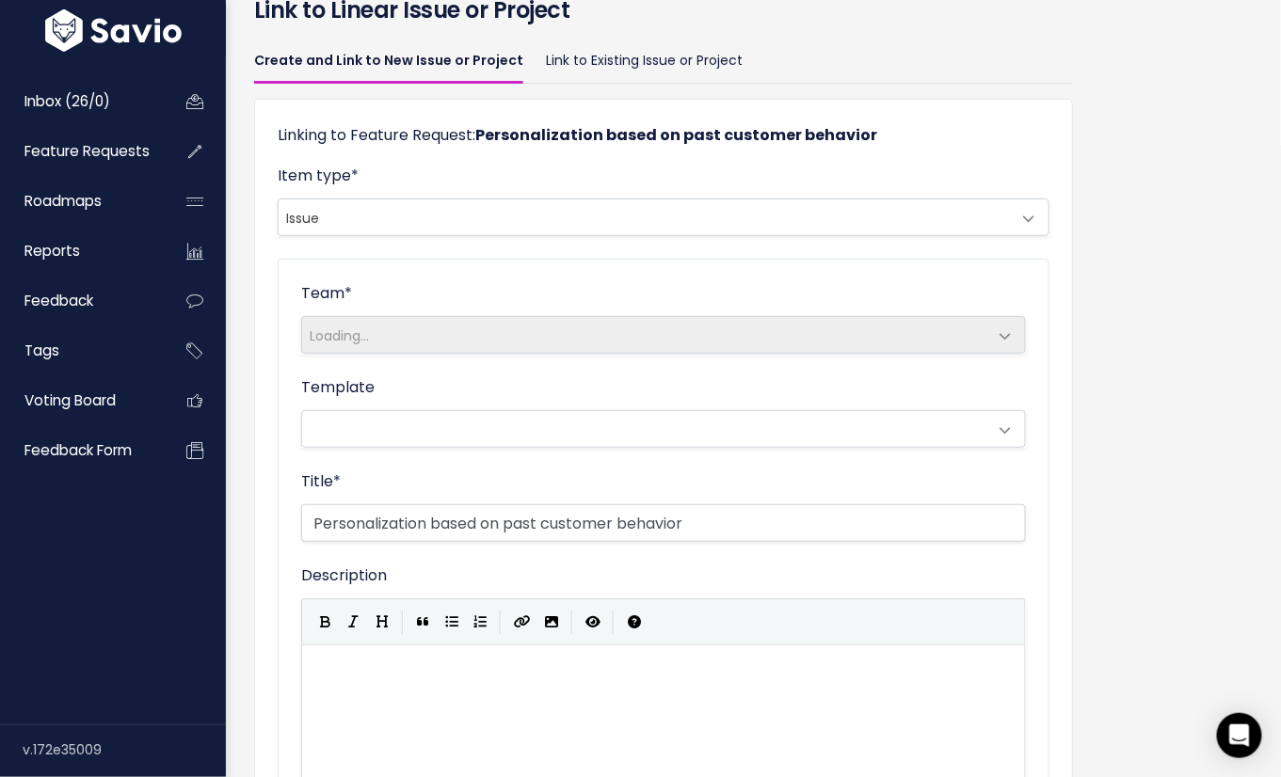
click at [373, 214] on span "Issue" at bounding box center [645, 217] width 732 height 36
click at [398, 219] on span "Issue" at bounding box center [645, 217] width 732 height 36
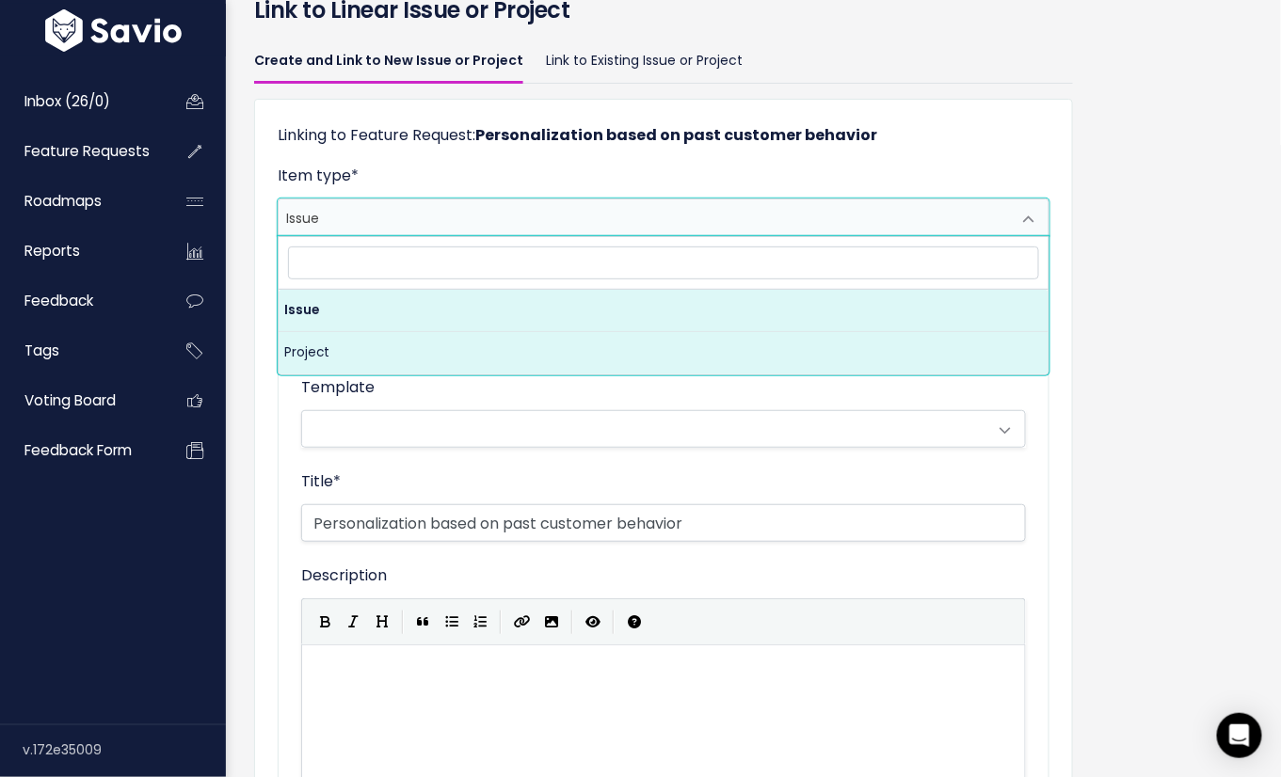
select select "PROJECT"
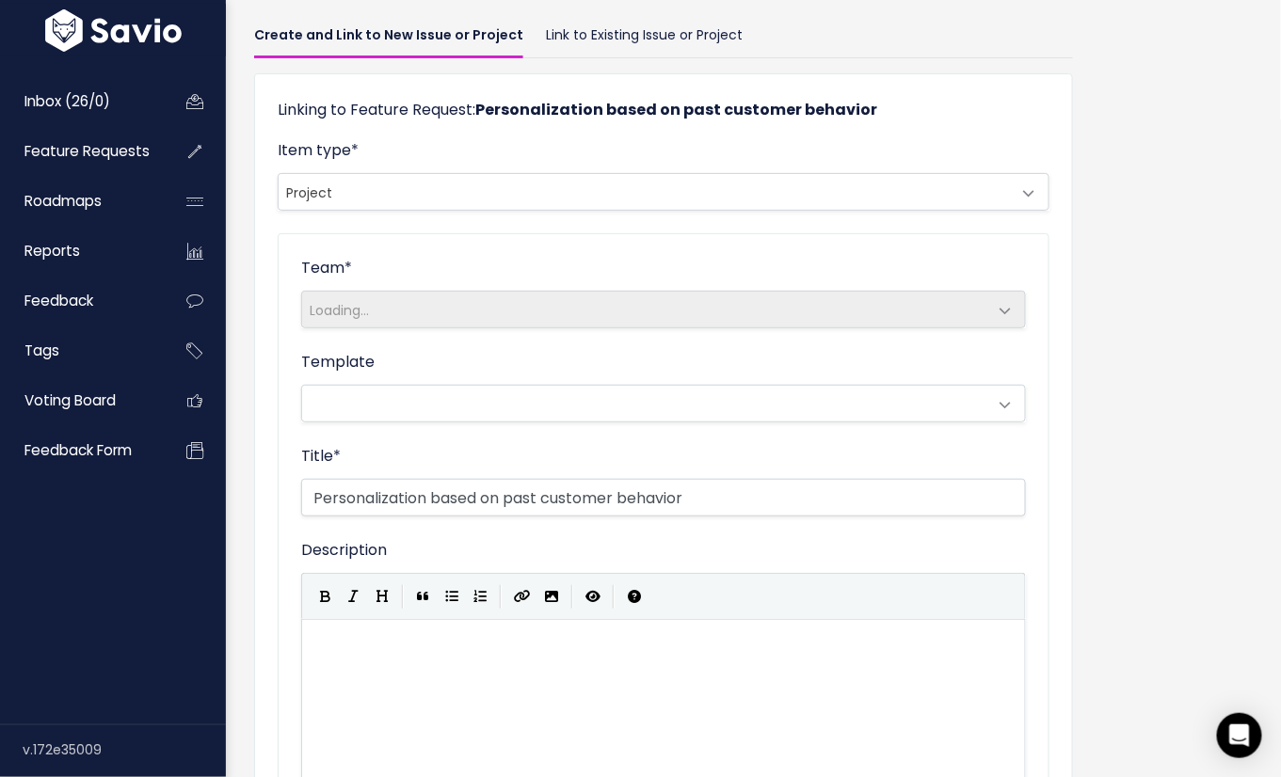
scroll to position [120, 0]
click at [548, 36] on link "Link to Existing Issue or Project" at bounding box center [644, 36] width 197 height 44
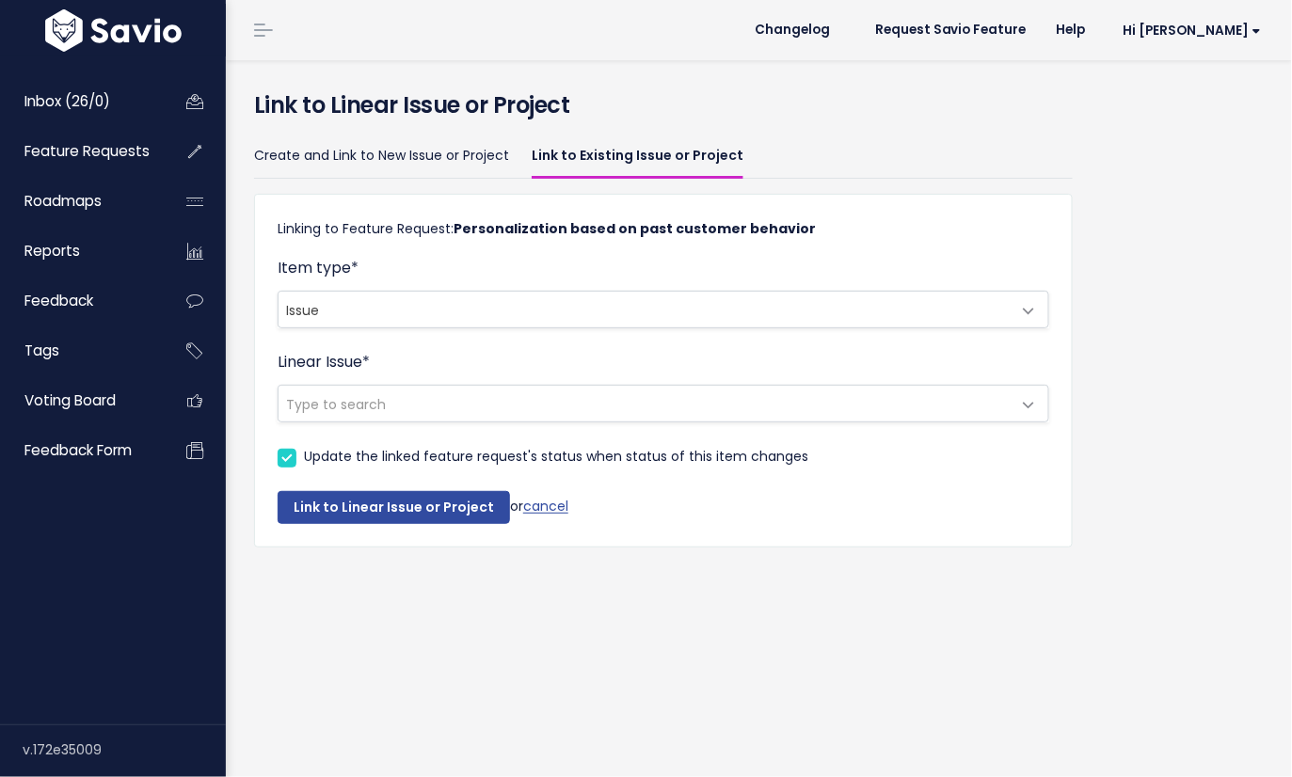
click at [401, 315] on span "Issue" at bounding box center [645, 310] width 732 height 36
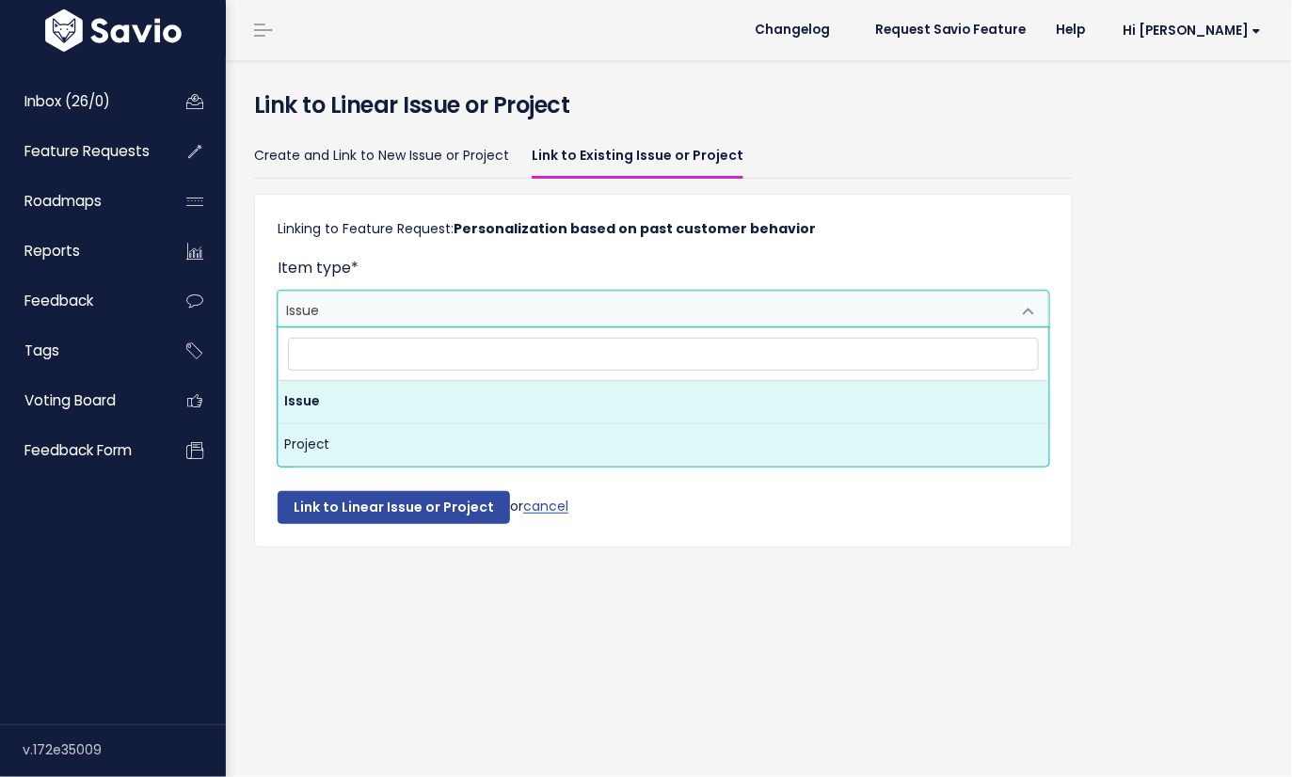
select select "PROJECT"
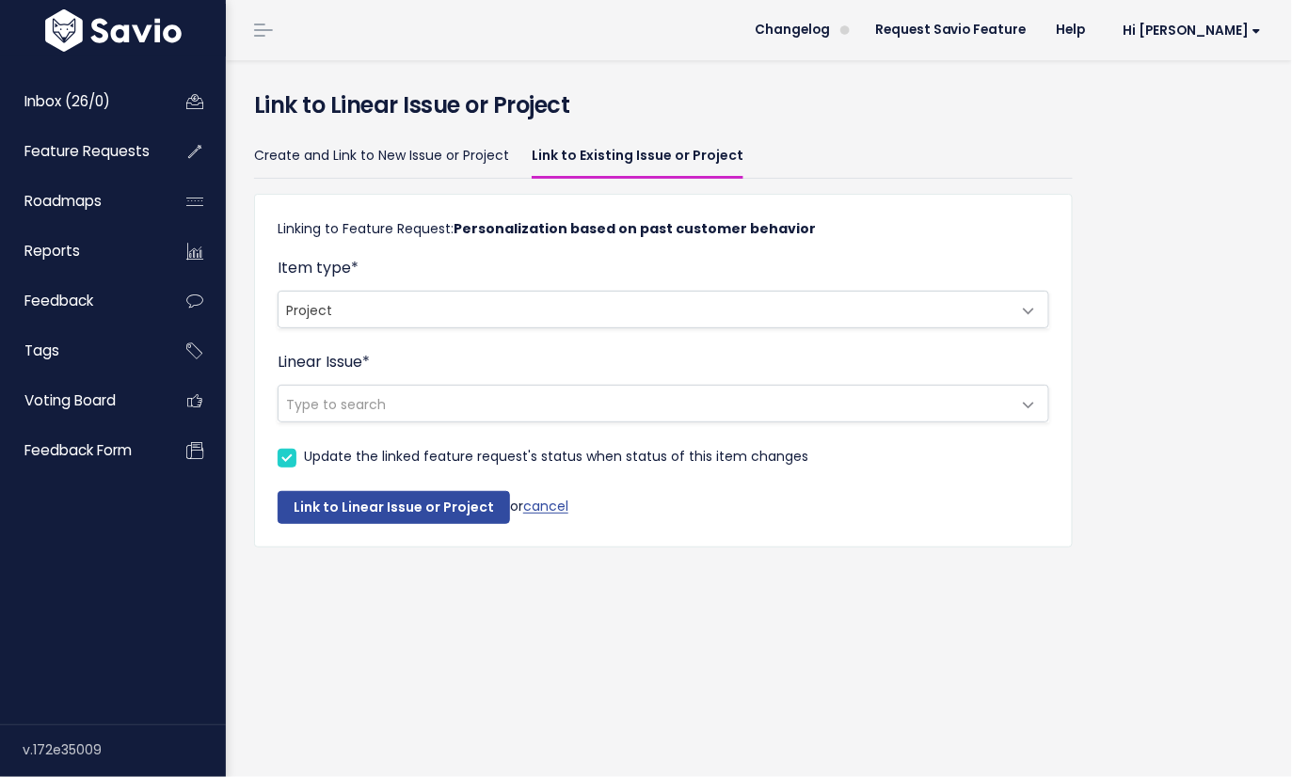
click at [390, 406] on span "Type to search" at bounding box center [645, 404] width 732 height 36
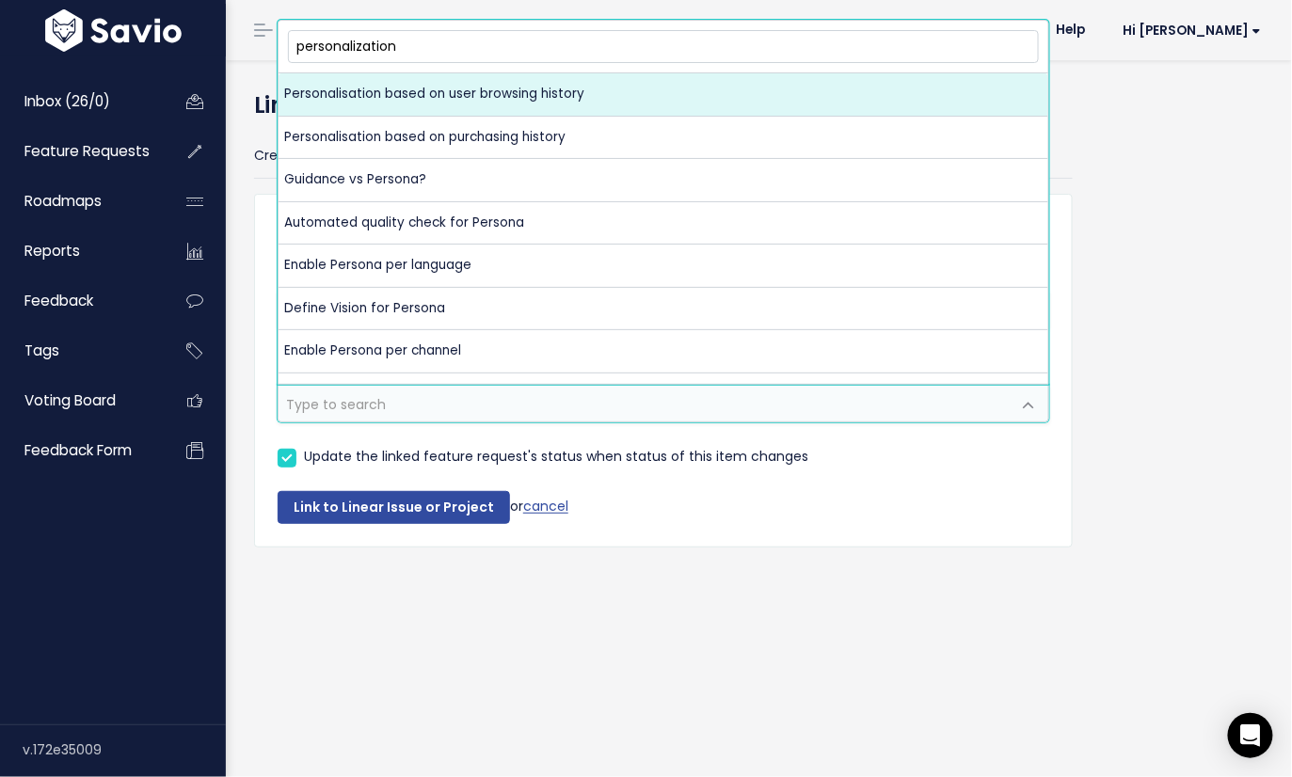
type input "personalization"
select select "be4954eb-dc17-432e-8333-427022576480"
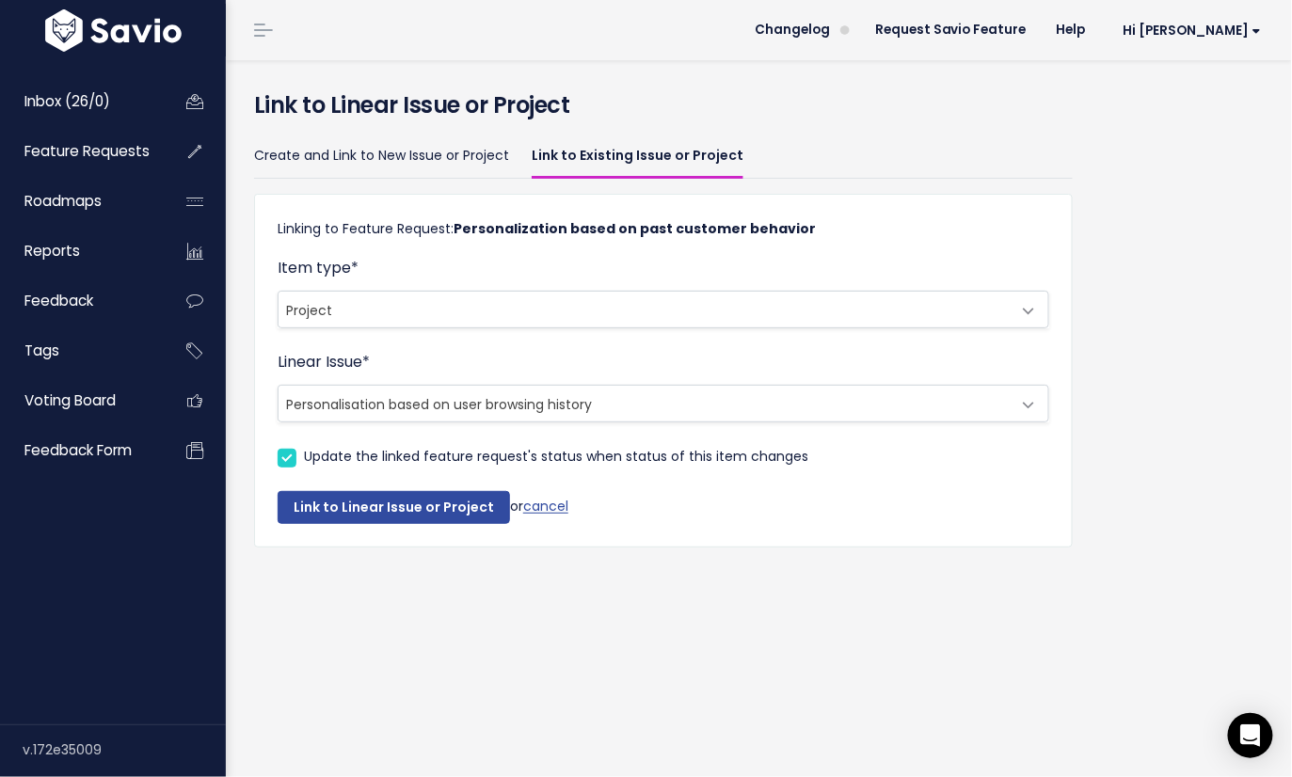
click at [397, 417] on span "Personalisation based on user browsing history" at bounding box center [645, 404] width 732 height 36
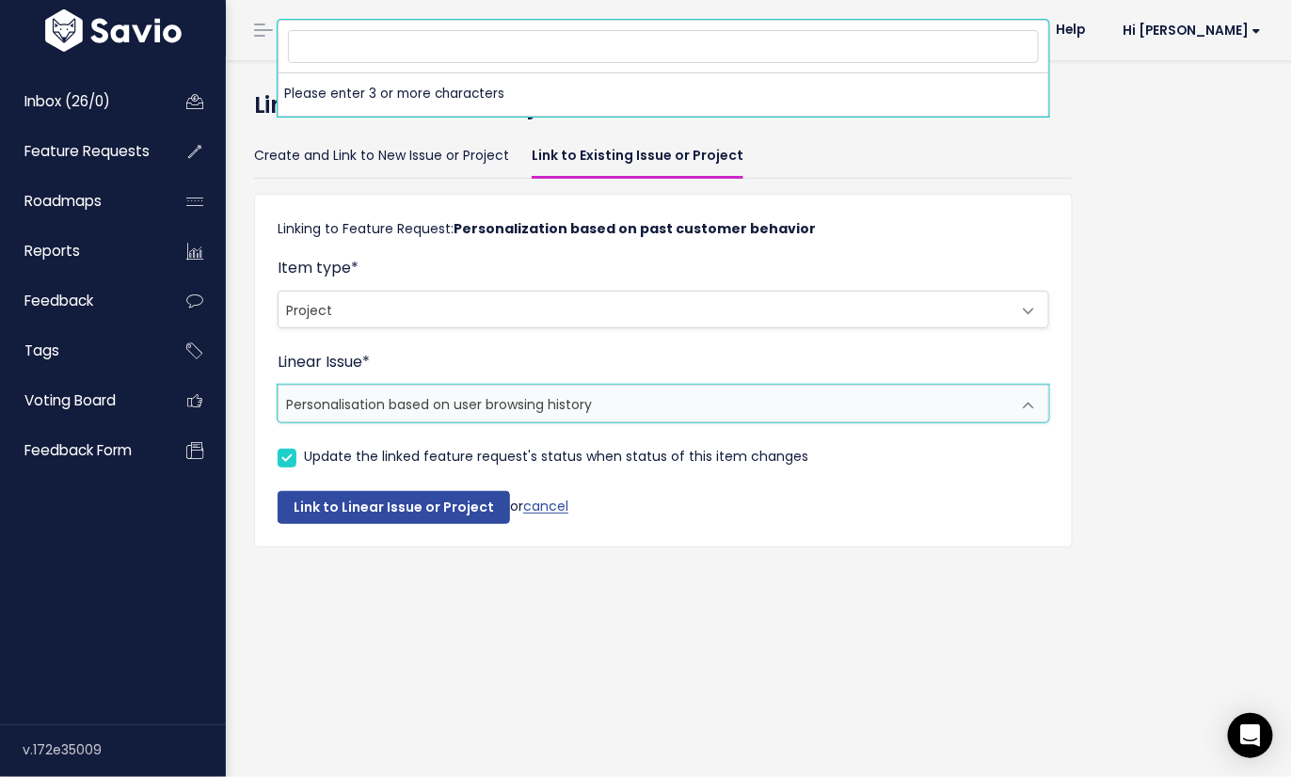
click at [358, 635] on div "Link to Linear Issue or Project Create and Link to New Issue or Project Link to…" at bounding box center [759, 418] width 1066 height 717
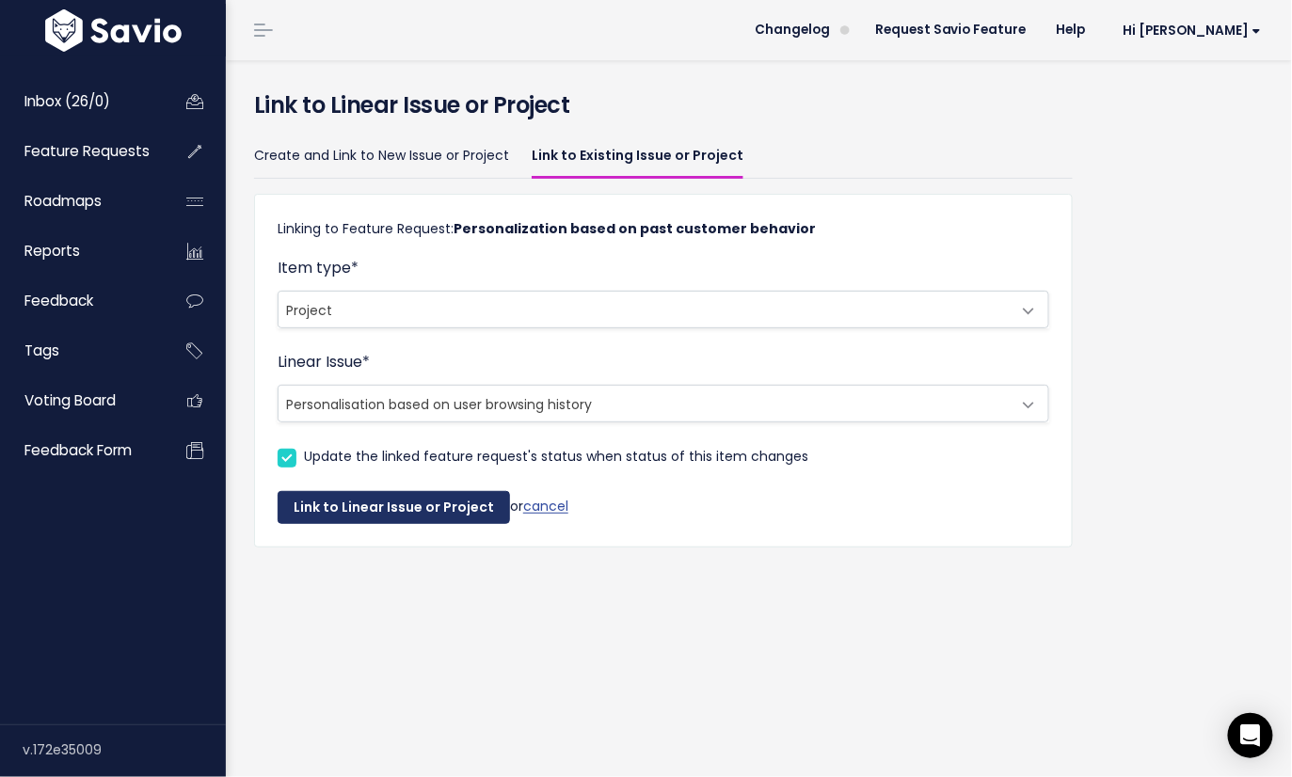
click at [346, 518] on button "Link to Linear Issue or Project" at bounding box center [394, 508] width 232 height 34
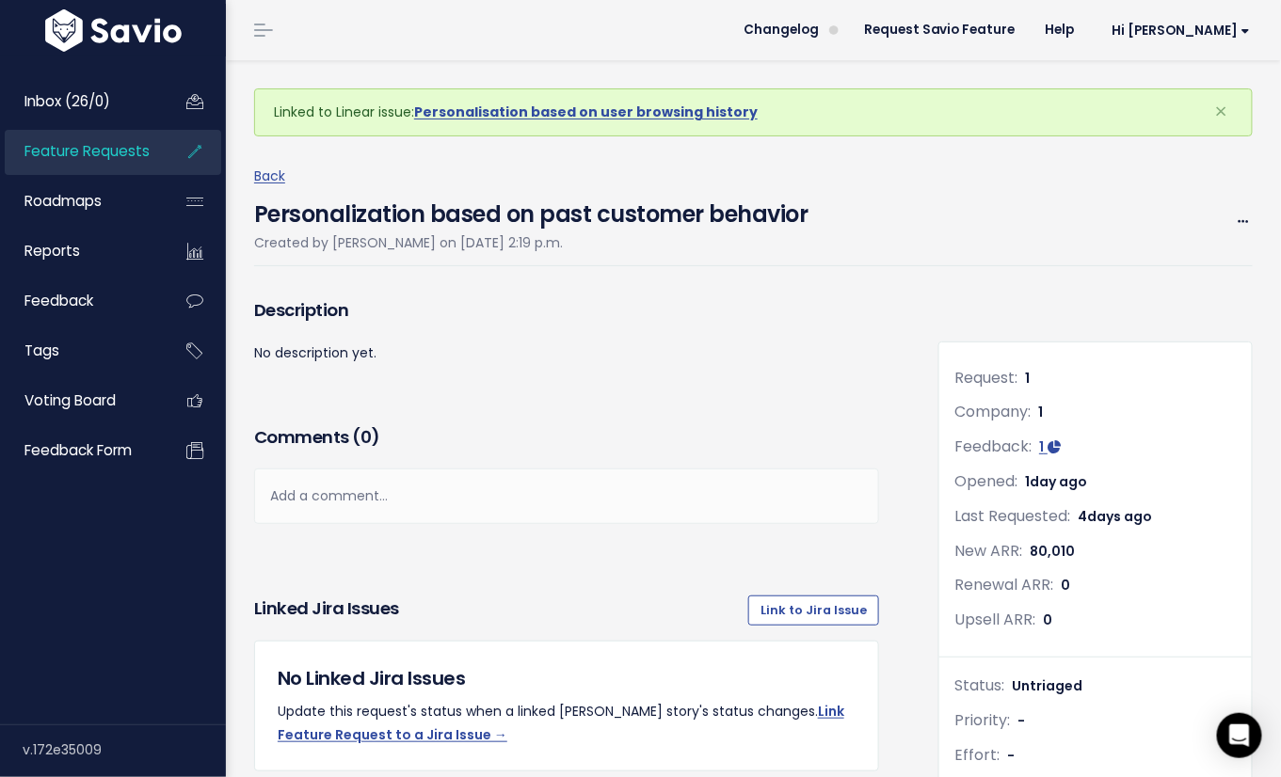
click at [424, 466] on div "Comments ( 0 )" at bounding box center [566, 445] width 625 height 47
click at [424, 500] on div "Add a comment..." at bounding box center [566, 497] width 625 height 56
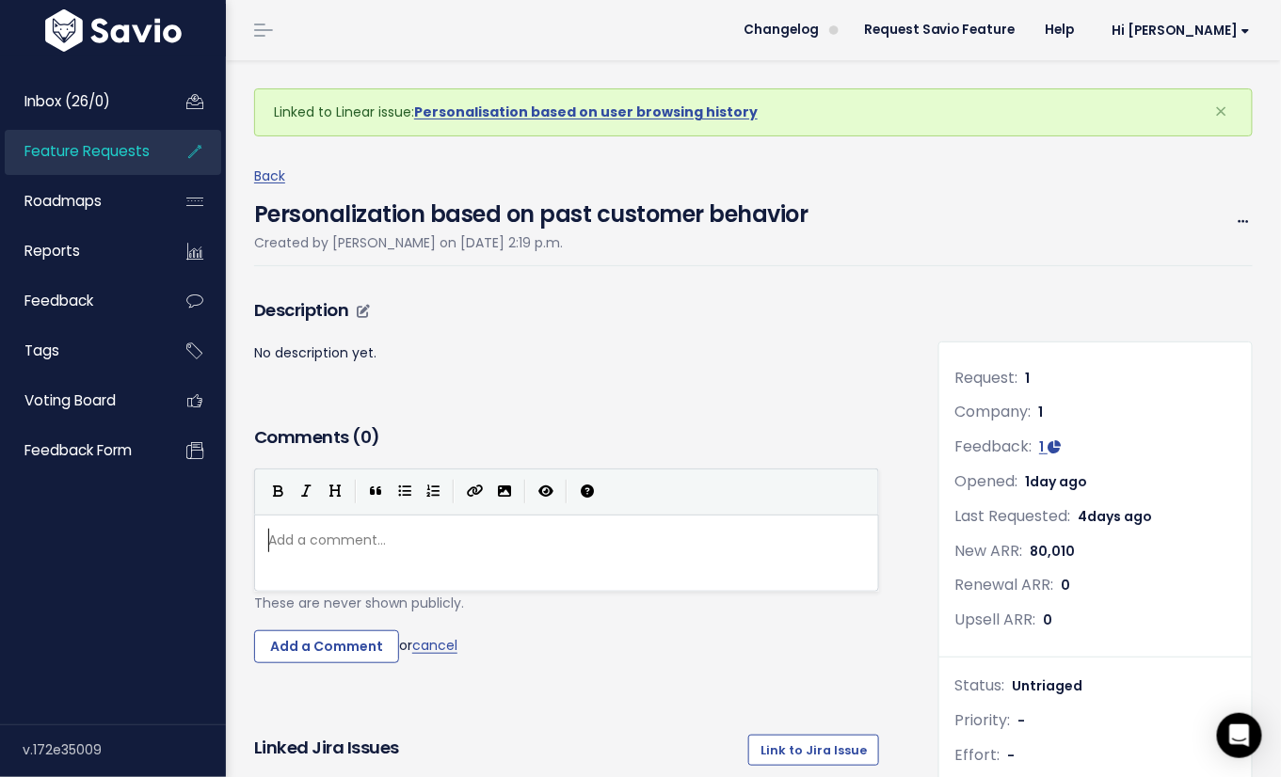
click at [379, 345] on p "No description yet." at bounding box center [566, 354] width 625 height 24
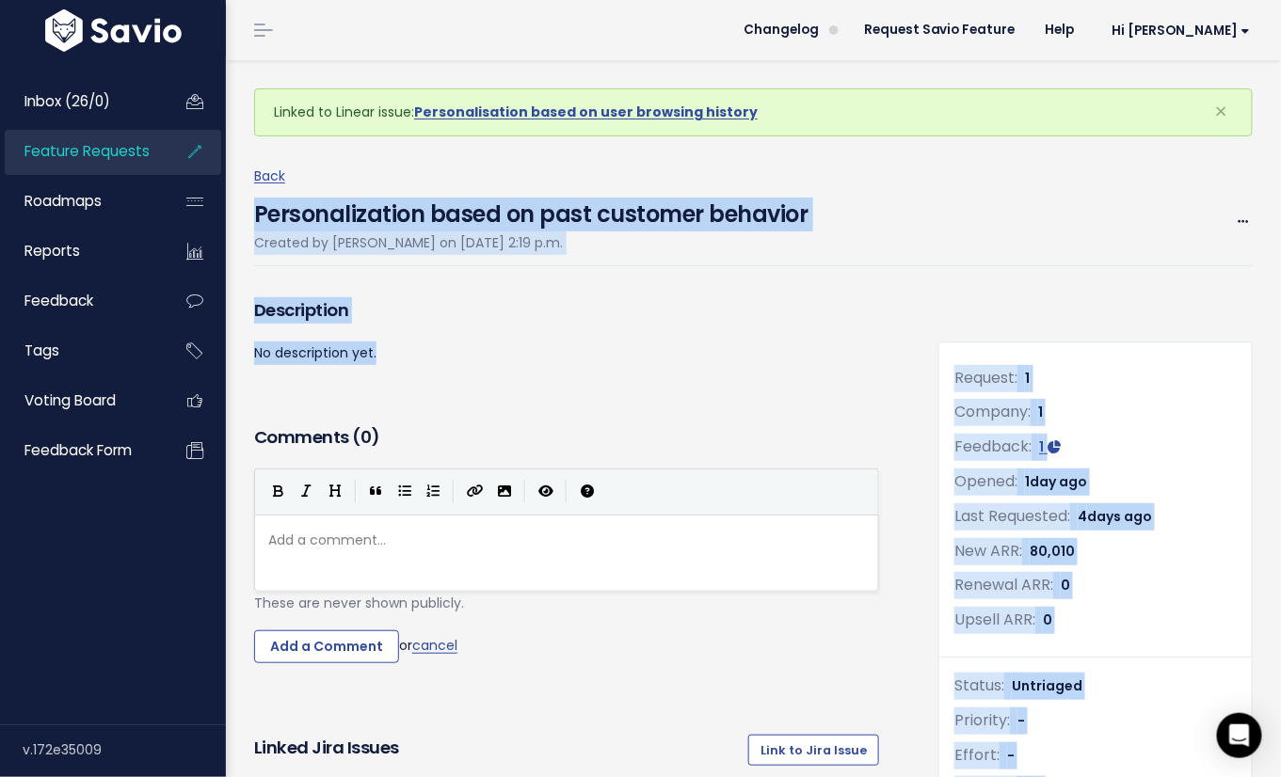
drag, startPoint x: 364, startPoint y: 389, endPoint x: 253, endPoint y: 219, distance: 202.5
click at [254, 219] on h4 "Personalization based on past customer behavior" at bounding box center [531, 209] width 554 height 43
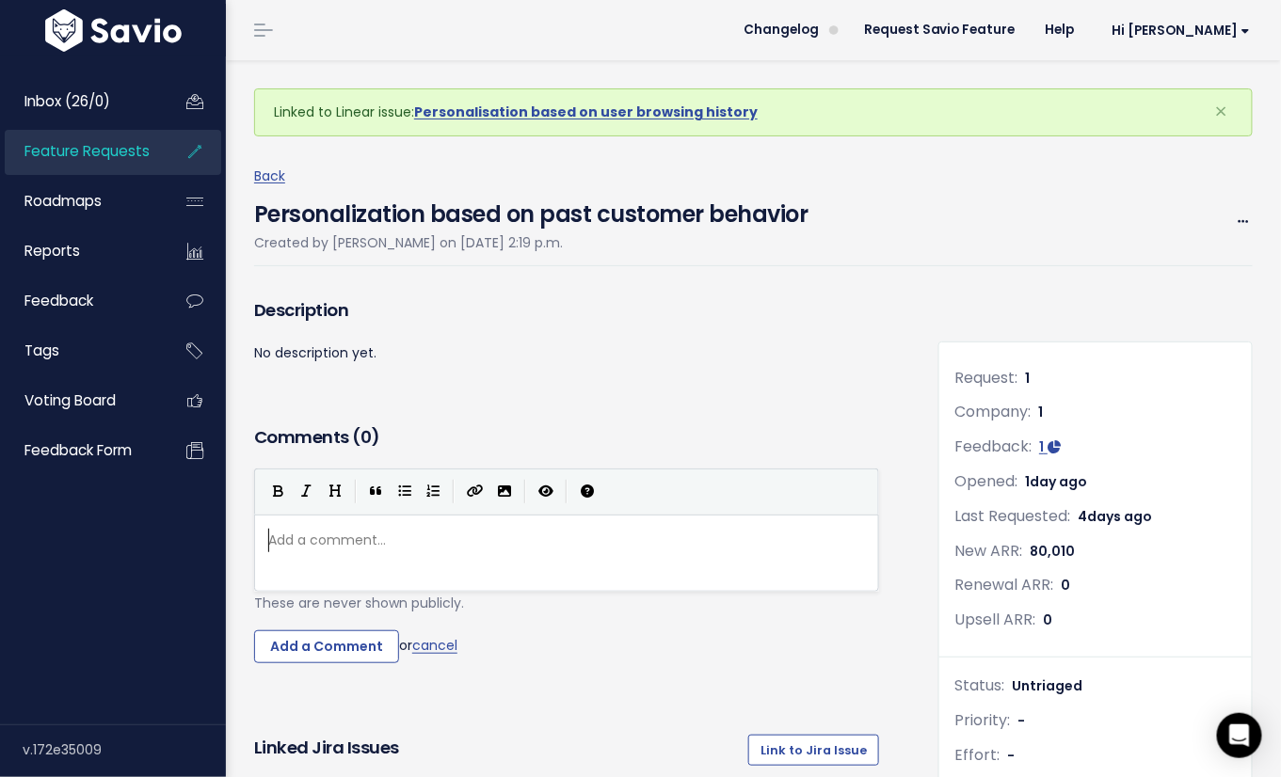
click at [325, 552] on div "Add a comment... ​" at bounding box center [571, 540] width 615 height 31
click at [424, 644] on link "cancel" at bounding box center [434, 646] width 45 height 19
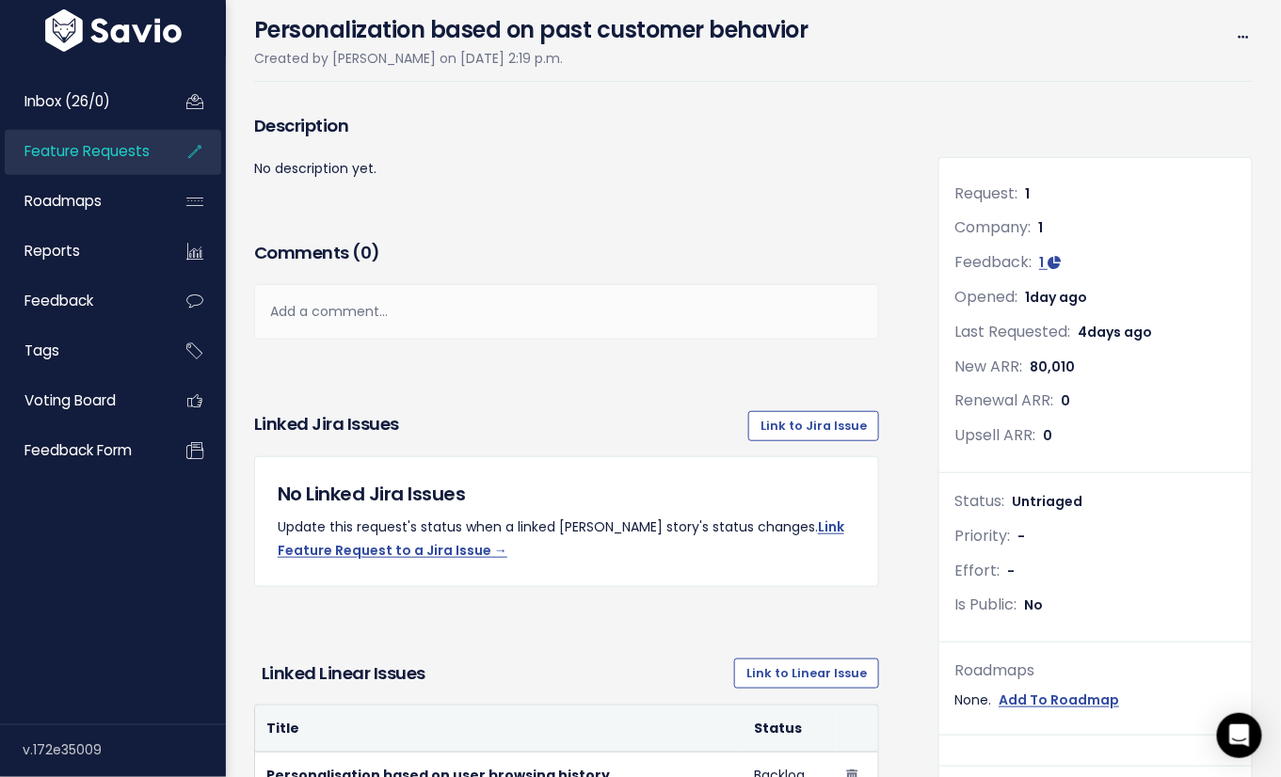
scroll to position [522, 0]
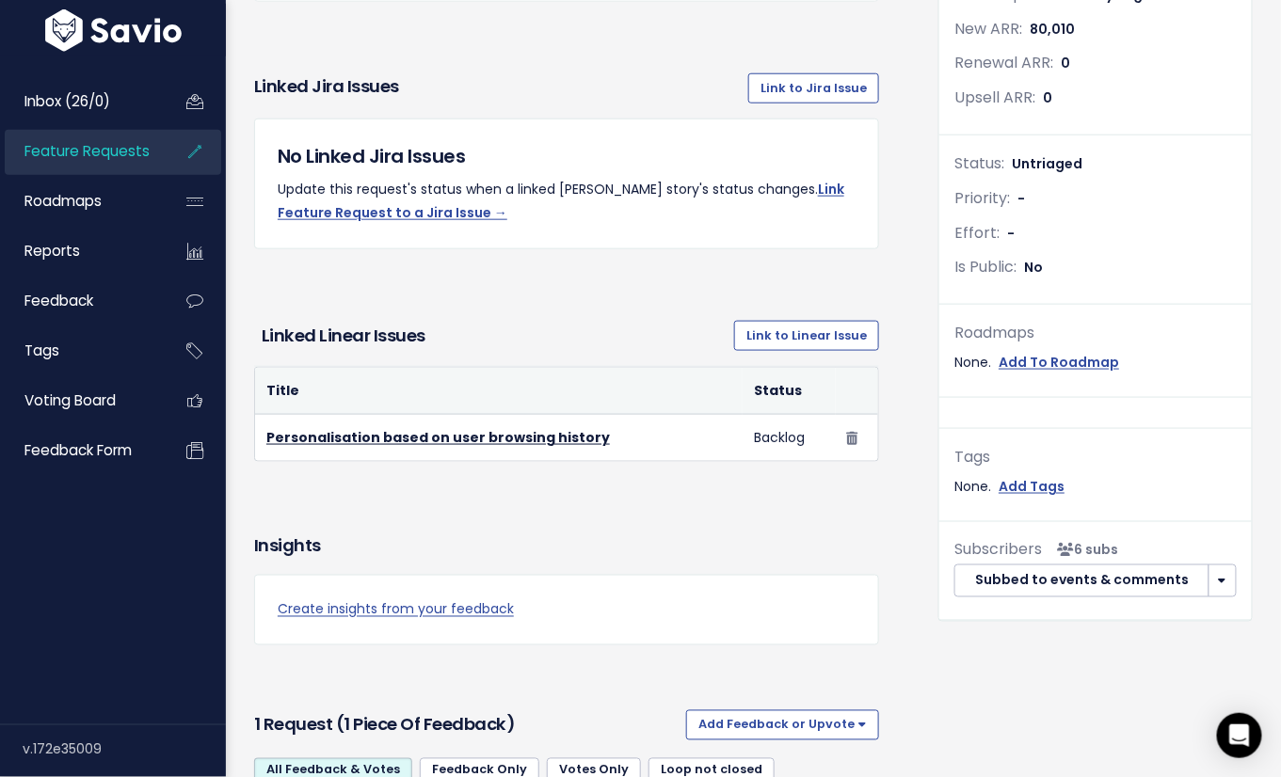
click at [1214, 575] on button "button" at bounding box center [1222, 582] width 28 height 34
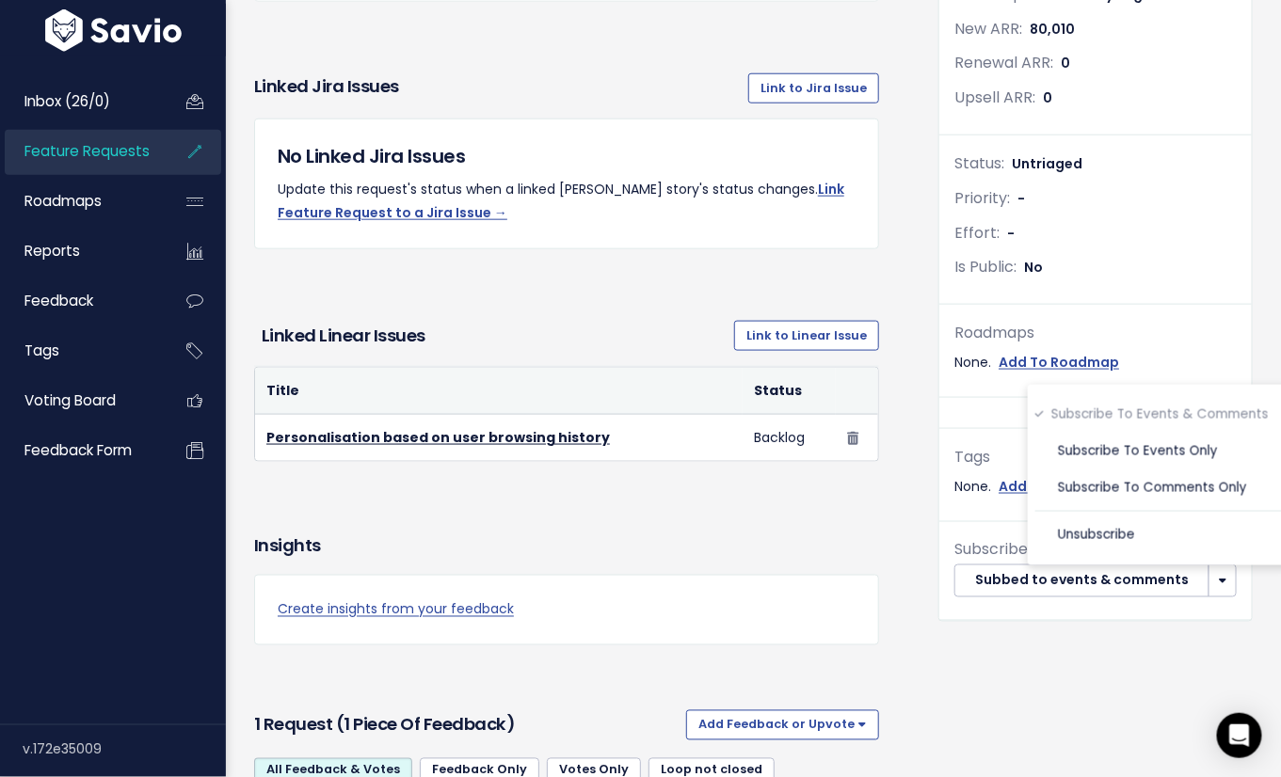
drag, startPoint x: 1215, startPoint y: 580, endPoint x: 1201, endPoint y: 580, distance: 14.1
click at [1215, 580] on button "button" at bounding box center [1222, 582] width 28 height 34
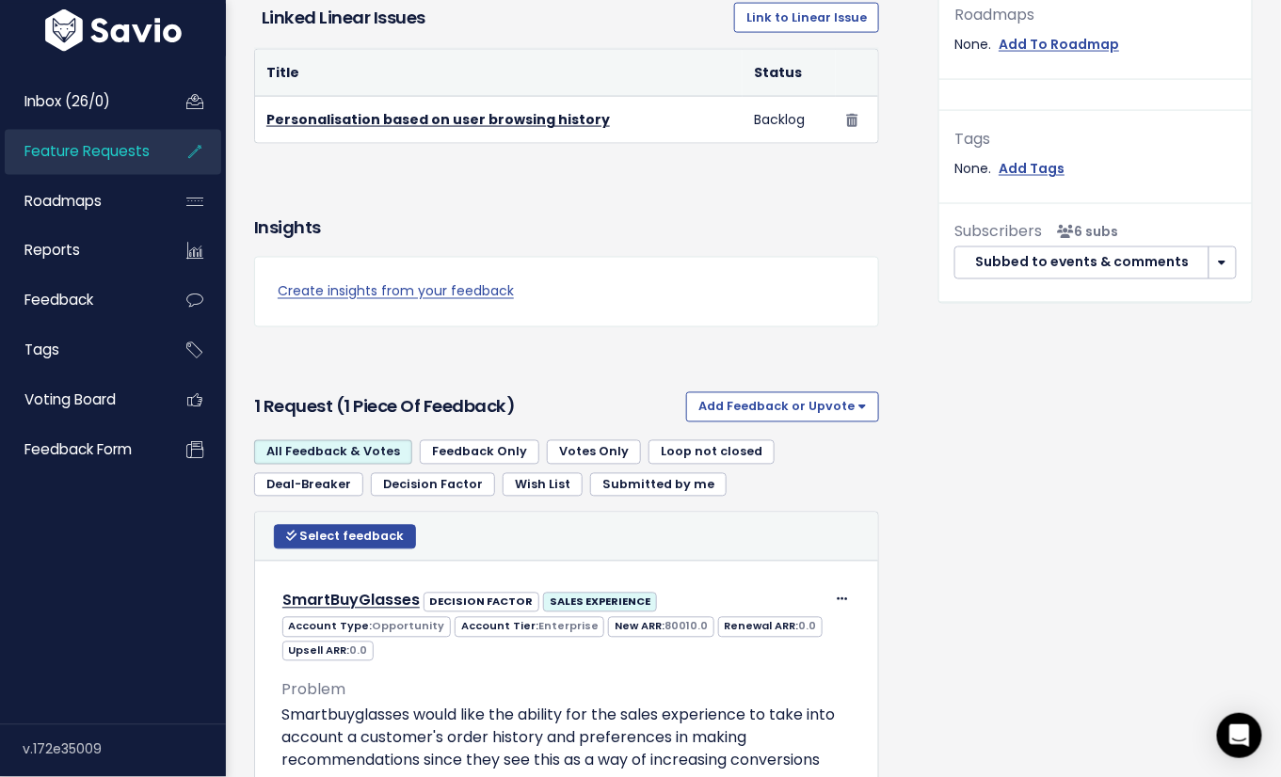
scroll to position [741, 0]
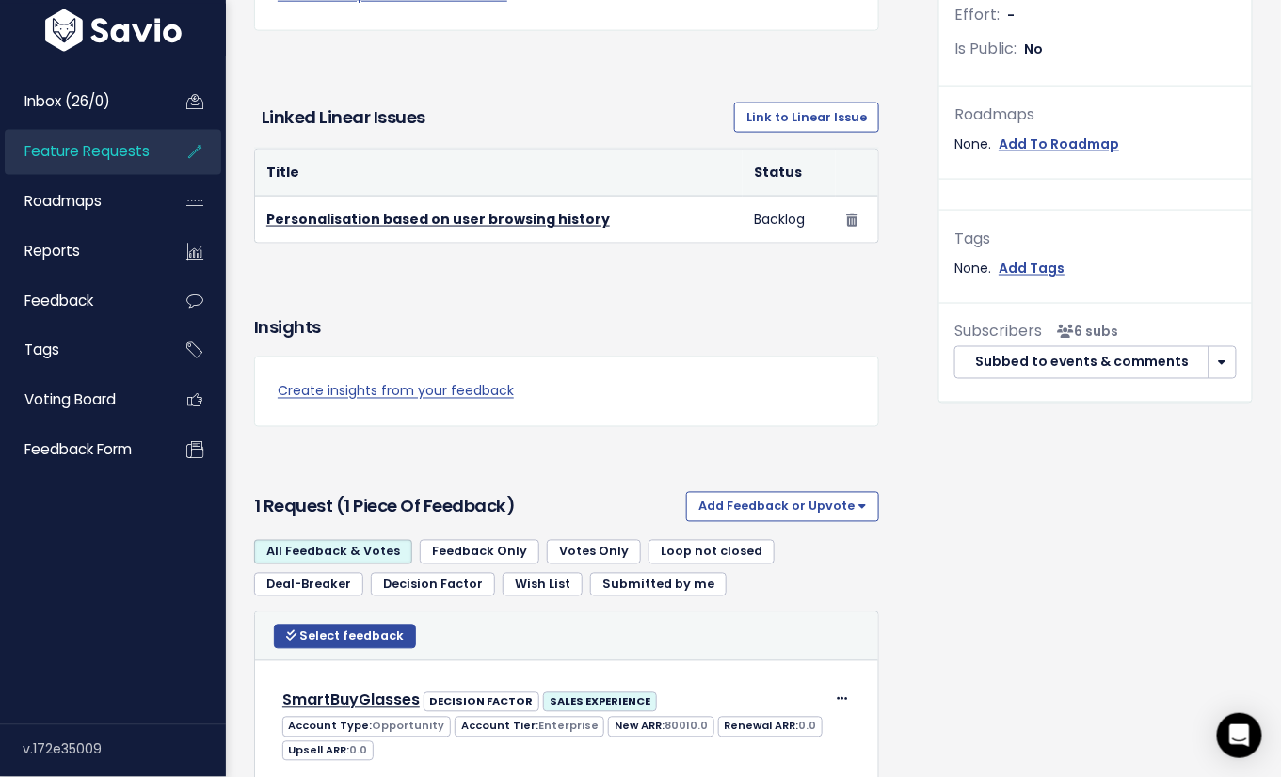
click at [1212, 354] on button "button" at bounding box center [1222, 363] width 28 height 34
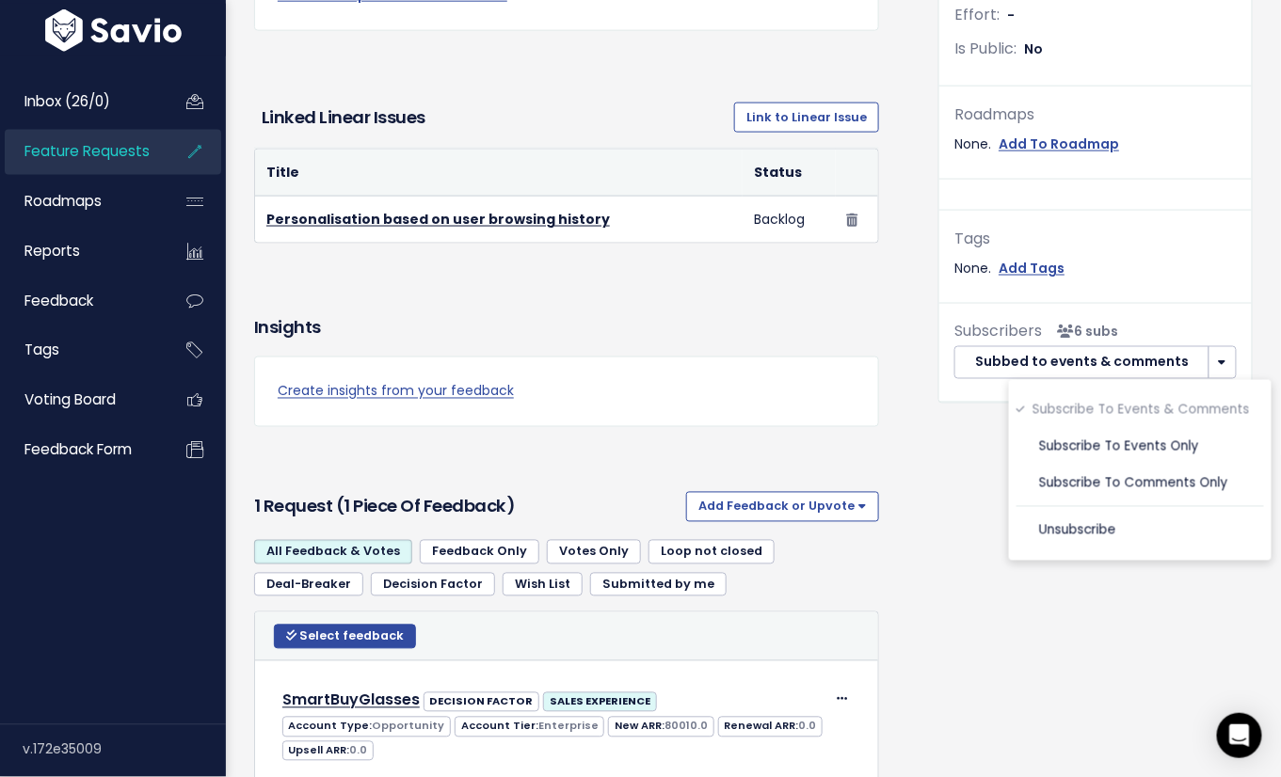
click at [1213, 358] on button "button" at bounding box center [1222, 363] width 28 height 34
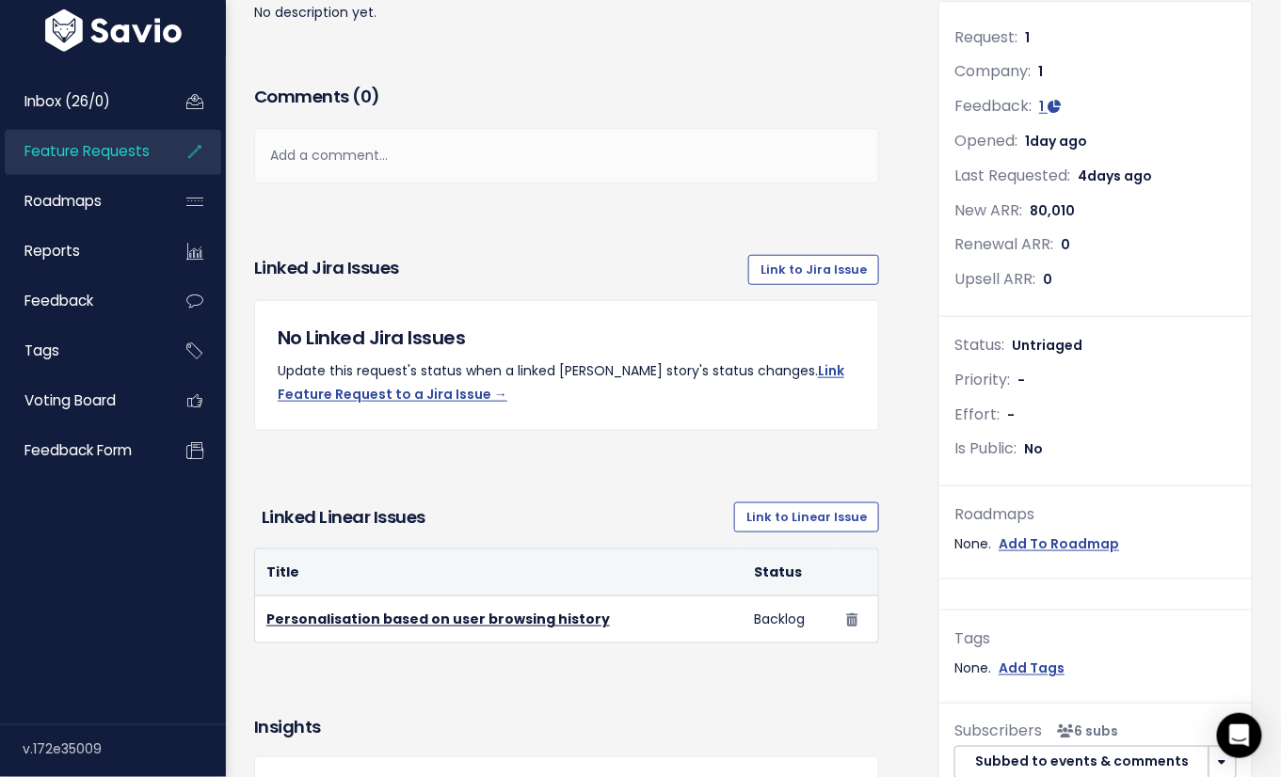
scroll to position [0, 0]
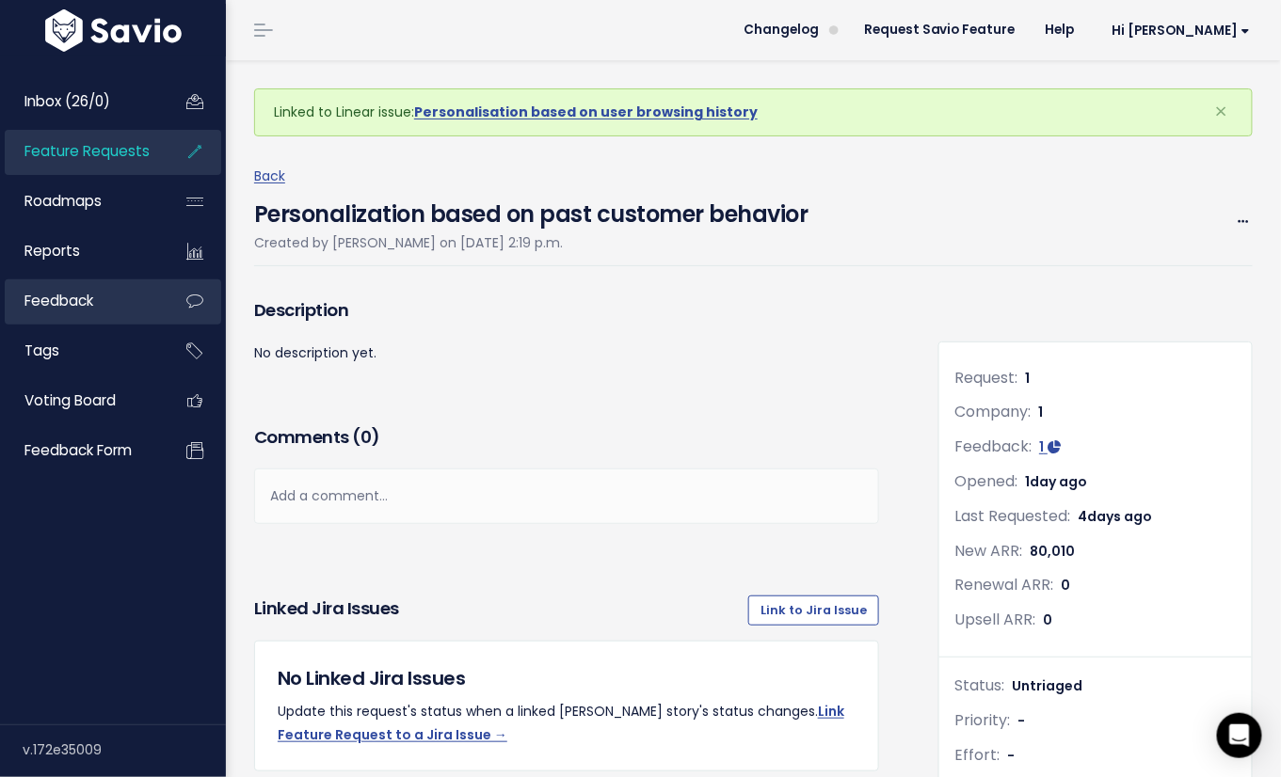
click at [77, 294] on span "Feedback" at bounding box center [58, 301] width 69 height 20
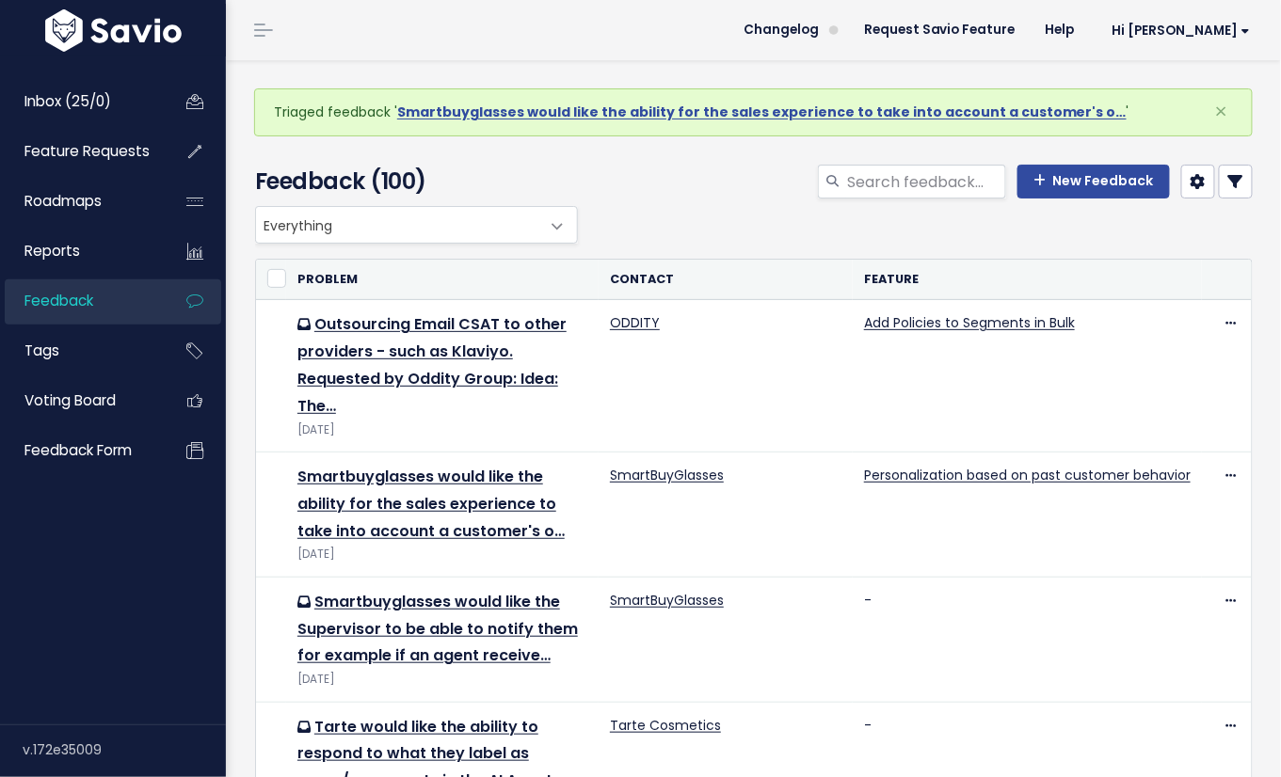
click at [703, 198] on div "New Feedback" at bounding box center [925, 185] width 684 height 41
click at [458, 223] on span "Everything" at bounding box center [397, 225] width 283 height 36
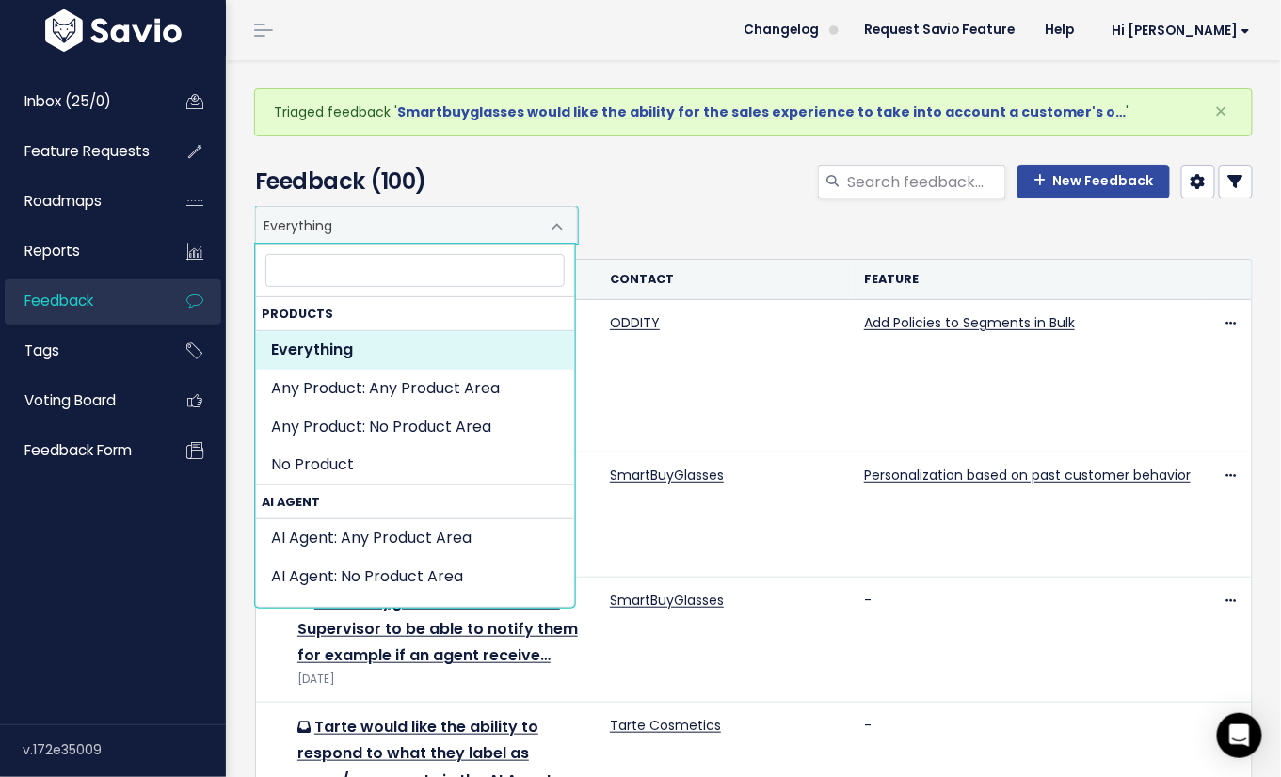
click at [458, 223] on span "Everything" at bounding box center [397, 225] width 283 height 36
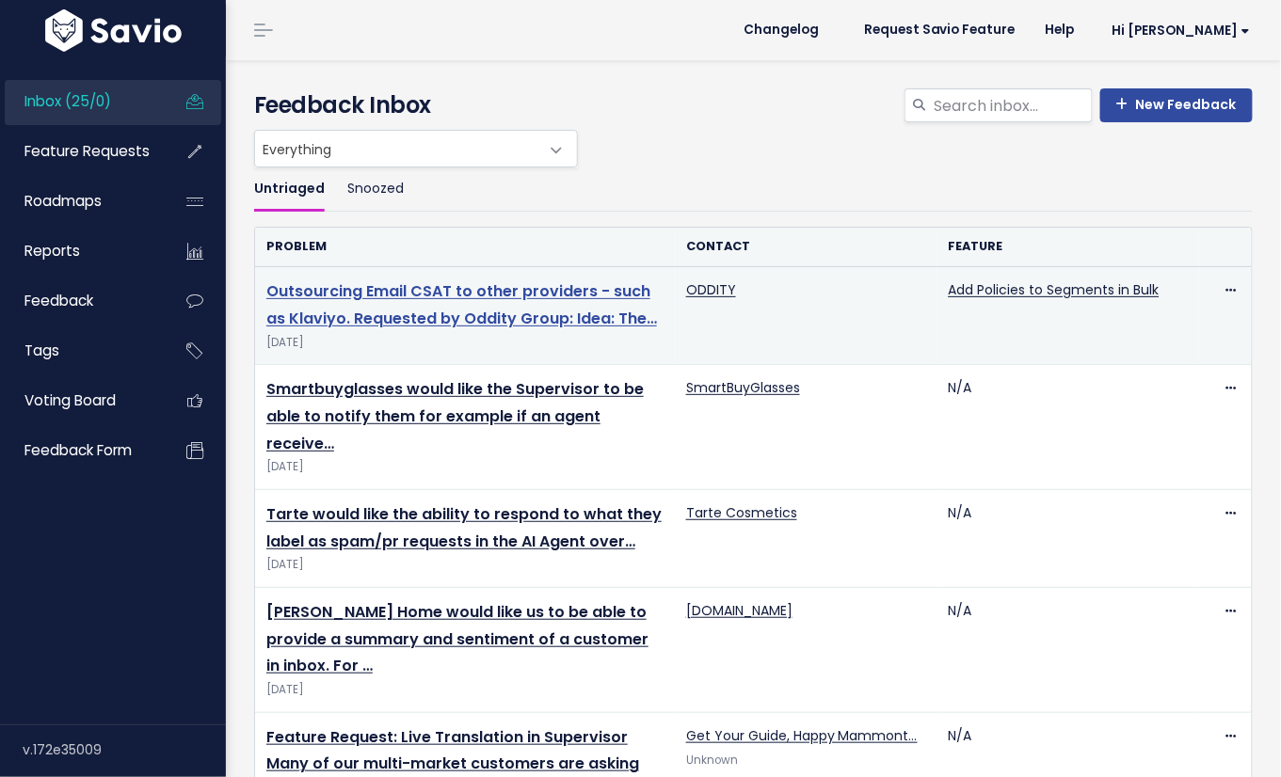
click at [437, 298] on link "Outsourcing Email CSAT to other providers - such as Klaviyo. Requested by Oddit…" at bounding box center [461, 304] width 390 height 49
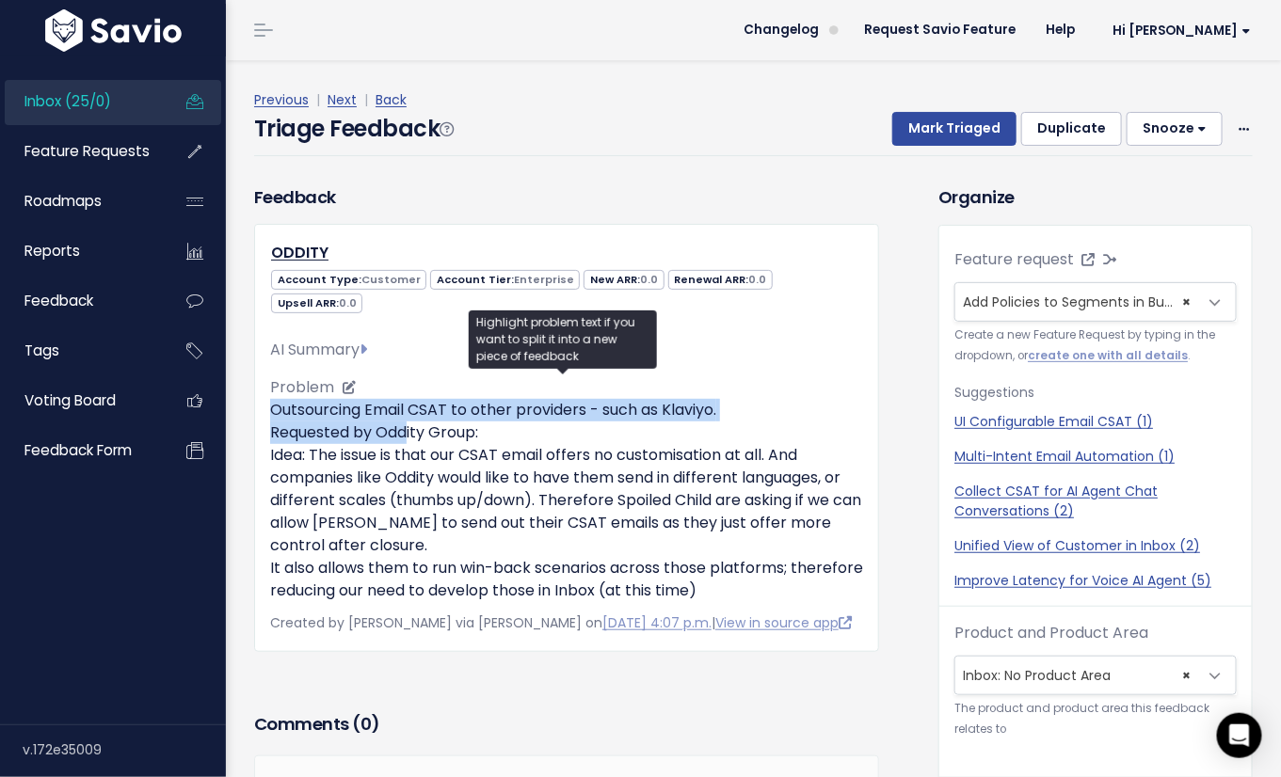
drag, startPoint x: 271, startPoint y: 383, endPoint x: 402, endPoint y: 403, distance: 132.3
click at [402, 403] on p "Outsourcing Email CSAT to other providers - such as Klaviyo. Requested by Oddit…" at bounding box center [566, 500] width 593 height 203
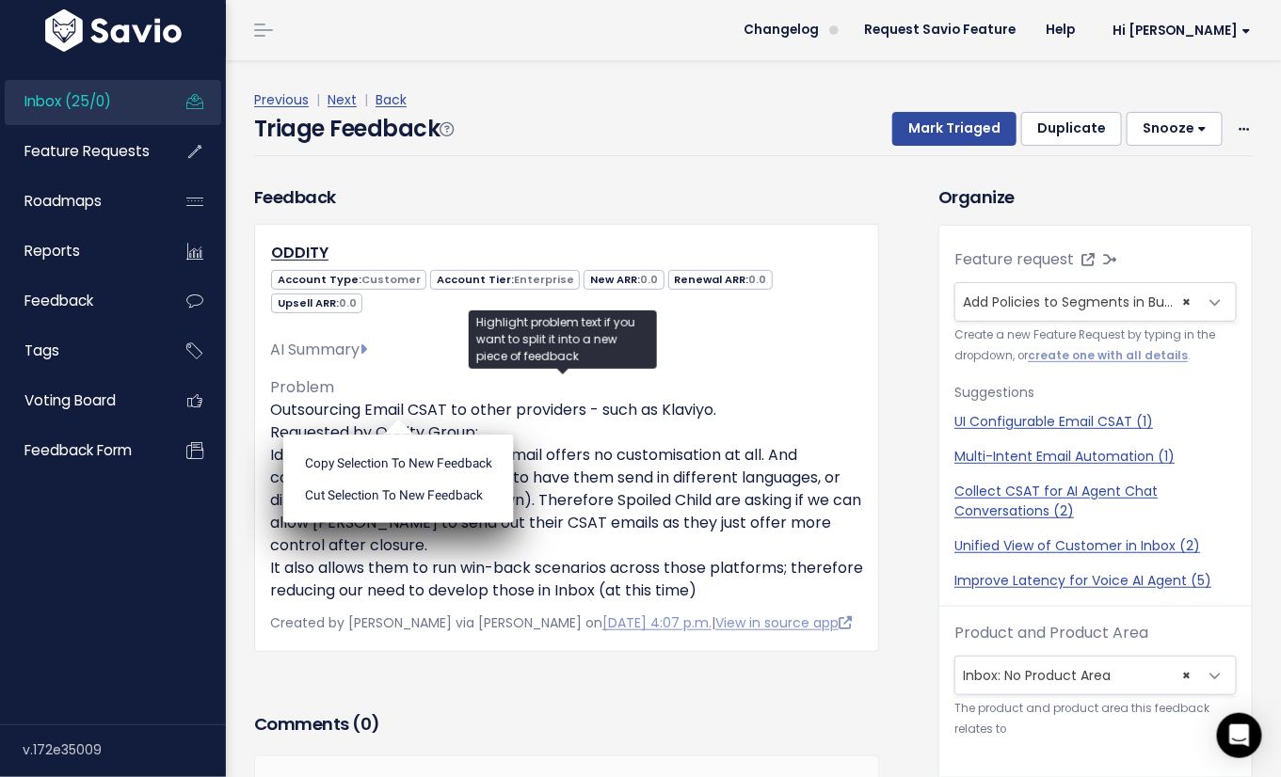
click at [252, 429] on div "Feedback ODDITY Account Type: Customer Account Tier: Enterprise 0.0 0.0 0.0" at bounding box center [566, 417] width 653 height 467
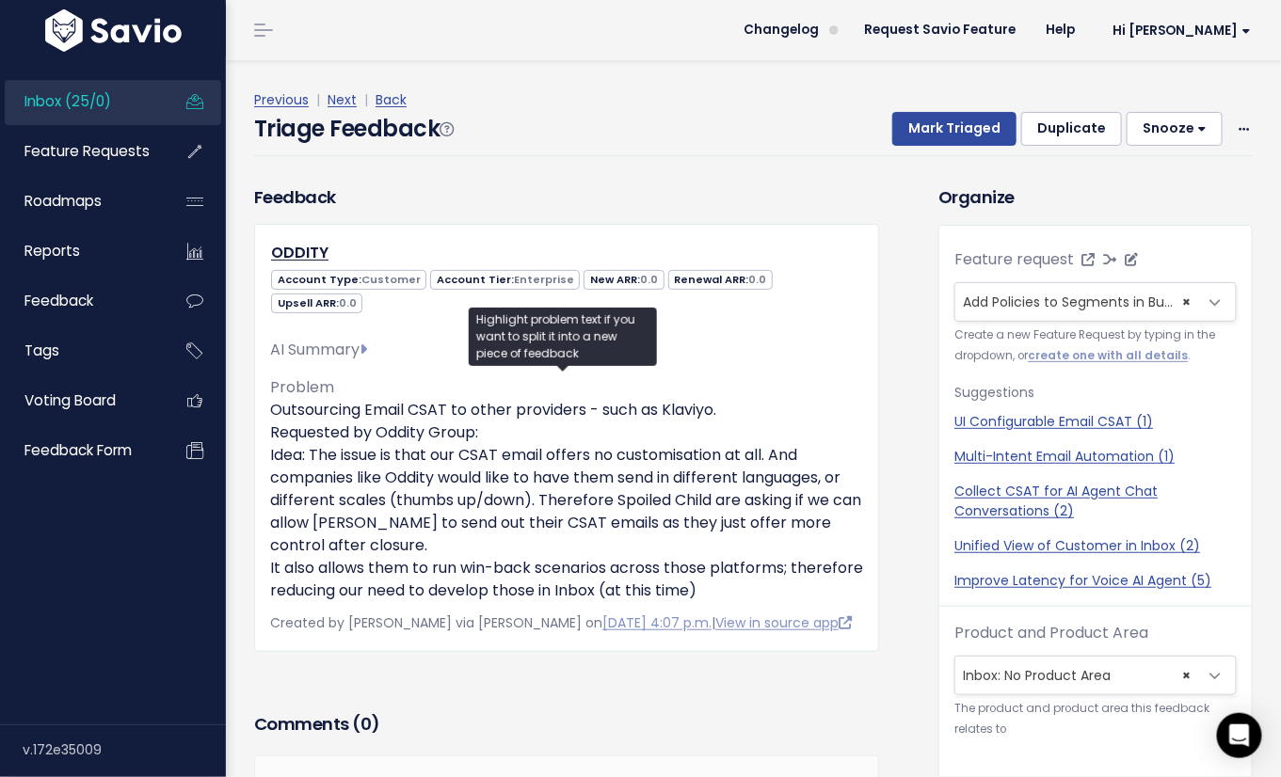
scroll to position [3, 0]
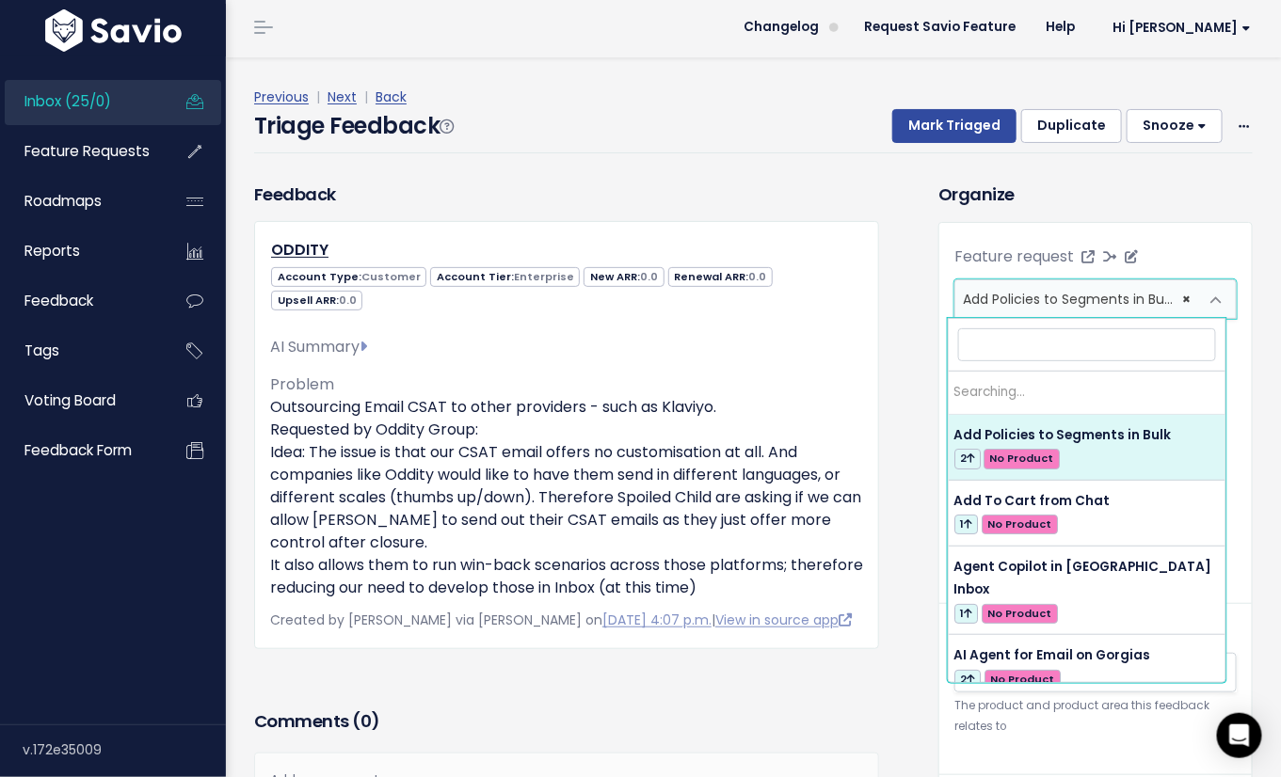
click at [973, 299] on span "Add Policies to Segments in Bulk (2)" at bounding box center [1080, 299] width 235 height 19
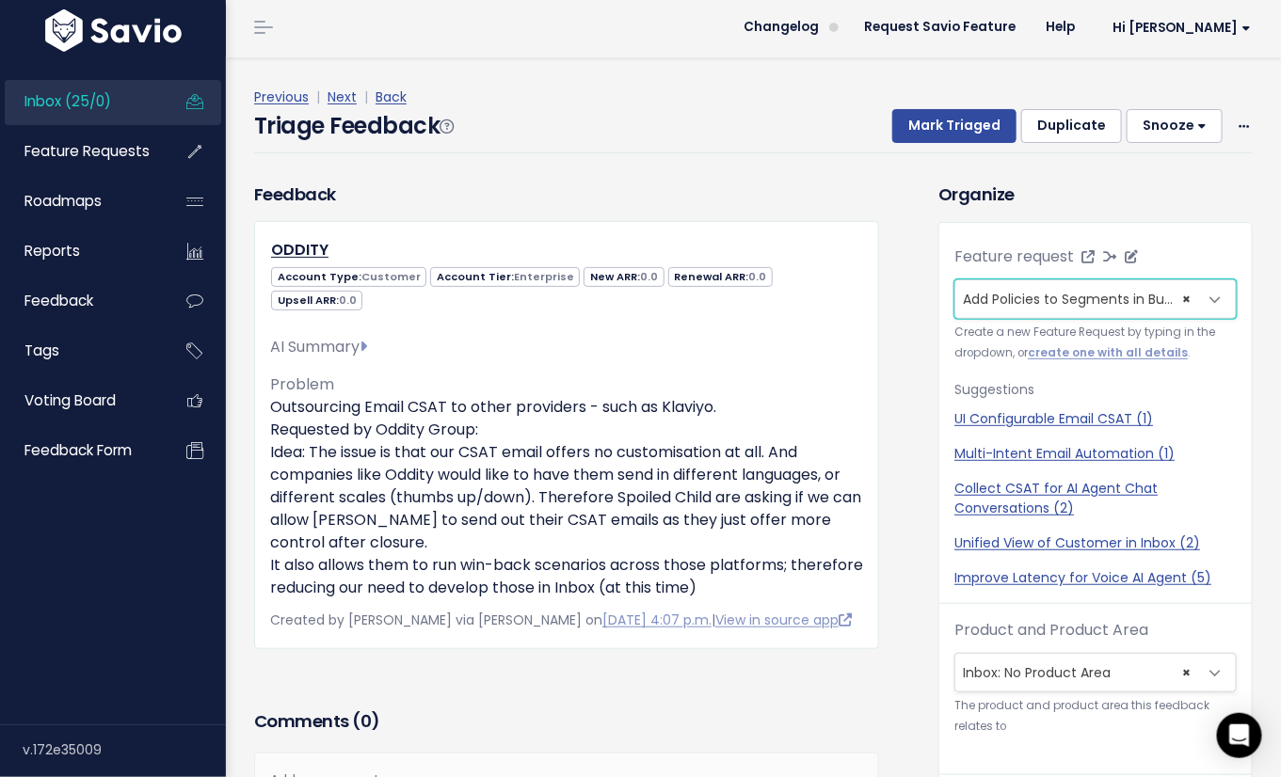
click at [973, 299] on span "Add Policies to Segments in Bulk (2)" at bounding box center [1080, 299] width 235 height 19
click at [807, 158] on div "Previous | Next | Back Triage Feedback Mark Triaged Duplicate [GEOGRAPHIC_DATA]…" at bounding box center [760, 119] width 1012 height 124
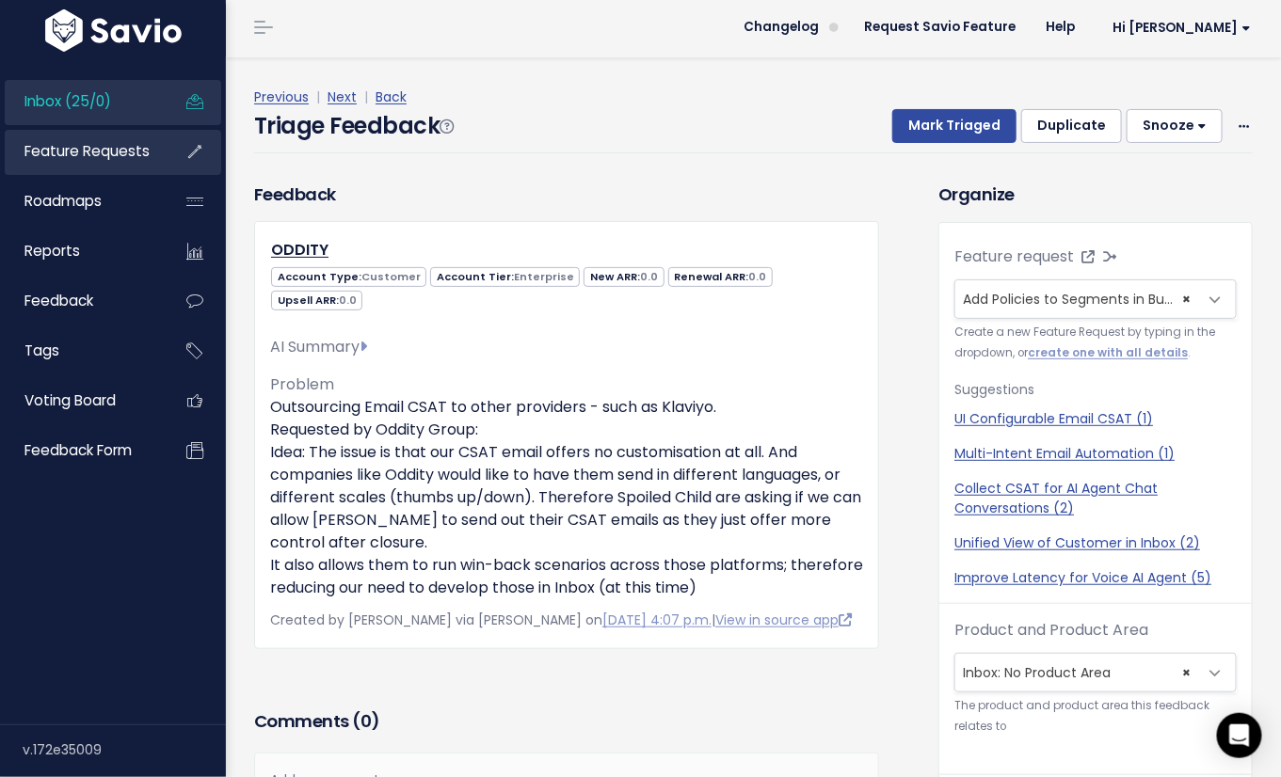
click at [94, 162] on link "Feature Requests" at bounding box center [80, 151] width 151 height 43
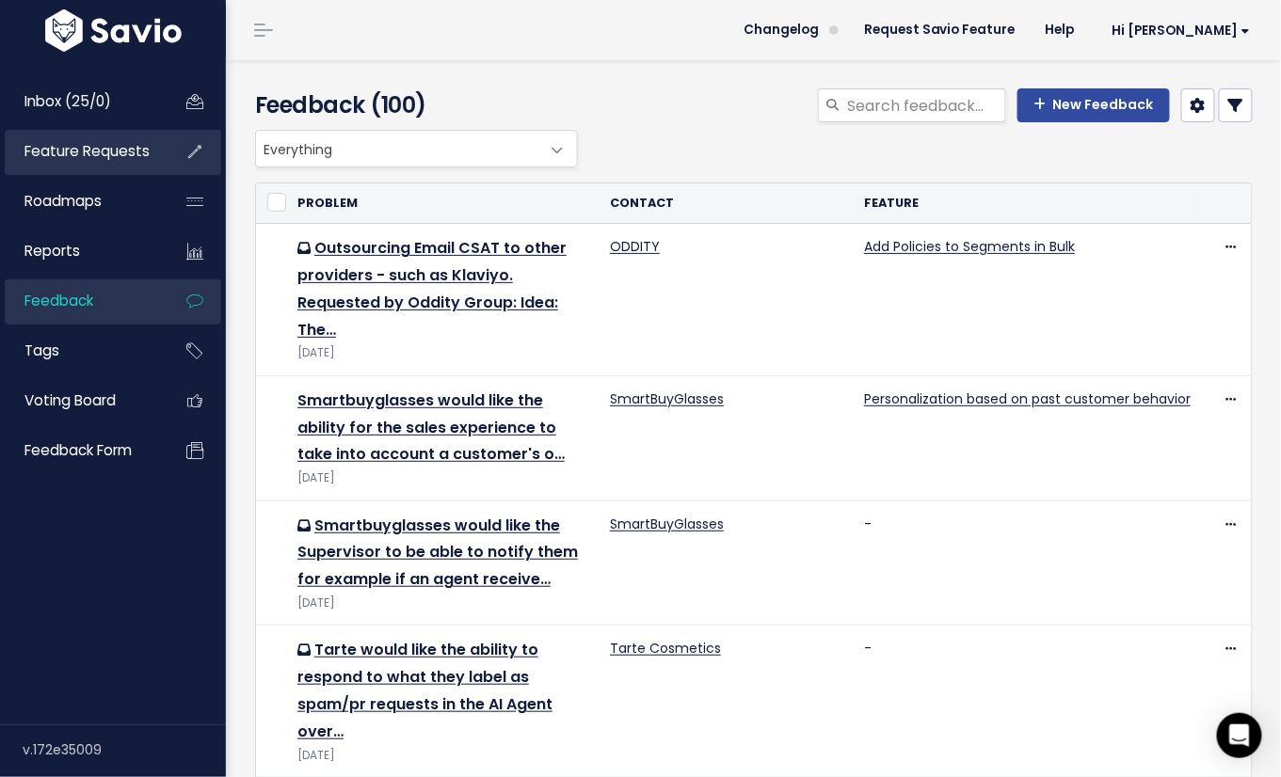
click at [61, 151] on span "Feature Requests" at bounding box center [86, 151] width 125 height 20
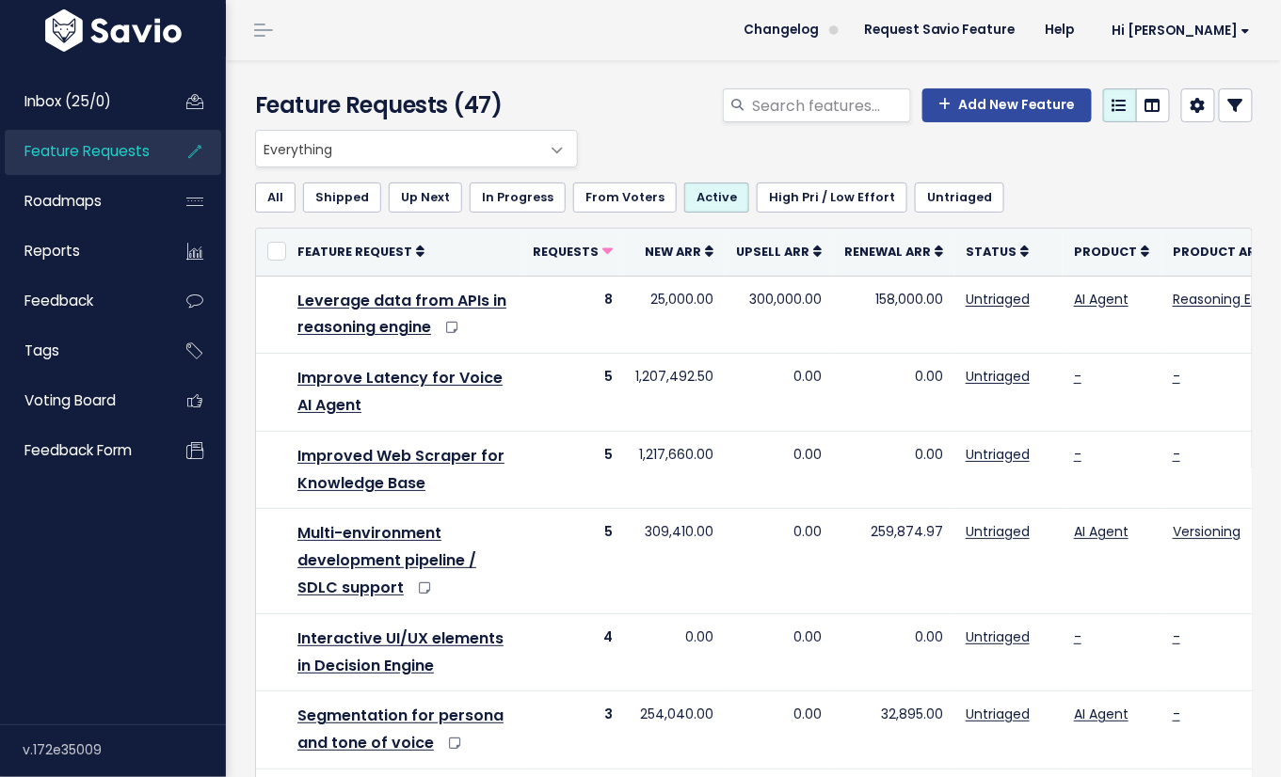
click at [385, 157] on span "Everything" at bounding box center [397, 149] width 283 height 36
click at [799, 119] on input "search" at bounding box center [830, 105] width 161 height 34
type input "c"
type input "personalize"
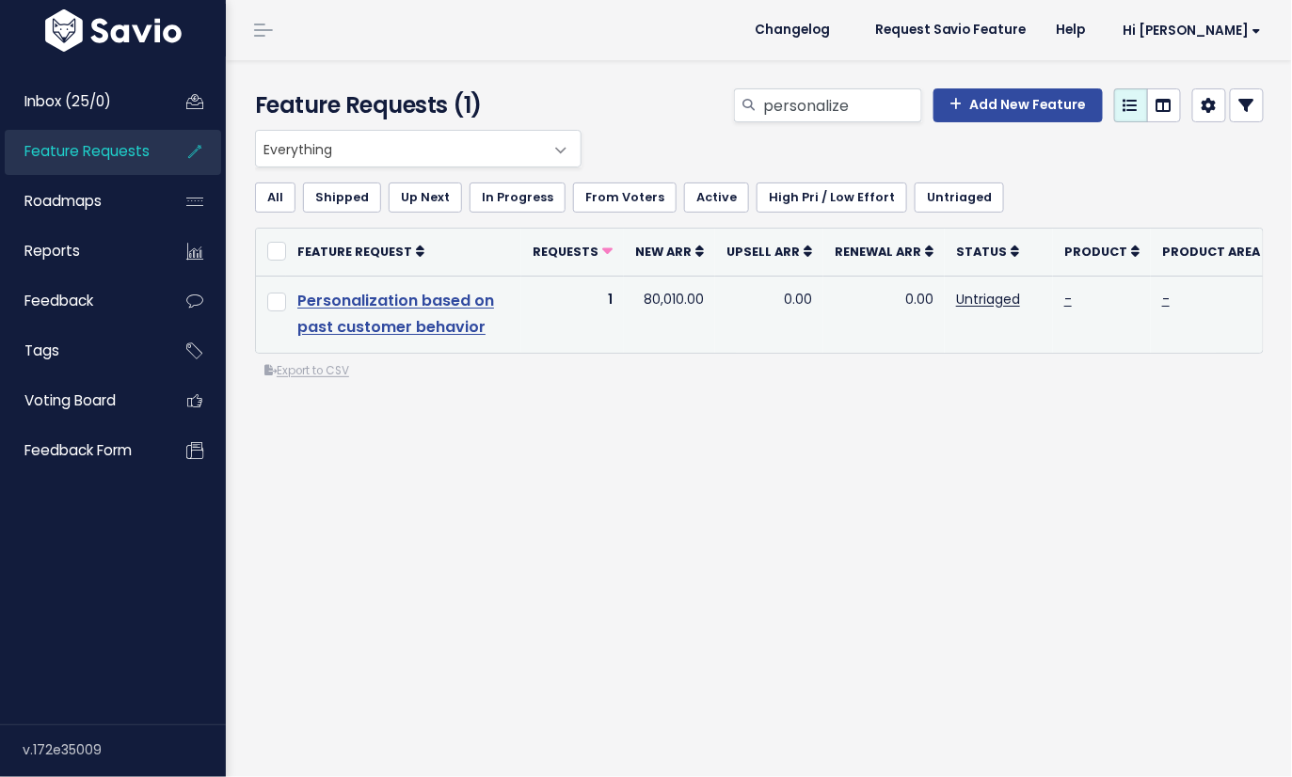
click at [378, 306] on link "Personalization based on past customer behavior" at bounding box center [395, 314] width 197 height 49
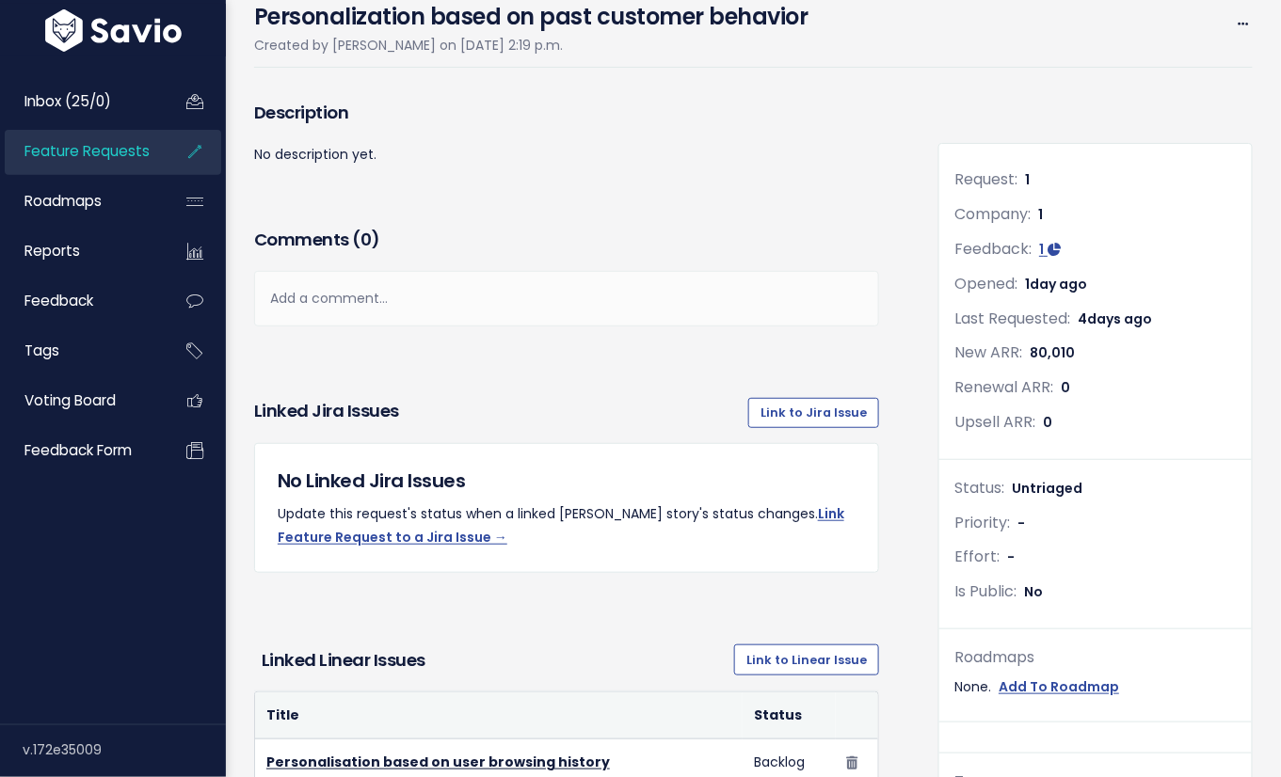
scroll to position [201, 0]
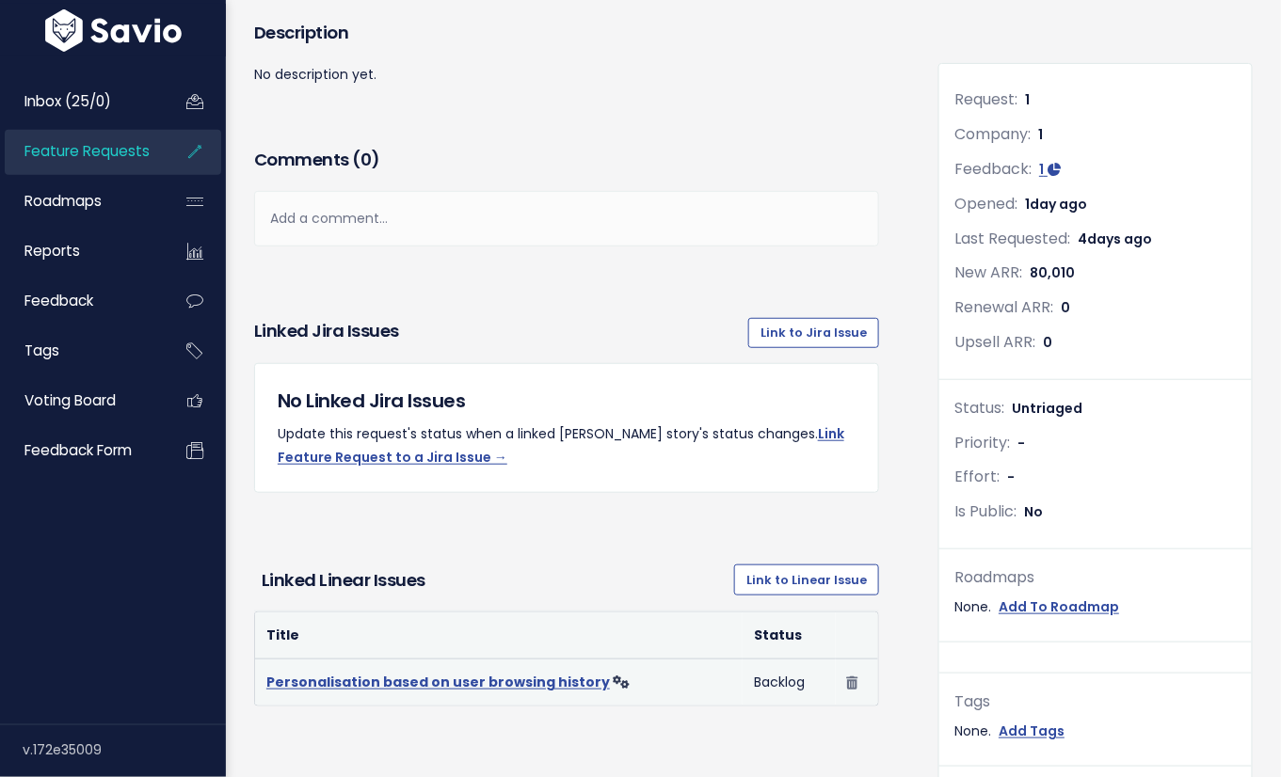
click at [541, 681] on link "Personalisation based on user browsing history" at bounding box center [437, 682] width 343 height 19
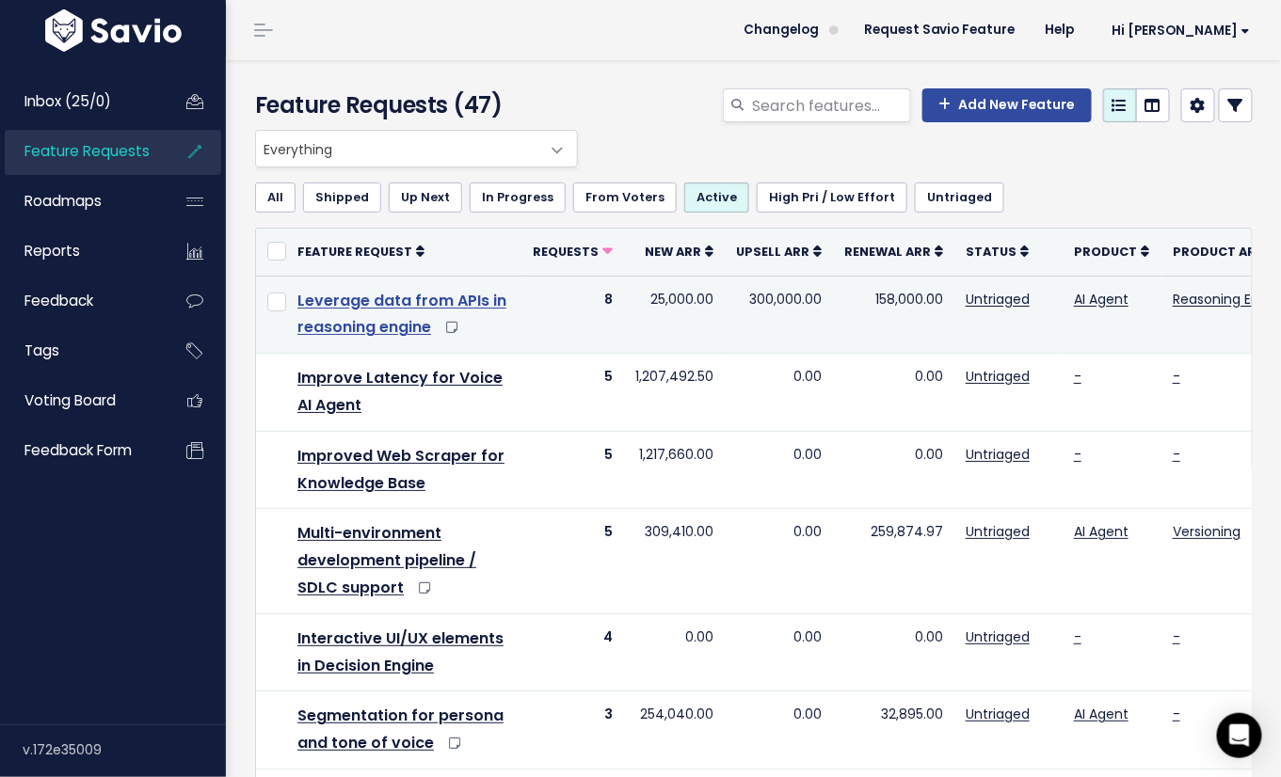
click at [481, 305] on link "Leverage data from APIs in reasoning engine" at bounding box center [401, 314] width 209 height 49
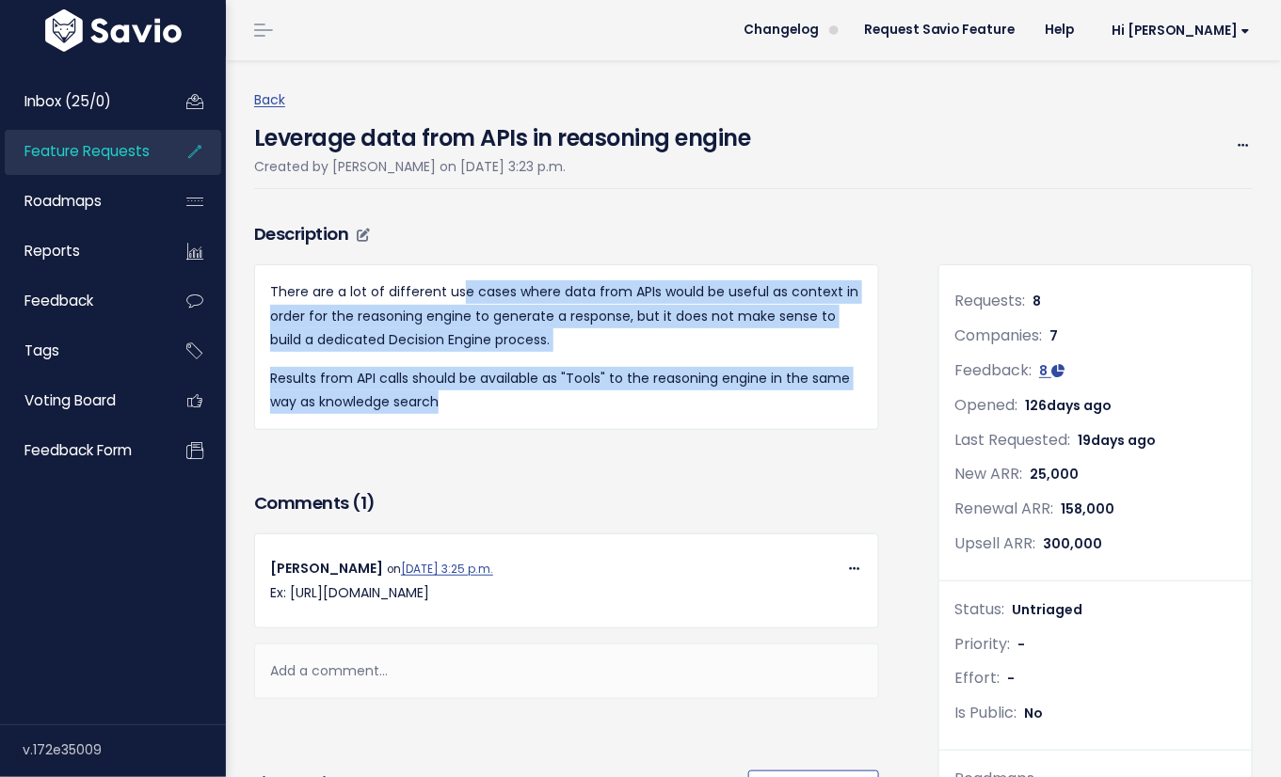
drag, startPoint x: 486, startPoint y: 412, endPoint x: 461, endPoint y: 294, distance: 121.2
click at [461, 294] on div "There are a lot of different use cases where data from APIs would be useful as …" at bounding box center [566, 347] width 593 height 134
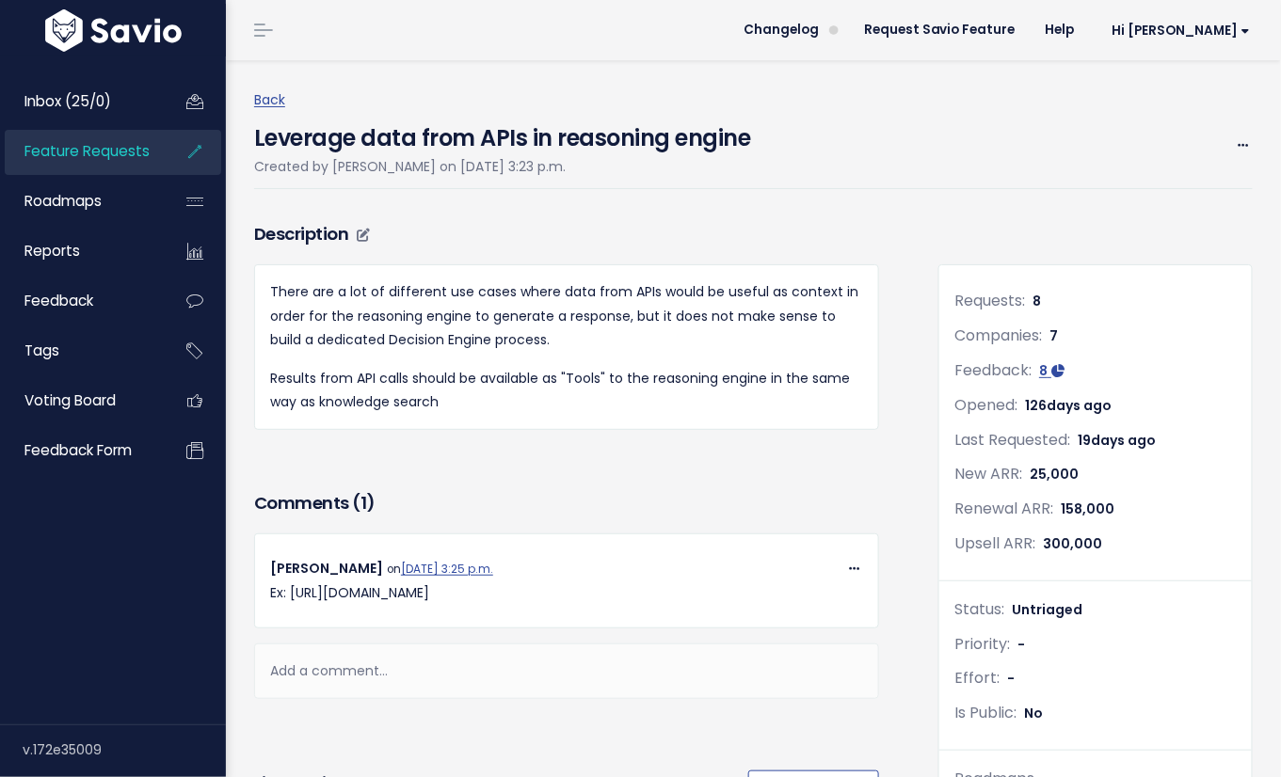
click at [461, 294] on p "There are a lot of different use cases where data from APIs would be useful as …" at bounding box center [566, 316] width 593 height 72
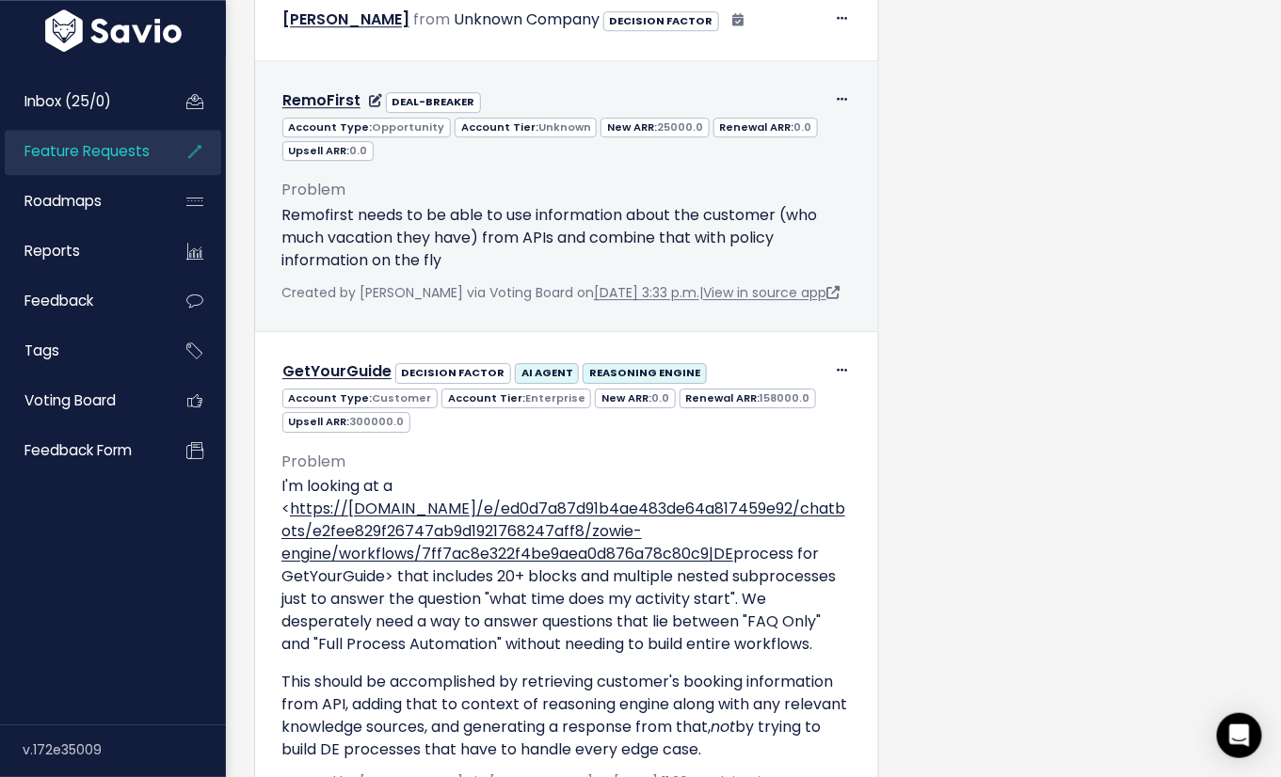
scroll to position [1632, 0]
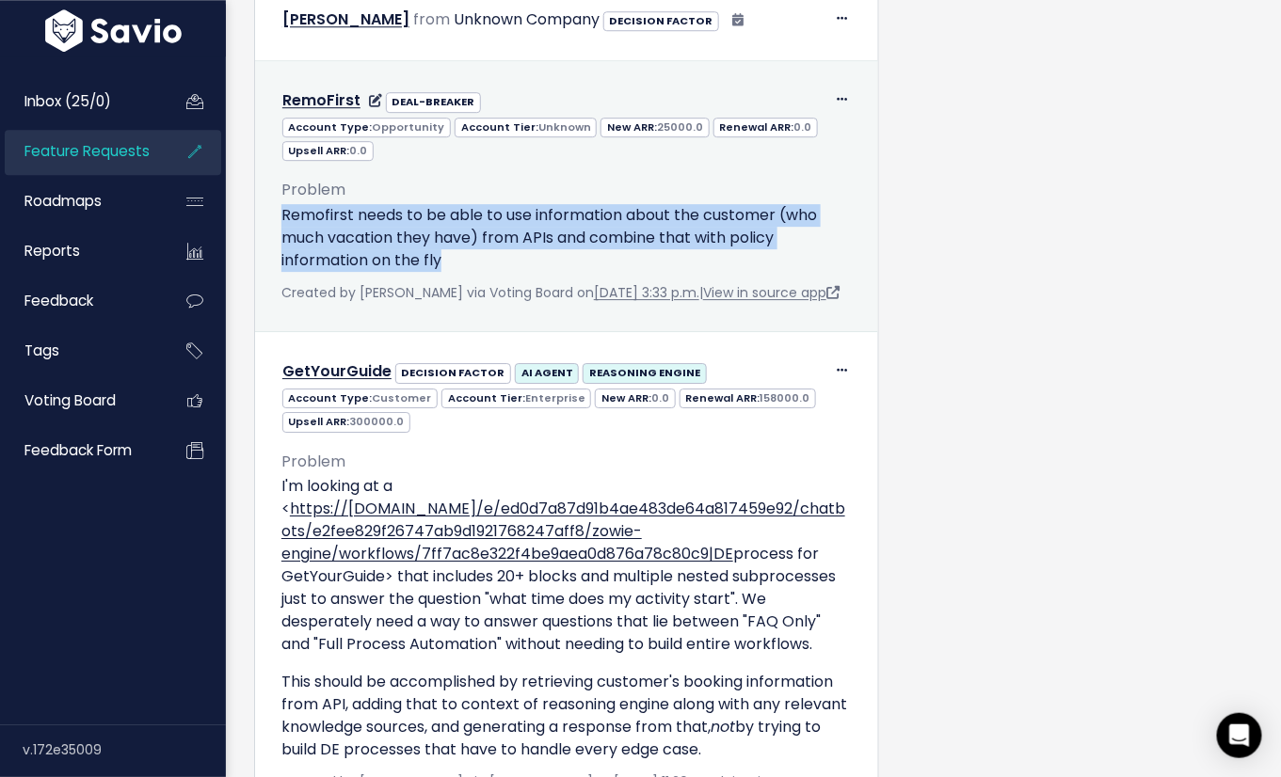
drag, startPoint x: 438, startPoint y: 325, endPoint x: 284, endPoint y: 285, distance: 158.4
click at [284, 272] on p "Remofirst needs to be able to use information about the customer (who much vaca…" at bounding box center [566, 238] width 570 height 68
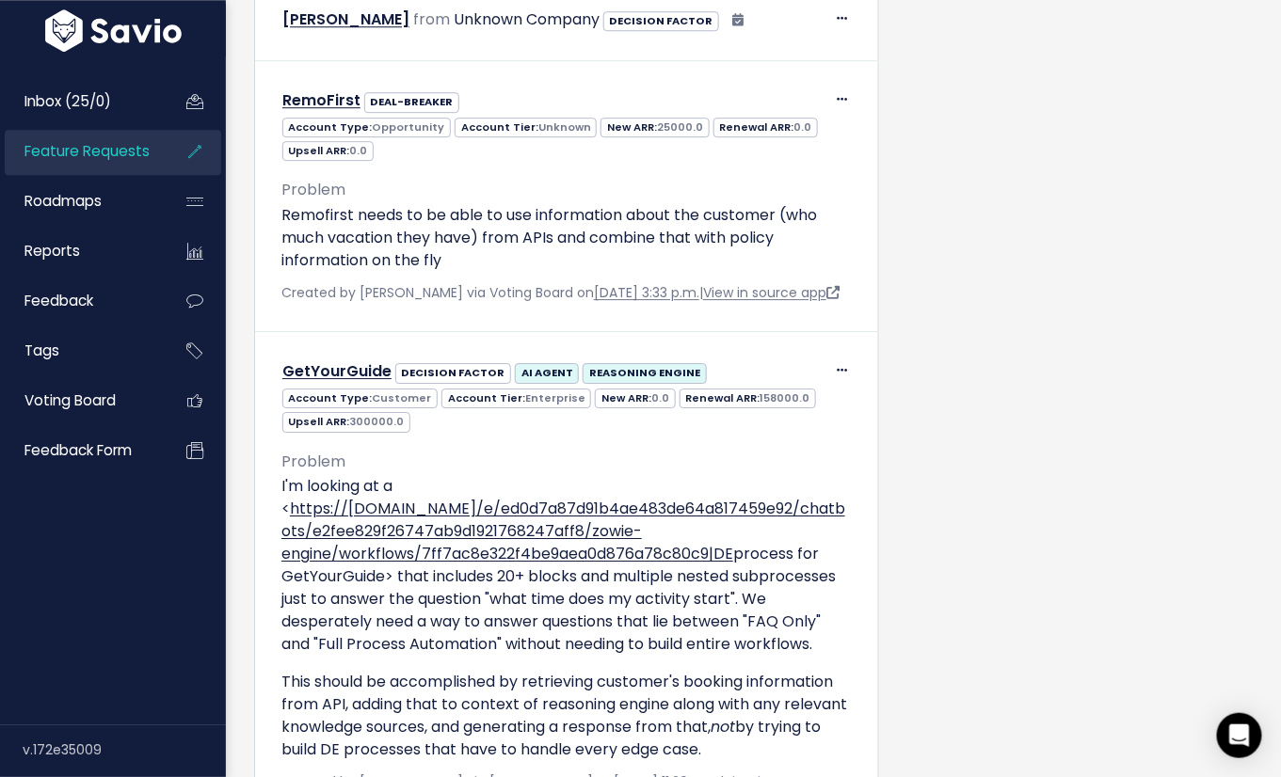
click at [1084, 393] on div "Requests: 8 Companies: 7 Feedback: 8 Opened: 126 days ago Last Requested: 19 da…" at bounding box center [1095, 613] width 342 height 4055
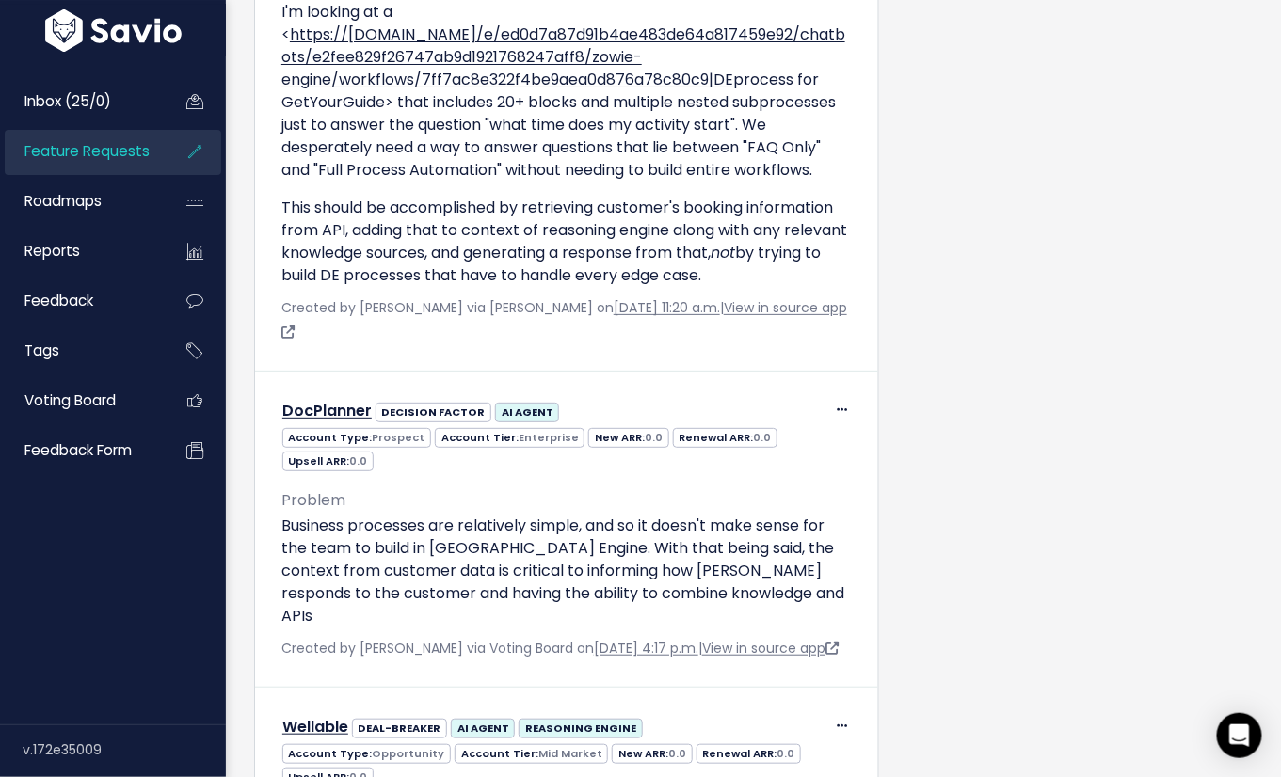
scroll to position [2143, 0]
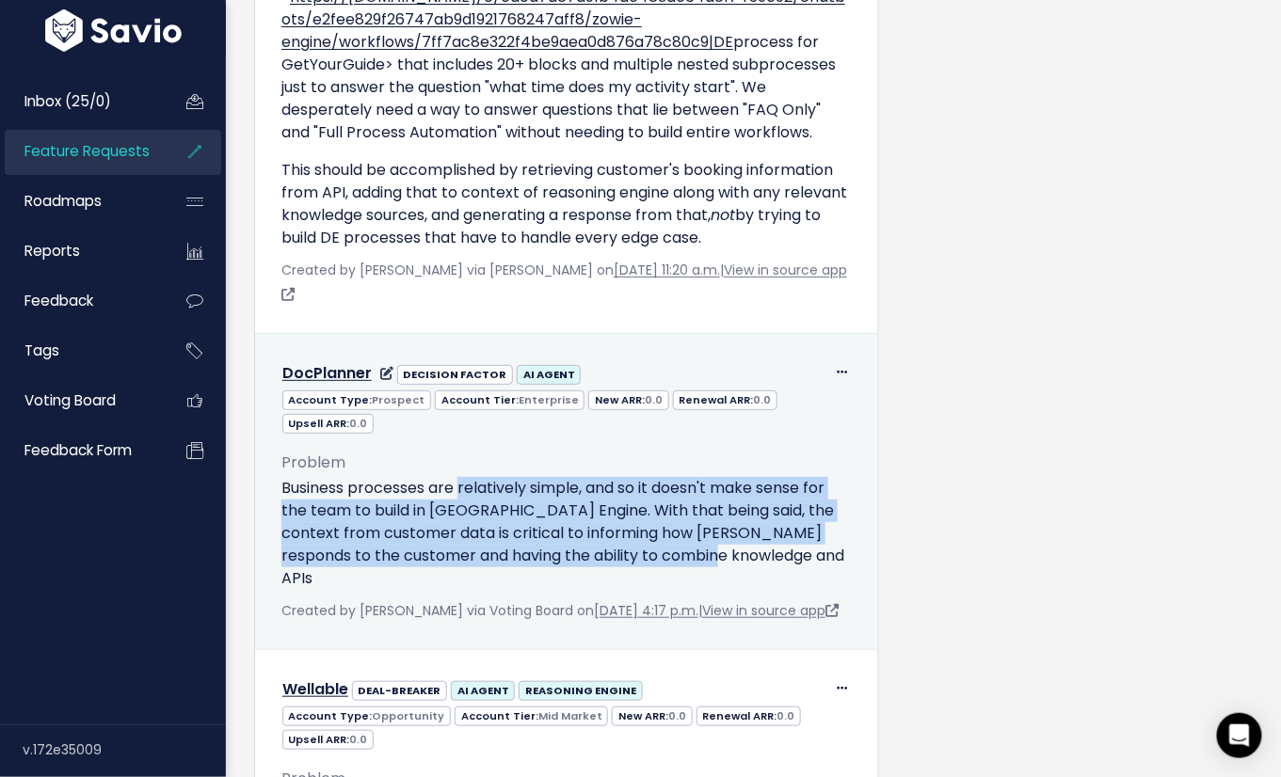
drag, startPoint x: 724, startPoint y: 627, endPoint x: 460, endPoint y: 562, distance: 271.3
click at [460, 562] on p "Business processes are relatively simple, and so it doesn't make sense for the …" at bounding box center [566, 533] width 570 height 113
click at [446, 568] on p "Business processes are relatively simple, and so it doesn't make sense for the …" at bounding box center [566, 533] width 570 height 113
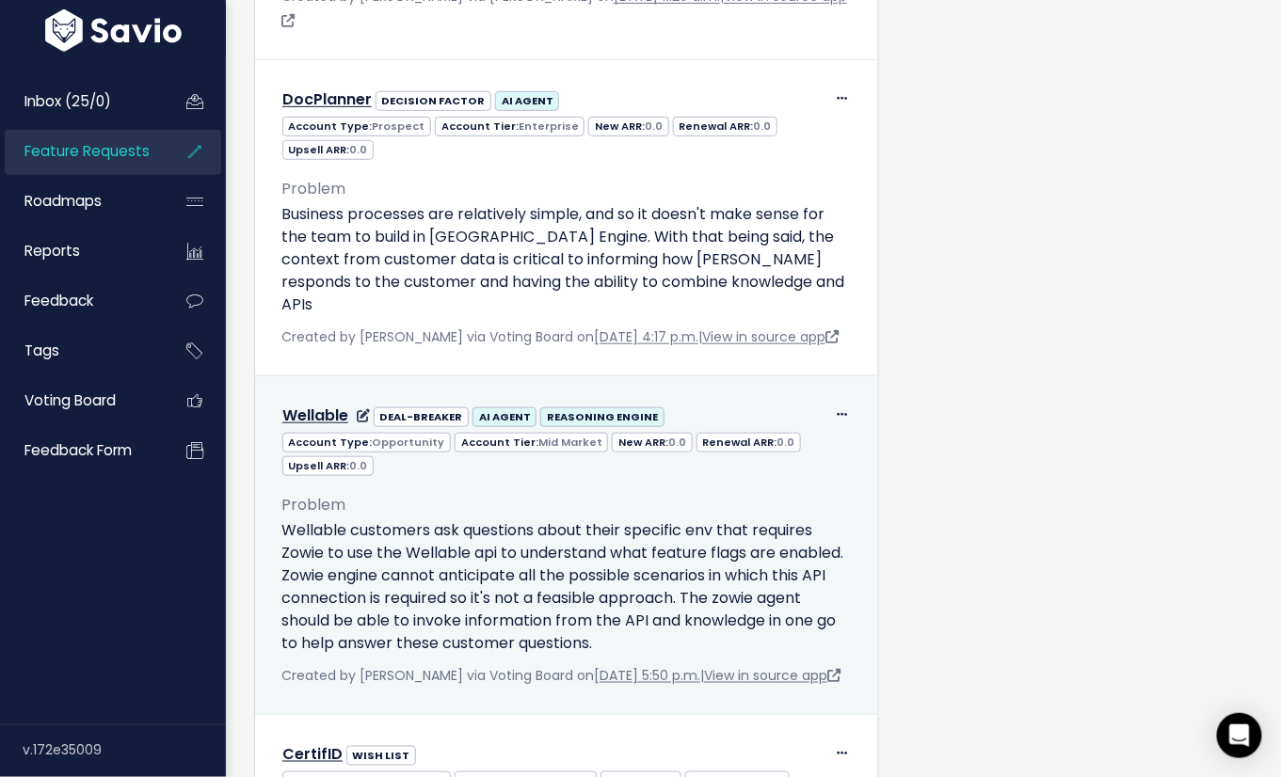
scroll to position [2424, 0]
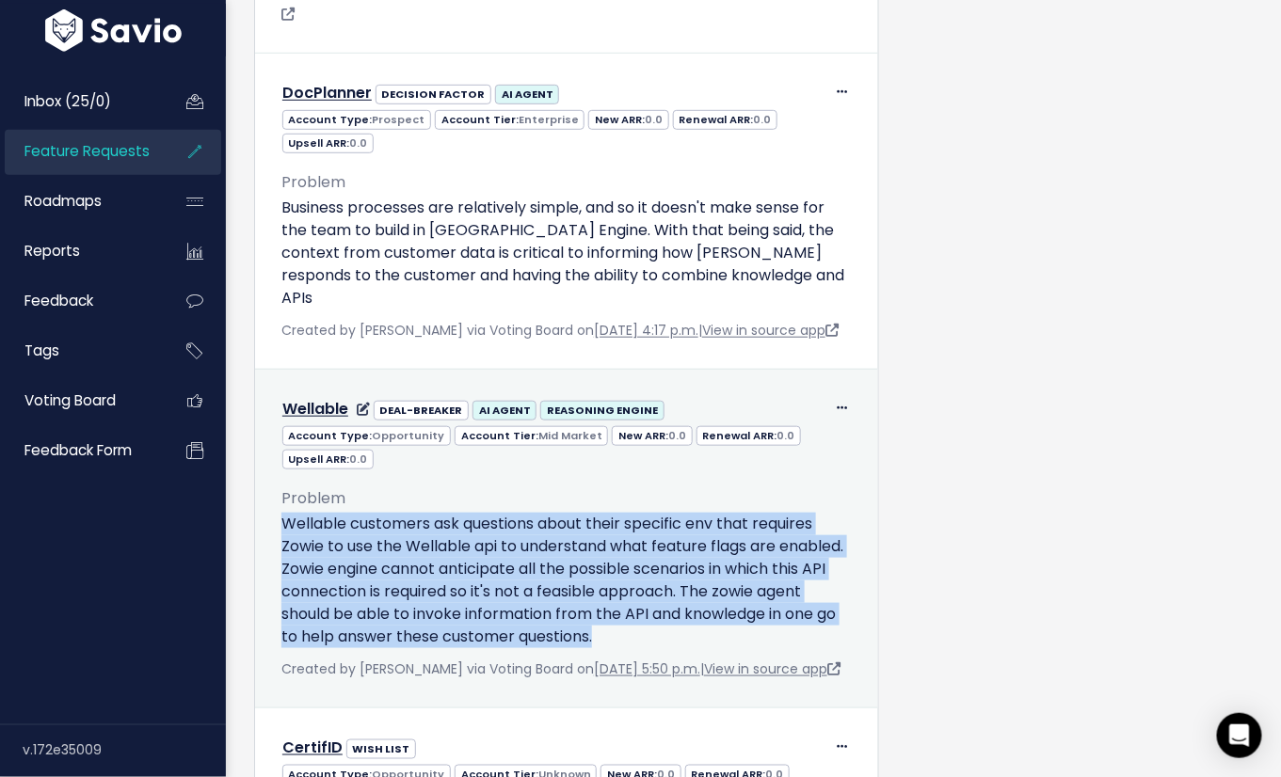
drag, startPoint x: 283, startPoint y: 585, endPoint x: 786, endPoint y: 709, distance: 517.4
click at [786, 648] on p "Wellable customers ask questions about their specific env that requires Zowie t…" at bounding box center [566, 580] width 570 height 135
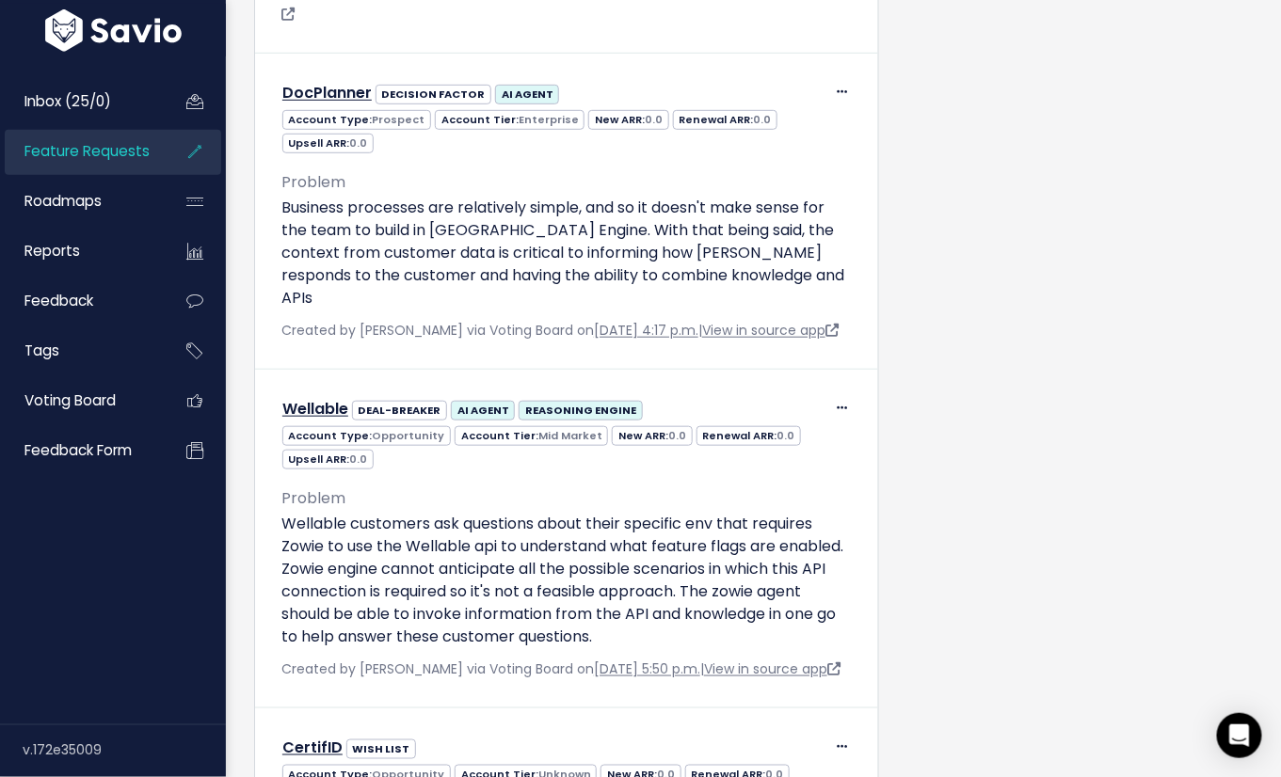
drag, startPoint x: 977, startPoint y: 628, endPoint x: 959, endPoint y: 622, distance: 18.7
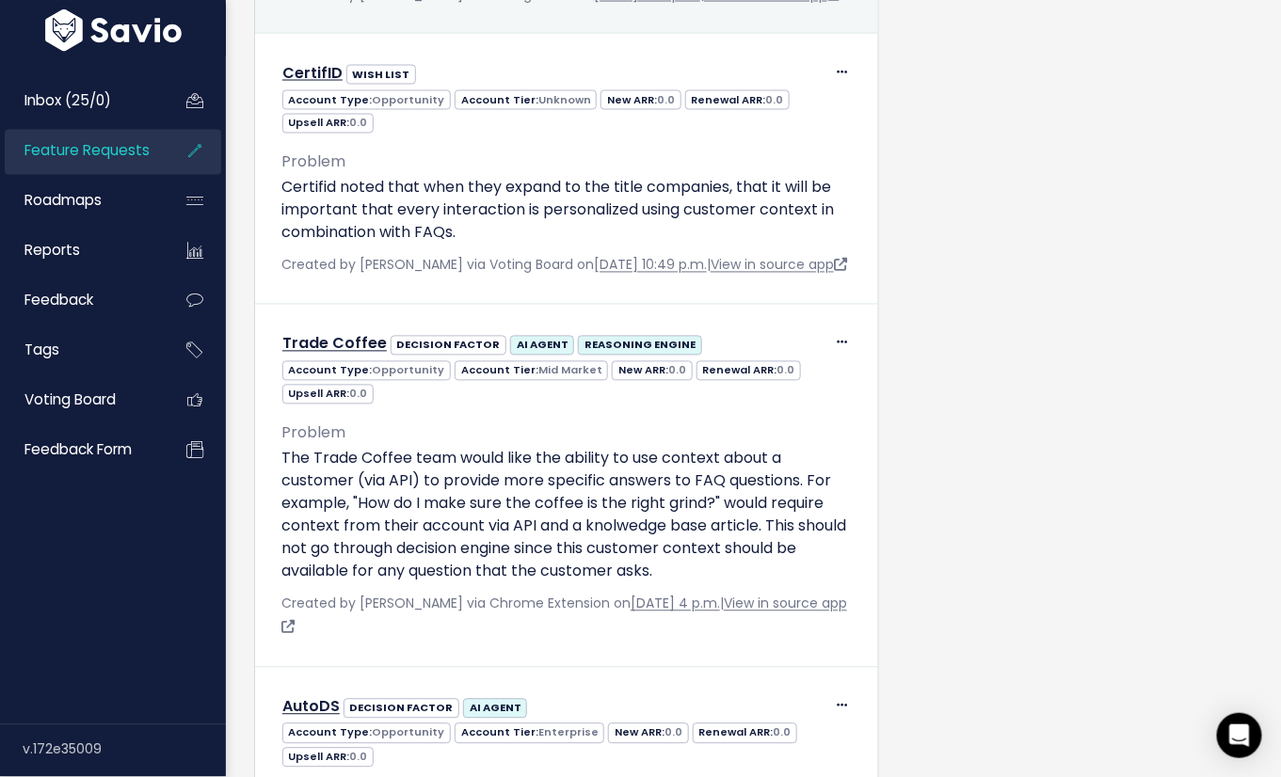
scroll to position [3108, 0]
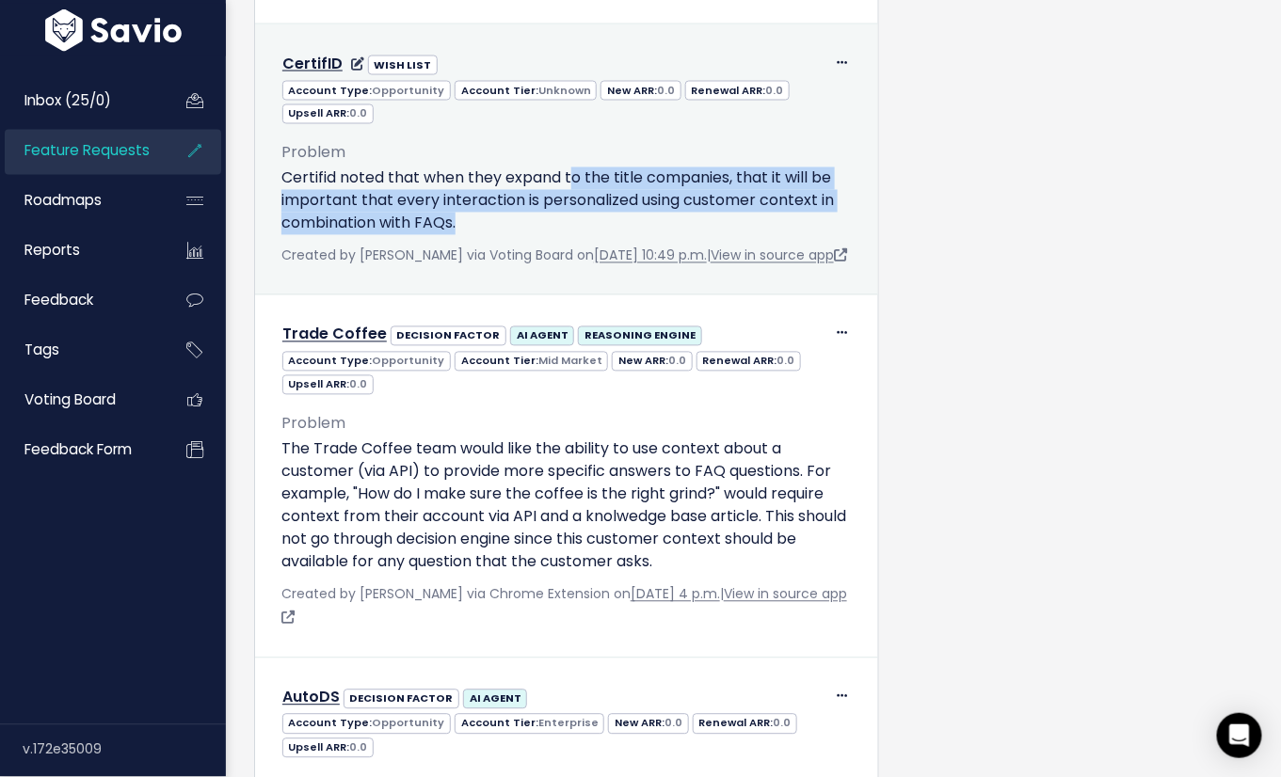
drag, startPoint x: 576, startPoint y: 321, endPoint x: 571, endPoint y: 261, distance: 60.4
click at [571, 235] on p "Certifid noted that when they expand to the title companies, that it will be im…" at bounding box center [566, 201] width 570 height 68
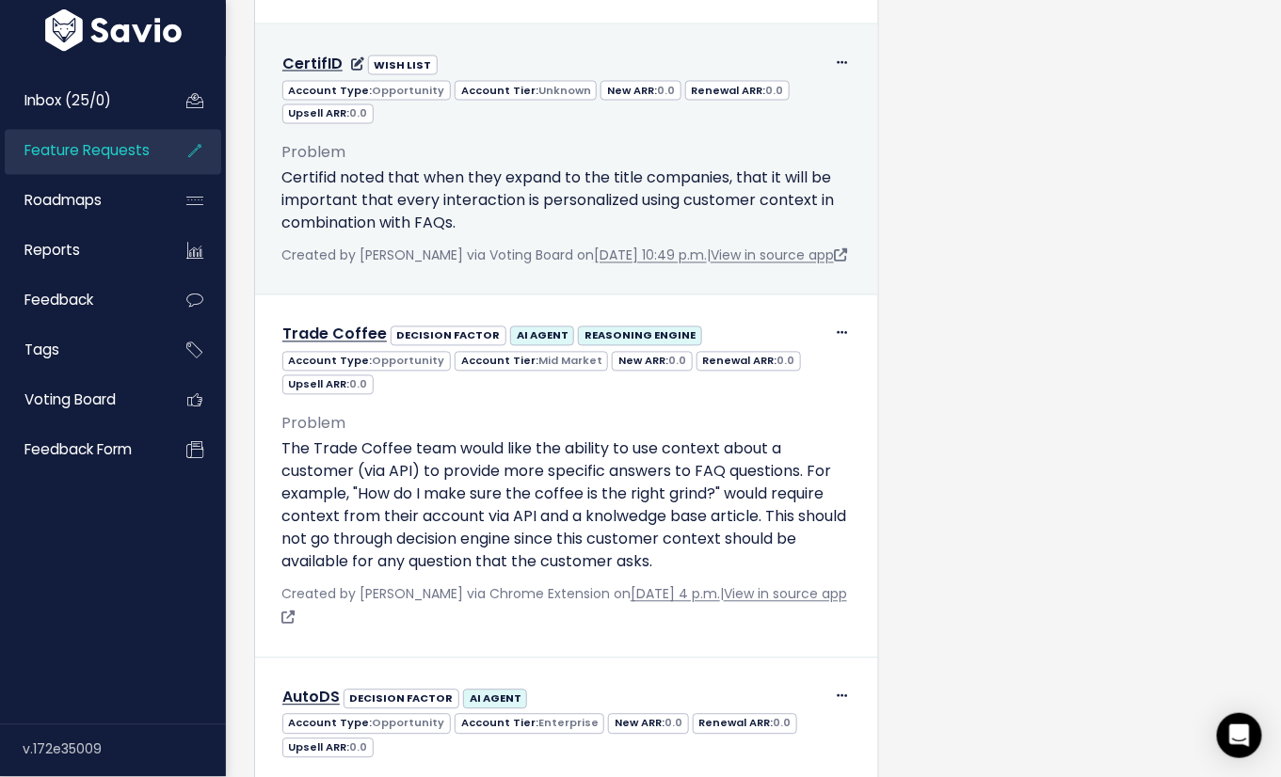
click at [475, 235] on p "Certifid noted that when they expand to the title companies, that it will be im…" at bounding box center [566, 201] width 570 height 68
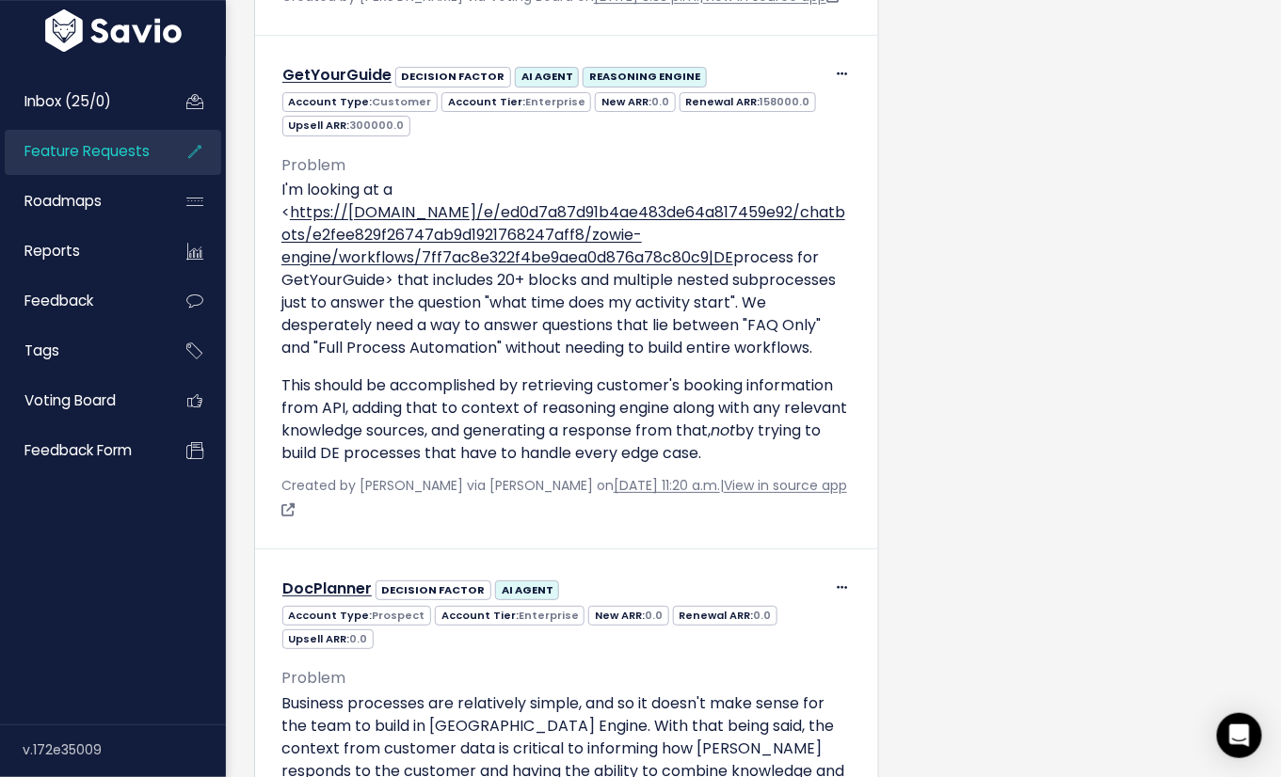
scroll to position [1878, 0]
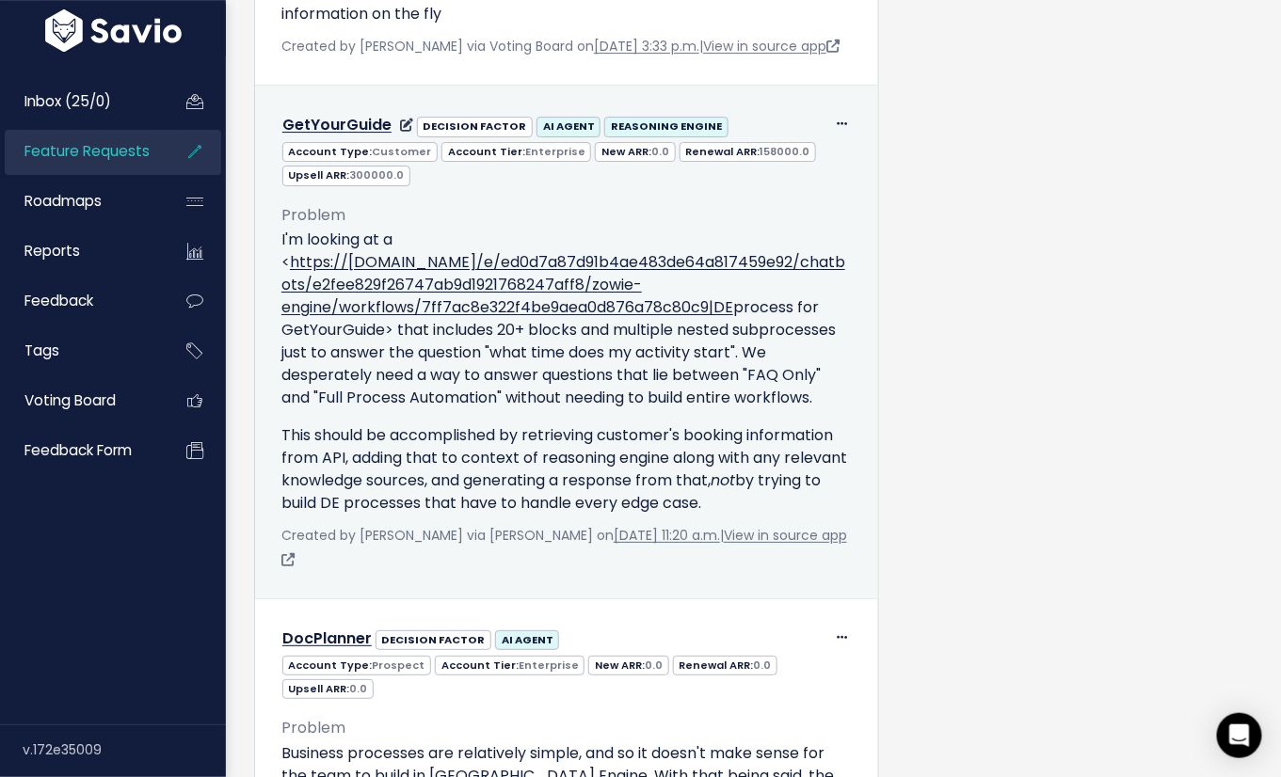
click at [437, 515] on p "This should be accomplished by retrieving customer's booking information from A…" at bounding box center [566, 469] width 570 height 90
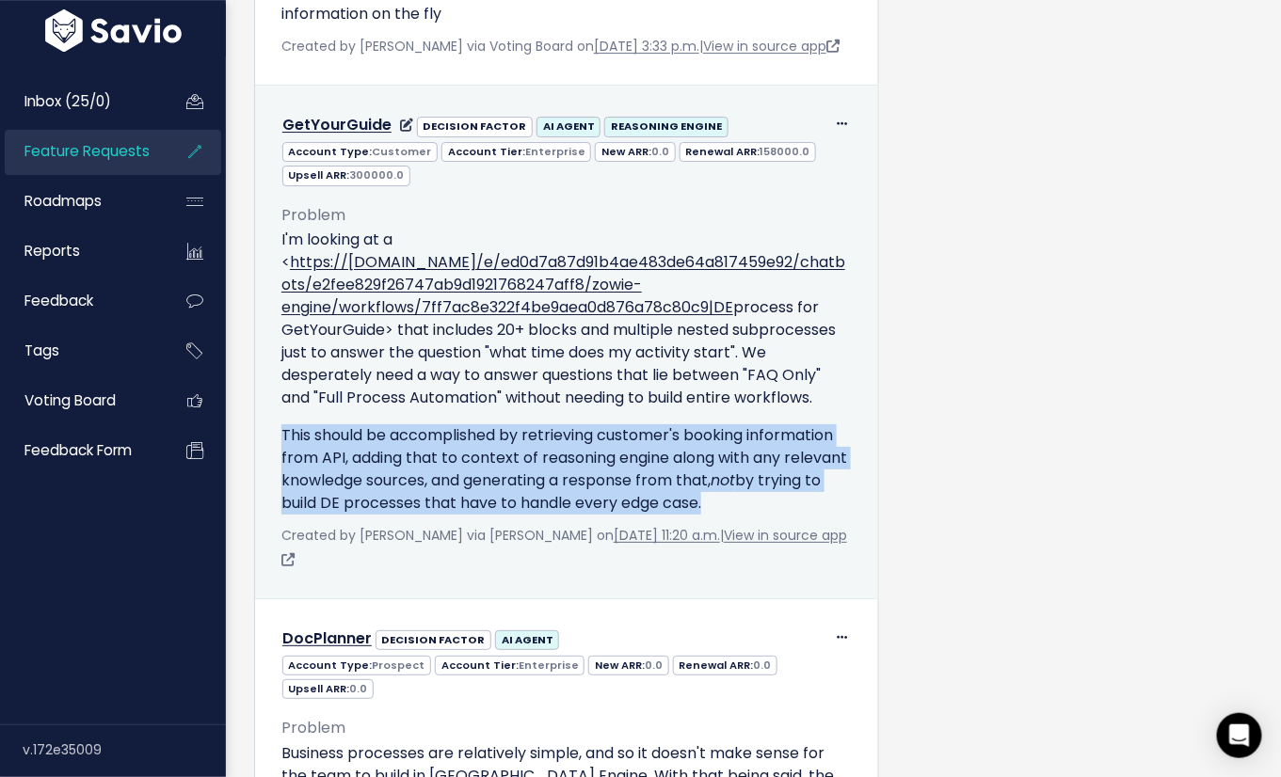
click at [437, 515] on p "This should be accomplished by retrieving customer's booking information from A…" at bounding box center [566, 469] width 570 height 90
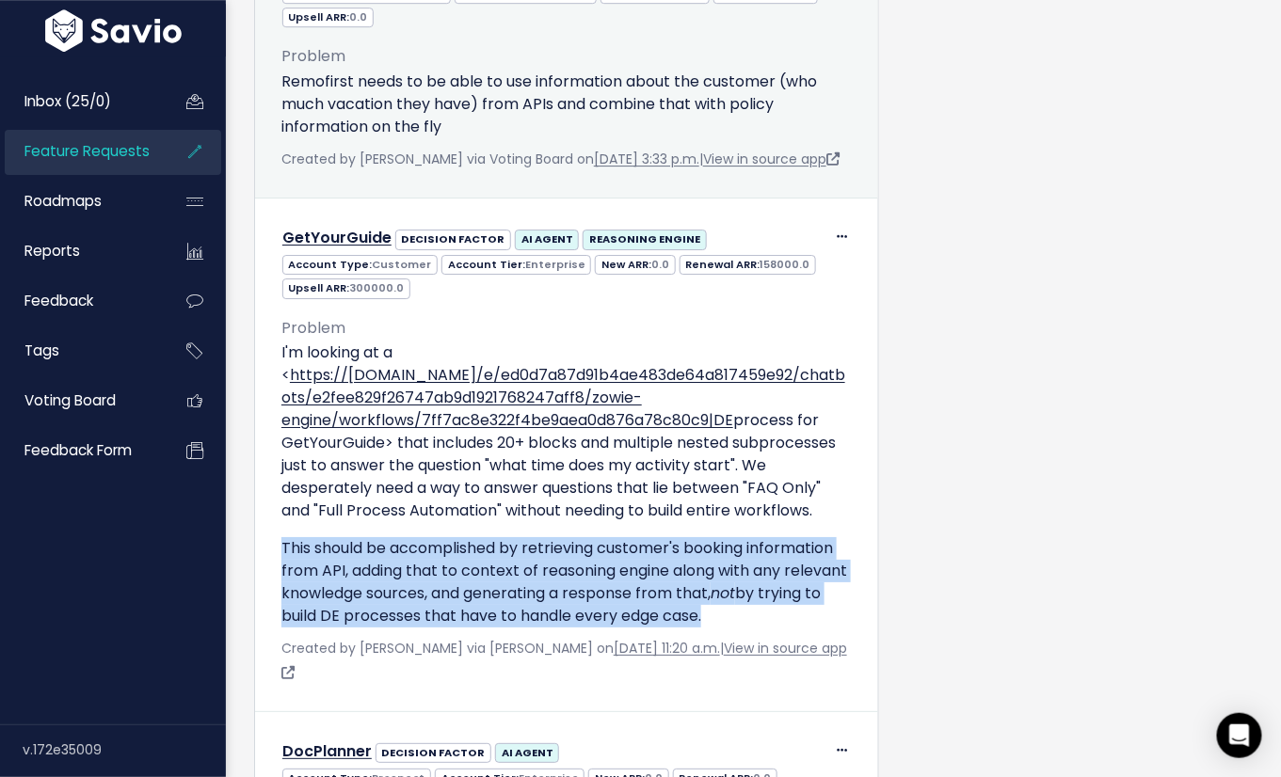
scroll to position [1759, 0]
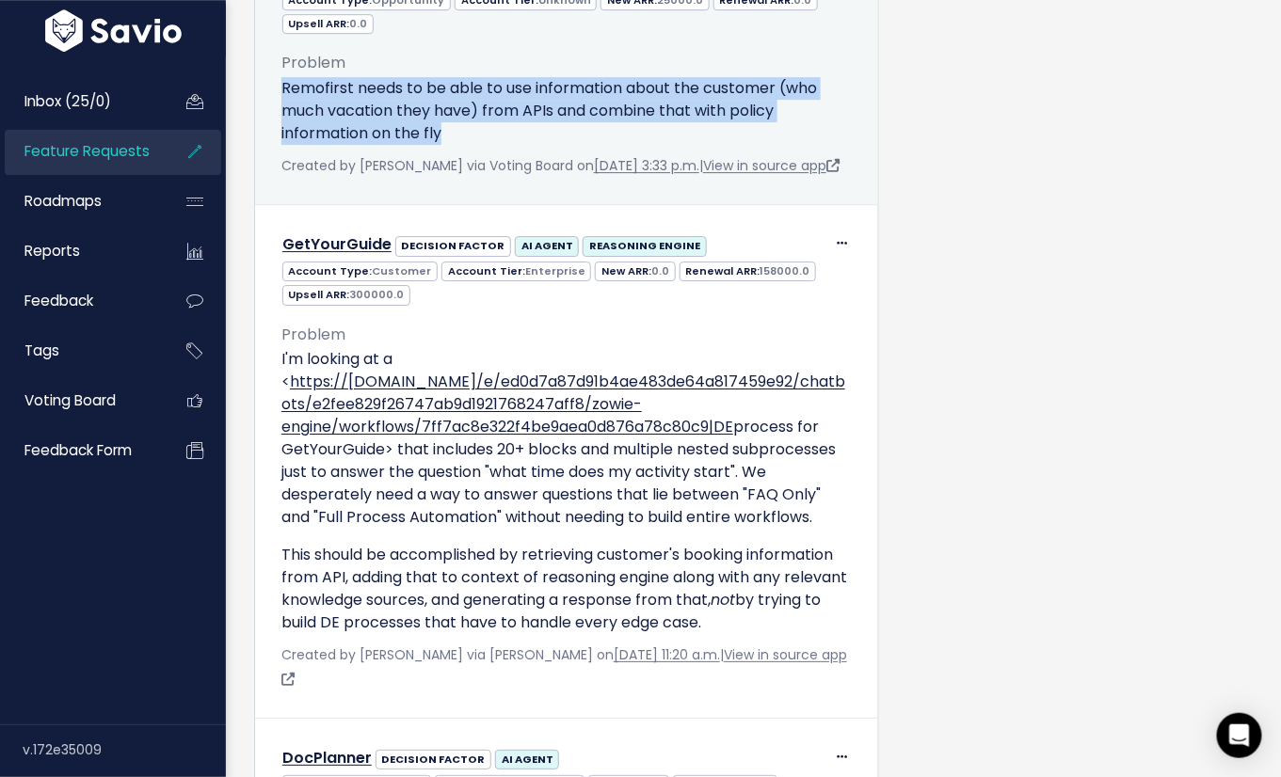
drag, startPoint x: 465, startPoint y: 207, endPoint x: 279, endPoint y: 157, distance: 192.0
click at [279, 157] on div "Problem Remofirst needs to be able to use information about the customer (who m…" at bounding box center [566, 106] width 598 height 143
click at [287, 145] on p "Remofirst needs to be able to use information about the customer (who much vaca…" at bounding box center [566, 111] width 570 height 68
drag, startPoint x: 279, startPoint y: 154, endPoint x: 481, endPoint y: 193, distance: 205.0
click at [481, 178] on div "Problem Remofirst needs to be able to use information about the customer (who m…" at bounding box center [566, 106] width 598 height 143
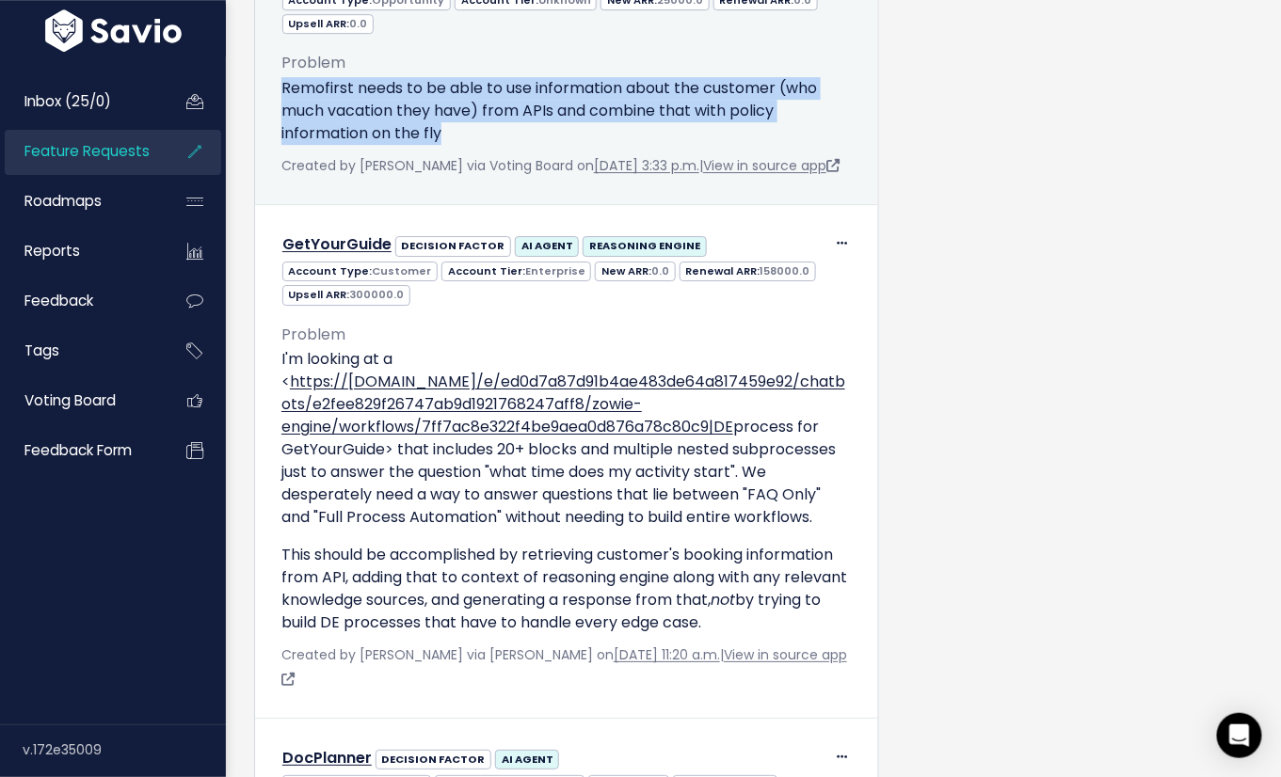
click at [481, 145] on p "Remofirst needs to be able to use information about the customer (who much vaca…" at bounding box center [566, 111] width 570 height 68
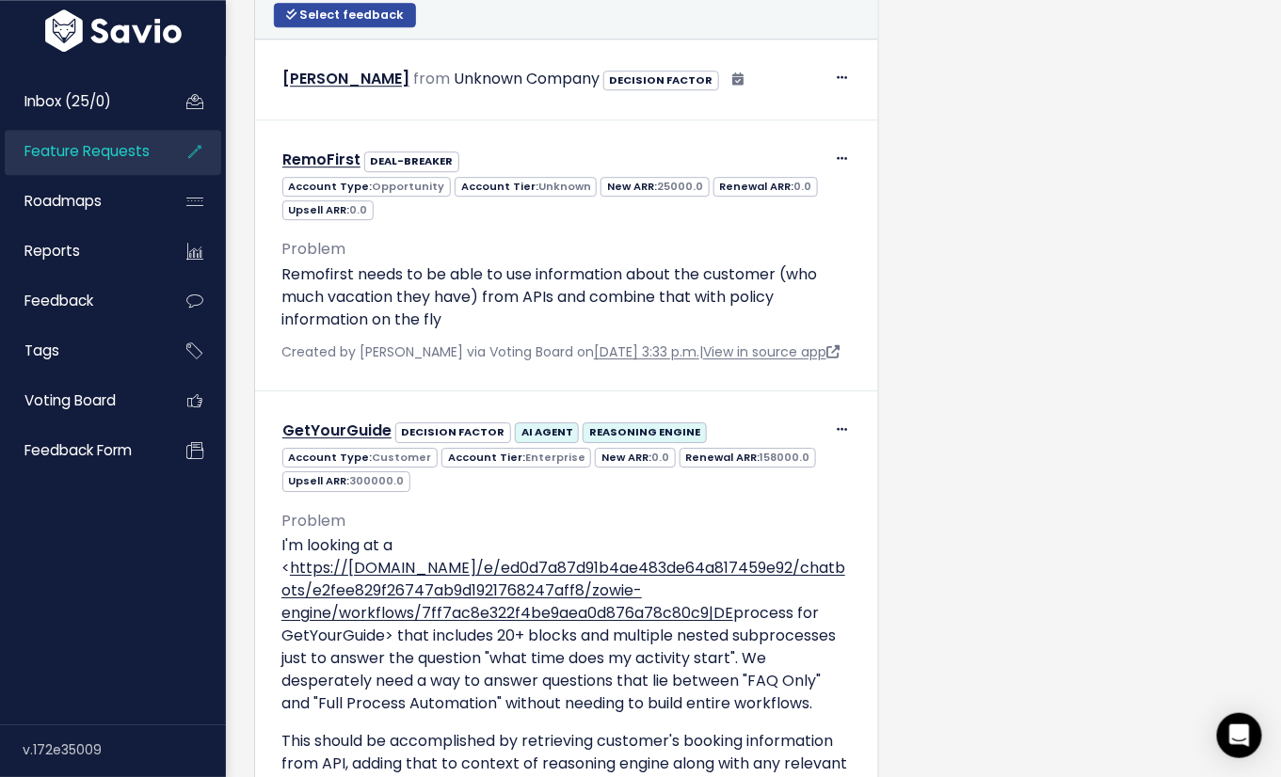
scroll to position [1999, 0]
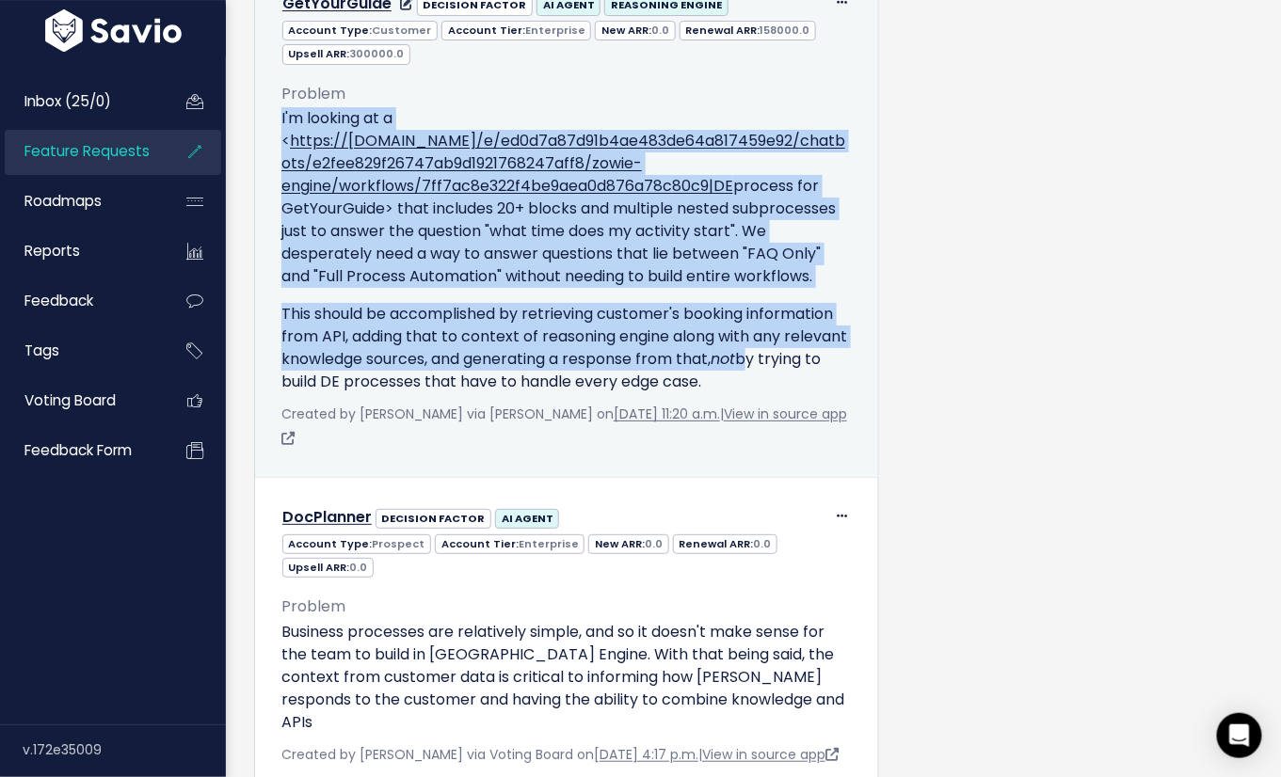
drag, startPoint x: 267, startPoint y: 206, endPoint x: 813, endPoint y: 459, distance: 601.6
click at [813, 451] on div "Problem I'm looking at a < https://eu1.app.getzowie.com/e/ed0d7a87d91b4ae483de6…" at bounding box center [566, 258] width 598 height 385
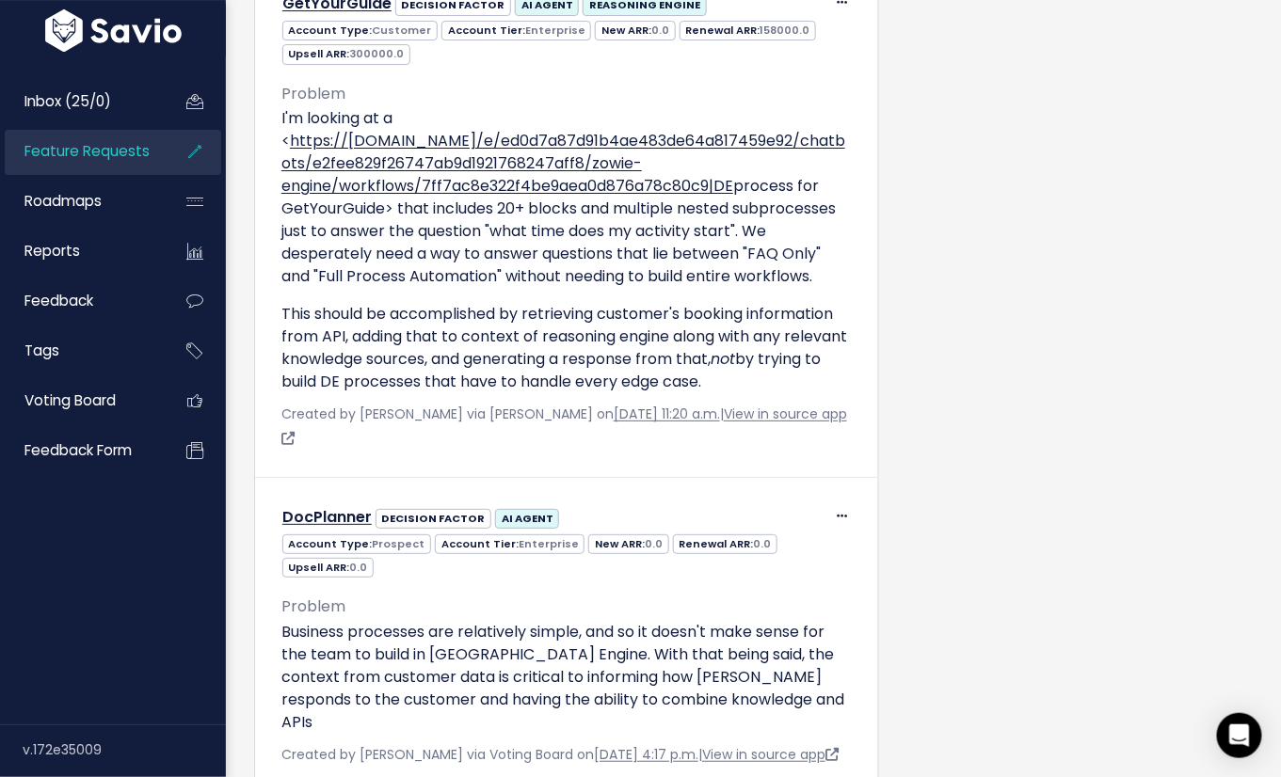
click at [1005, 477] on div "Requests: 8 Companies: 7 Feedback: 8 Opened: 126 days ago Last Requested: 19 da…" at bounding box center [1095, 245] width 342 height 4055
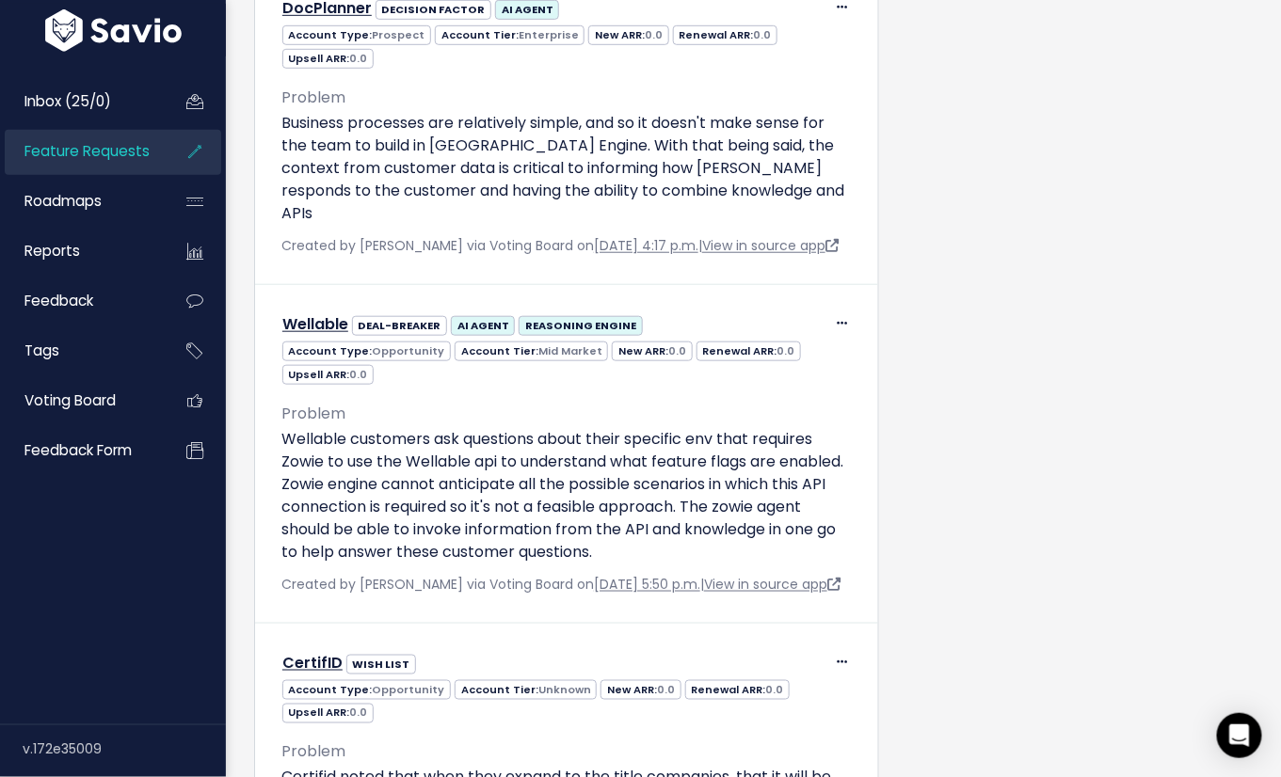
scroll to position [2516, 0]
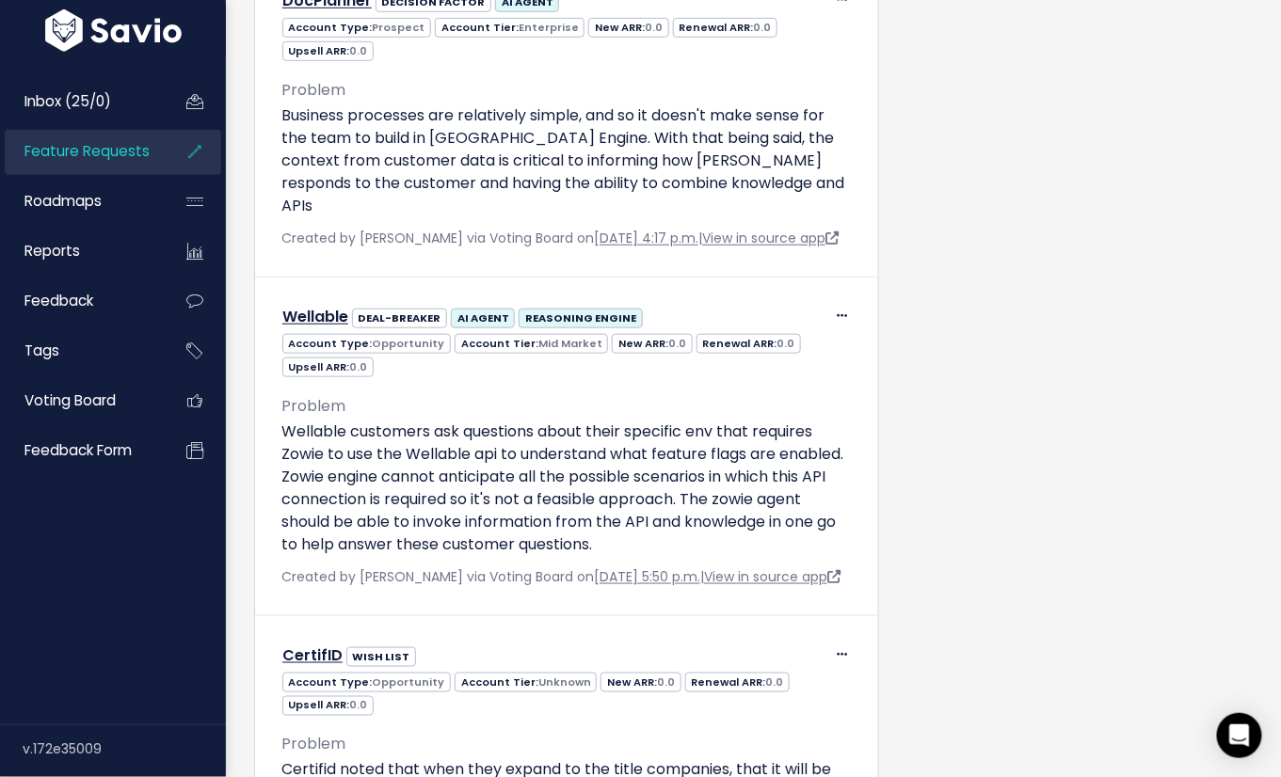
click at [244, 346] on div "8 Requests (1 Vote & 7 pieces of Feedback) Add Feedback or Upvote Upvote Add Fe…" at bounding box center [566, 332] width 653 height 2829
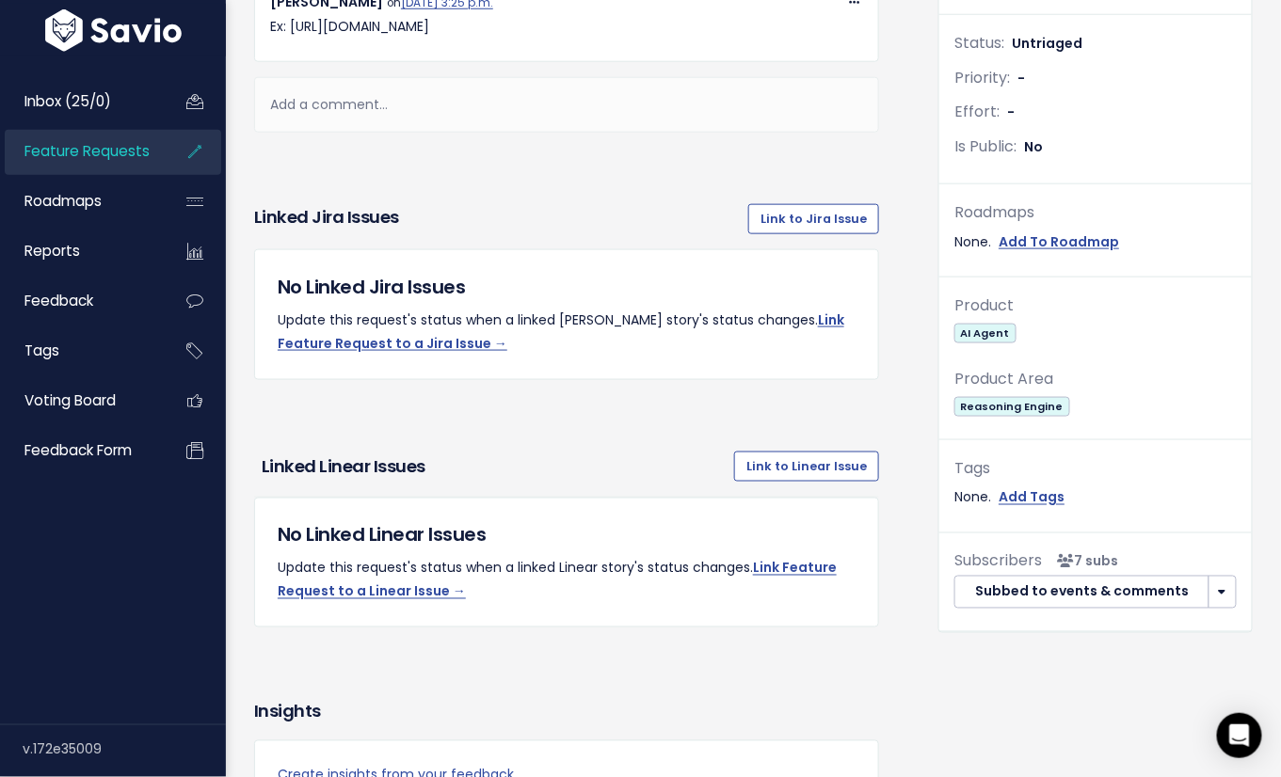
scroll to position [0, 0]
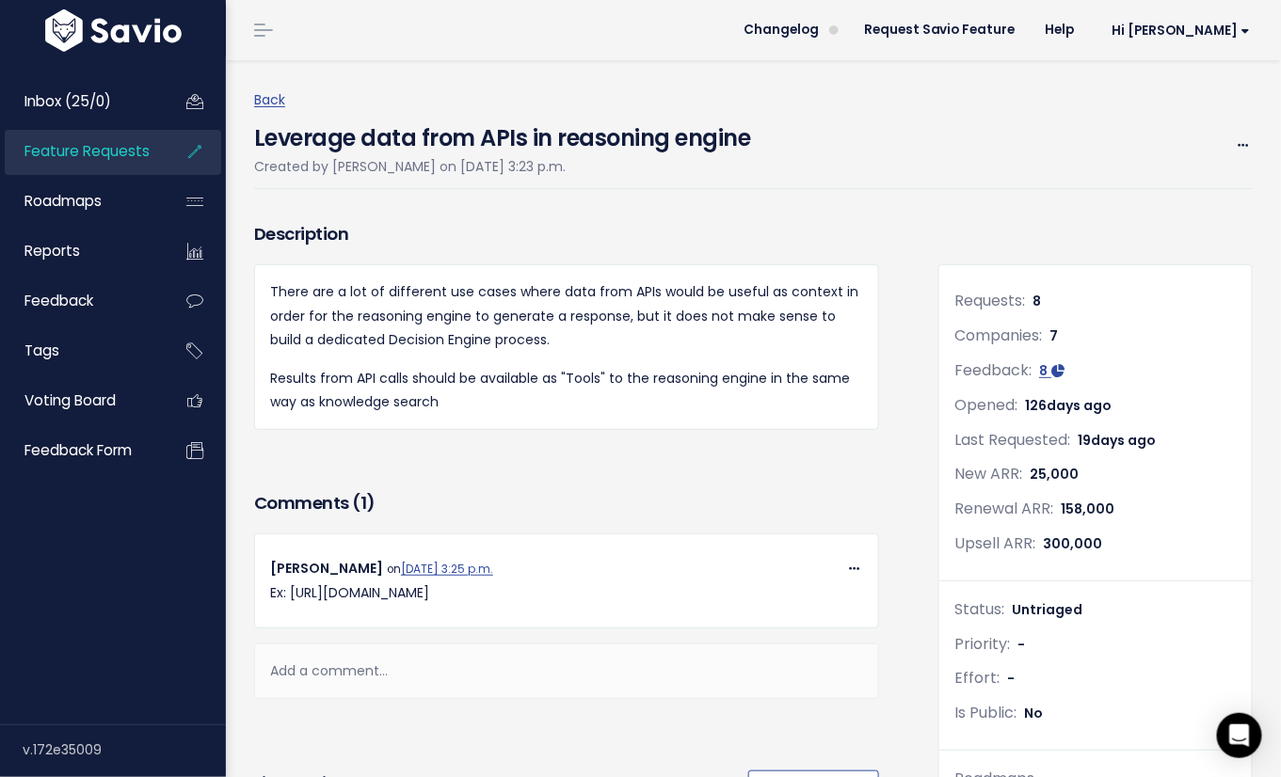
click at [244, 348] on div "Description There are a lot of different use cases where data from APIs would b…" at bounding box center [566, 323] width 653 height 213
click at [129, 144] on span "Feature Requests" at bounding box center [86, 151] width 125 height 20
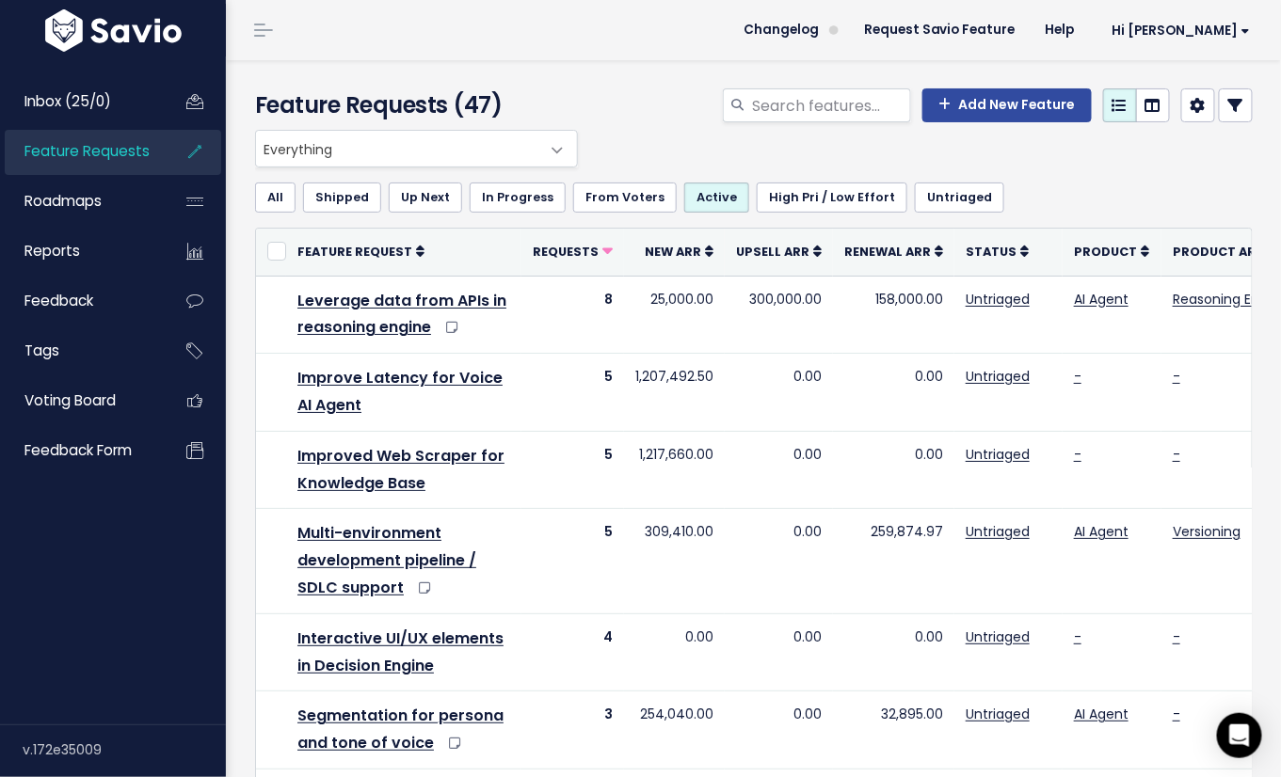
click at [600, 149] on div "Everything Any Product: Any Product Area Any Product: No Product Area No Produc…" at bounding box center [748, 149] width 997 height 38
drag, startPoint x: 525, startPoint y: 102, endPoint x: 246, endPoint y: 105, distance: 279.5
click at [246, 105] on div "Feature Requests (47)" at bounding box center [412, 108] width 342 height 41
click at [273, 105] on h4 "Feature Requests (47)" at bounding box center [412, 105] width 314 height 34
drag, startPoint x: 256, startPoint y: 104, endPoint x: 515, endPoint y: 108, distance: 258.8
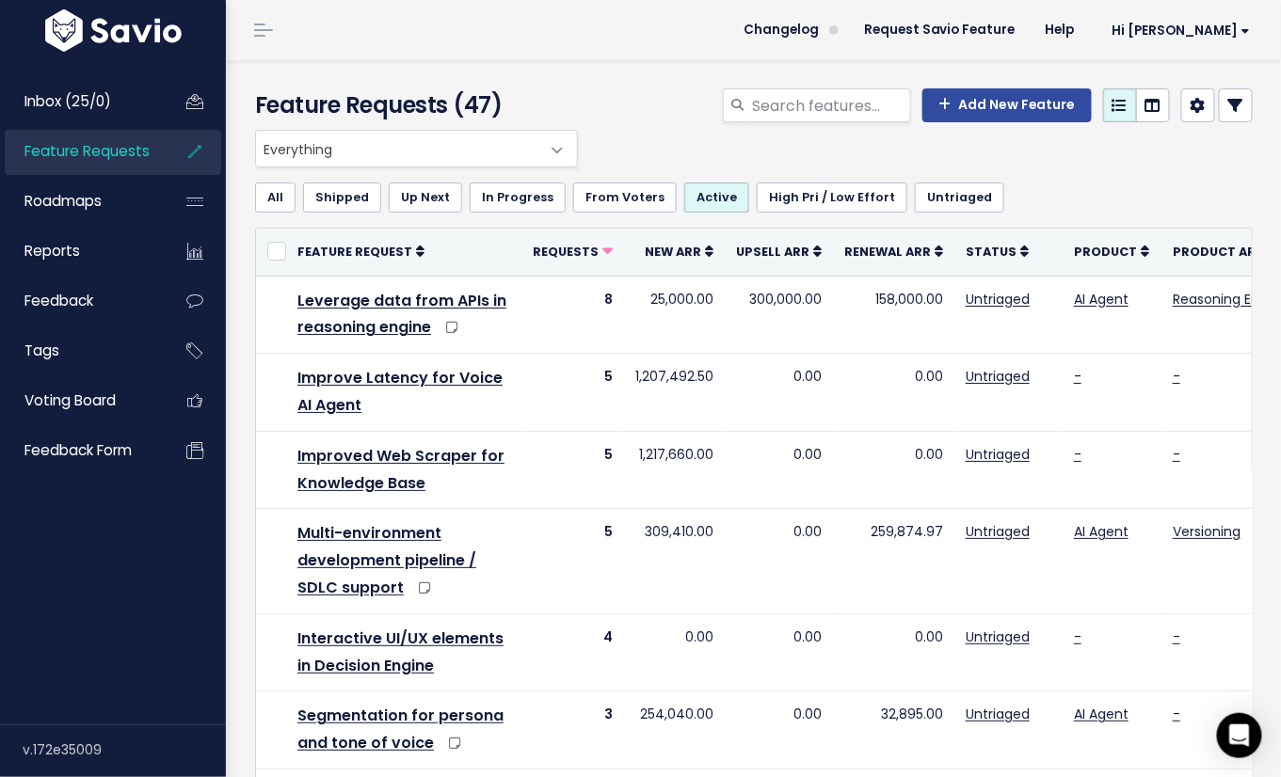
click at [515, 108] on h4 "Feature Requests (47)" at bounding box center [412, 105] width 314 height 34
drag, startPoint x: 248, startPoint y: 97, endPoint x: 502, endPoint y: 104, distance: 253.2
click at [502, 104] on div "Feature Requests (47)" at bounding box center [412, 108] width 342 height 41
click at [502, 104] on h4 "Feature Requests (47)" at bounding box center [412, 105] width 314 height 34
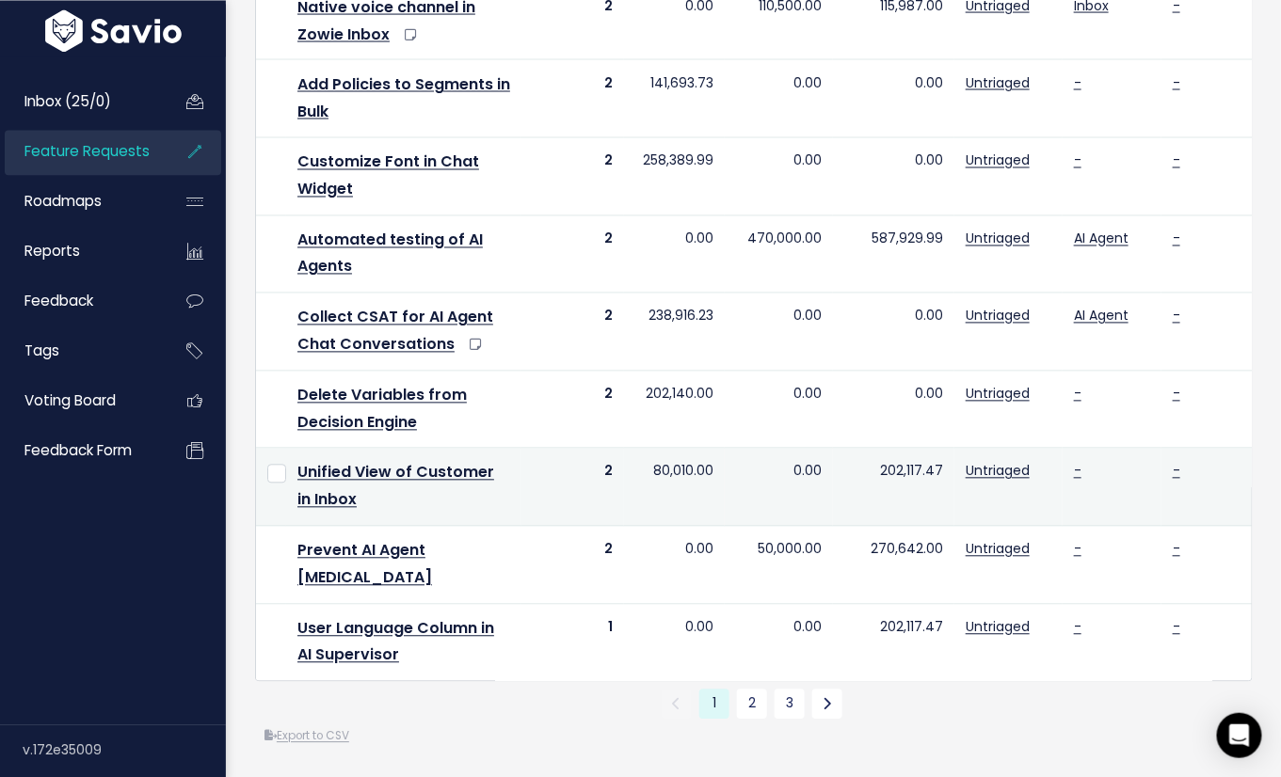
scroll to position [1193, 0]
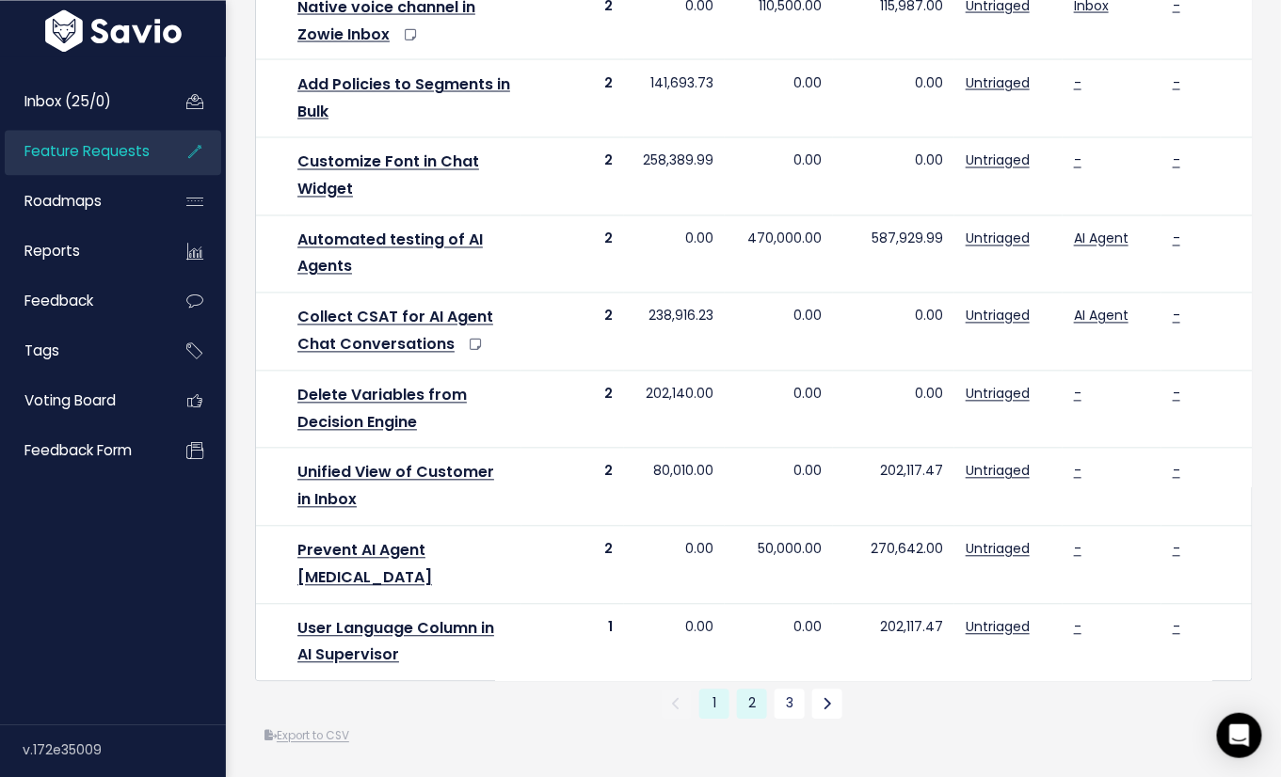
click at [759, 697] on link "2" at bounding box center [752, 704] width 30 height 30
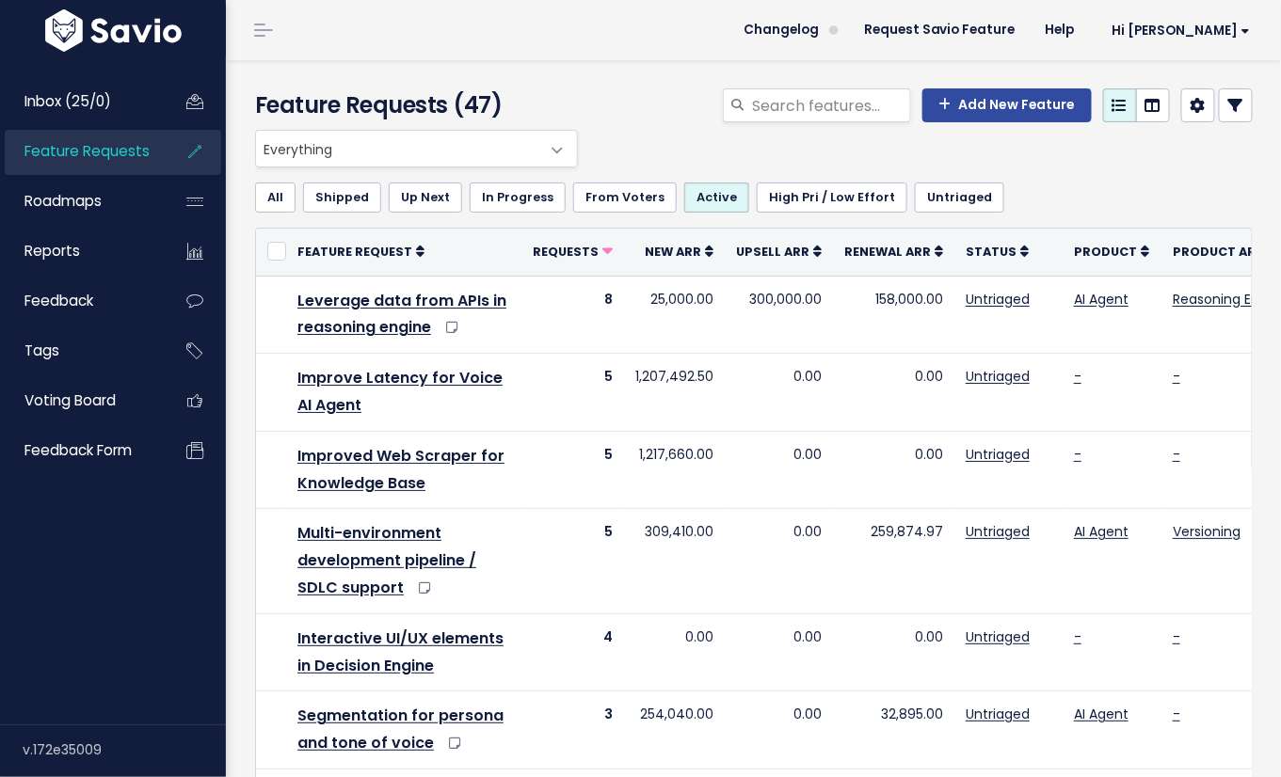
click at [597, 90] on div "Add New Feature" at bounding box center [925, 108] width 684 height 41
click at [56, 107] on span "Inbox (25/0)" at bounding box center [67, 101] width 87 height 20
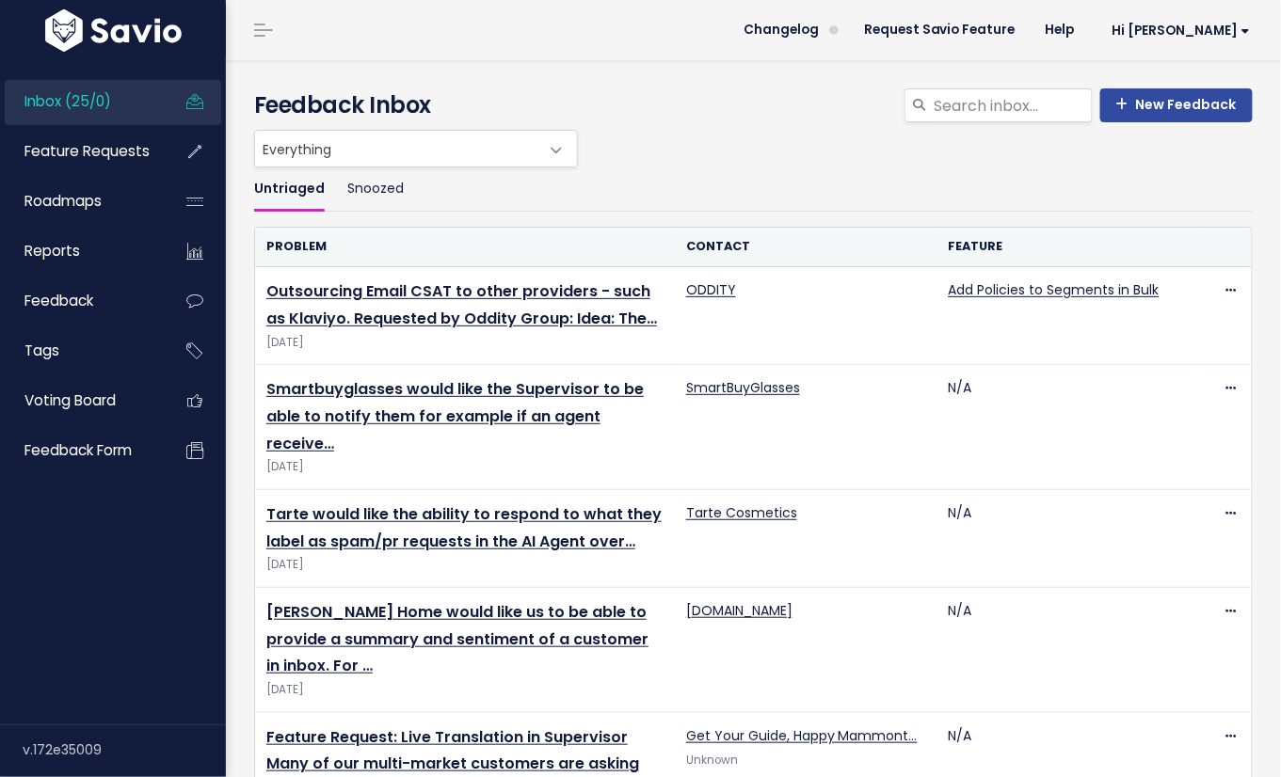
click at [533, 109] on h4 "Feedback Inbox" at bounding box center [753, 105] width 998 height 34
click at [1208, 24] on span "Hi [PERSON_NAME]" at bounding box center [1181, 31] width 138 height 14
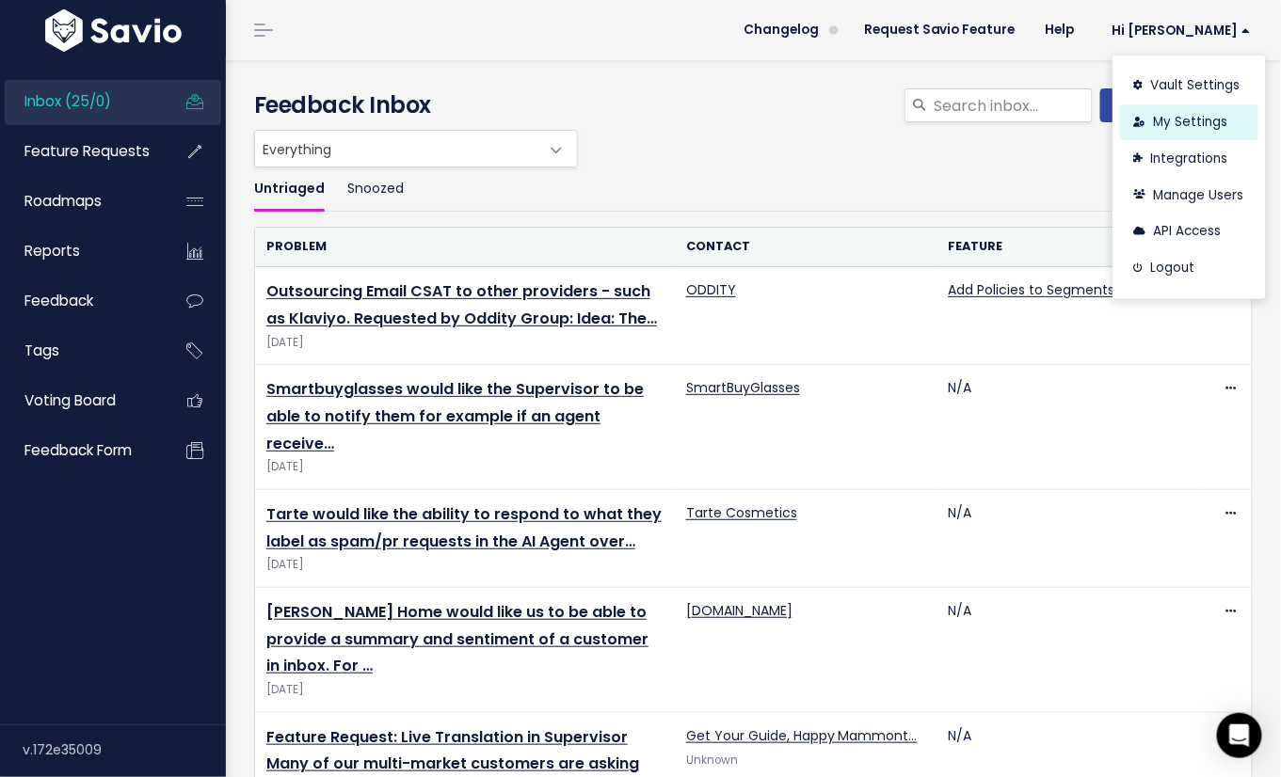
click at [1196, 110] on link "My Settings" at bounding box center [1189, 122] width 138 height 37
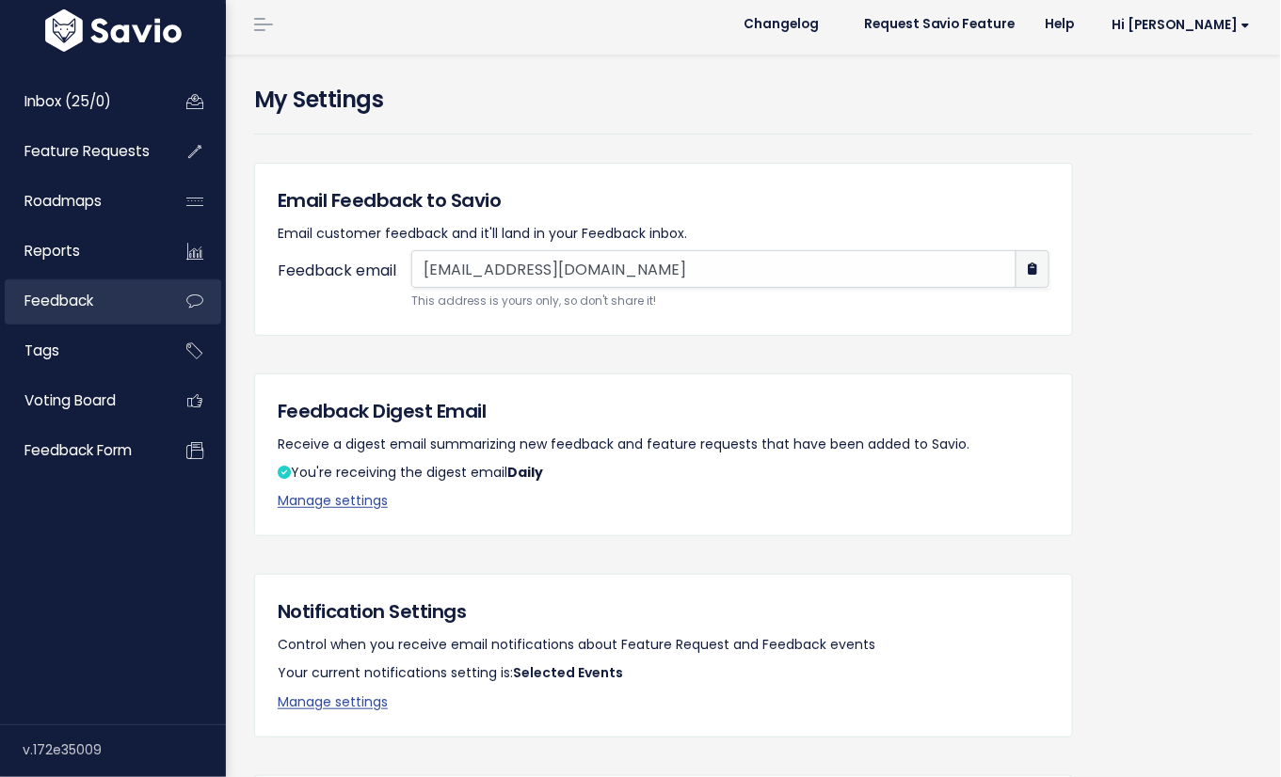
scroll to position [318, 0]
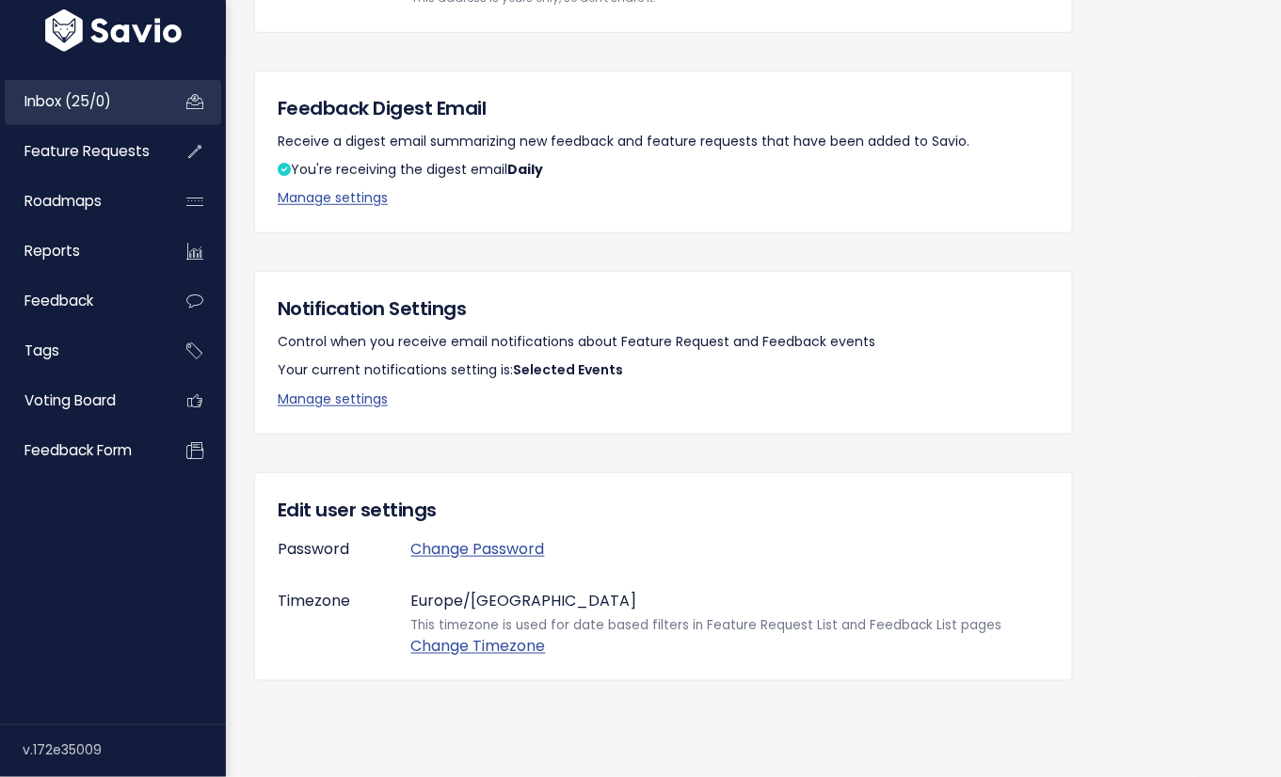
click at [80, 92] on span "Inbox (25/0)" at bounding box center [67, 101] width 87 height 20
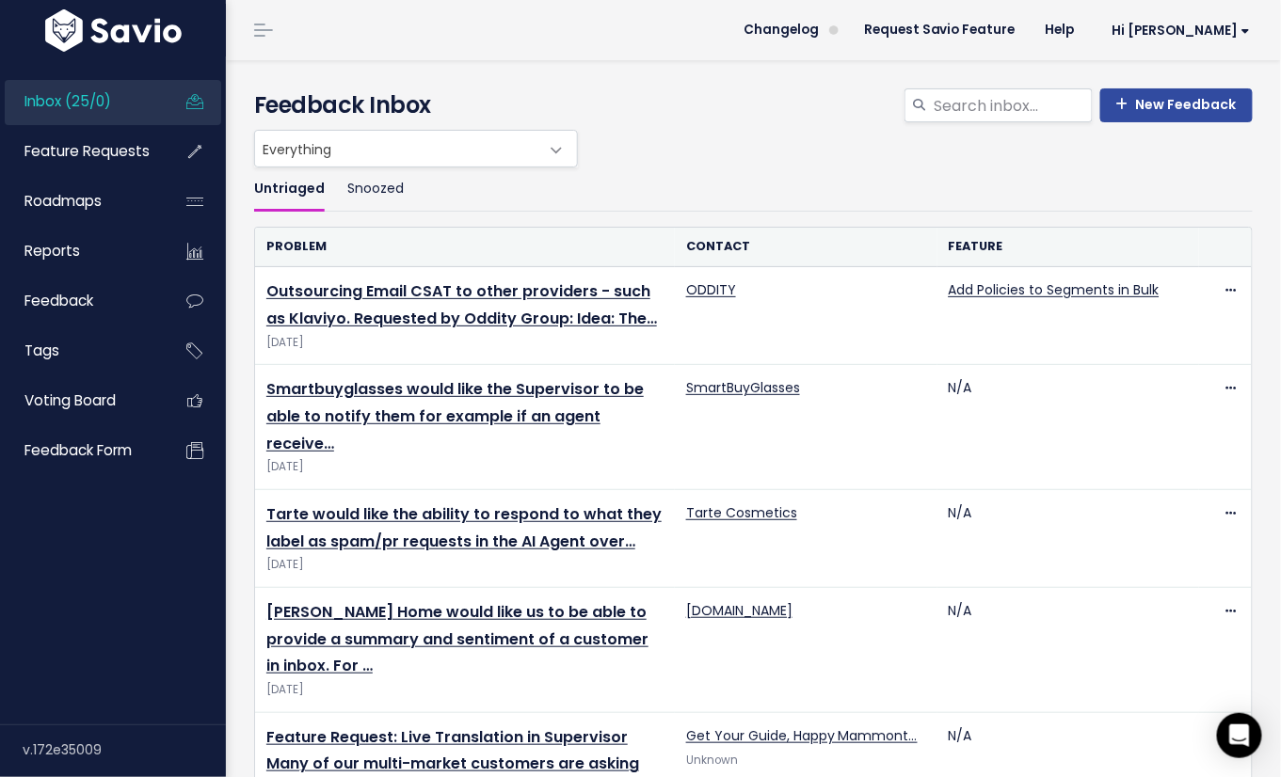
click at [68, 104] on span "Inbox (25/0)" at bounding box center [67, 101] width 87 height 20
click at [63, 146] on span "Feature Requests" at bounding box center [86, 151] width 125 height 20
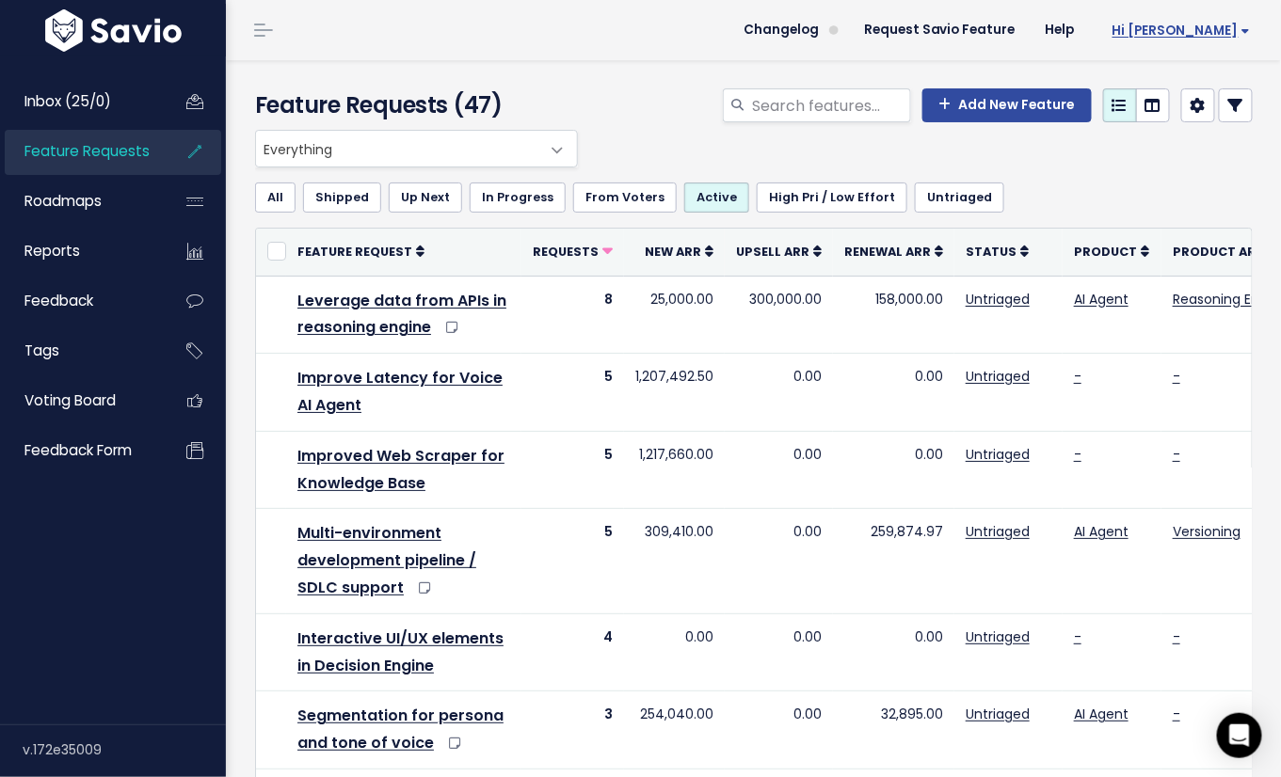
click at [1201, 36] on span "Hi [PERSON_NAME]" at bounding box center [1181, 31] width 138 height 14
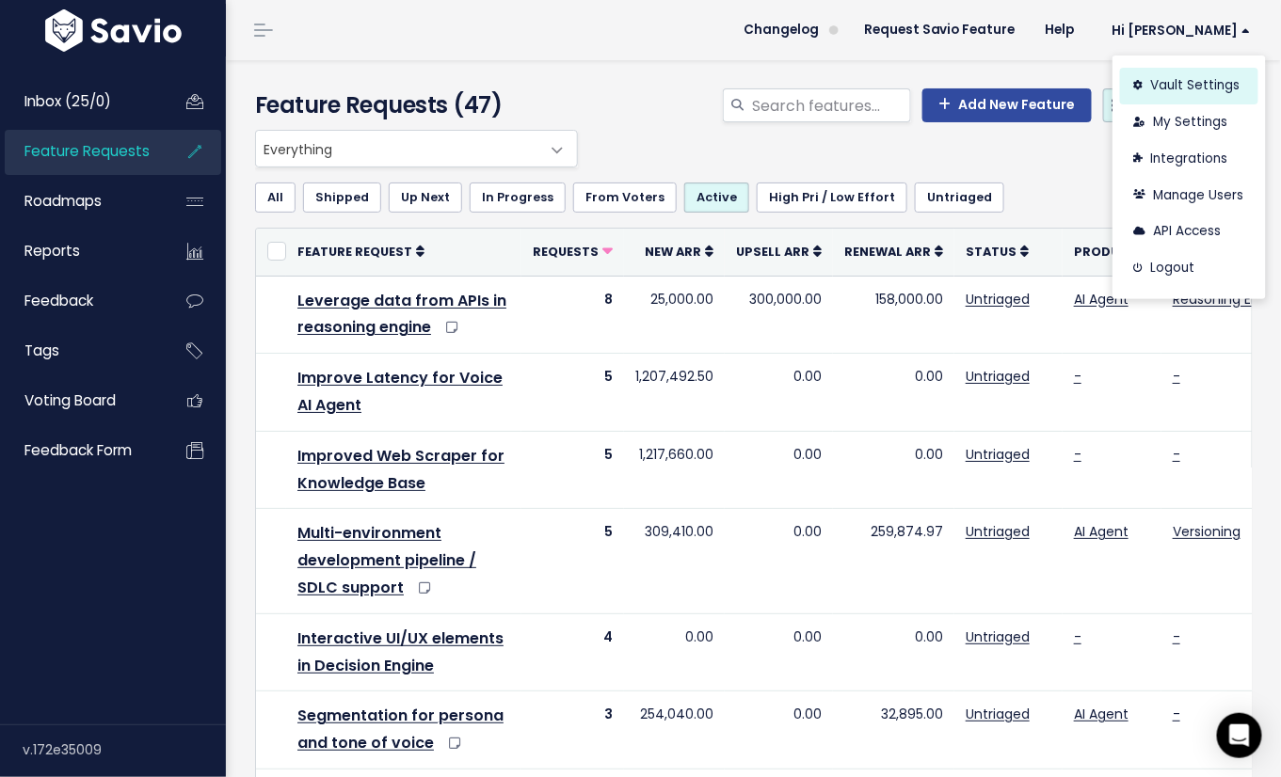
click at [1182, 89] on link "Vault Settings" at bounding box center [1189, 86] width 138 height 37
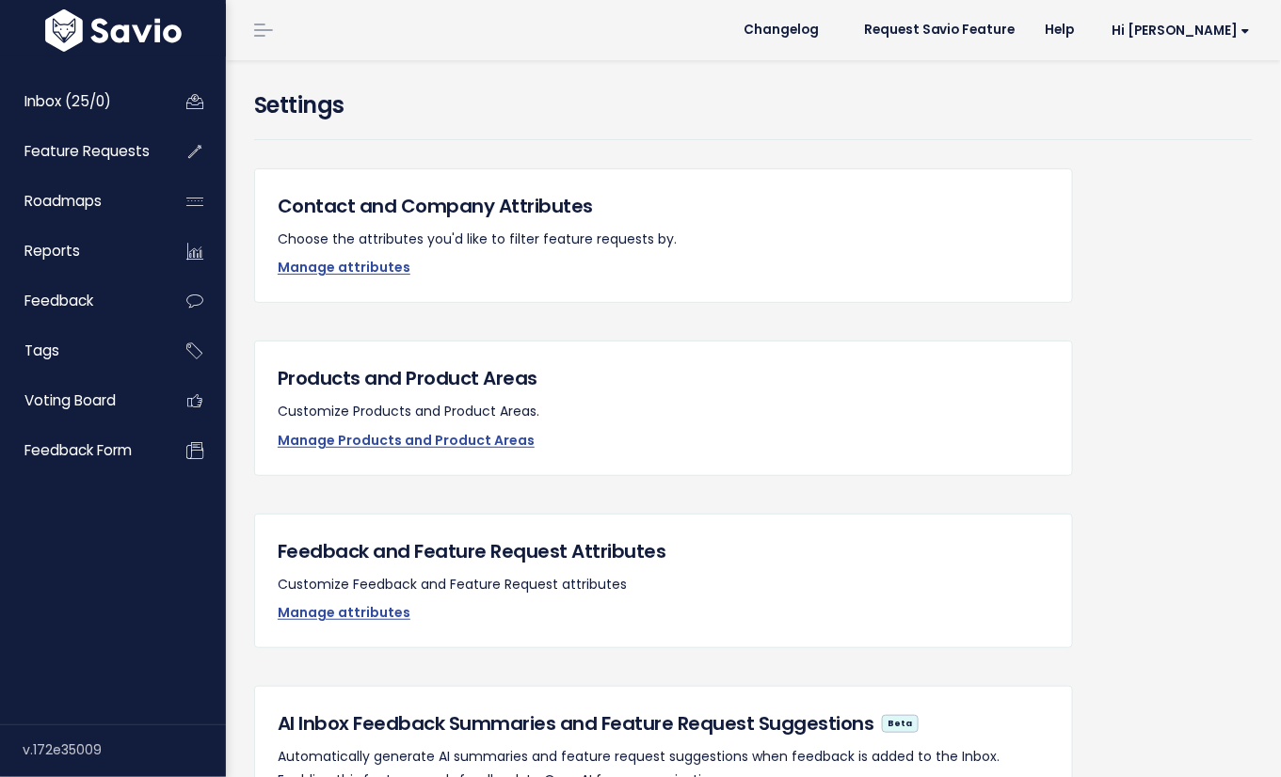
scroll to position [45, 0]
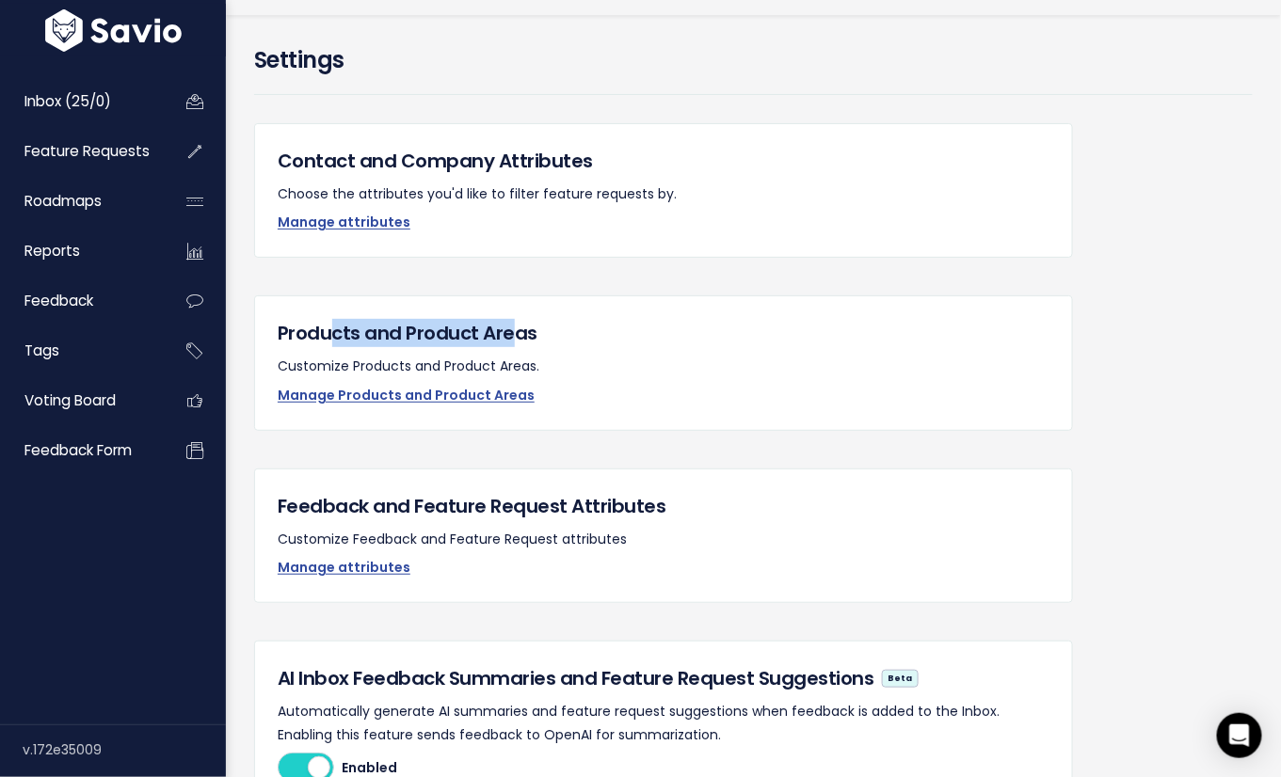
drag, startPoint x: 336, startPoint y: 335, endPoint x: 506, endPoint y: 342, distance: 170.5
click at [506, 342] on h5 "Products and Product Areas" at bounding box center [664, 333] width 772 height 28
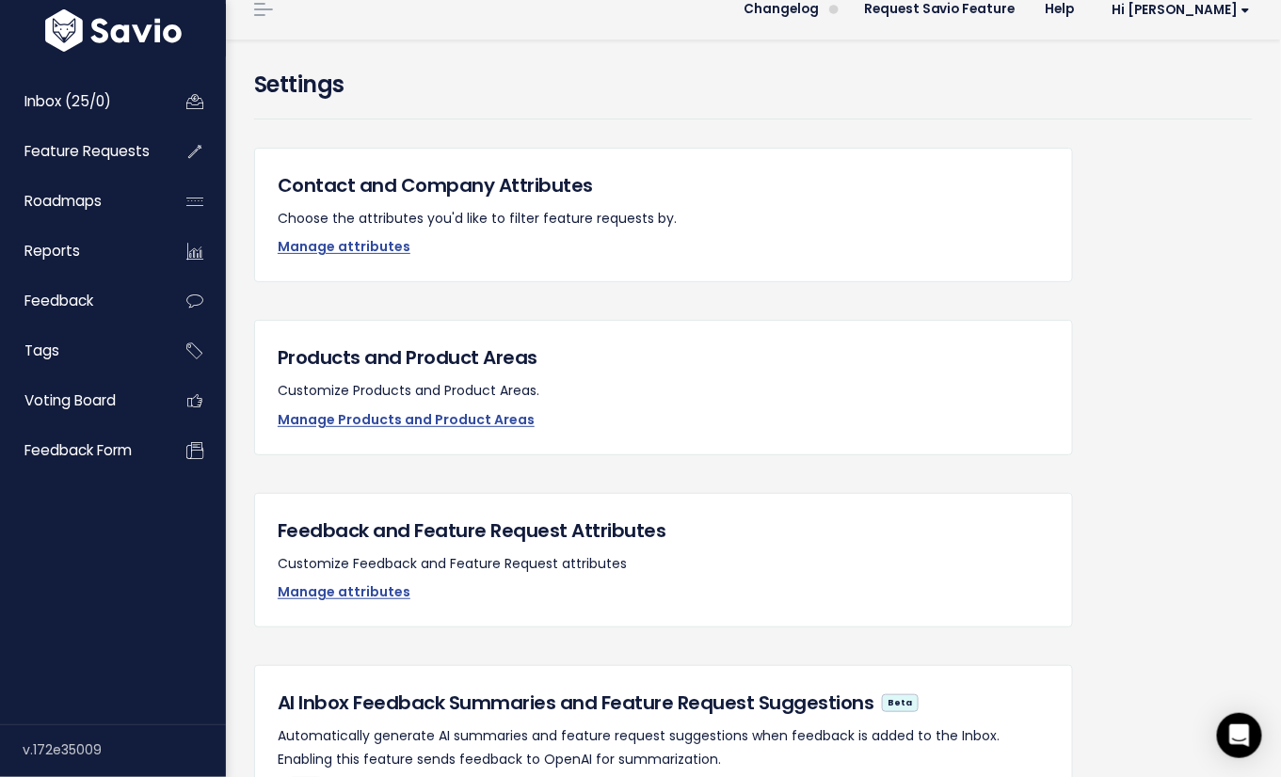
scroll to position [0, 0]
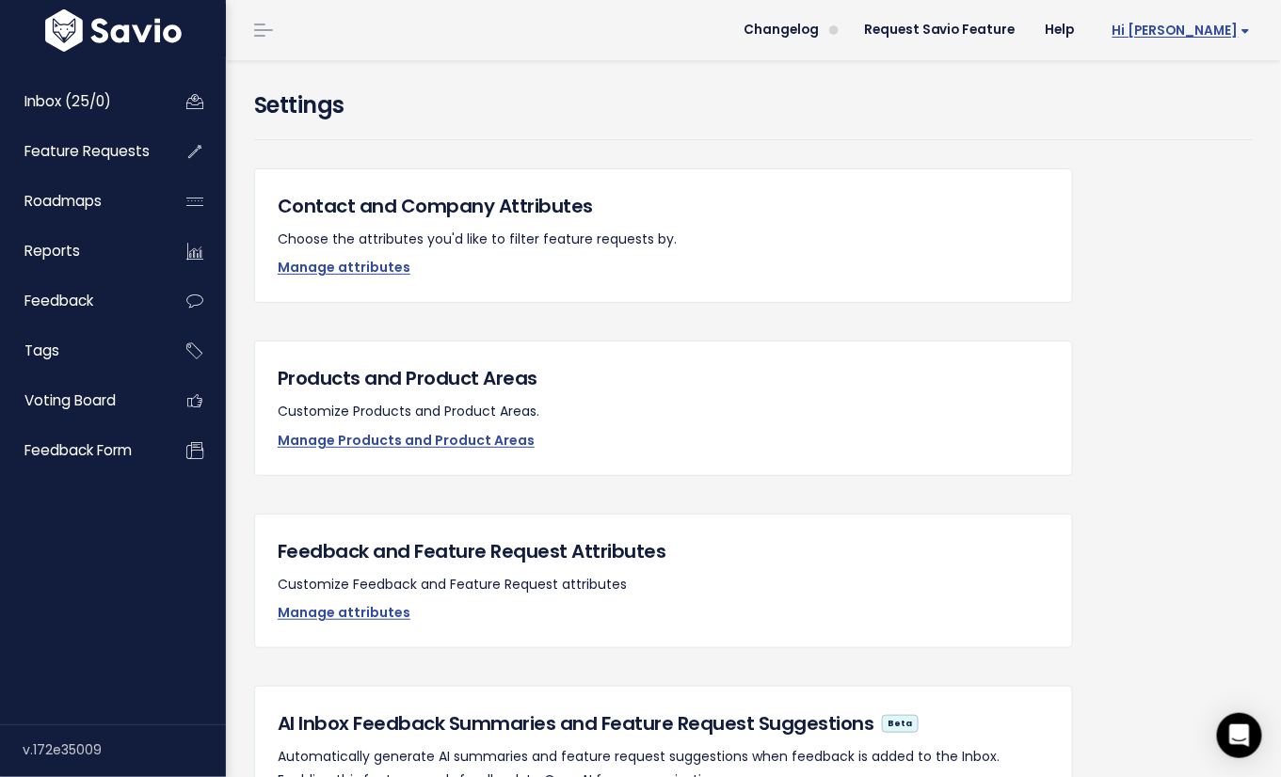
click at [1214, 28] on span "Hi [PERSON_NAME]" at bounding box center [1181, 31] width 138 height 14
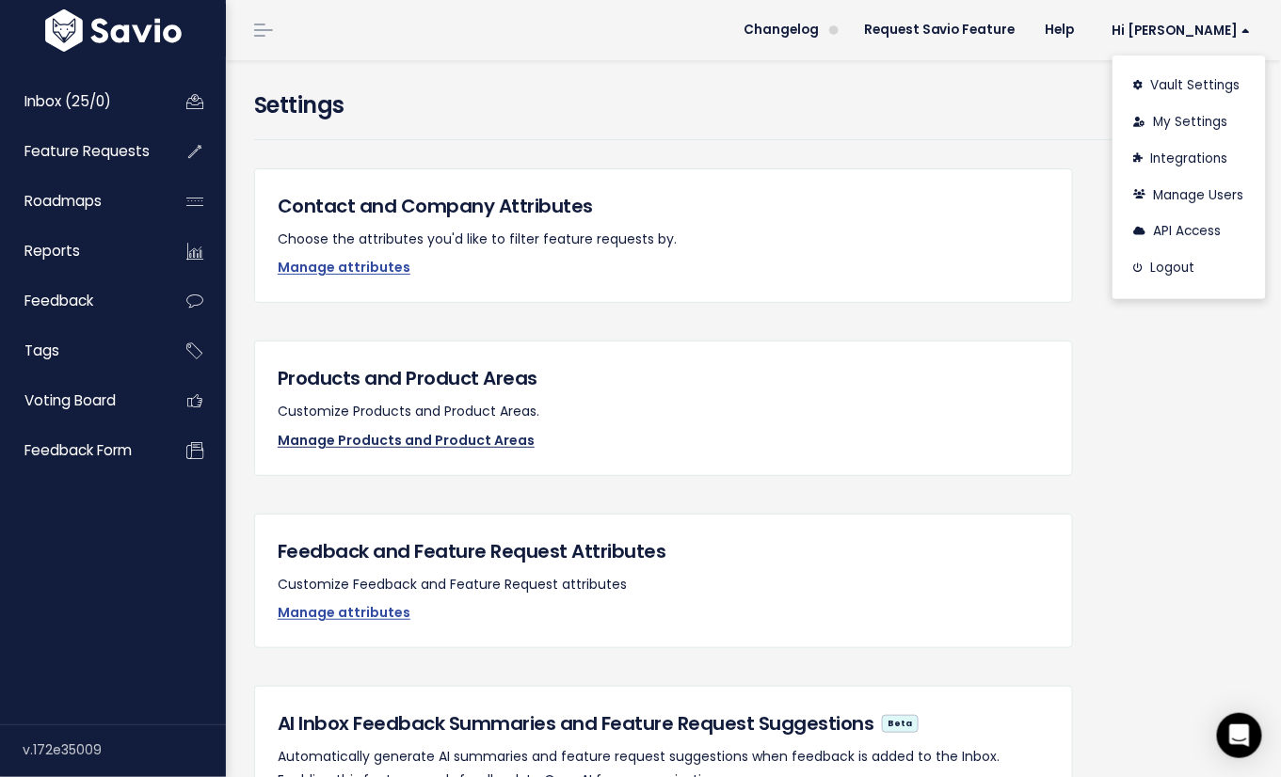
click at [361, 438] on link "Manage Products and Product Areas" at bounding box center [406, 440] width 257 height 19
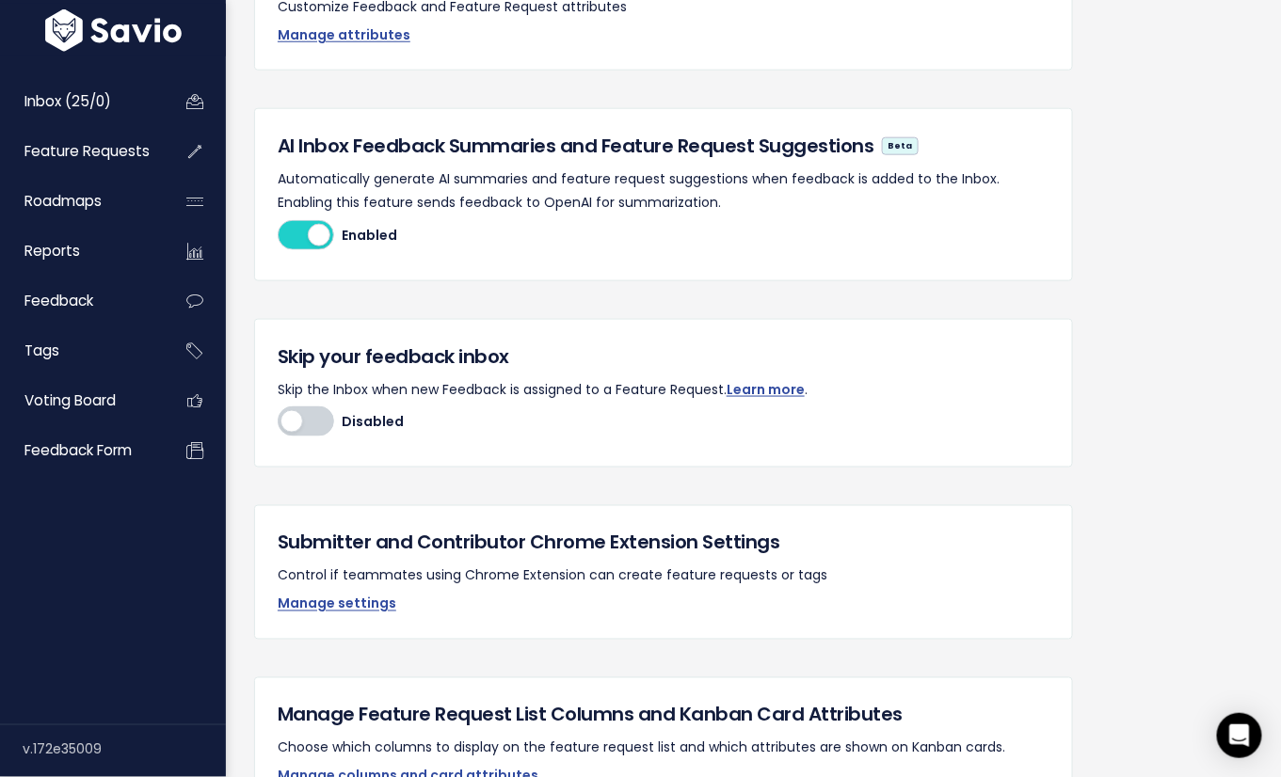
scroll to position [674, 0]
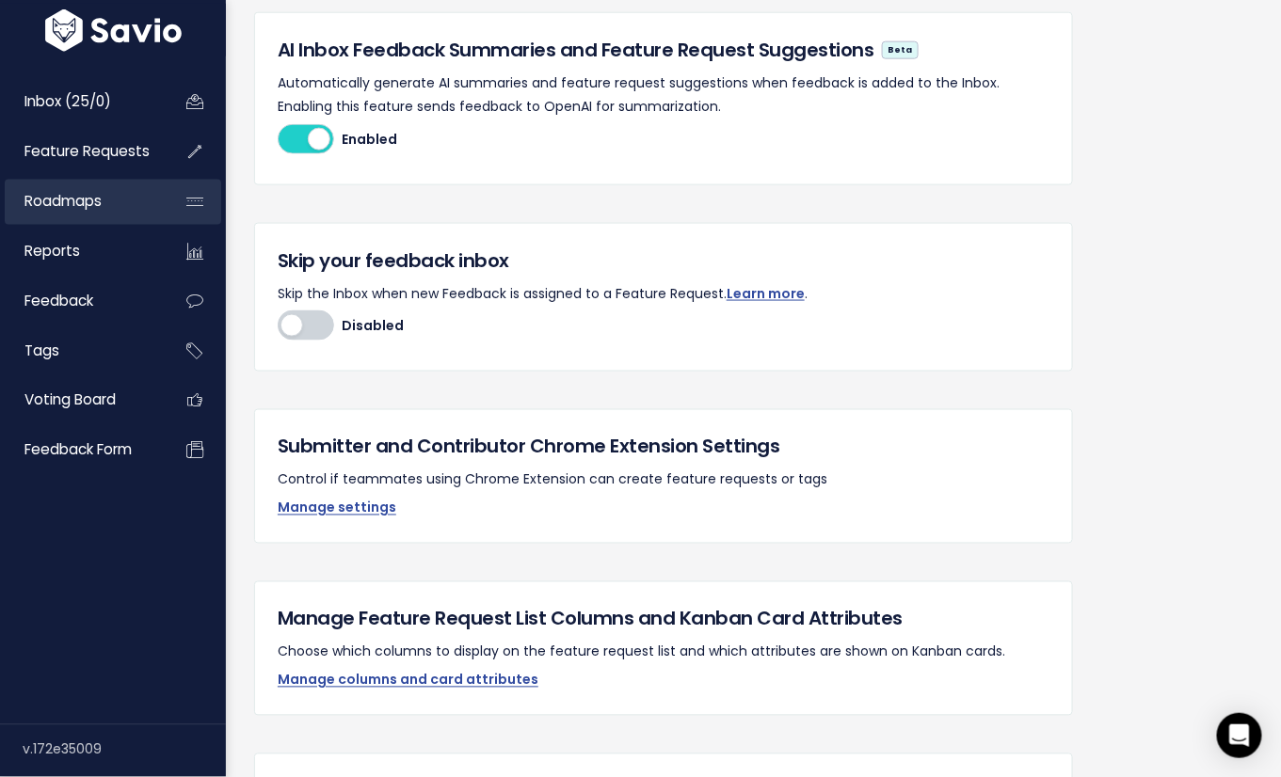
click at [54, 212] on link "Roadmaps" at bounding box center [80, 201] width 151 height 43
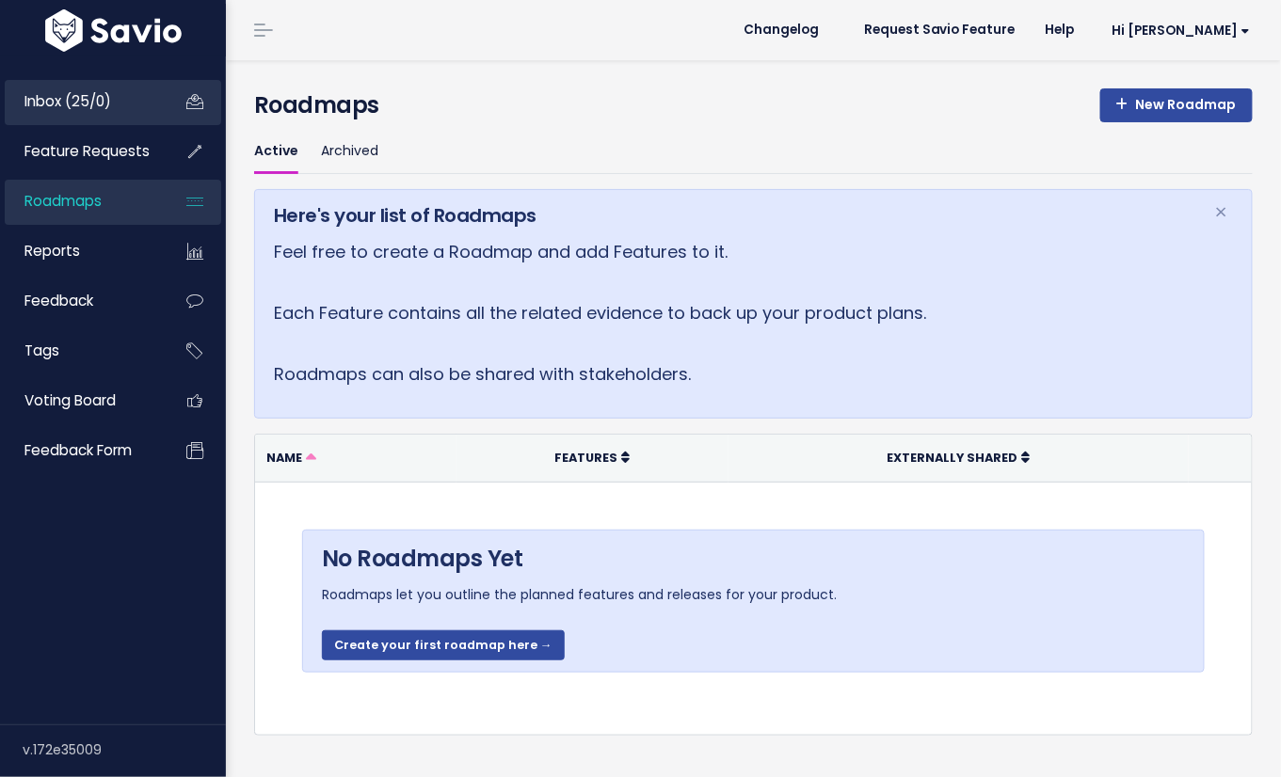
click at [20, 106] on link "Inbox (25/0)" at bounding box center [80, 101] width 151 height 43
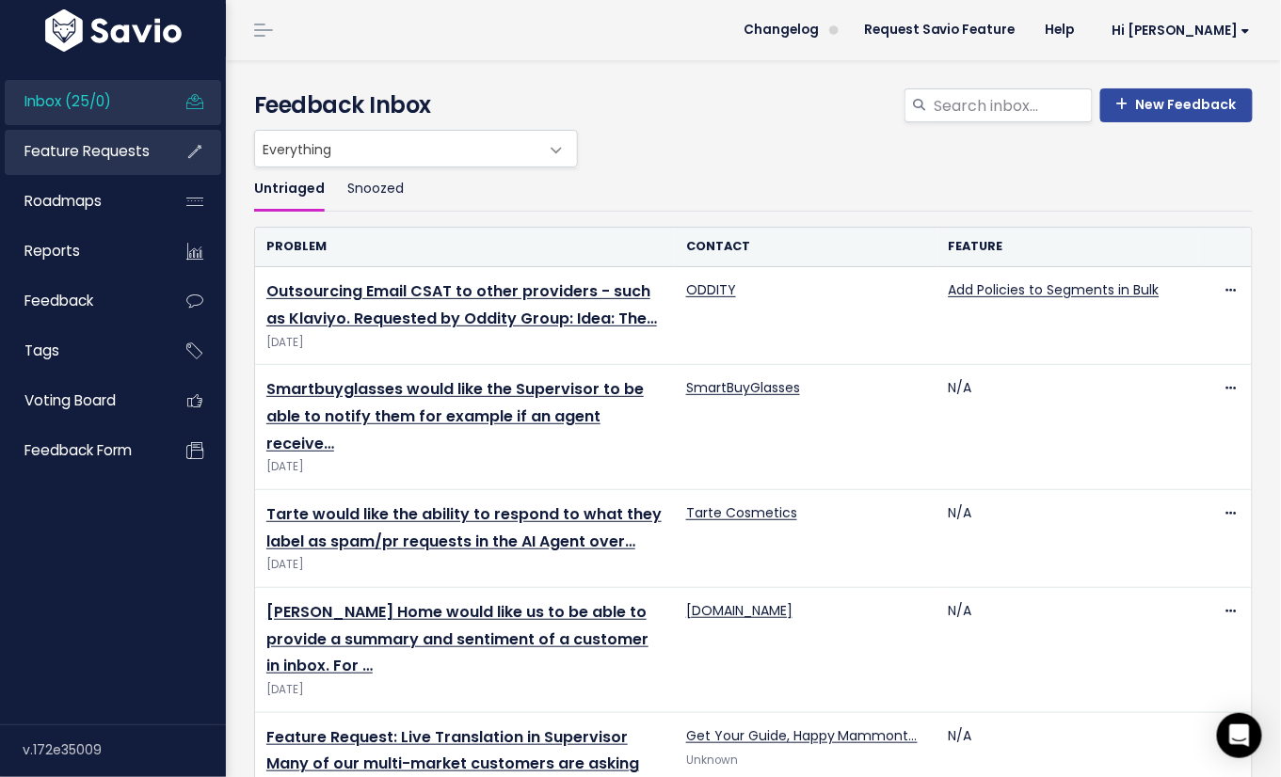
click at [103, 146] on span "Feature Requests" at bounding box center [86, 151] width 125 height 20
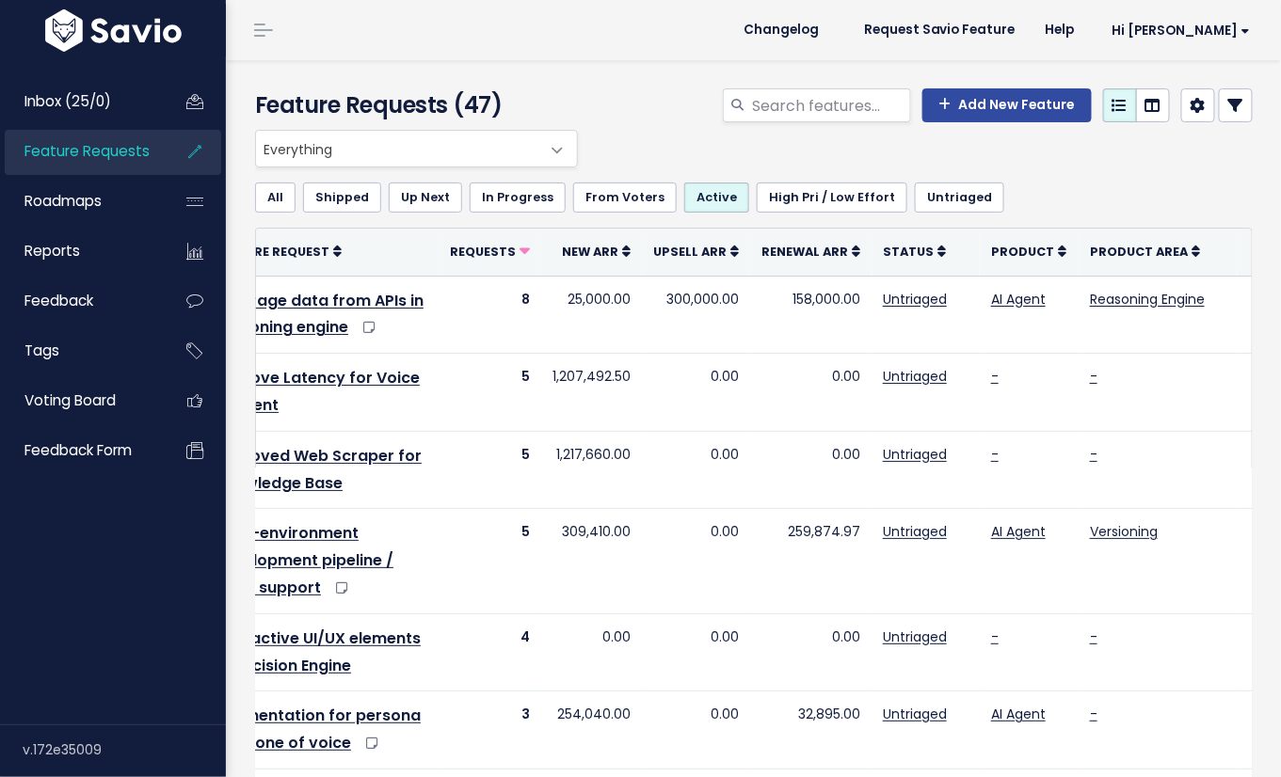
scroll to position [0, 107]
